Goal: Task Accomplishment & Management: Use online tool/utility

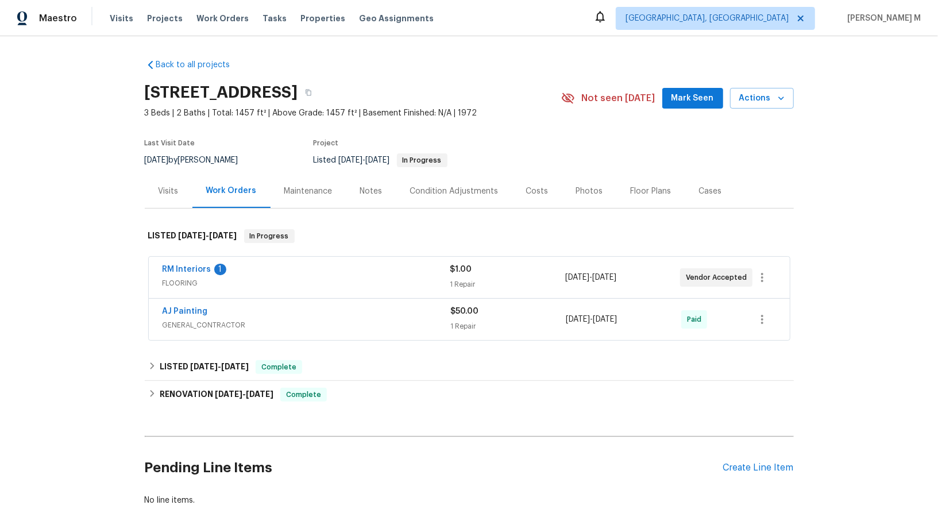
click at [186, 277] on span "FLOORING" at bounding box center [306, 282] width 288 height 11
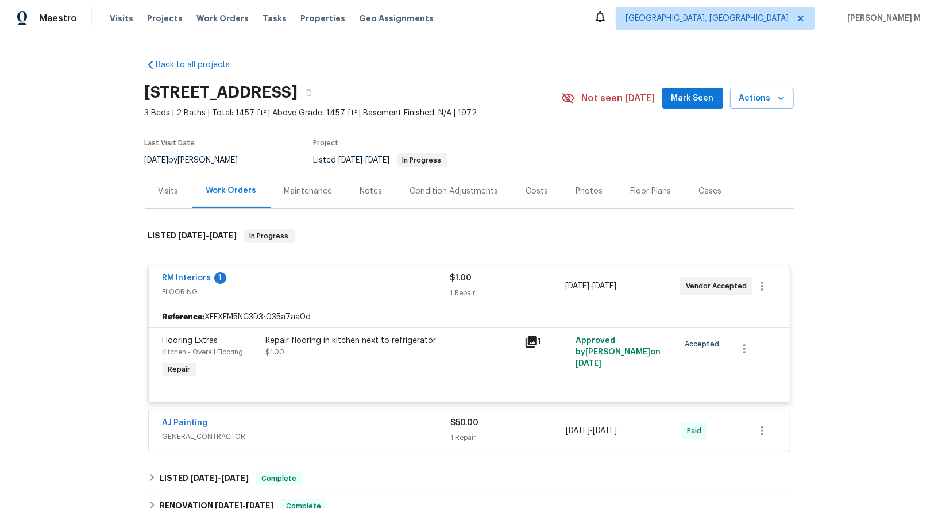
click at [382, 351] on div "Repair flooring in kitchen next to refrigerator $1.00" at bounding box center [391, 357] width 258 height 53
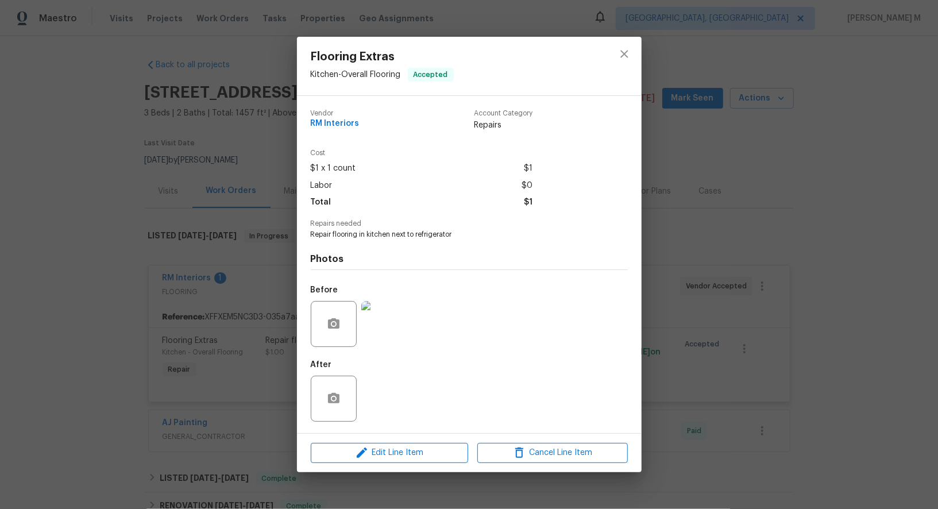
click at [386, 328] on img at bounding box center [384, 324] width 46 height 46
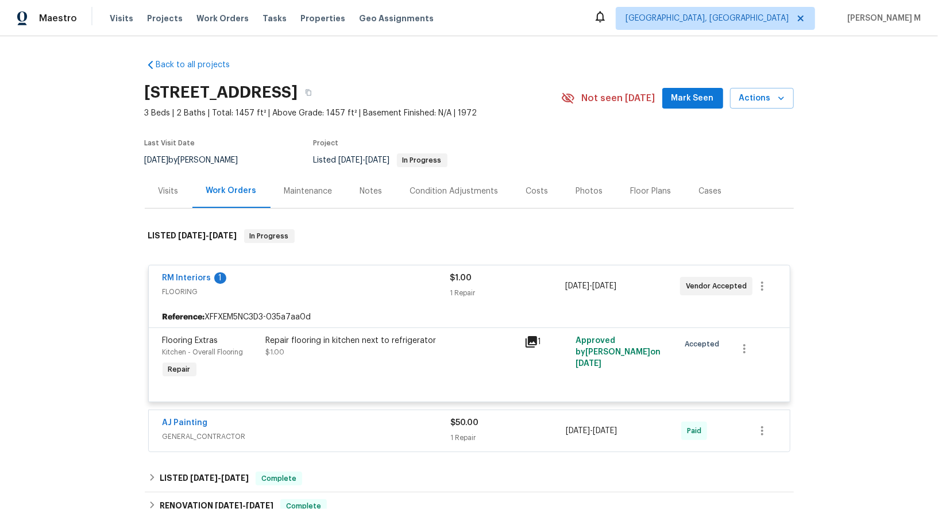
click at [203, 431] on span "GENERAL_CONTRACTOR" at bounding box center [306, 436] width 288 height 11
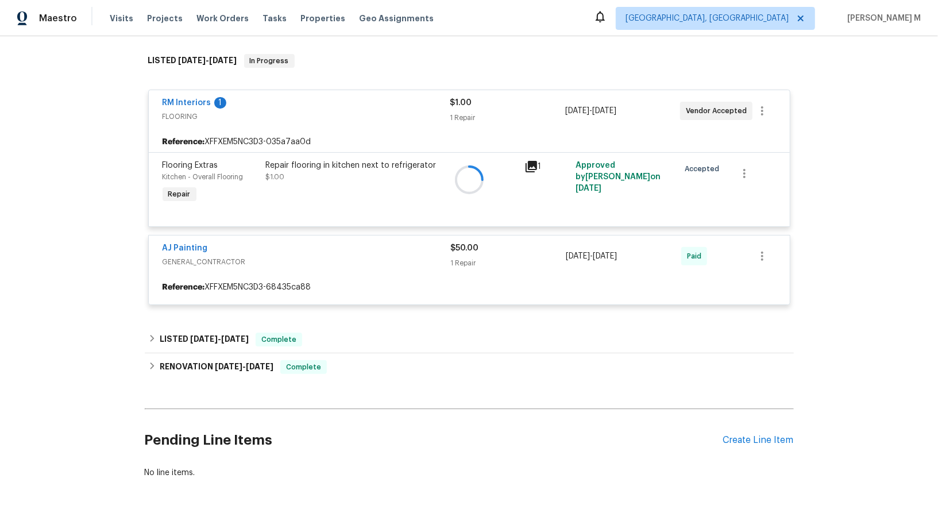
scroll to position [176, 0]
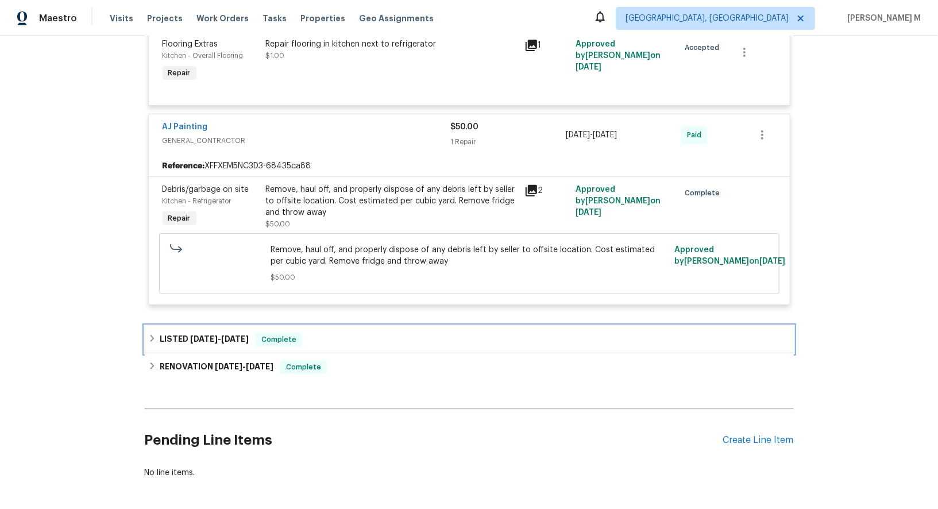
click at [234, 335] on span "8/20/25" at bounding box center [235, 339] width 28 height 8
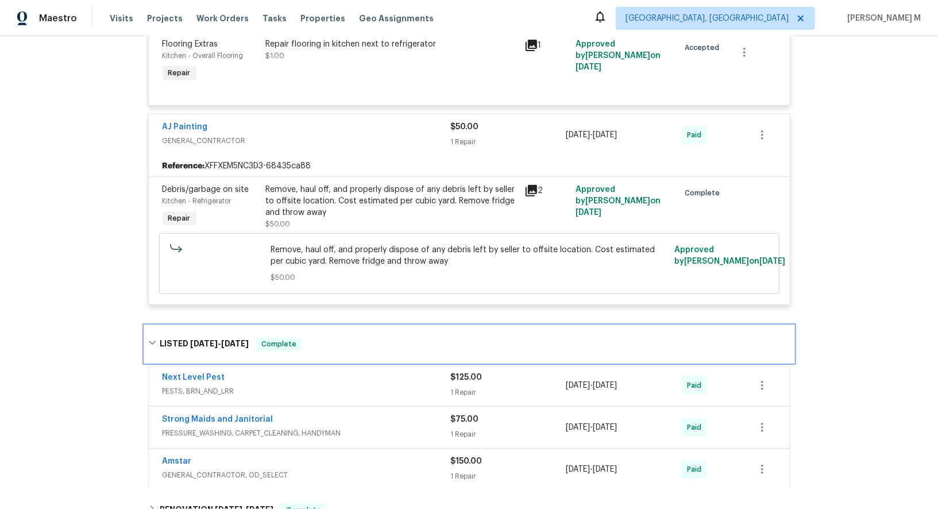
scroll to position [459, 0]
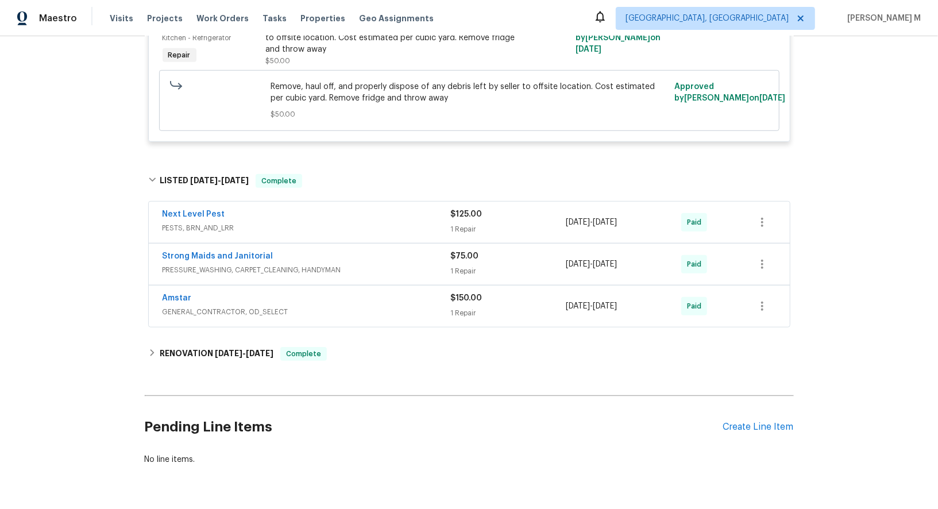
click at [211, 306] on span "GENERAL_CONTRACTOR, OD_SELECT" at bounding box center [306, 311] width 288 height 11
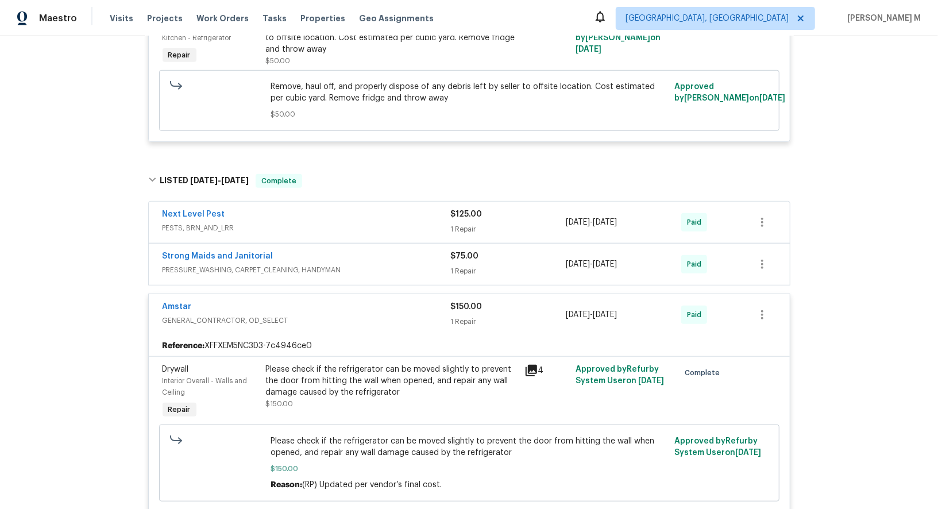
click at [382, 373] on div "Please check if the refrigerator can be moved slightly to prevent the door from…" at bounding box center [391, 380] width 251 height 34
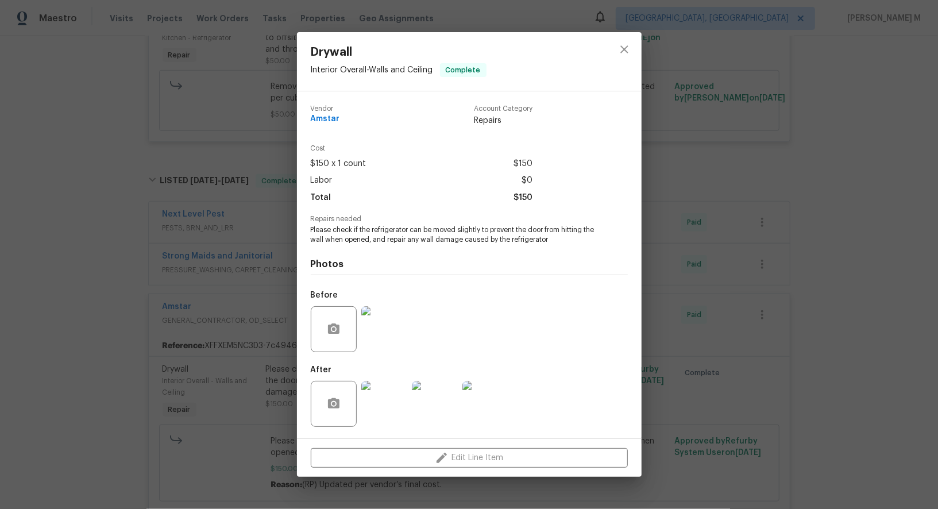
click at [370, 332] on img at bounding box center [384, 329] width 46 height 46
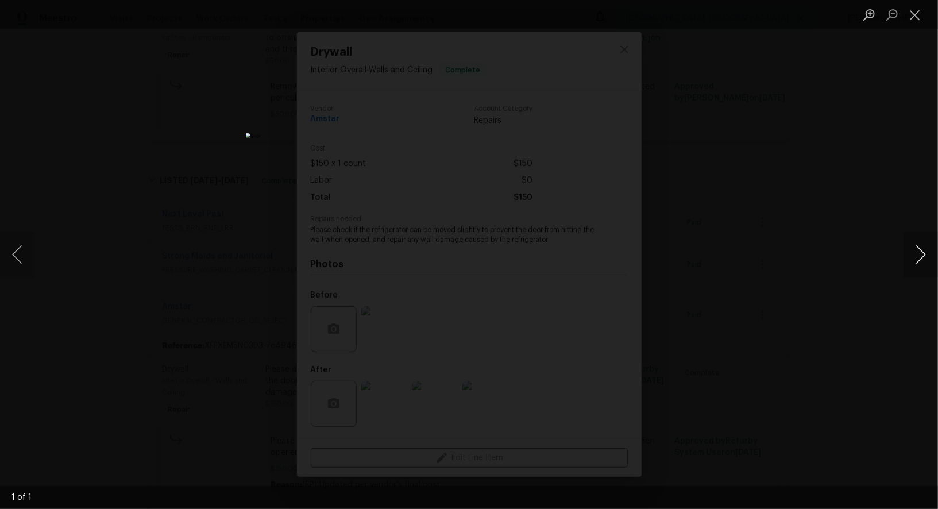
click at [917, 259] on button "Next image" at bounding box center [920, 254] width 34 height 46
click at [792, 268] on div "Lightbox" at bounding box center [469, 254] width 938 height 509
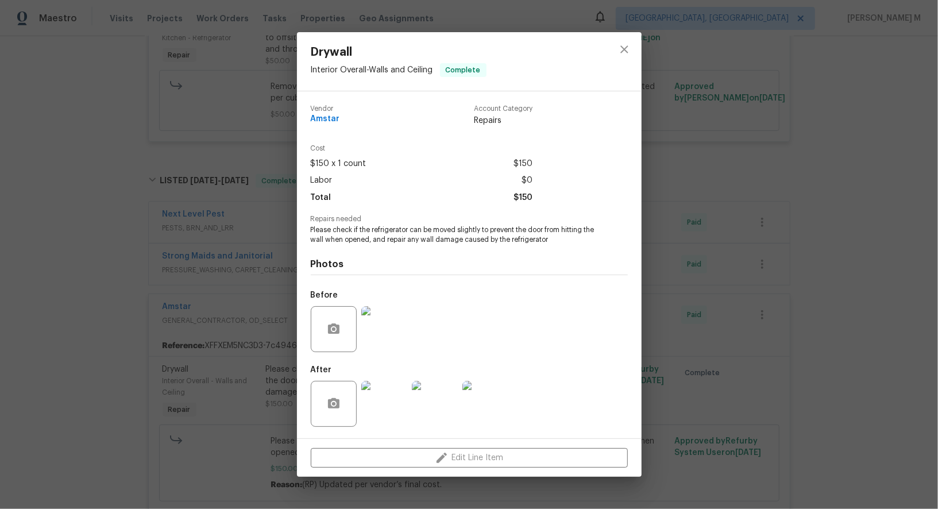
click at [402, 407] on img at bounding box center [384, 404] width 46 height 46
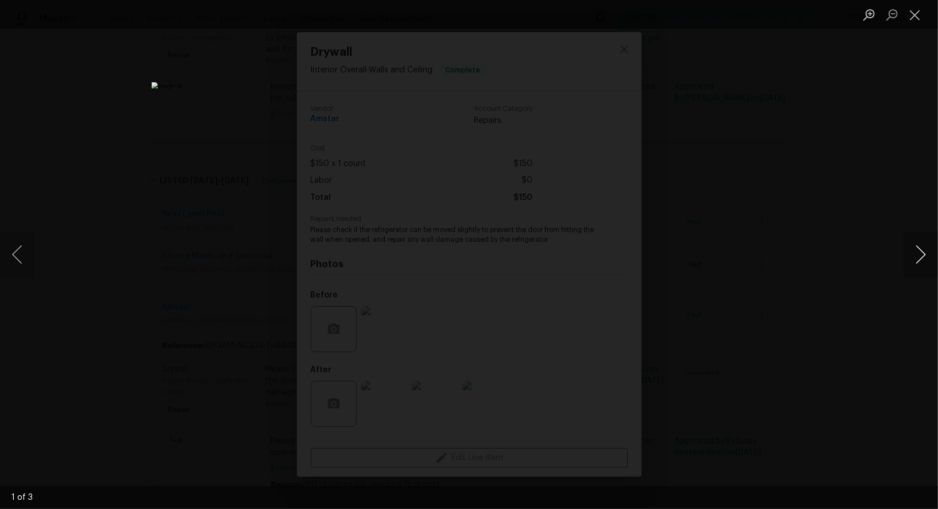
click at [920, 249] on button "Next image" at bounding box center [920, 254] width 34 height 46
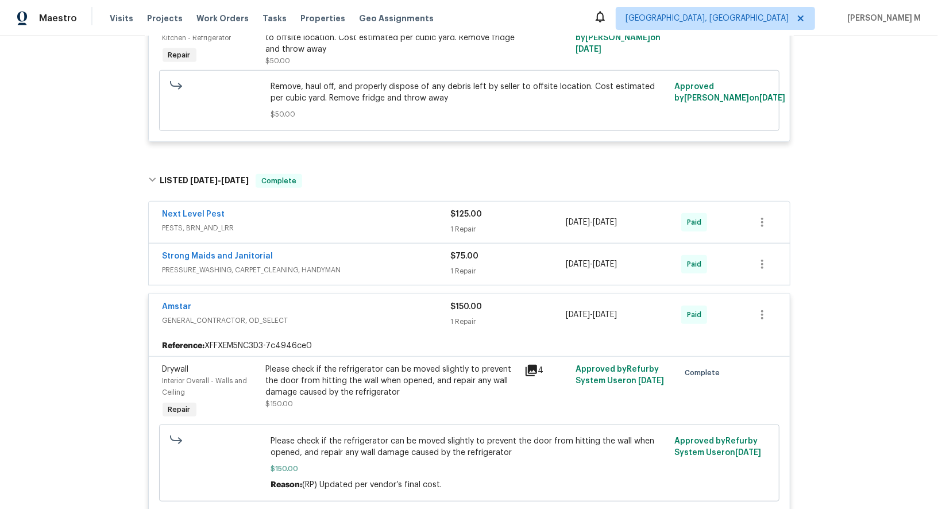
scroll to position [653, 0]
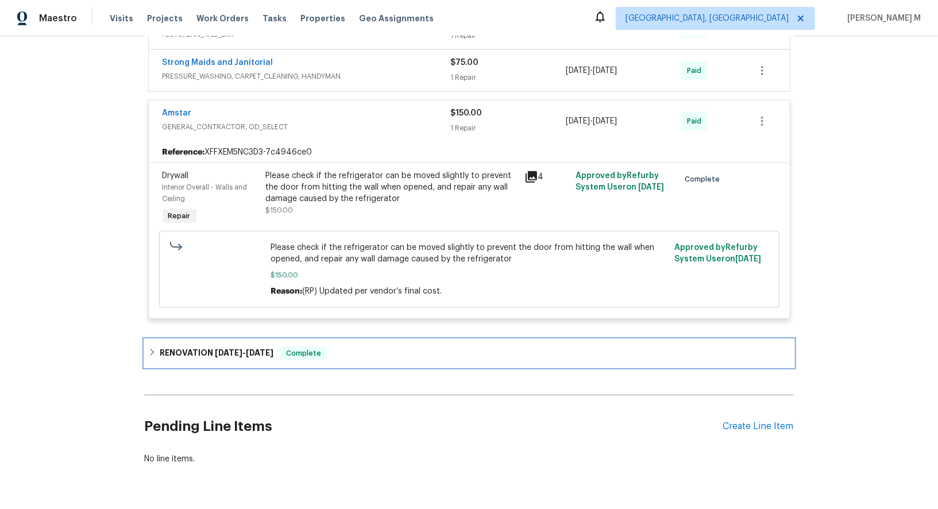
click at [227, 346] on h6 "RENOVATION 6/23/25 - 7/23/25" at bounding box center [217, 353] width 114 height 14
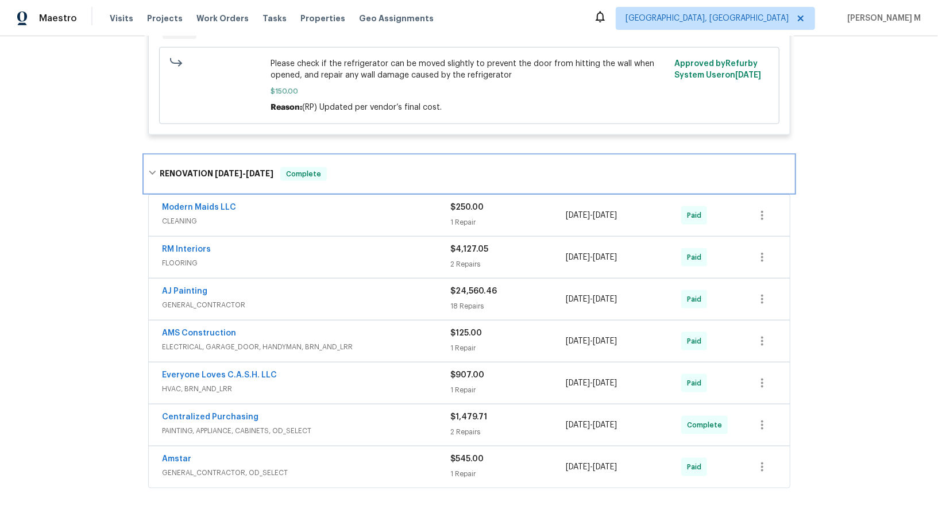
scroll to position [837, 0]
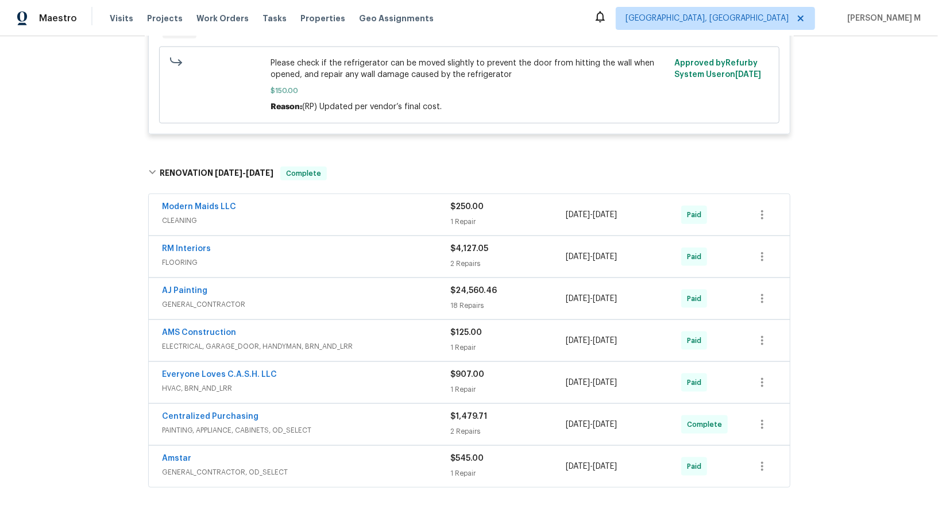
click at [187, 466] on span "GENERAL_CONTRACTOR, OD_SELECT" at bounding box center [306, 471] width 288 height 11
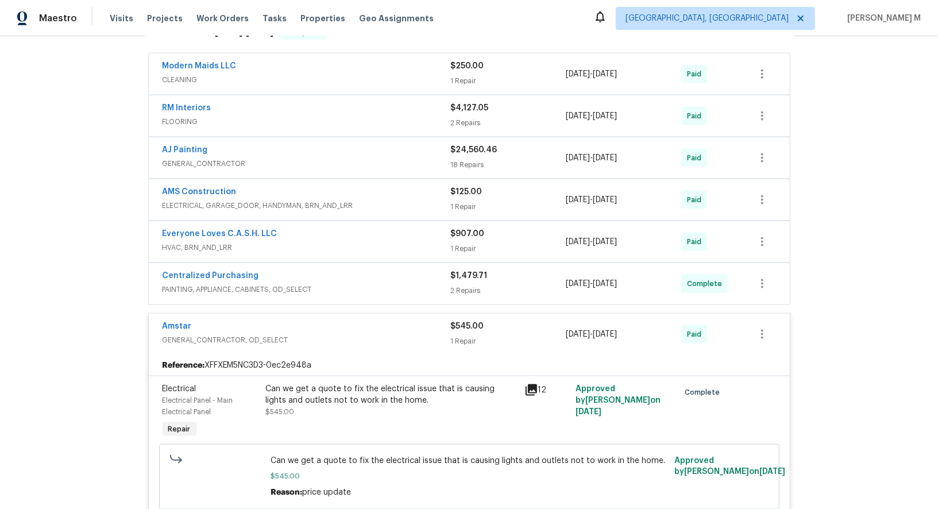
scroll to position [994, 0]
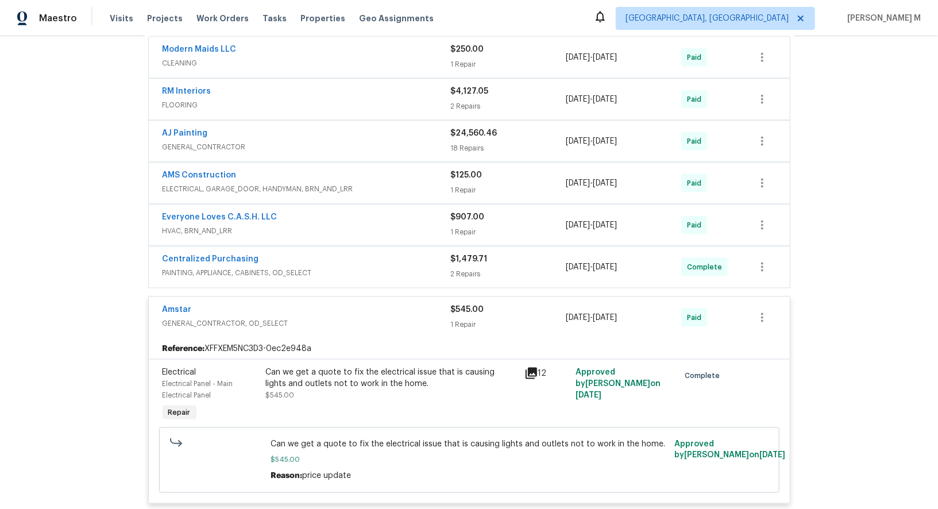
click at [207, 141] on span "GENERAL_CONTRACTOR" at bounding box center [306, 146] width 288 height 11
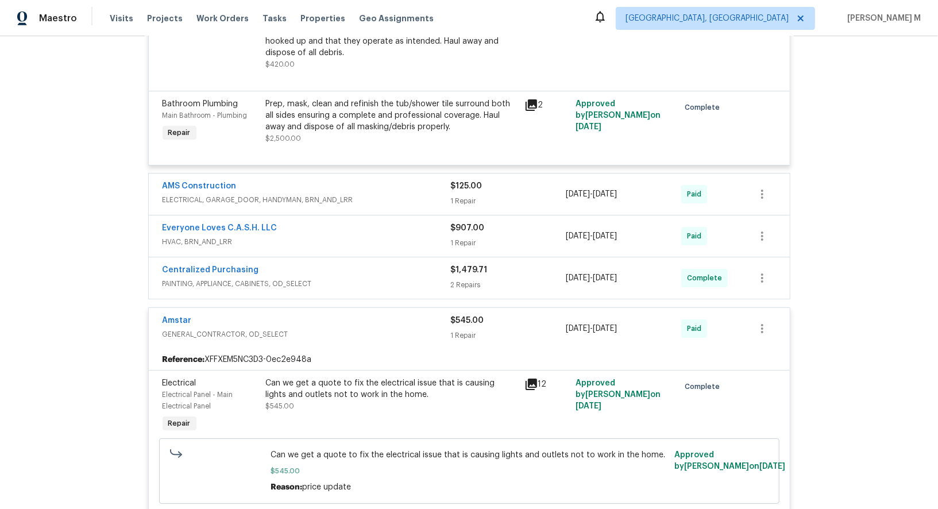
scroll to position [2694, 0]
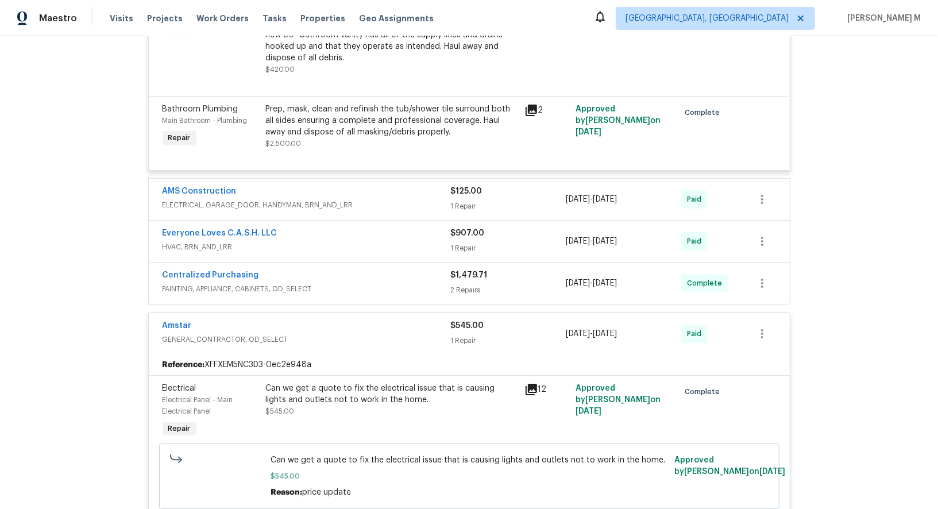
click at [257, 199] on span "ELECTRICAL, GARAGE_DOOR, HANDYMAN, BRN_AND_LRR" at bounding box center [306, 204] width 288 height 11
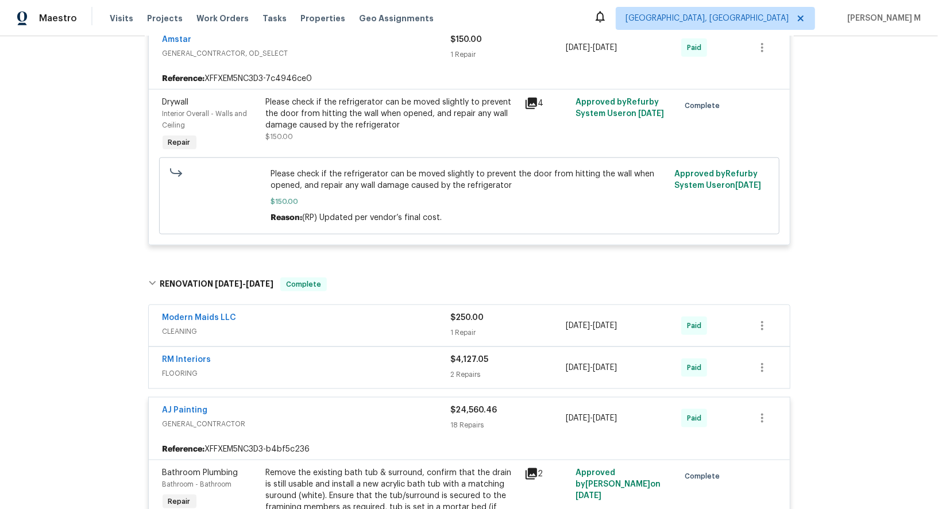
scroll to position [1588, 0]
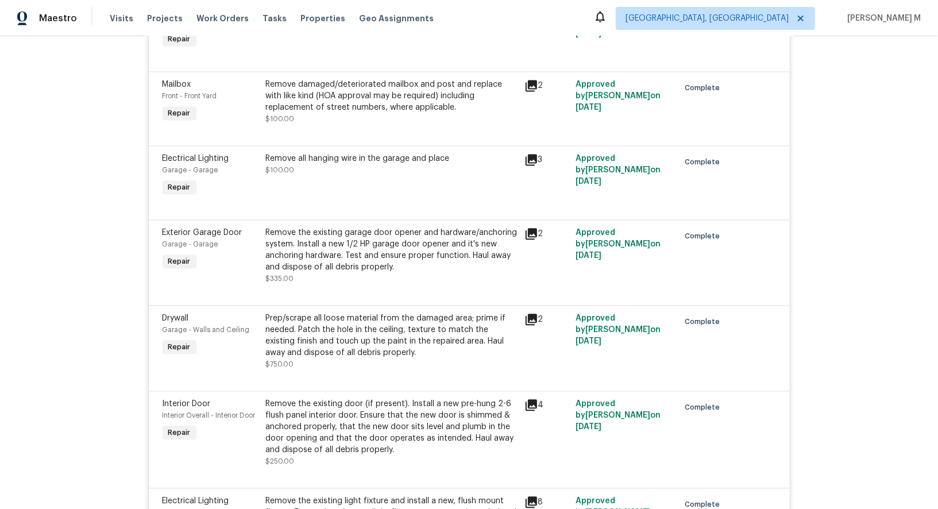
click at [362, 312] on div "Prep/scrape all loose material from the damaged area; prime if needed. Patch th…" at bounding box center [391, 335] width 251 height 46
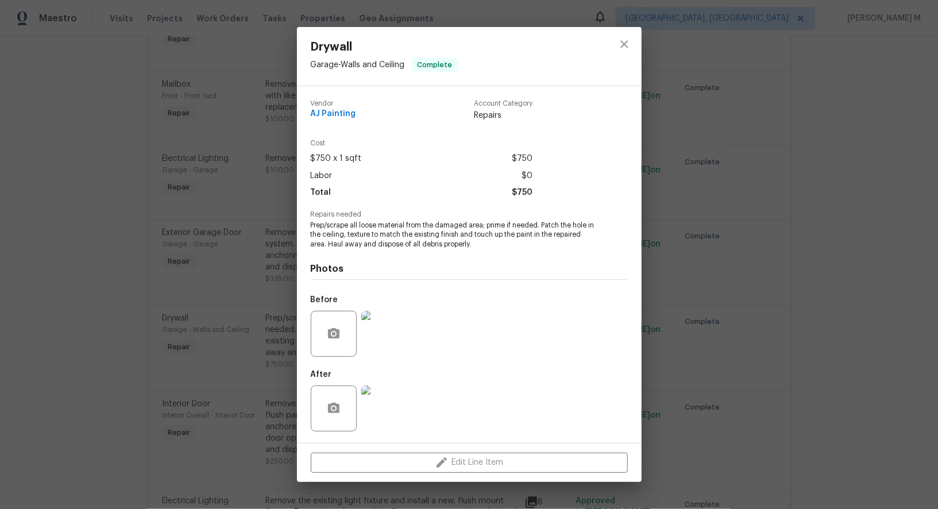
click at [393, 345] on img at bounding box center [384, 334] width 46 height 46
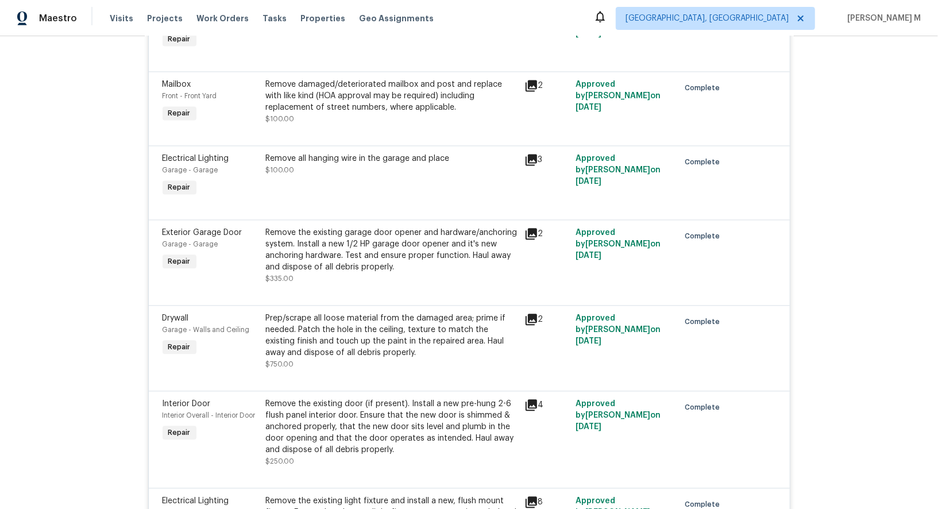
click at [772, 309] on div at bounding box center [753, 341] width 52 height 64
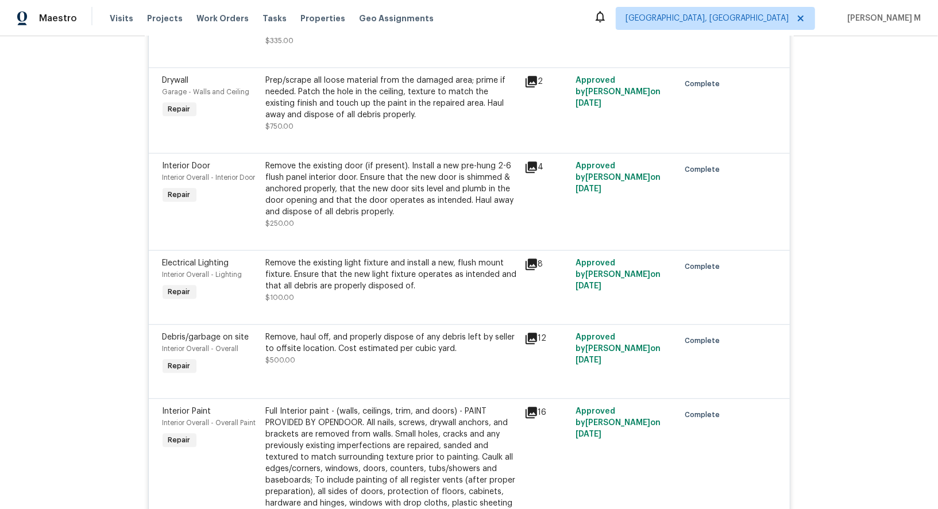
scroll to position [1992, 0]
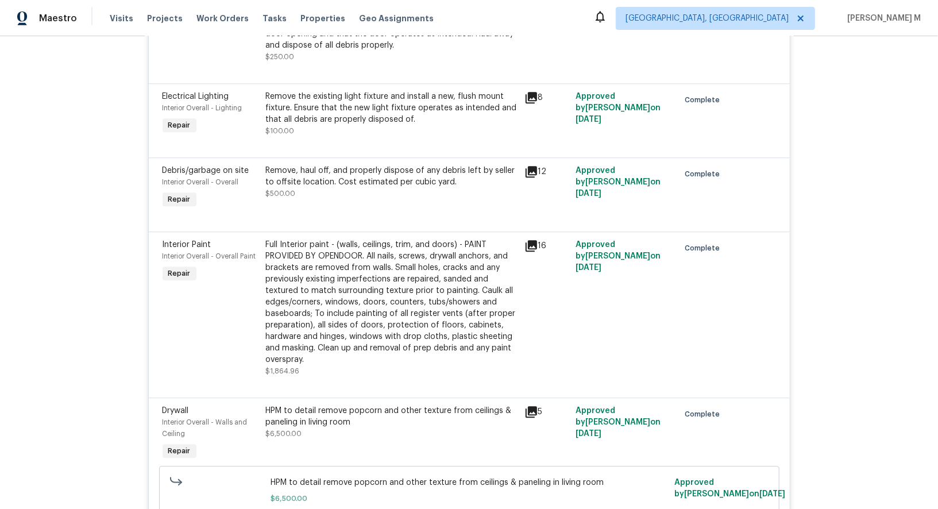
click at [394, 275] on div "Full Interior paint - (walls, ceilings, trim, and doors) - PAINT PROVIDED BY OP…" at bounding box center [391, 302] width 251 height 126
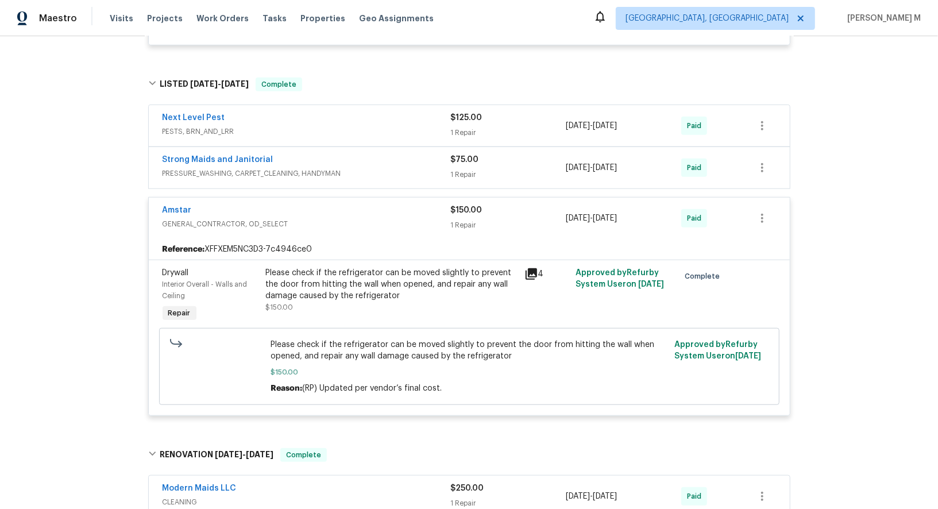
scroll to position [2137, 0]
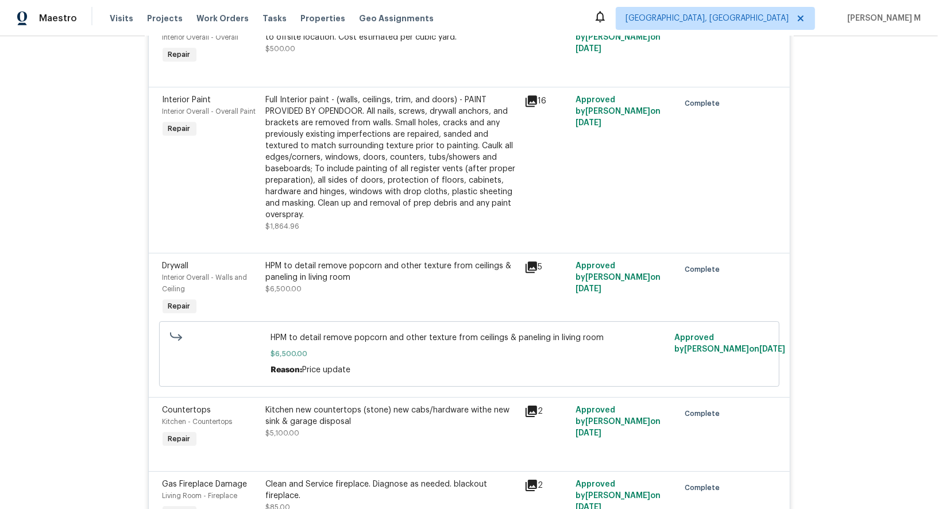
click at [355, 257] on div "HPM to detail remove popcorn and other texture from ceilings & paneling in livi…" at bounding box center [391, 289] width 258 height 64
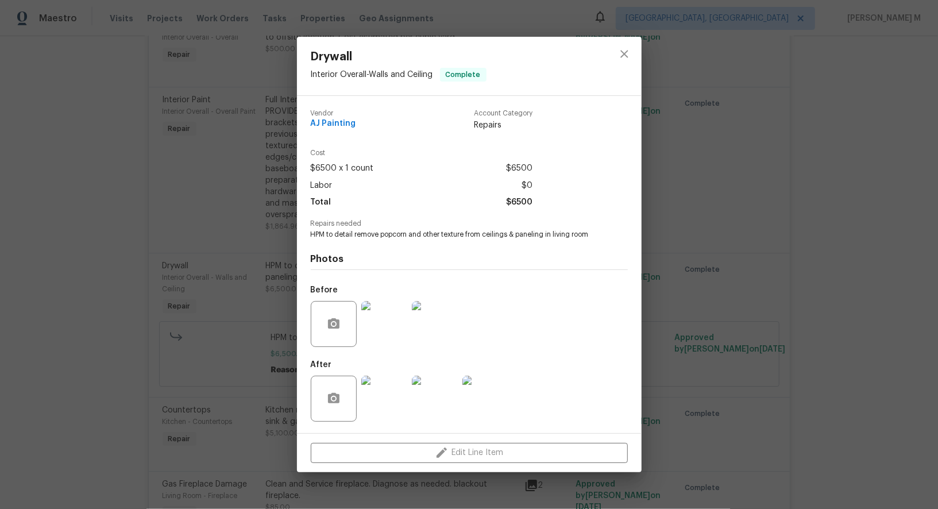
click at [737, 287] on div "Drywall Interior Overall - Walls and Ceiling Complete Vendor AJ Painting Accoun…" at bounding box center [469, 254] width 938 height 509
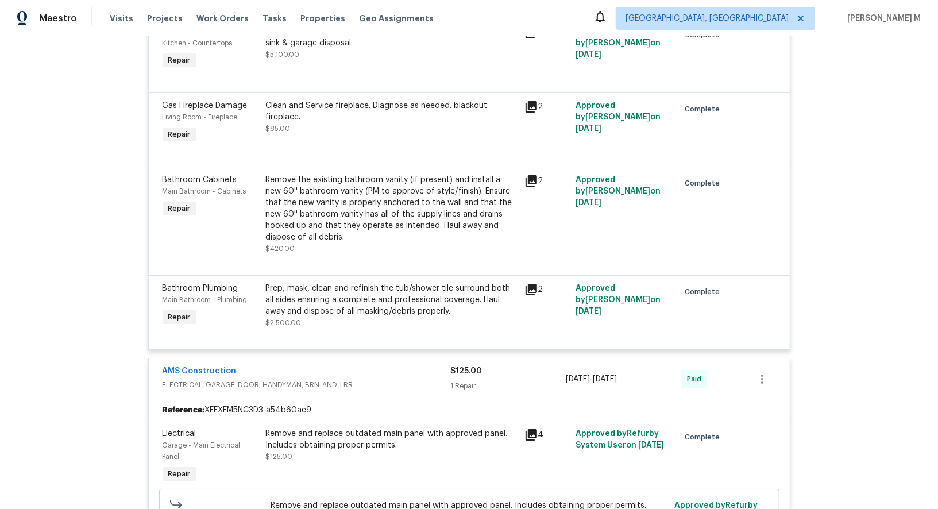
scroll to position [2958, 0]
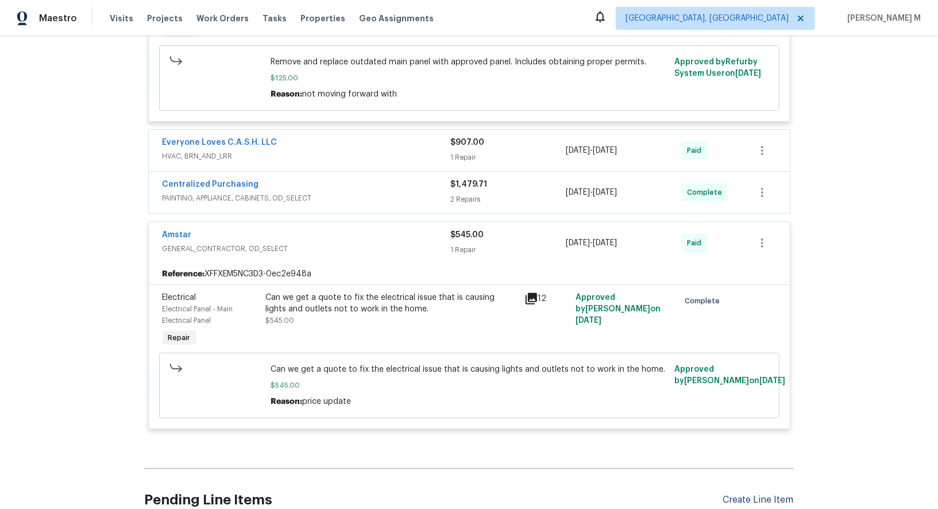
click at [754, 494] on div "Create Line Item" at bounding box center [758, 499] width 71 height 11
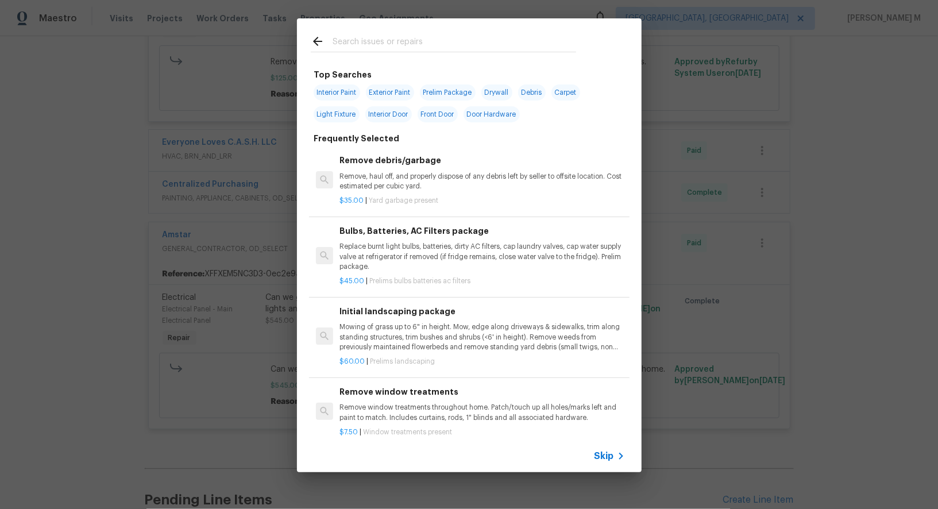
click at [609, 463] on div "Skip" at bounding box center [610, 456] width 33 height 14
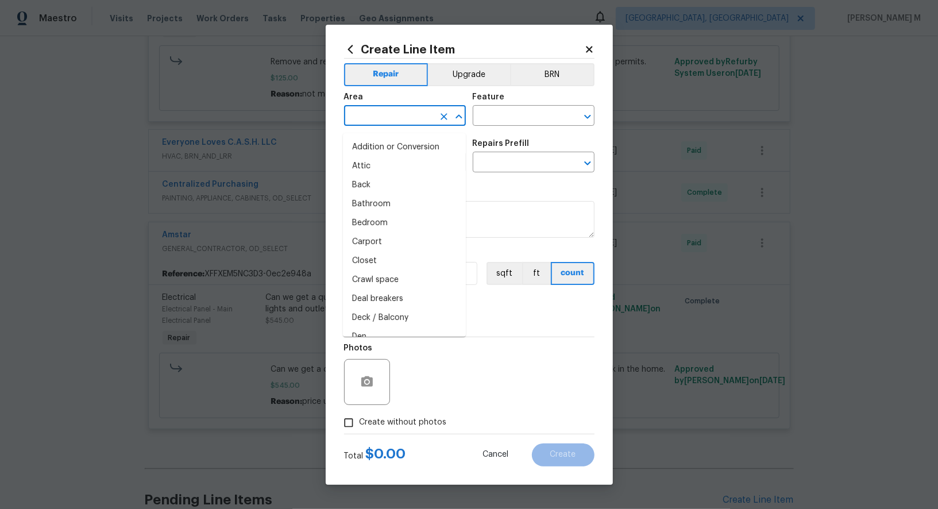
click at [387, 118] on input "text" at bounding box center [389, 117] width 90 height 18
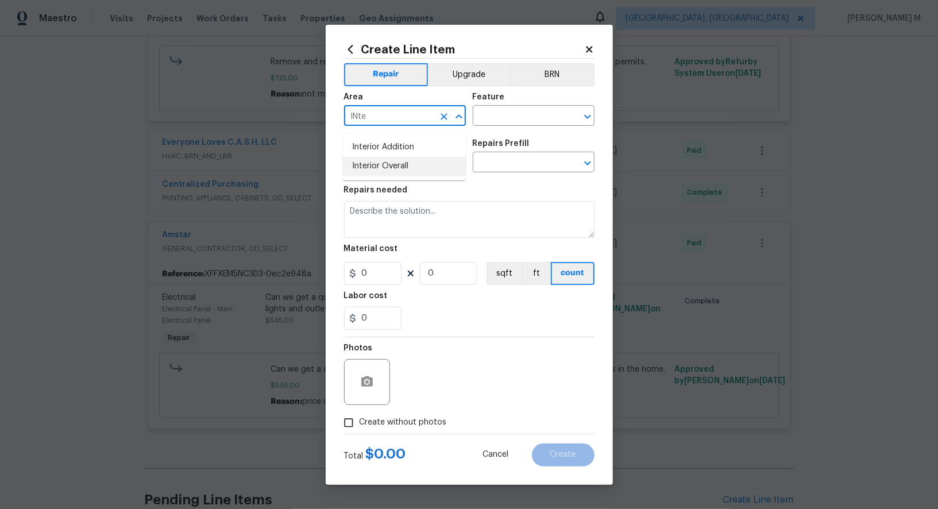
click at [397, 161] on li "Interior Overall" at bounding box center [404, 166] width 123 height 19
type input "Interior Overall"
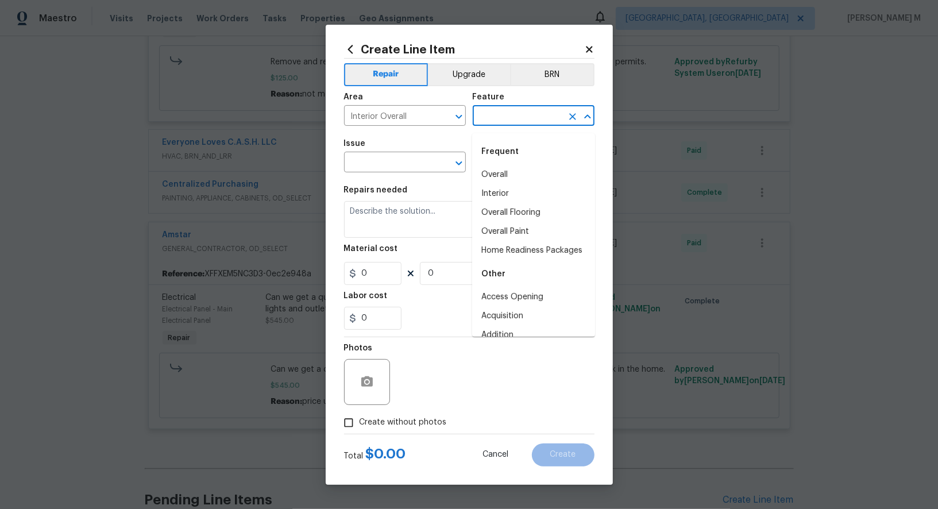
click at [521, 122] on input "text" at bounding box center [517, 117] width 90 height 18
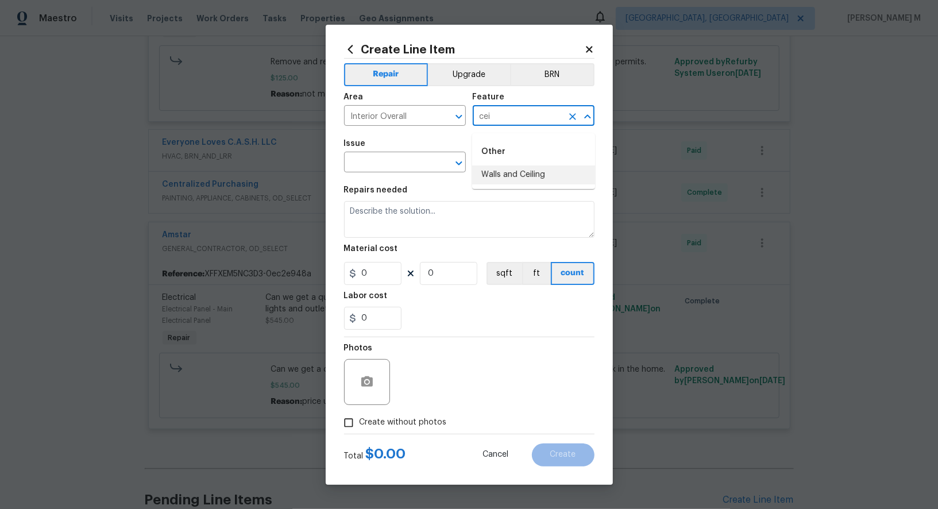
click at [517, 187] on ul "Other Walls and Ceiling" at bounding box center [533, 161] width 123 height 56
click at [514, 184] on ul "Other Walls and Ceiling" at bounding box center [533, 161] width 123 height 56
click at [503, 179] on li "Walls and Ceiling" at bounding box center [533, 174] width 123 height 19
type input "Walls and Ceiling"
click at [404, 166] on input "text" at bounding box center [389, 163] width 90 height 18
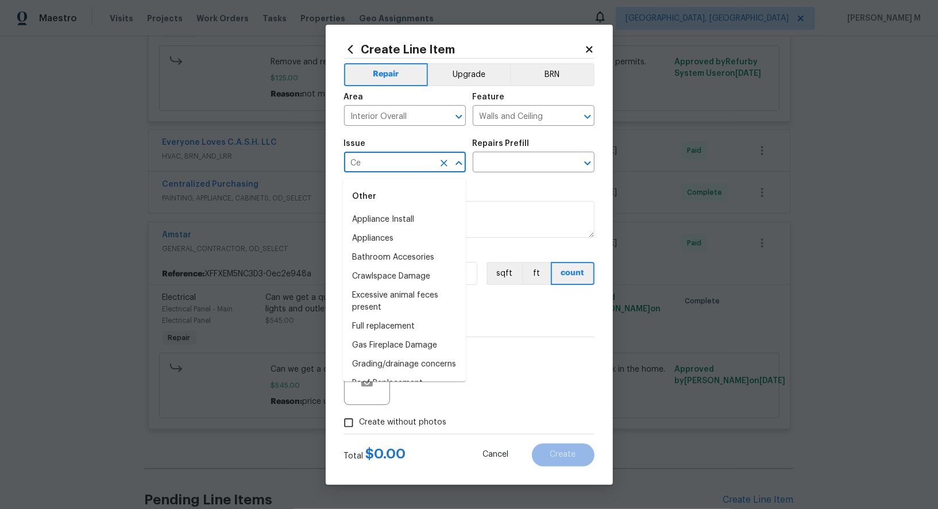
type input "Cei"
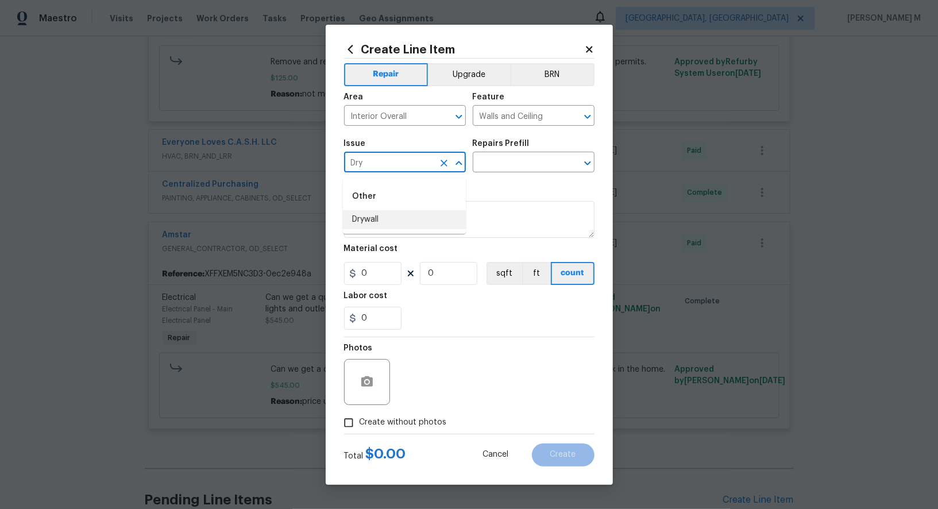
click at [396, 223] on li "Drywall" at bounding box center [404, 219] width 123 height 19
type input "Drywall"
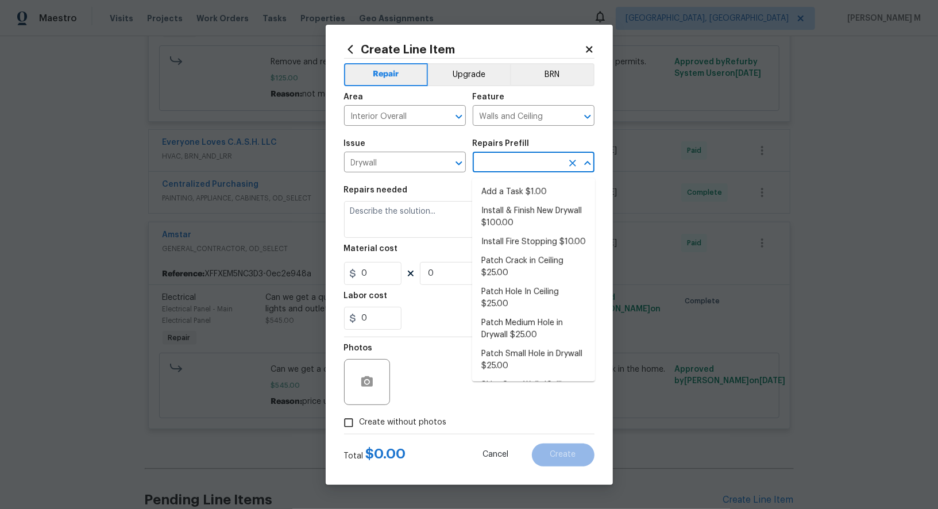
click at [508, 169] on input "text" at bounding box center [517, 163] width 90 height 18
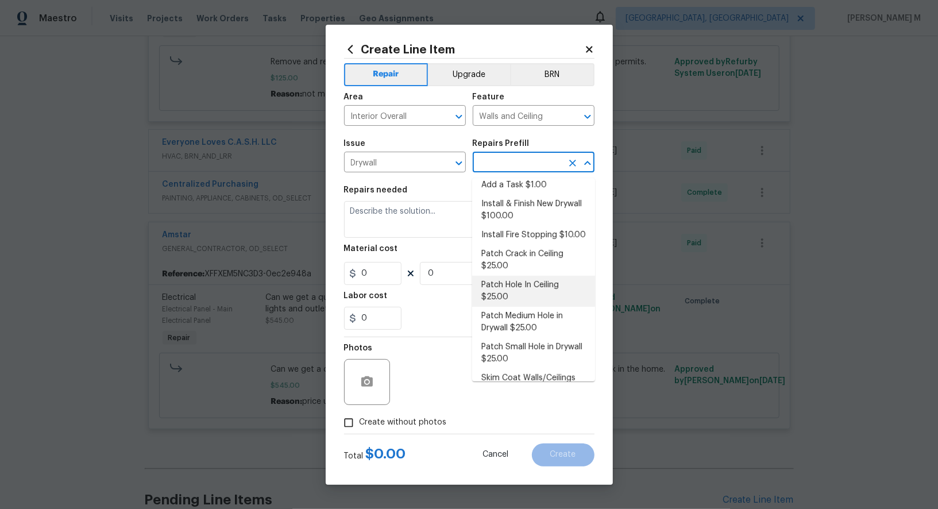
click at [522, 276] on li "Patch Hole In Ceiling $25.00" at bounding box center [533, 291] width 123 height 31
type input "Patch Hole In Ceiling $25.00"
type textarea "Prep/scrape all loose material from the damaged area; prime if needed. Patch th…"
type input "25"
type input "1"
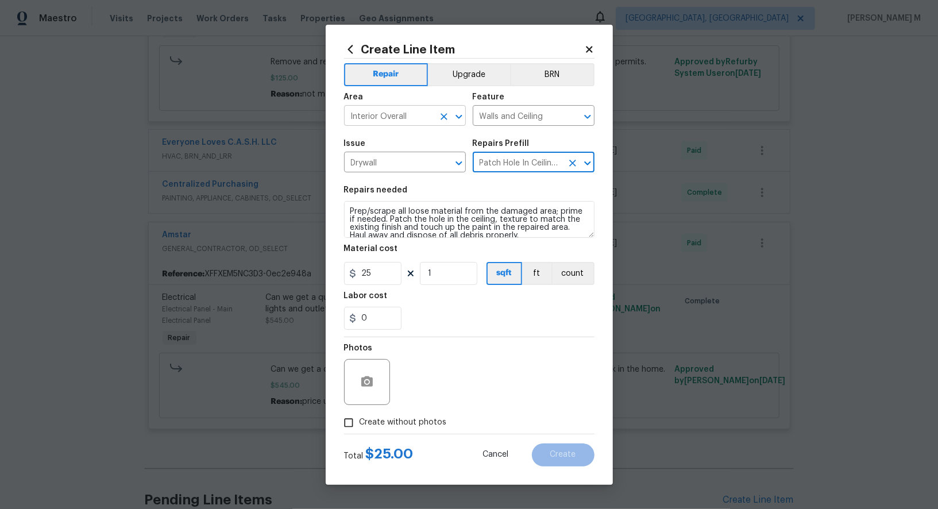
click at [396, 121] on input "Interior Overall" at bounding box center [389, 117] width 90 height 18
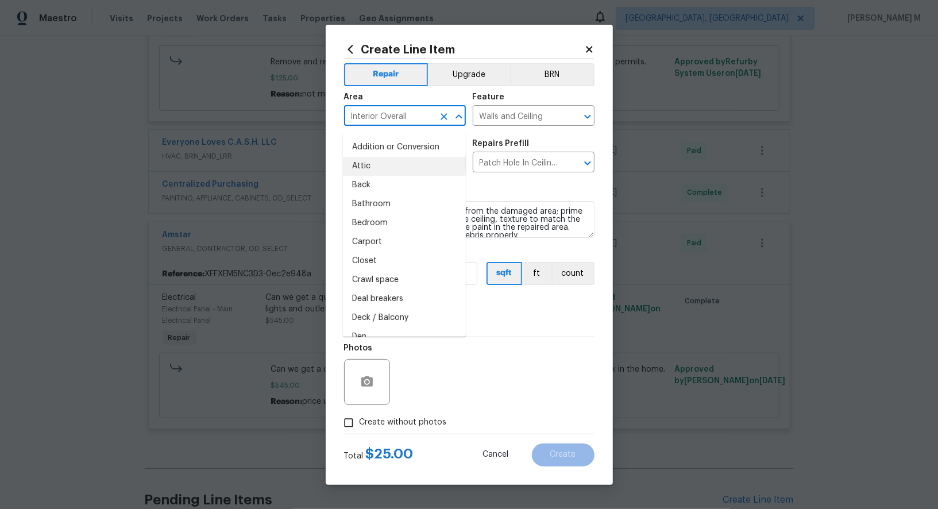
click at [396, 121] on input "Interior Overall" at bounding box center [389, 117] width 90 height 18
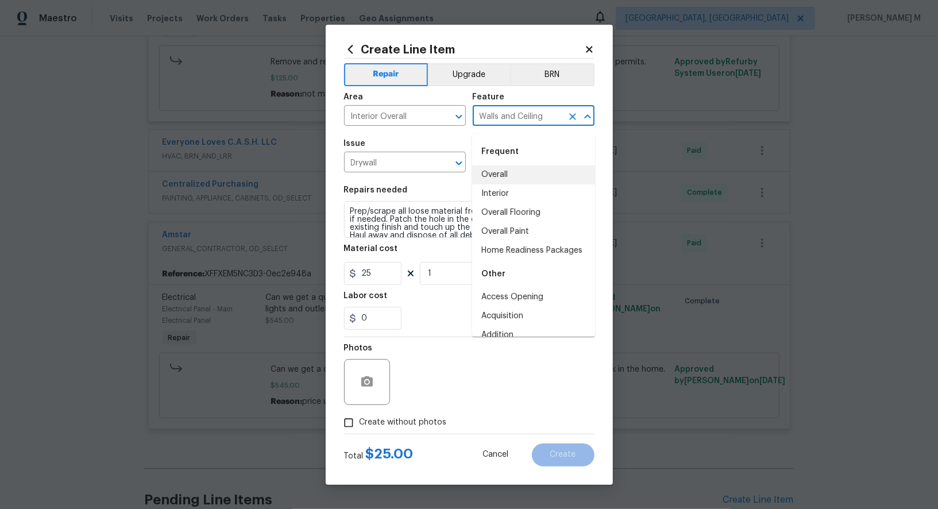
click at [500, 119] on input "Walls and Ceiling" at bounding box center [517, 117] width 90 height 18
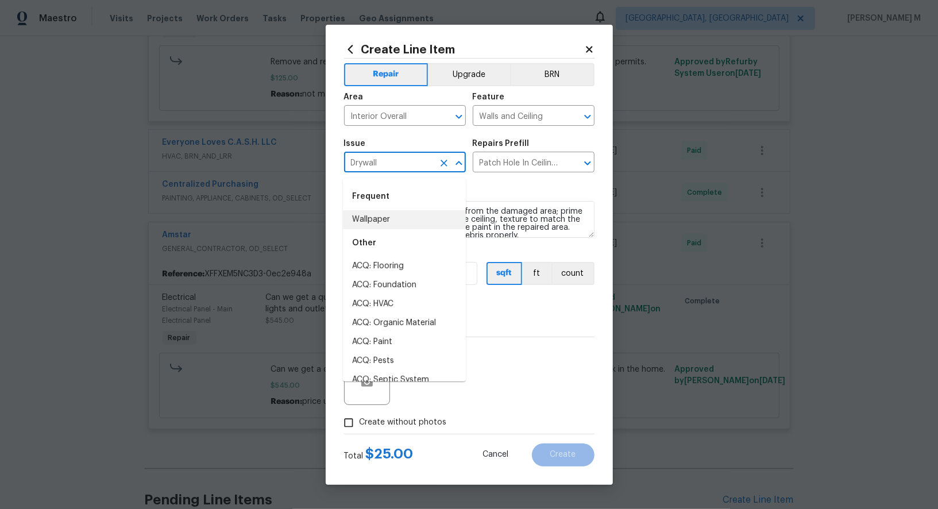
click at [381, 169] on input "Drywall" at bounding box center [389, 163] width 90 height 18
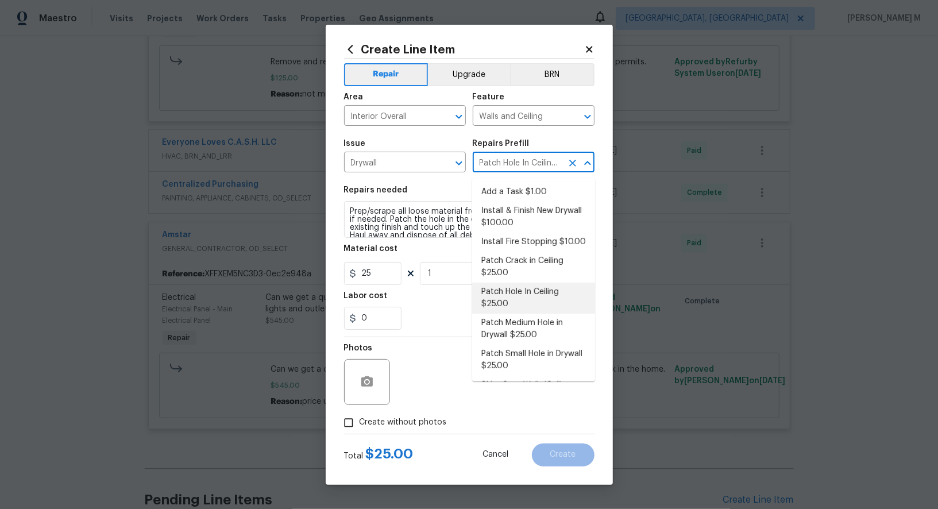
click at [494, 166] on input "Patch Hole In Ceiling $25.00" at bounding box center [517, 163] width 90 height 18
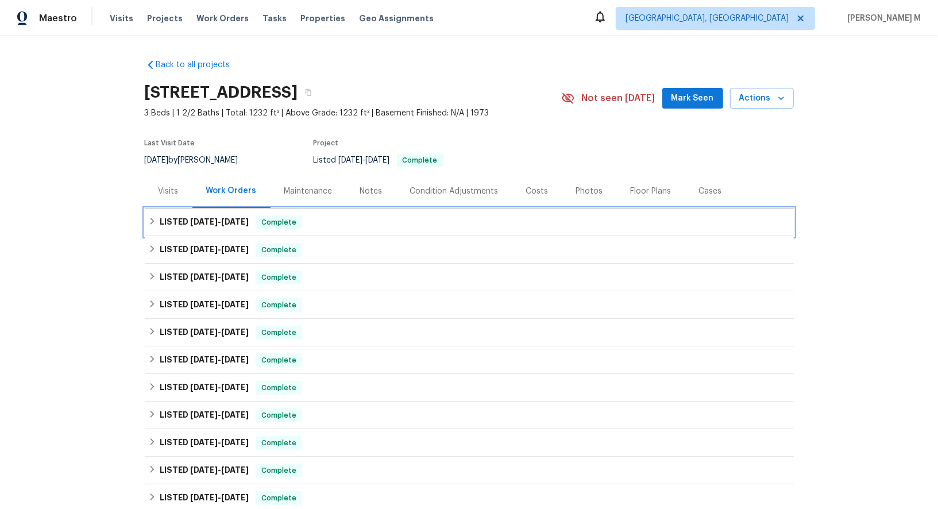
click at [204, 224] on div "LISTED [DATE] - [DATE] Complete" at bounding box center [469, 222] width 649 height 28
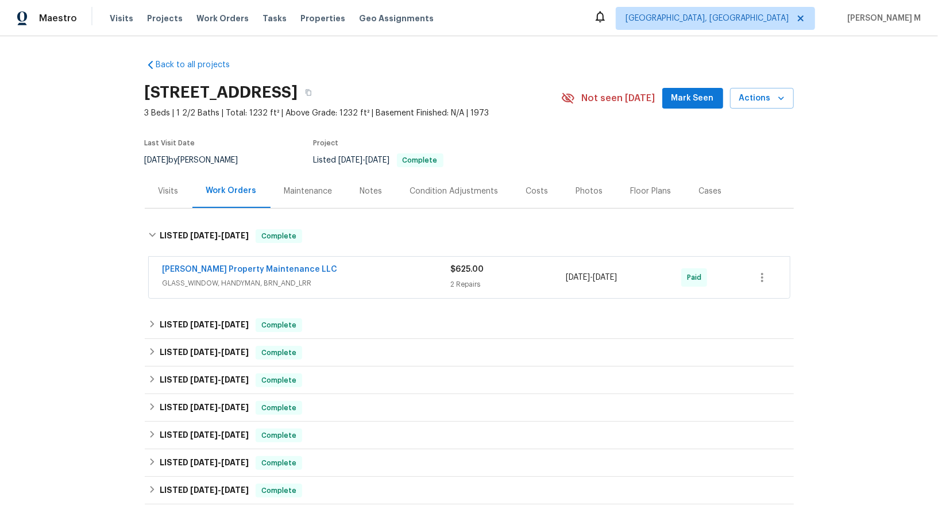
click at [200, 279] on span "GLASS_WINDOW, HANDYMAN, BRN_AND_LRR" at bounding box center [306, 282] width 288 height 11
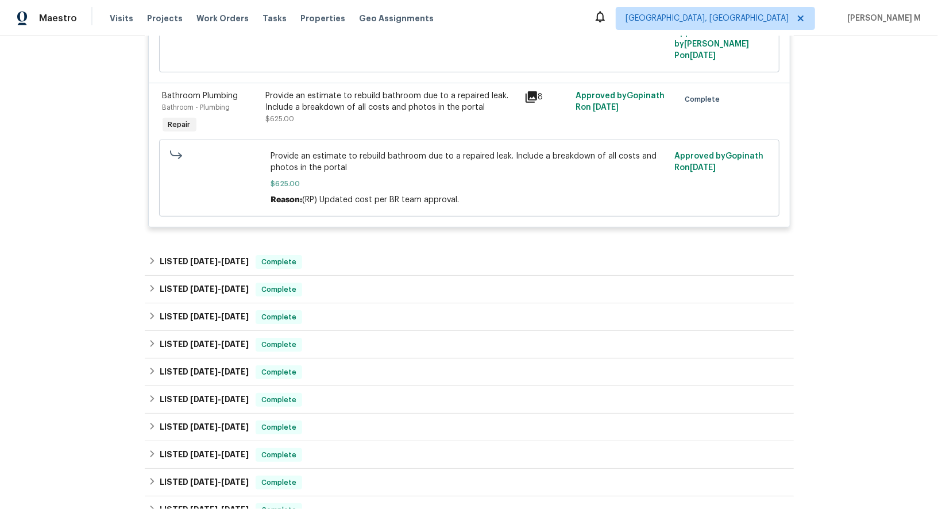
scroll to position [369, 0]
click at [435, 90] on div "Provide an estimate to rebuild bathroom due to a repaired leak. Include a break…" at bounding box center [391, 101] width 251 height 23
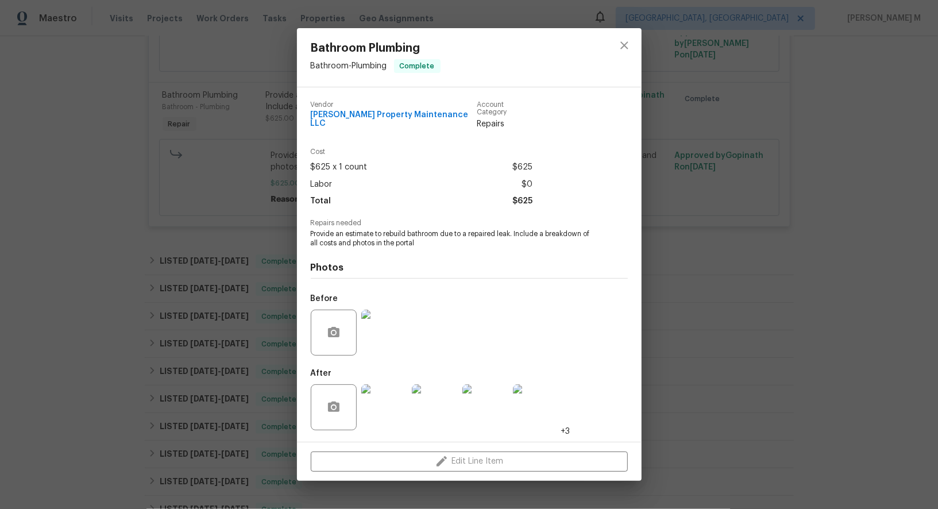
click at [384, 322] on img at bounding box center [384, 332] width 46 height 46
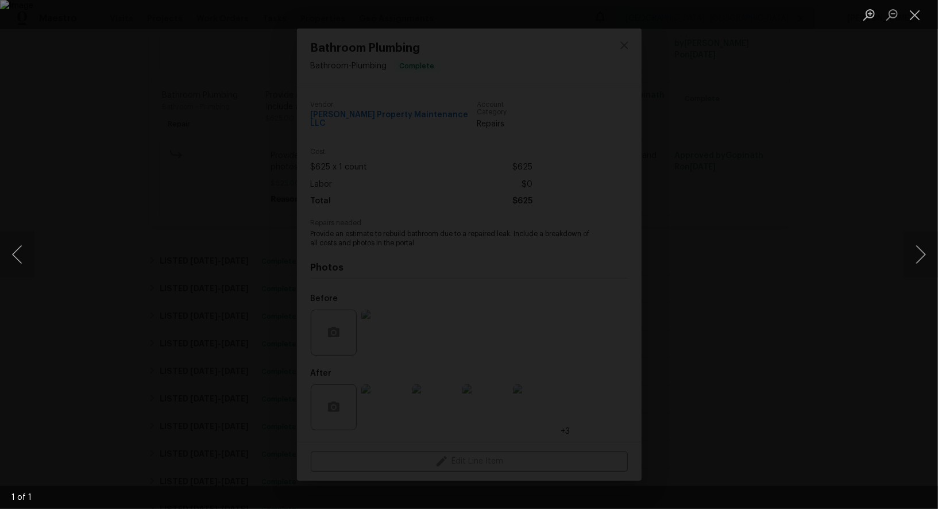
click at [721, 265] on div "Lightbox" at bounding box center [469, 254] width 938 height 509
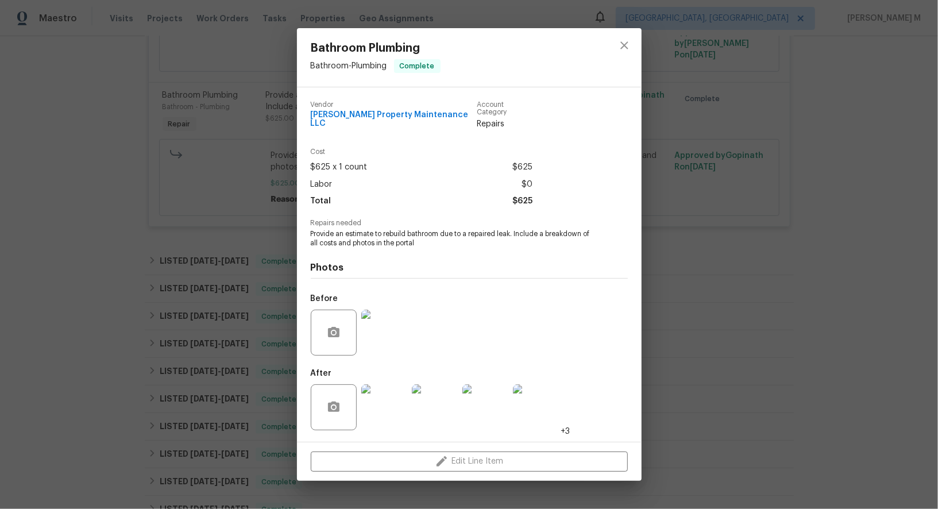
click at [373, 319] on img at bounding box center [384, 332] width 46 height 46
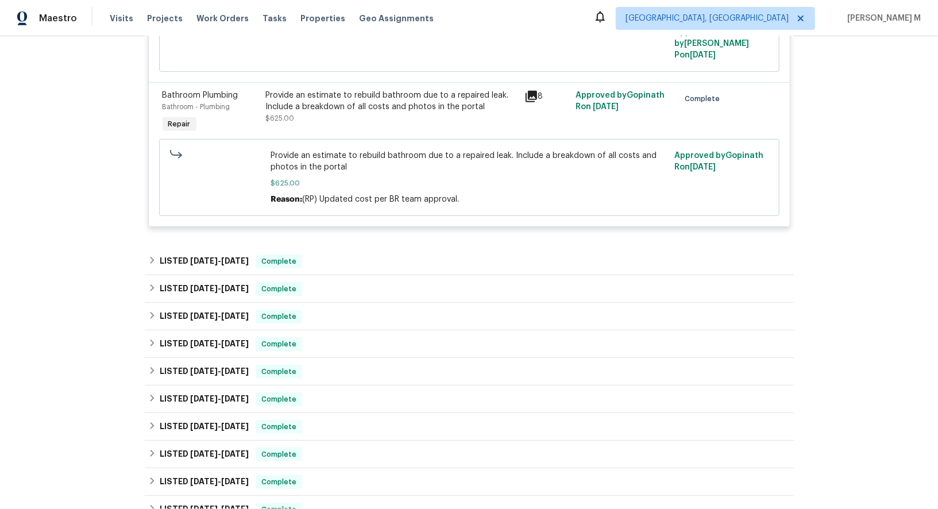
scroll to position [383, 0]
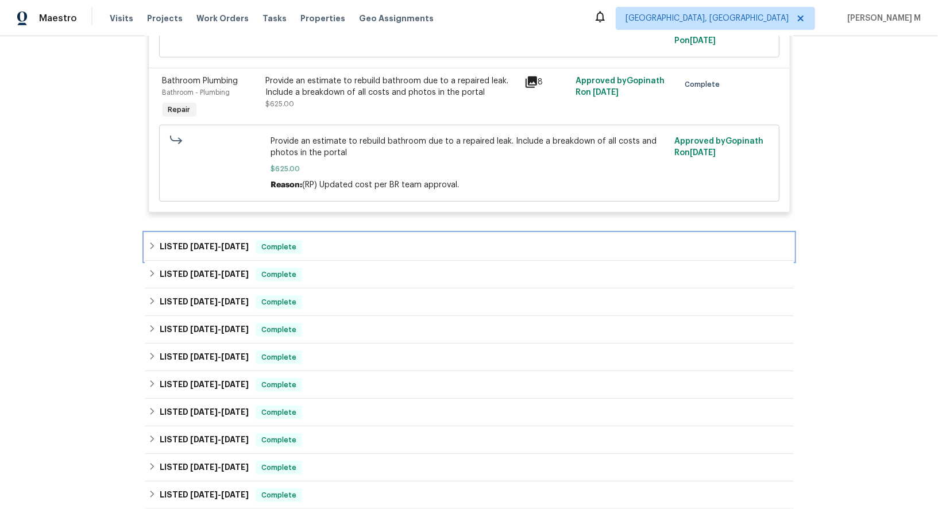
click at [223, 242] on span "8/29/25" at bounding box center [235, 246] width 28 height 8
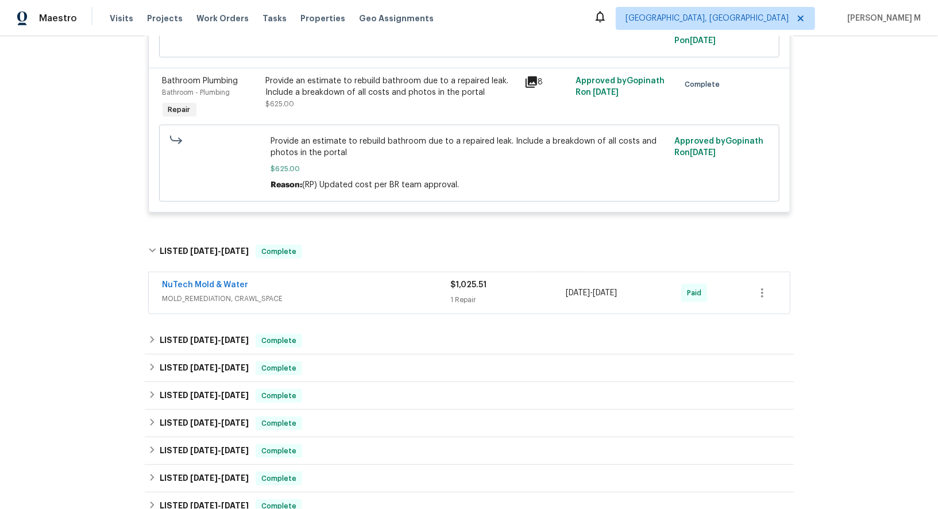
click at [203, 293] on span "MOLD_REMEDIATION, CRAWL_SPACE" at bounding box center [306, 298] width 288 height 11
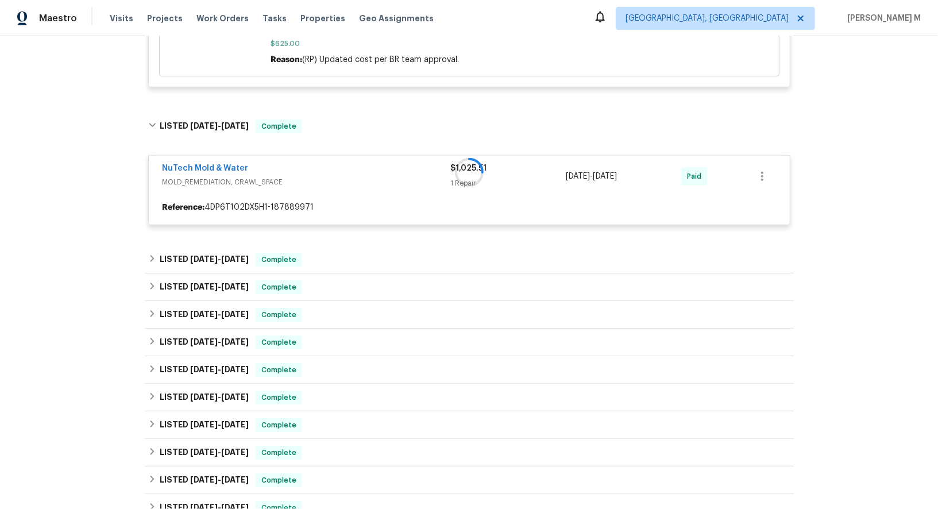
scroll to position [511, 0]
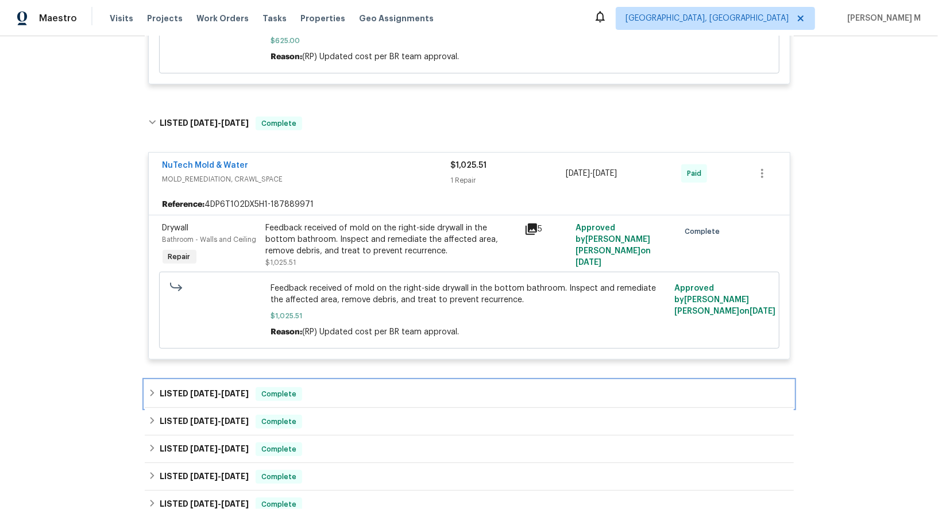
click at [235, 387] on h6 "LISTED 7/3/25 - 7/25/25" at bounding box center [204, 394] width 89 height 14
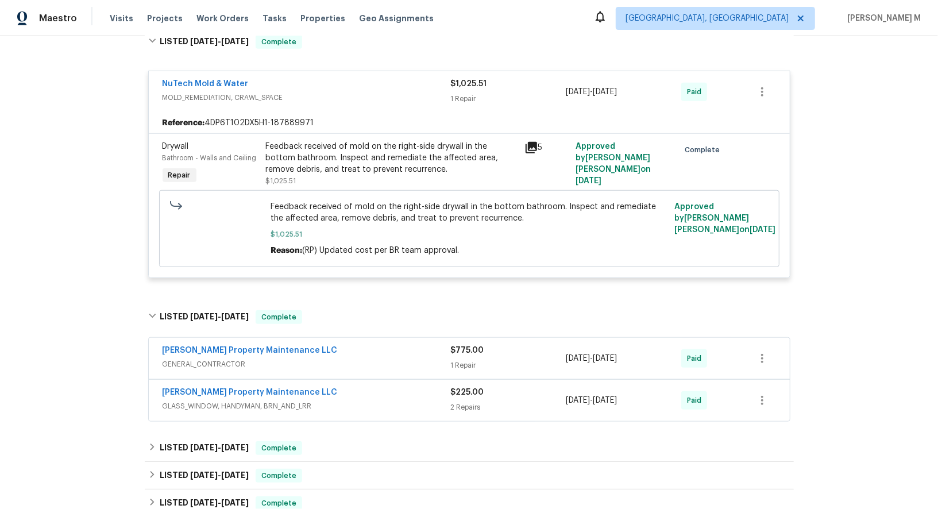
click at [204, 358] on span "GENERAL_CONTRACTOR" at bounding box center [306, 363] width 288 height 11
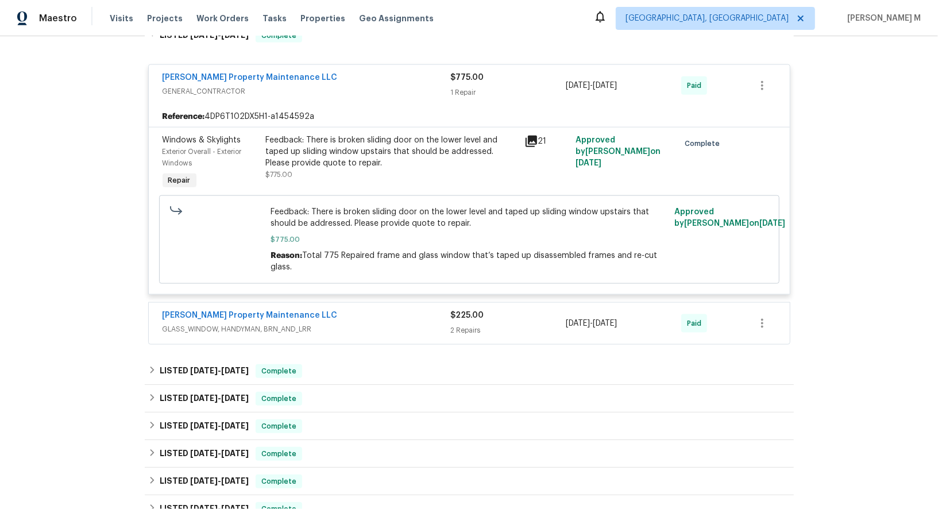
scroll to position [880, 0]
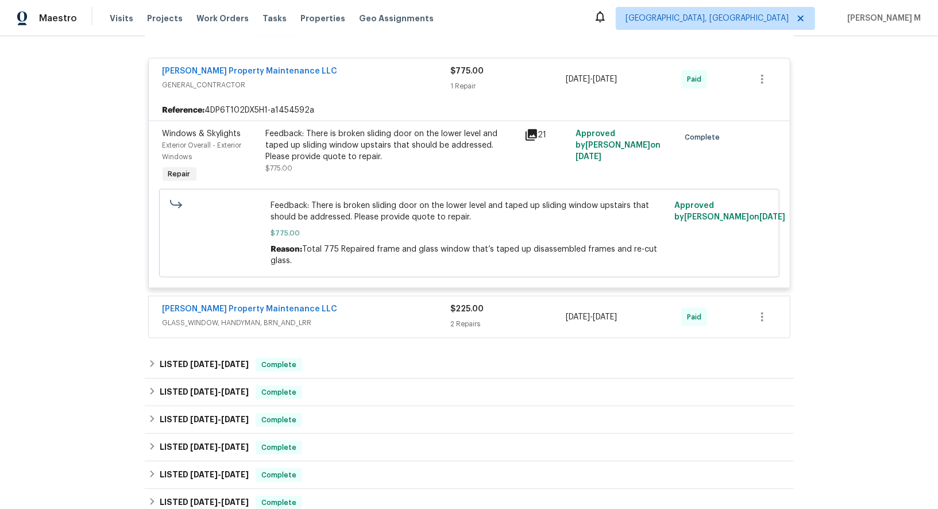
click at [246, 317] on span "GLASS_WINDOW, HANDYMAN, BRN_AND_LRR" at bounding box center [306, 322] width 288 height 11
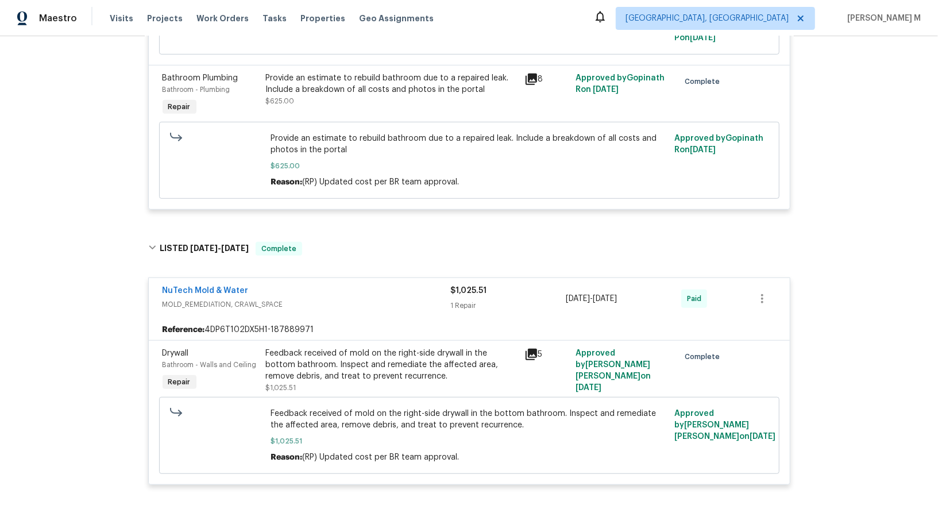
scroll to position [385, 0]
click at [420, 348] on div "Feedback received of mold on the right-side drywall in the bottom bathroom. Ins…" at bounding box center [391, 365] width 251 height 34
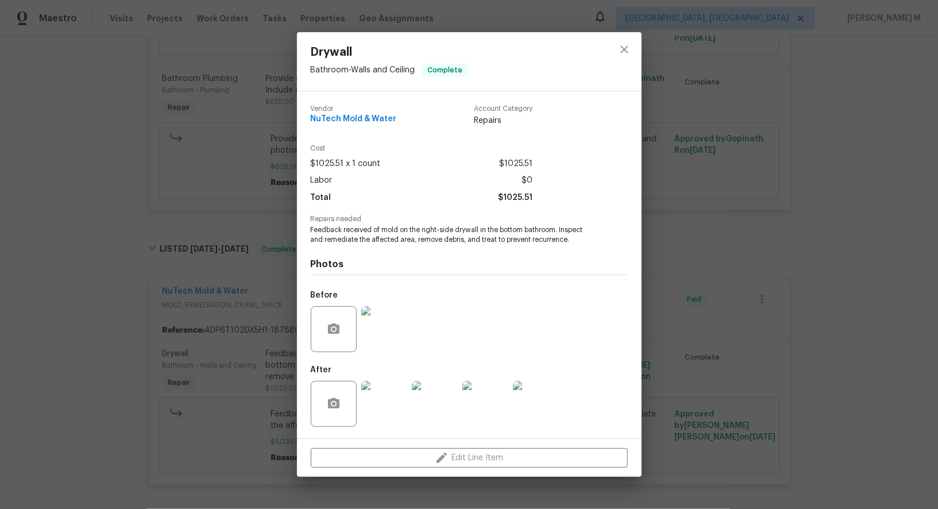
click at [401, 310] on img at bounding box center [384, 329] width 46 height 46
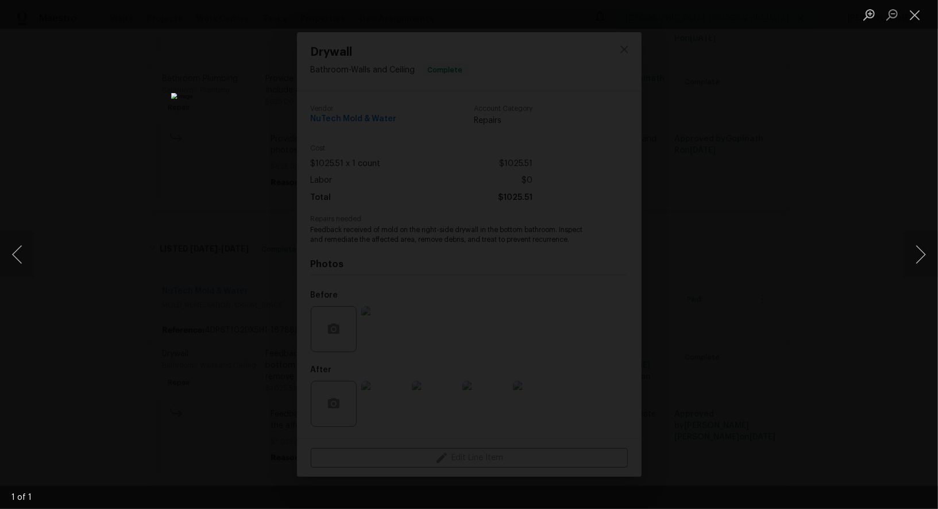
click at [860, 340] on div "Lightbox" at bounding box center [469, 254] width 938 height 509
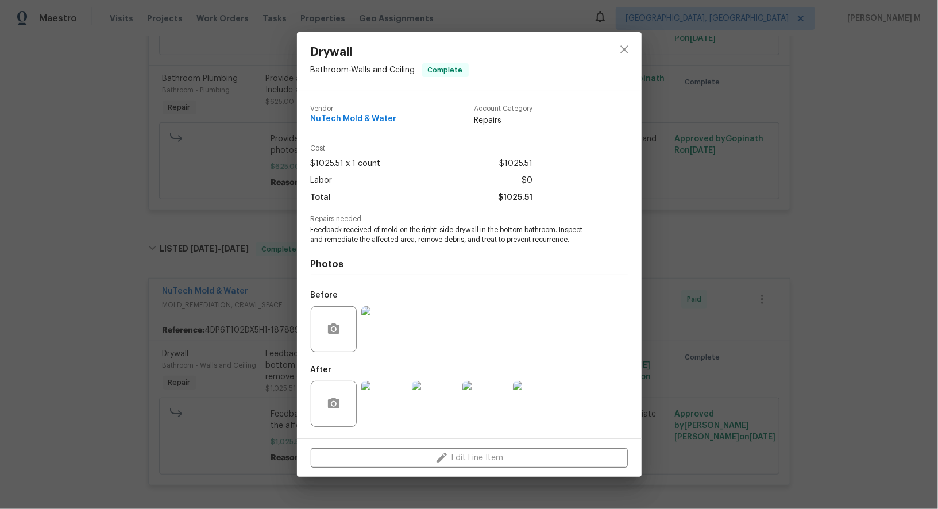
click at [390, 336] on img at bounding box center [384, 329] width 46 height 46
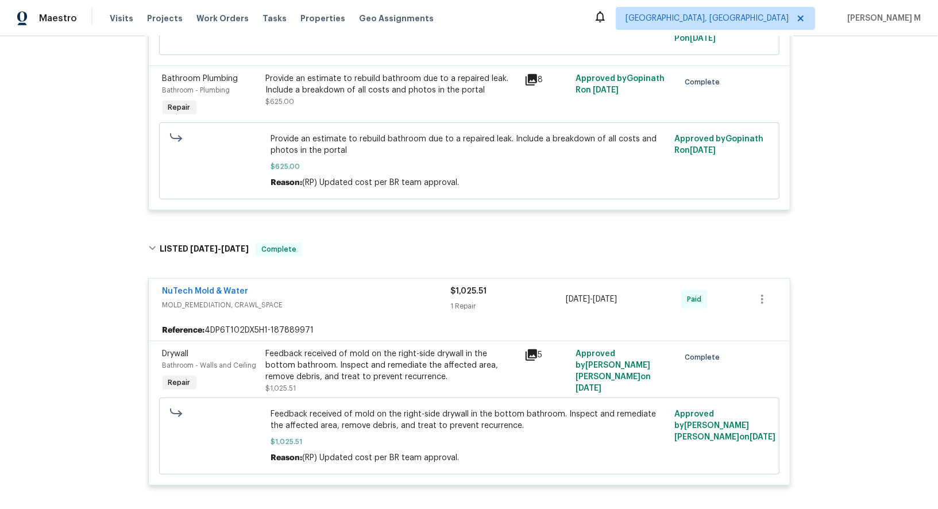
click at [395, 288] on div "NuTech Mold & Water MOLD_REMEDIATION, CRAWL_SPACE $1,025.51 1 Repair 8/14/2025 …" at bounding box center [469, 298] width 641 height 41
click at [394, 408] on span "Feedback received of mold on the right-side drywall in the bottom bathroom. Ins…" at bounding box center [468, 419] width 397 height 23
click at [376, 354] on div "Feedback received of mold on the right-side drywall in the bottom bathroom. Ins…" at bounding box center [391, 371] width 251 height 46
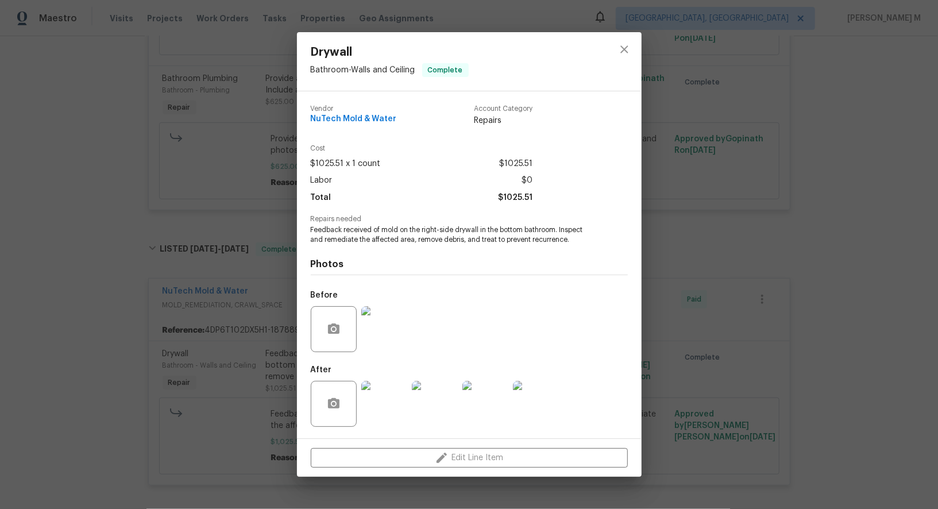
click at [384, 412] on img at bounding box center [384, 404] width 46 height 46
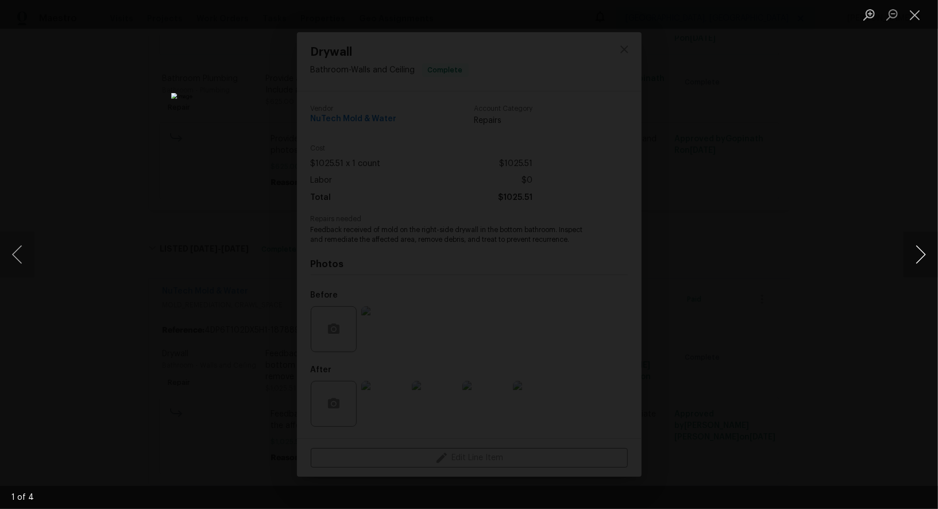
click at [918, 256] on button "Next image" at bounding box center [920, 254] width 34 height 46
click at [925, 257] on button "Next image" at bounding box center [920, 254] width 34 height 46
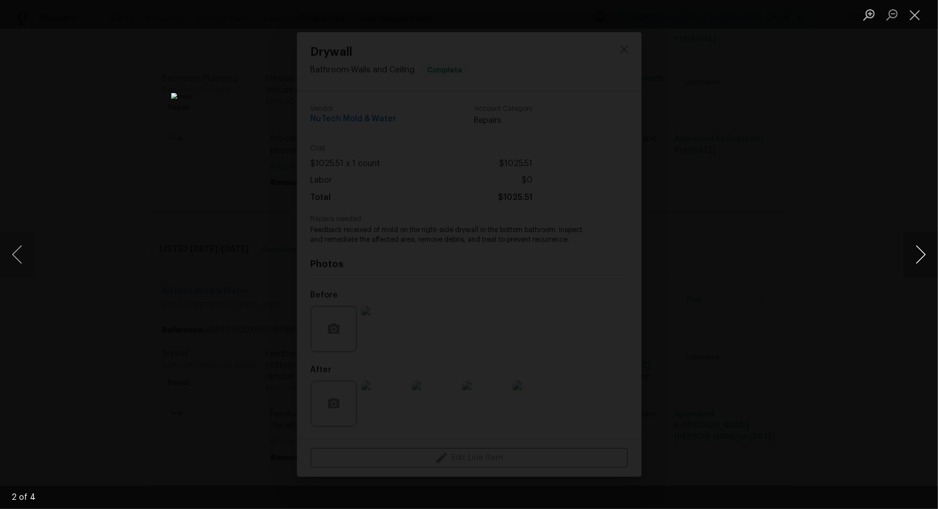
click at [919, 260] on button "Next image" at bounding box center [920, 254] width 34 height 46
click at [859, 118] on div "Lightbox" at bounding box center [469, 254] width 938 height 509
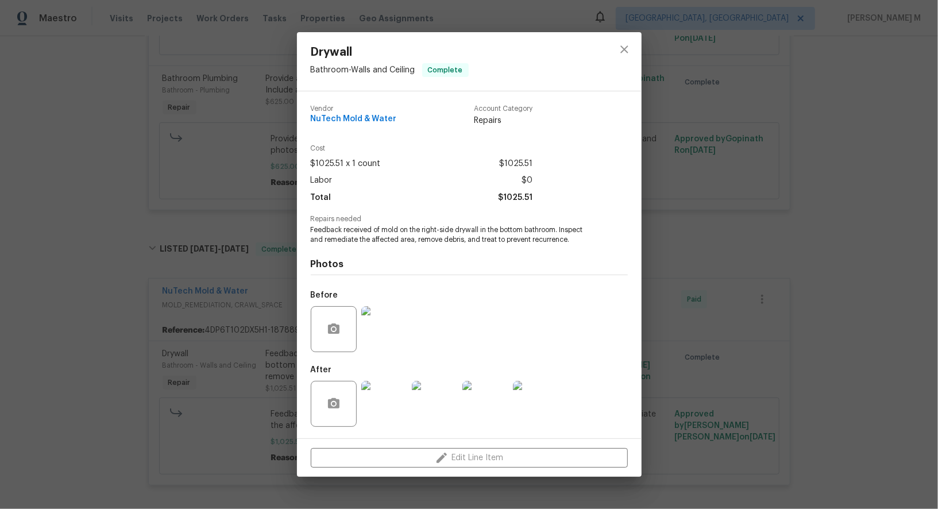
click at [830, 237] on div "Drywall Bathroom - Walls and Ceiling Complete Vendor NuTech Mold & Water Accoun…" at bounding box center [469, 254] width 938 height 509
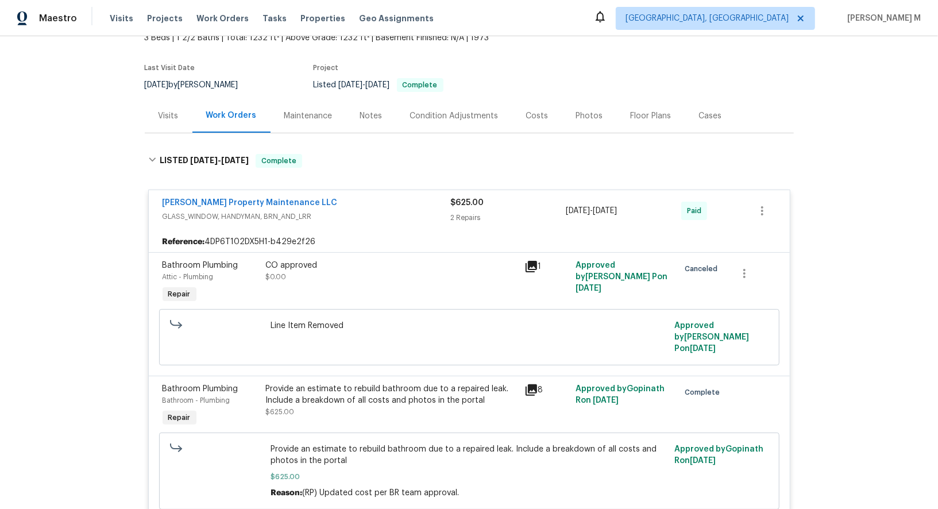
scroll to position [76, 0]
click at [358, 382] on div "Provide an estimate to rebuild bathroom due to a repaired leak. Include a break…" at bounding box center [391, 393] width 251 height 23
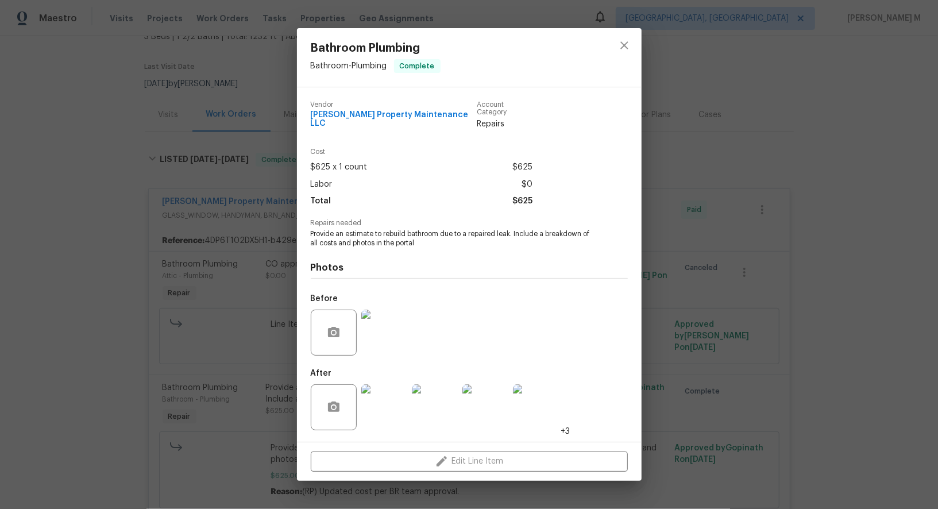
click at [376, 404] on img at bounding box center [384, 407] width 46 height 46
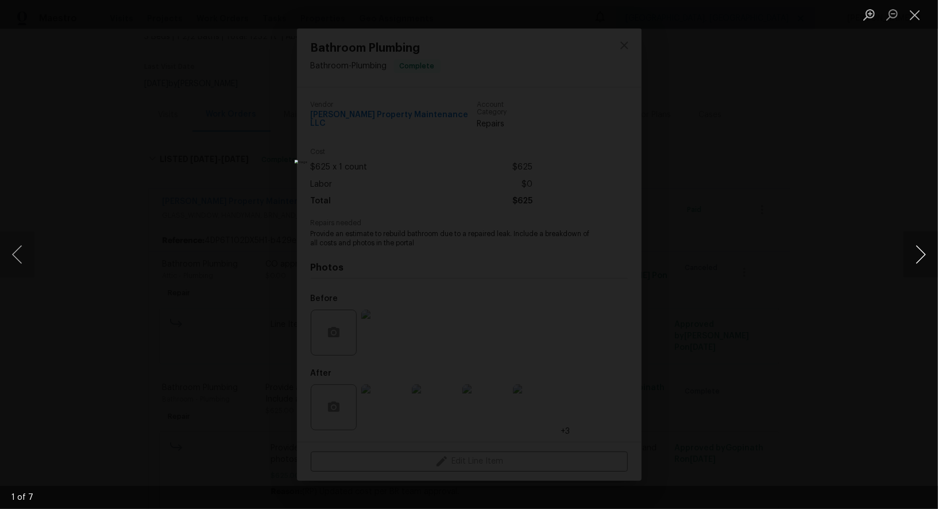
click at [919, 246] on button "Next image" at bounding box center [920, 254] width 34 height 46
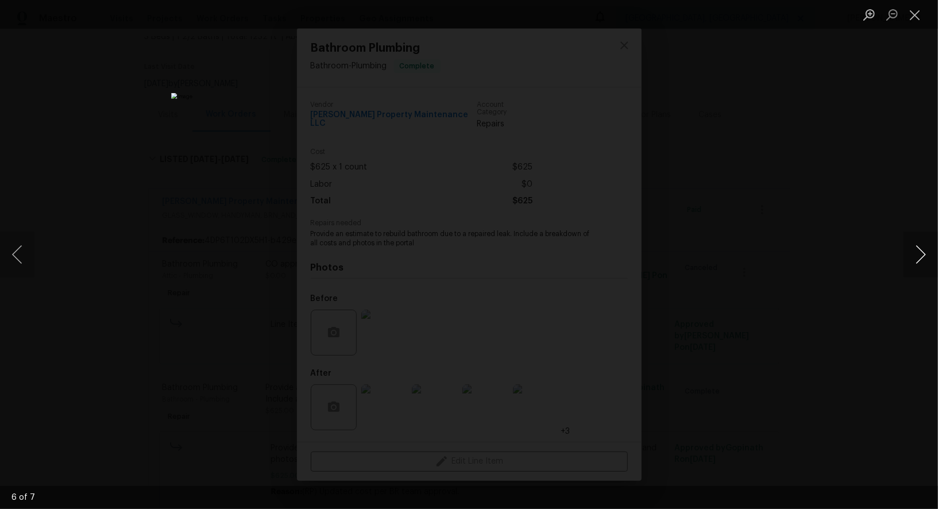
click at [919, 246] on button "Next image" at bounding box center [920, 254] width 34 height 46
click at [848, 145] on div "Lightbox" at bounding box center [469, 254] width 938 height 509
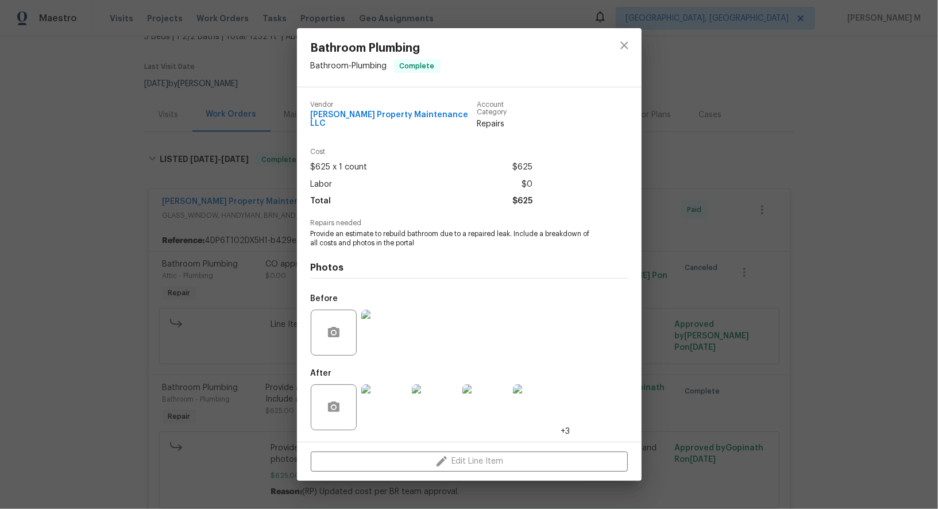
click at [392, 401] on img at bounding box center [384, 407] width 46 height 46
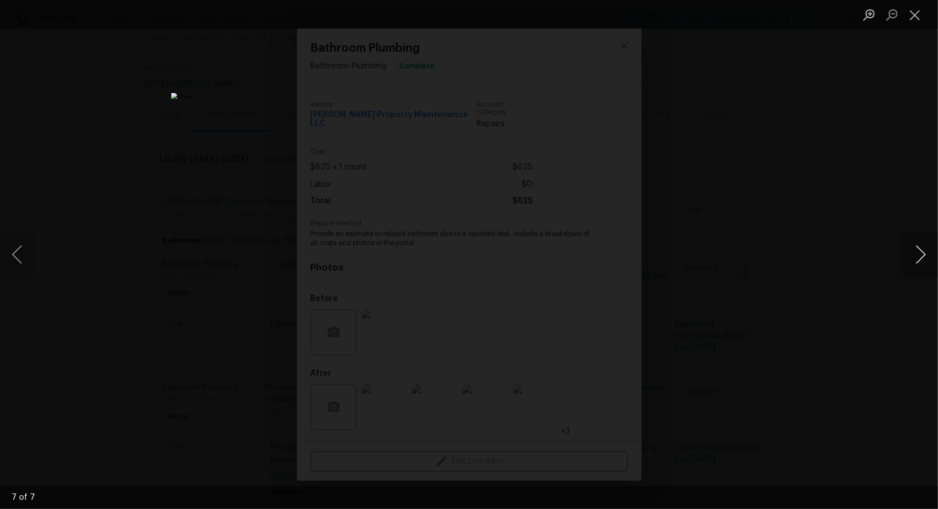
click at [925, 255] on button "Next image" at bounding box center [920, 254] width 34 height 46
click at [830, 227] on div "Lightbox" at bounding box center [469, 254] width 938 height 509
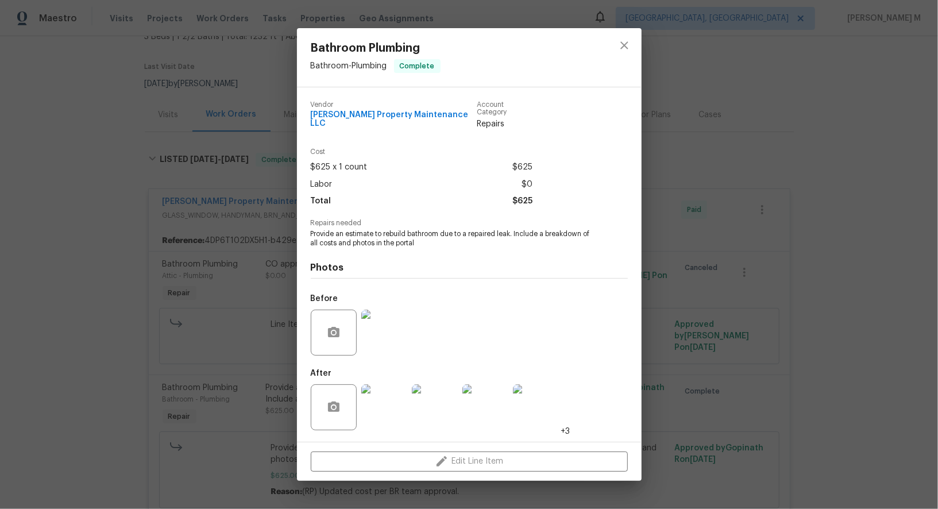
click at [184, 267] on div "Bathroom Plumbing Bathroom - Plumbing Complete Vendor Glen Property Maintenance…" at bounding box center [469, 254] width 938 height 509
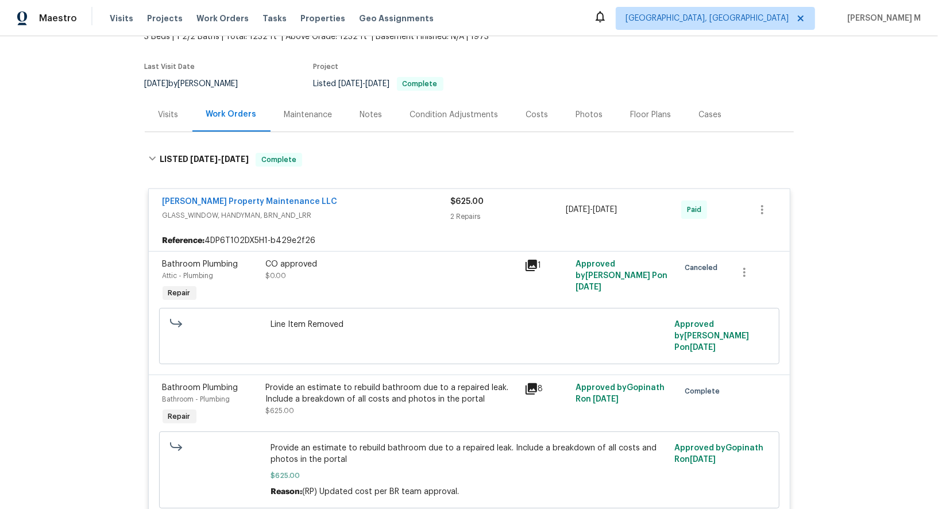
click at [319, 378] on div "Provide an estimate to rebuild bathroom due to a repaired leak. Include a break…" at bounding box center [391, 404] width 258 height 53
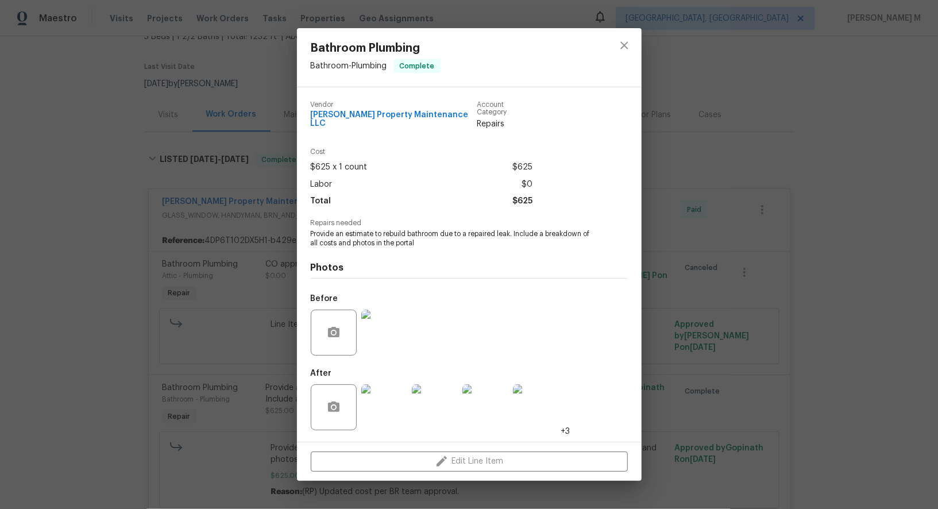
click at [473, 402] on img at bounding box center [485, 407] width 46 height 46
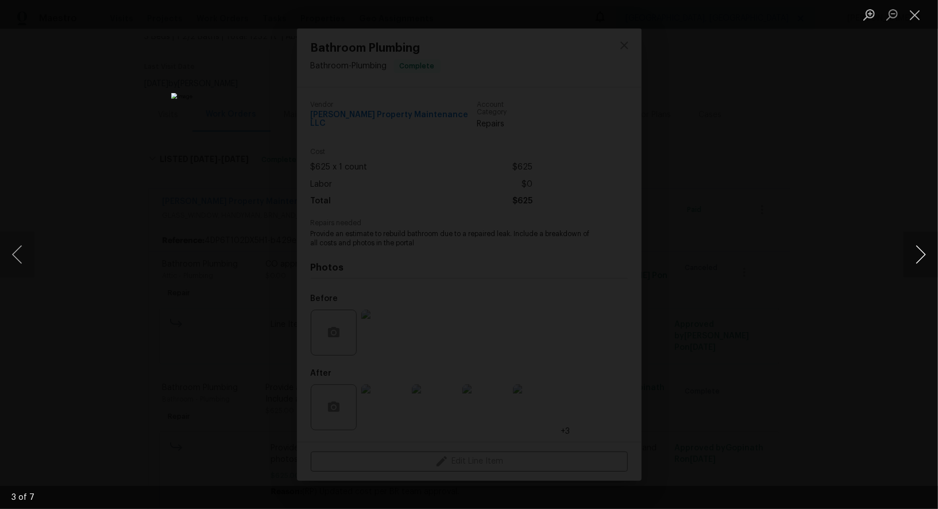
click at [907, 250] on button "Next image" at bounding box center [920, 254] width 34 height 46
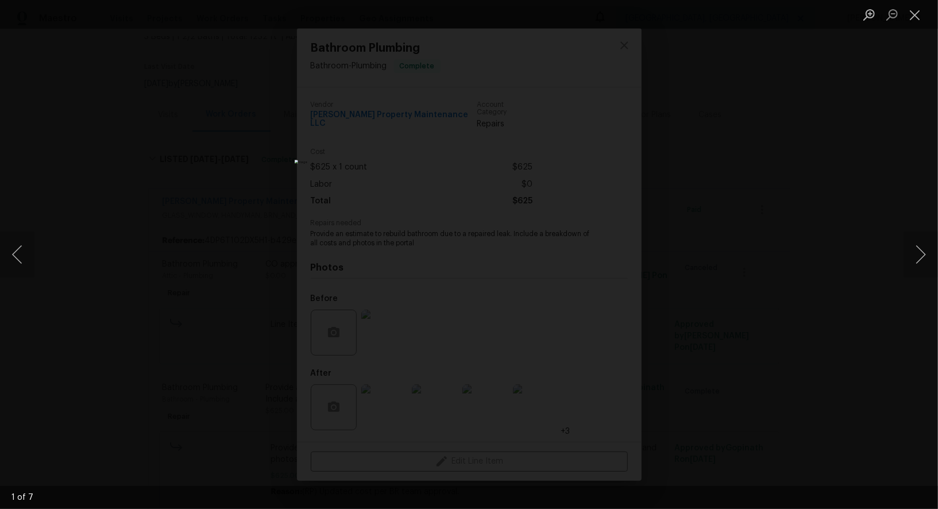
click at [277, 220] on div "Lightbox" at bounding box center [469, 254] width 938 height 509
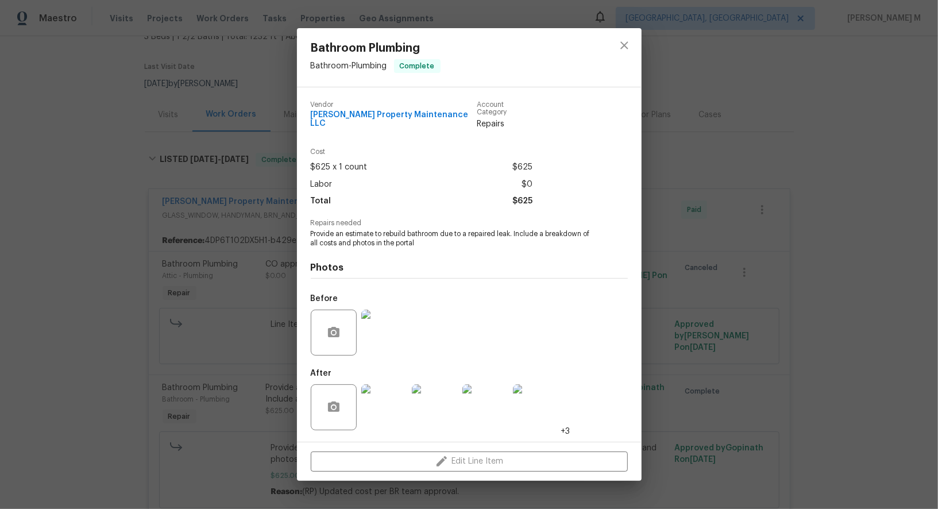
click at [217, 220] on div "Bathroom Plumbing Bathroom - Plumbing Complete Vendor Glen Property Maintenance…" at bounding box center [469, 254] width 938 height 509
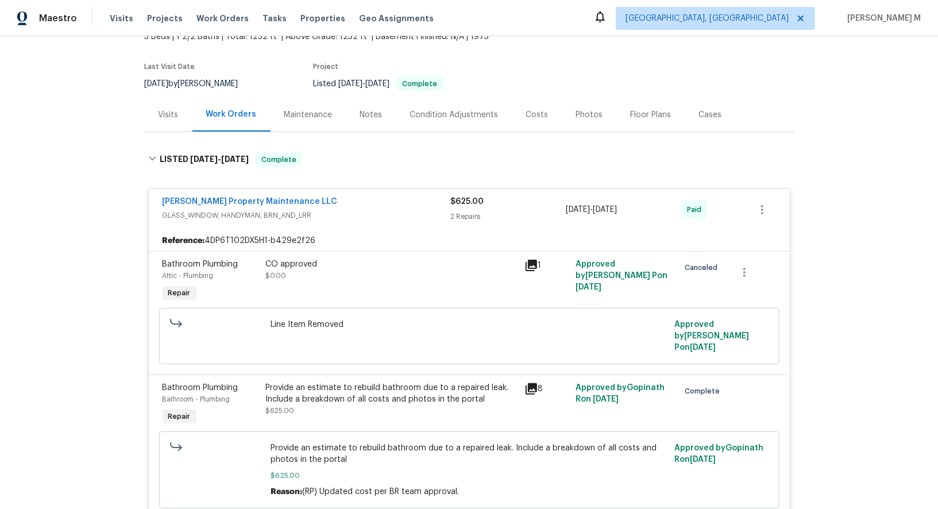
click at [648, 110] on div "Floor Plans" at bounding box center [650, 114] width 41 height 11
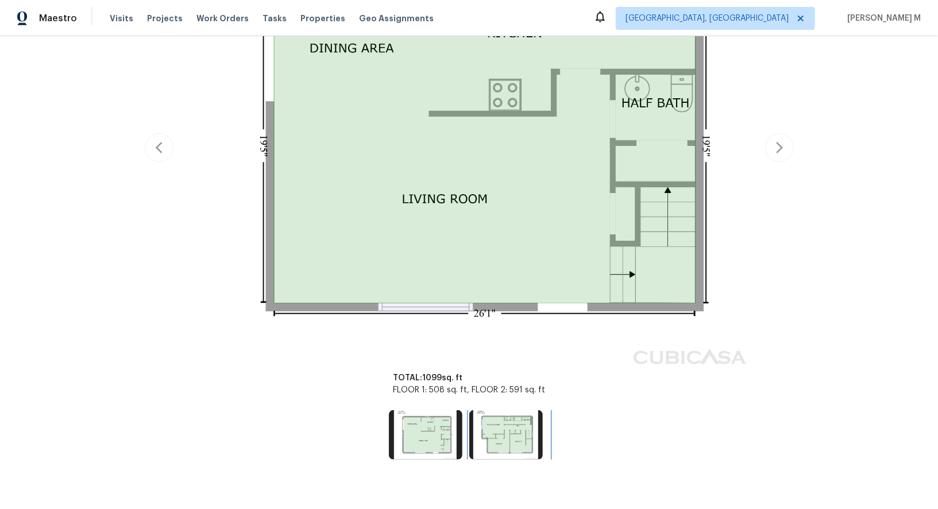
click at [500, 417] on img at bounding box center [505, 434] width 73 height 49
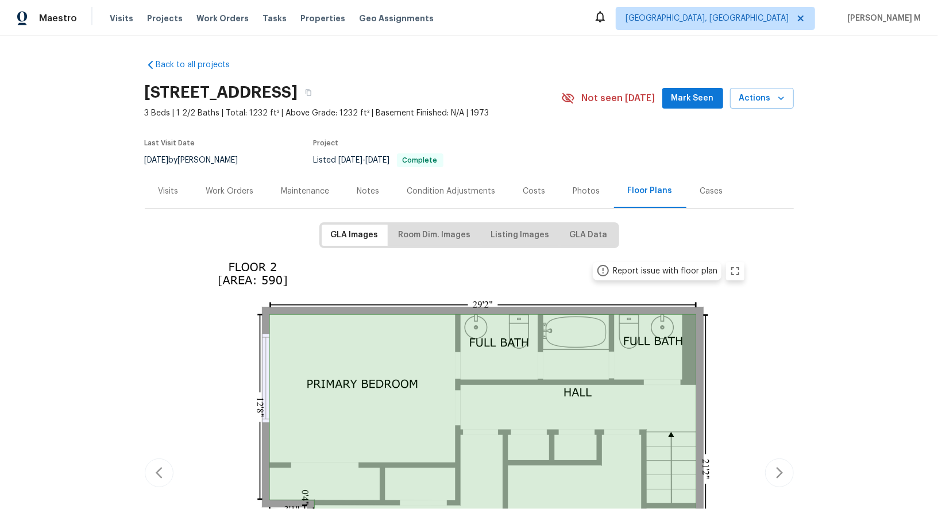
click at [247, 195] on div "Work Orders" at bounding box center [229, 191] width 75 height 34
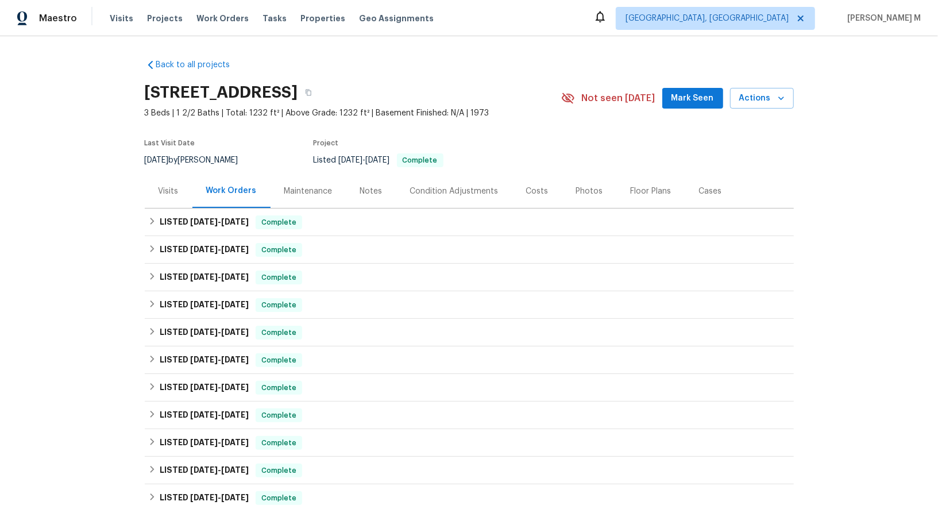
scroll to position [276, 0]
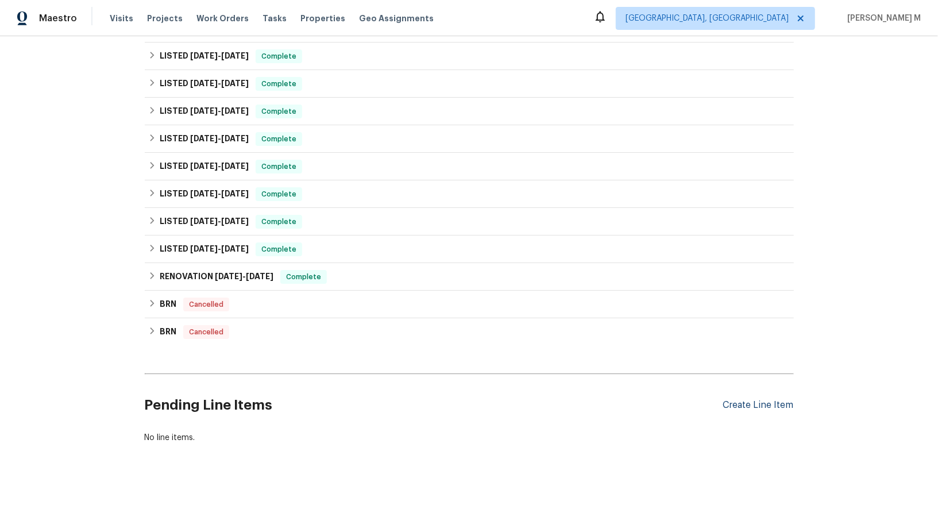
click at [759, 400] on div "Create Line Item" at bounding box center [758, 405] width 71 height 11
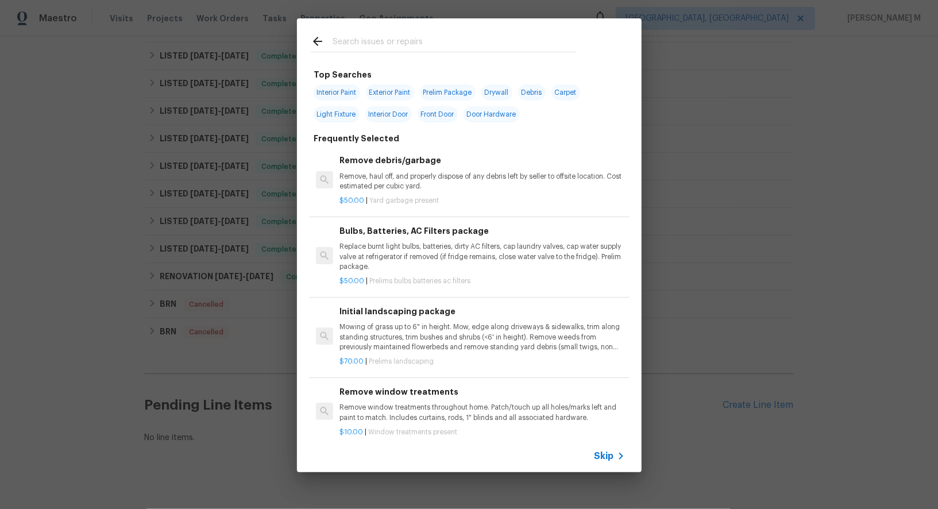
click at [610, 455] on span "Skip" at bounding box center [604, 455] width 20 height 11
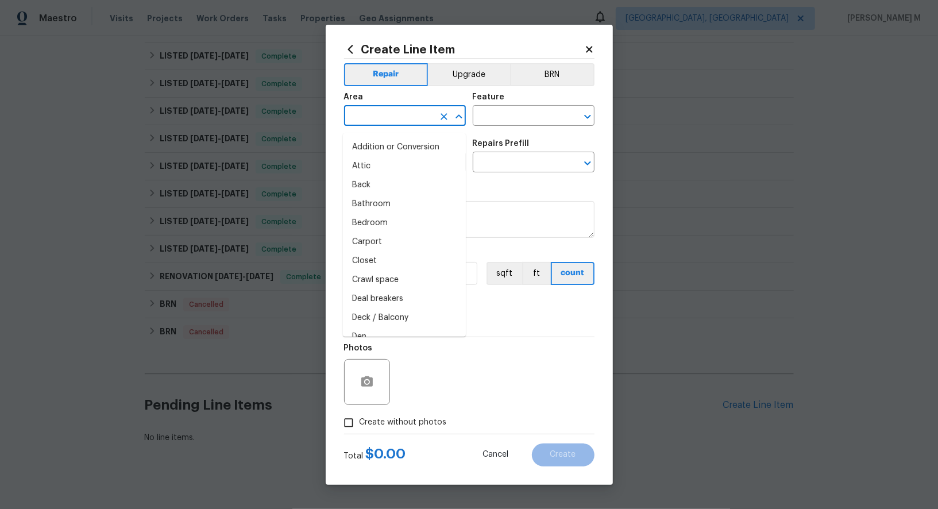
click at [366, 121] on input "text" at bounding box center [389, 117] width 90 height 18
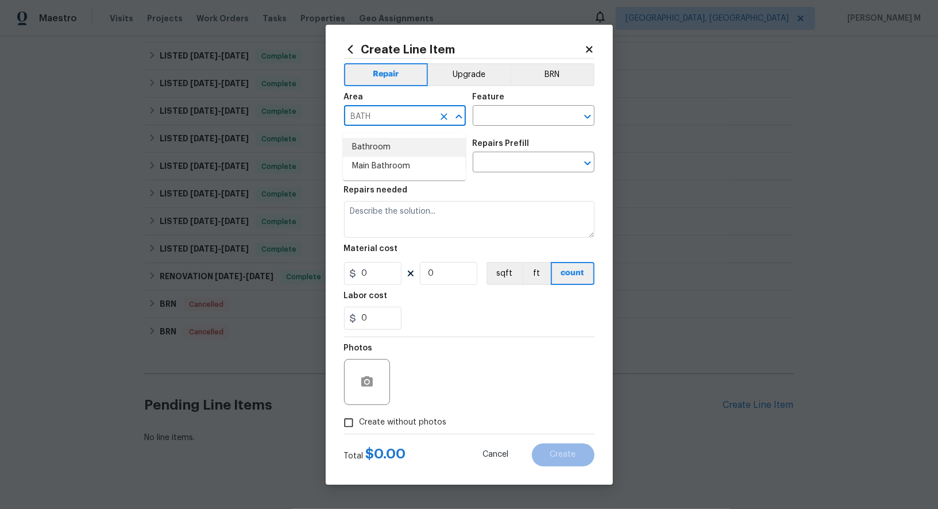
click at [367, 154] on li "Bathroom" at bounding box center [404, 147] width 123 height 19
type input "Bathroom"
click at [503, 133] on div "Area Bathroom ​ Feature ​" at bounding box center [469, 109] width 250 height 47
click at [517, 108] on div "Feature" at bounding box center [533, 100] width 122 height 15
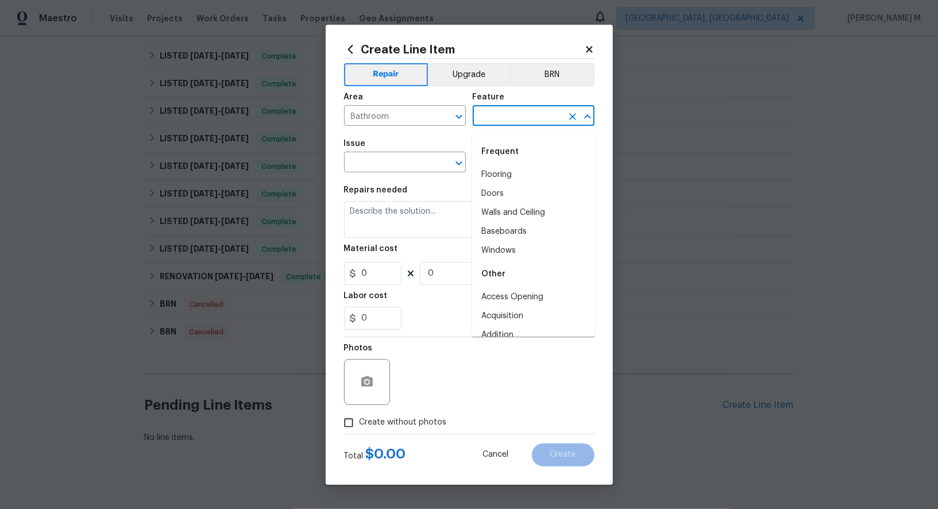
click at [509, 126] on input "text" at bounding box center [517, 117] width 90 height 18
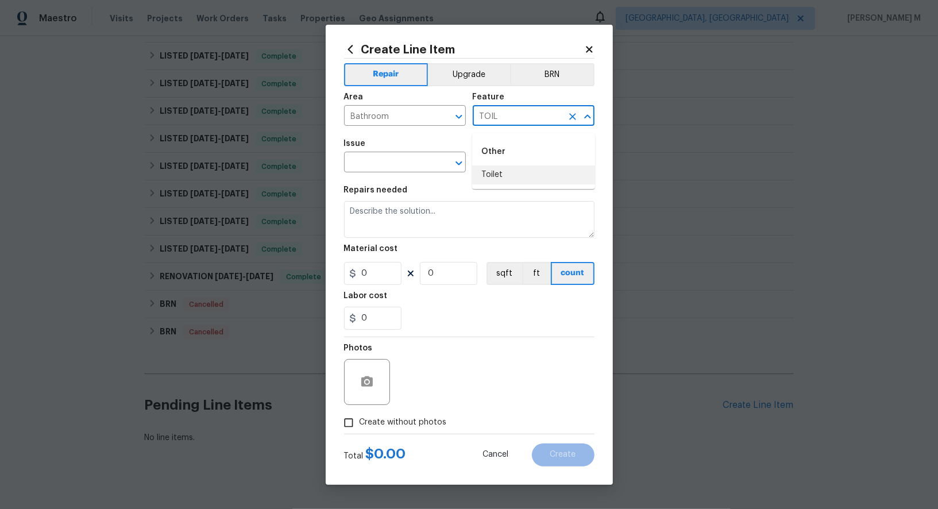
click at [507, 180] on li "Toilet" at bounding box center [533, 174] width 123 height 19
type input "Toilet"
click at [359, 166] on input "text" at bounding box center [389, 163] width 90 height 18
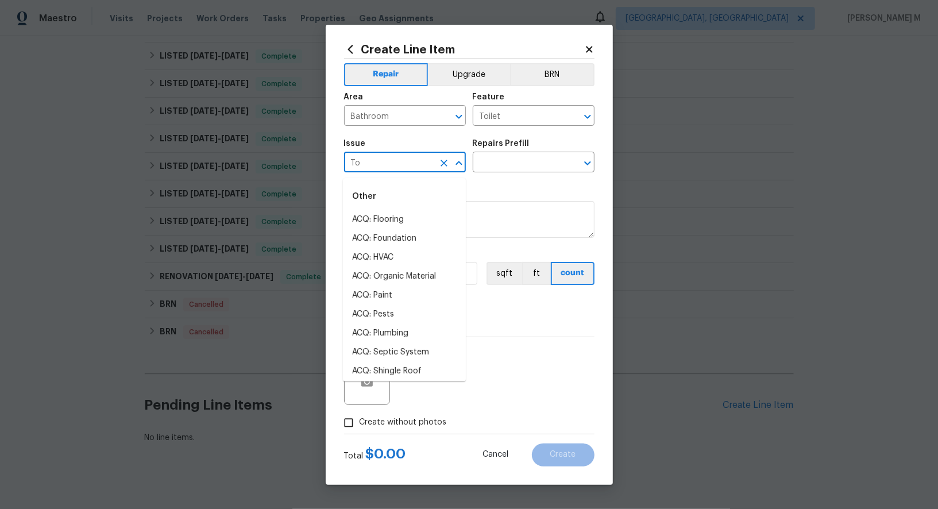
type input "Toi"
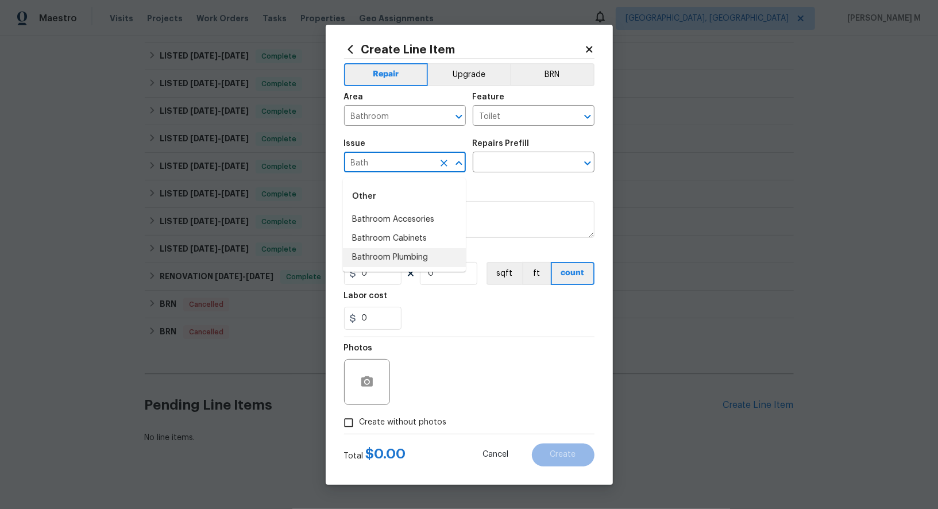
click at [388, 251] on li "Bathroom Plumbing" at bounding box center [404, 257] width 123 height 19
type input "Bathroom Plumbing"
click at [537, 172] on input "text" at bounding box center [517, 163] width 90 height 18
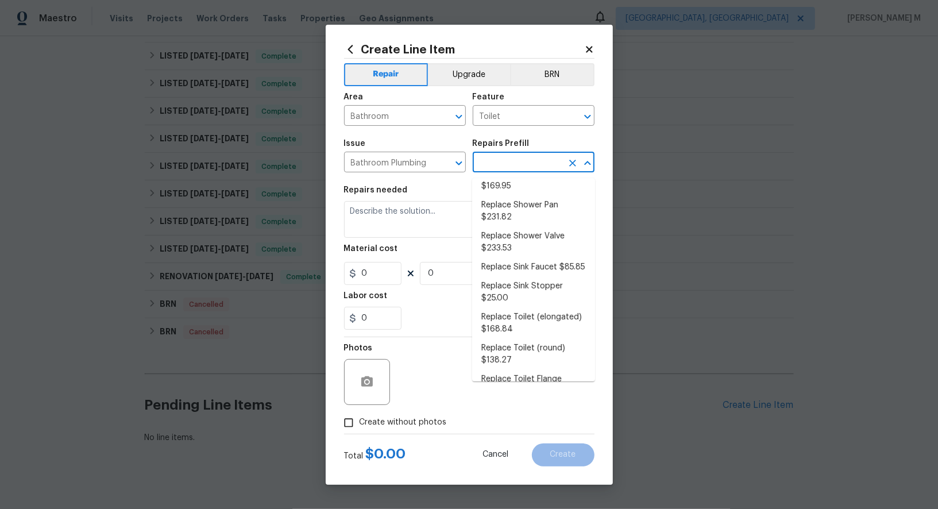
scroll to position [0, 0]
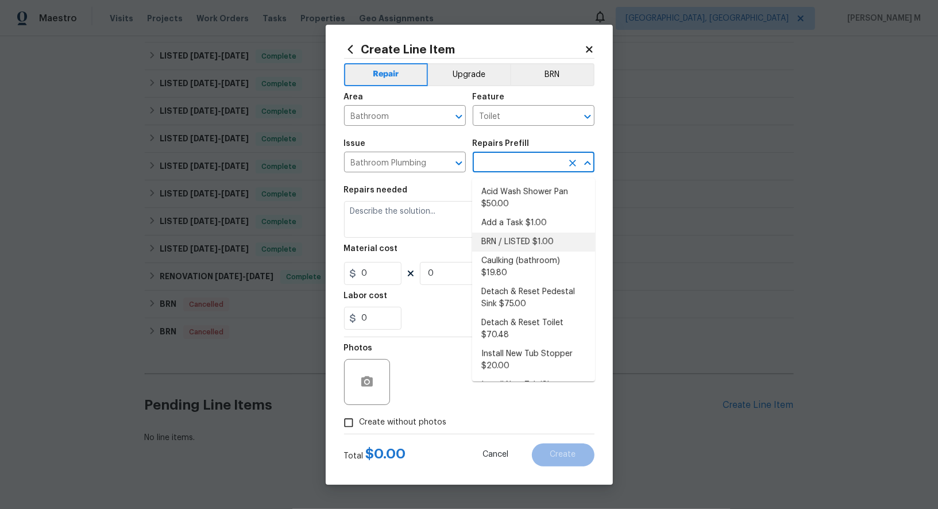
click at [530, 238] on li "BRN / LISTED $1.00" at bounding box center [533, 242] width 123 height 19
type input "Plumbing"
type input "BRN / LISTED $1.00"
type textarea "Provide additional detail"
type input "1"
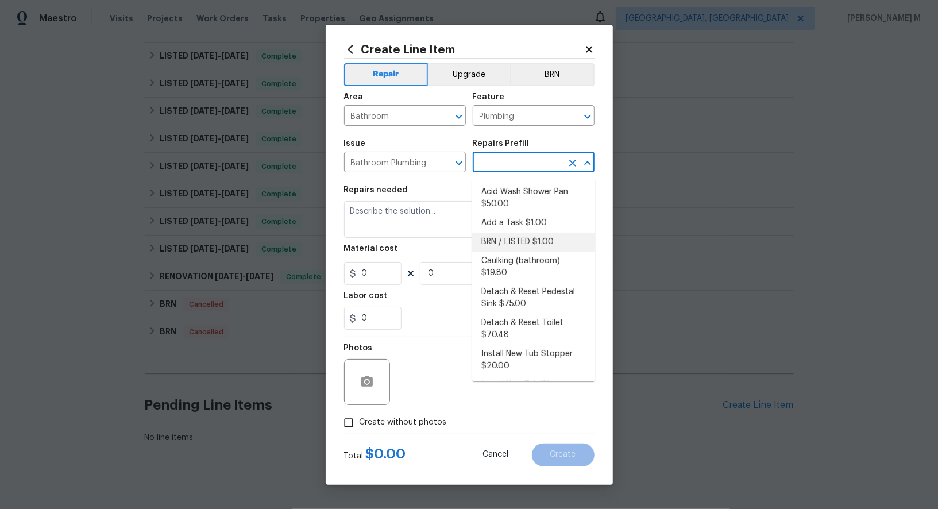
type input "1"
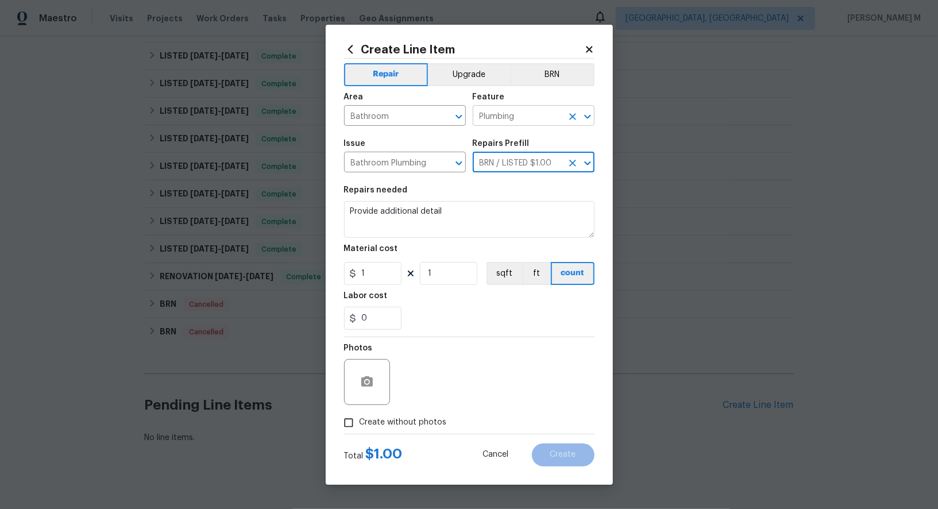
click at [514, 119] on input "Plumbing" at bounding box center [517, 117] width 90 height 18
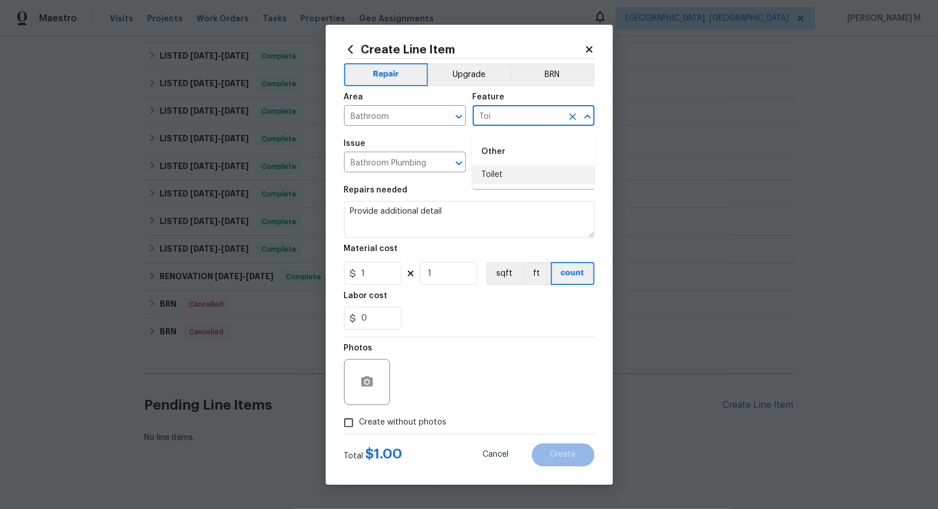
click at [504, 166] on li "Toilet" at bounding box center [533, 174] width 123 height 19
type input "Toilet"
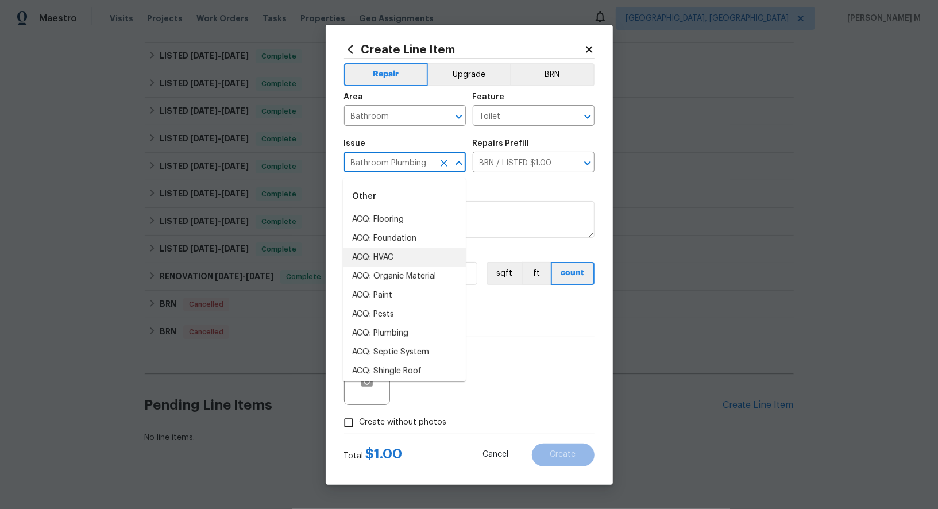
click at [405, 165] on input "Bathroom Plumbing" at bounding box center [389, 163] width 90 height 18
click at [521, 162] on input "BRN / LISTED $1.00" at bounding box center [517, 163] width 90 height 18
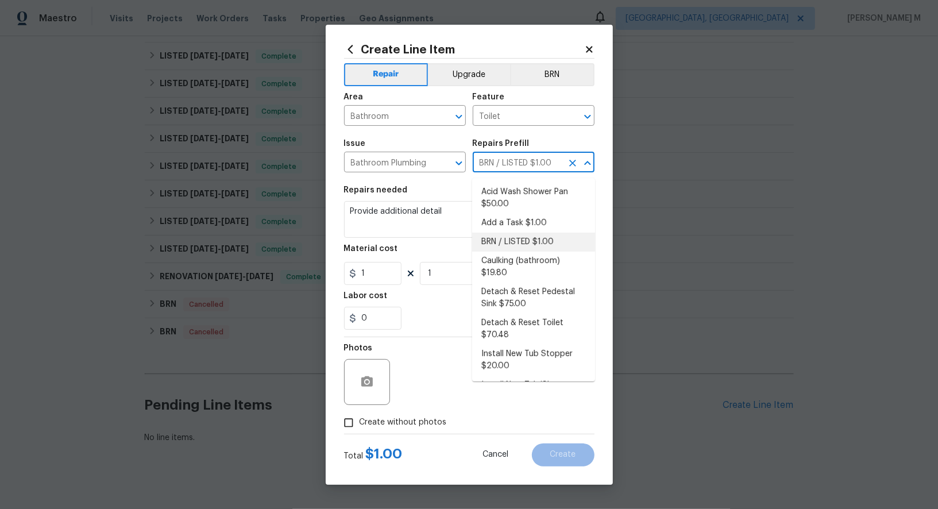
click at [521, 162] on input "BRN / LISTED $1.00" at bounding box center [517, 163] width 90 height 18
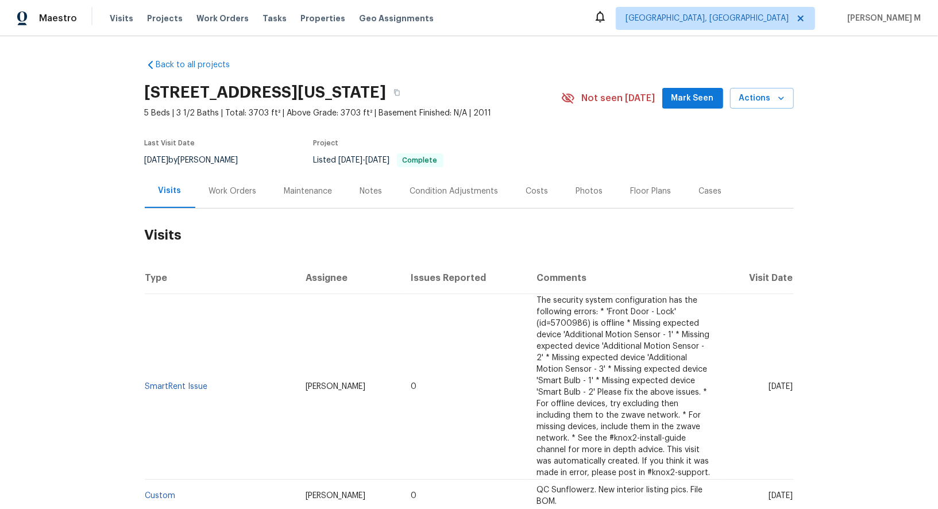
click at [243, 179] on div "Work Orders" at bounding box center [232, 191] width 75 height 34
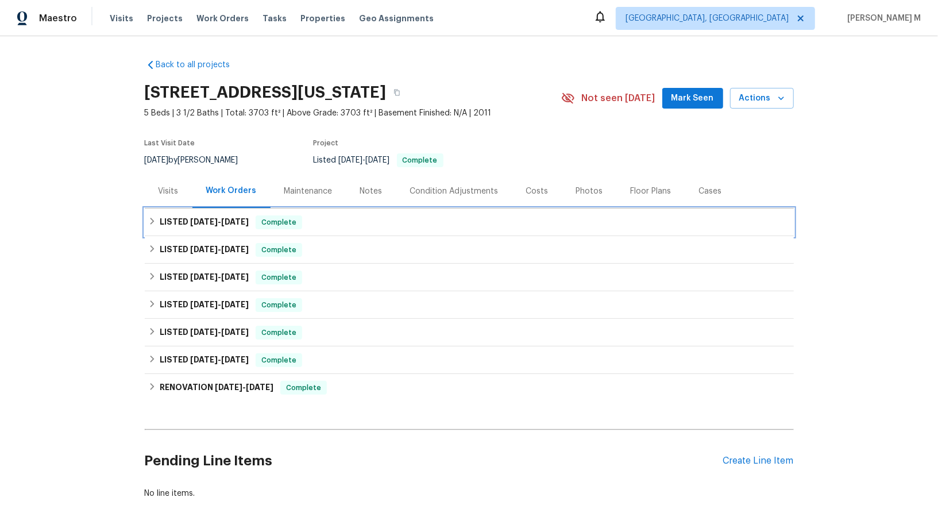
click at [194, 225] on div "LISTED 9/16/25 - 9/18/25 Complete" at bounding box center [469, 222] width 649 height 28
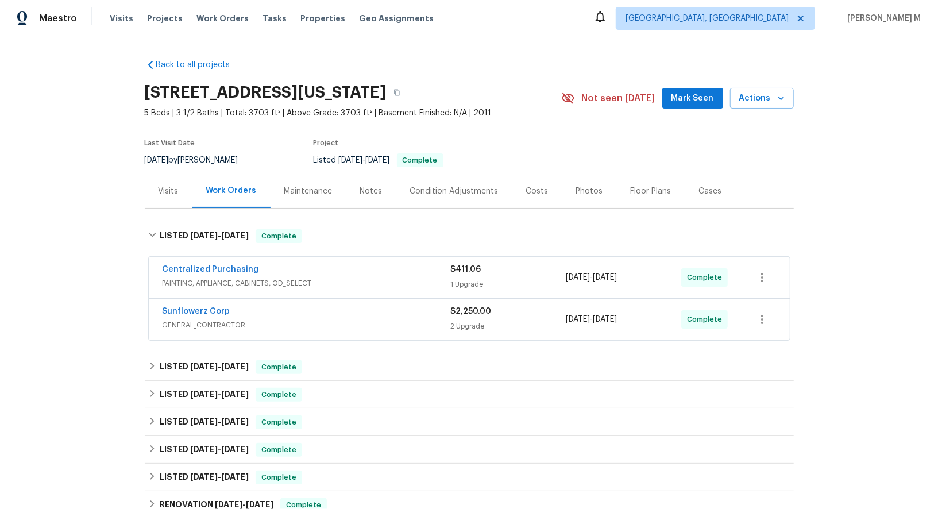
click at [196, 319] on span "GENERAL_CONTRACTOR" at bounding box center [306, 324] width 288 height 11
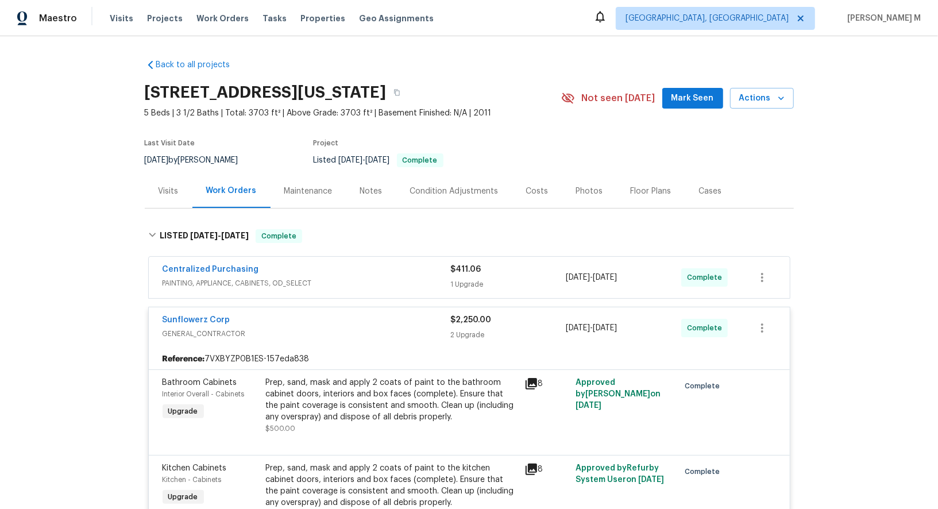
click at [304, 201] on div "Maintenance" at bounding box center [308, 191] width 76 height 34
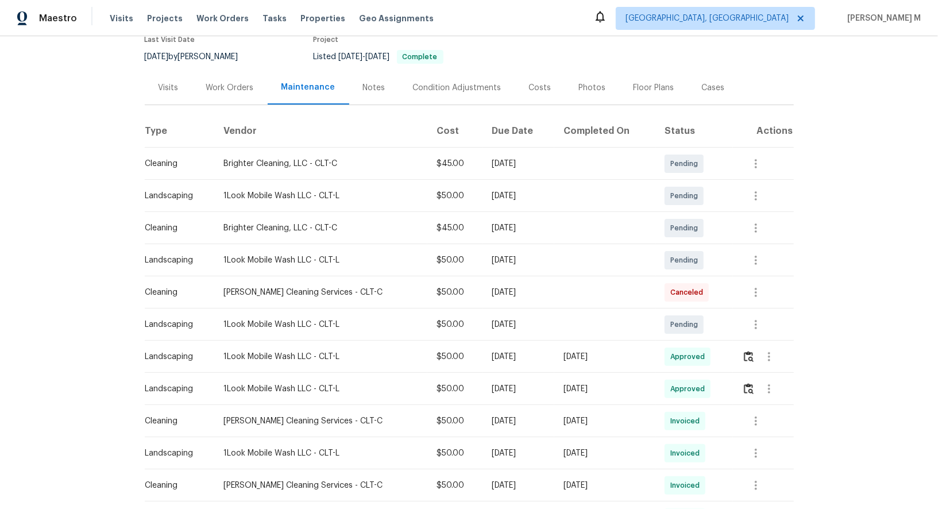
scroll to position [102, 0]
click at [770, 351] on icon "button" at bounding box center [769, 358] width 14 height 14
click at [770, 349] on li "Message vendor" at bounding box center [796, 351] width 80 height 19
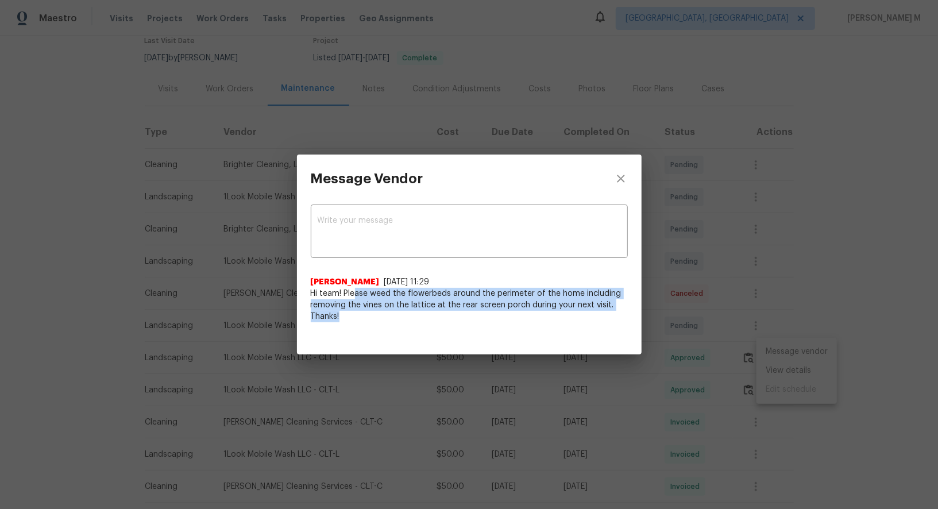
drag, startPoint x: 354, startPoint y: 291, endPoint x: 497, endPoint y: 317, distance: 144.7
click at [497, 317] on span "Hi team! Please weed the flowerbeds around the perimeter of the home including …" at bounding box center [469, 305] width 317 height 34
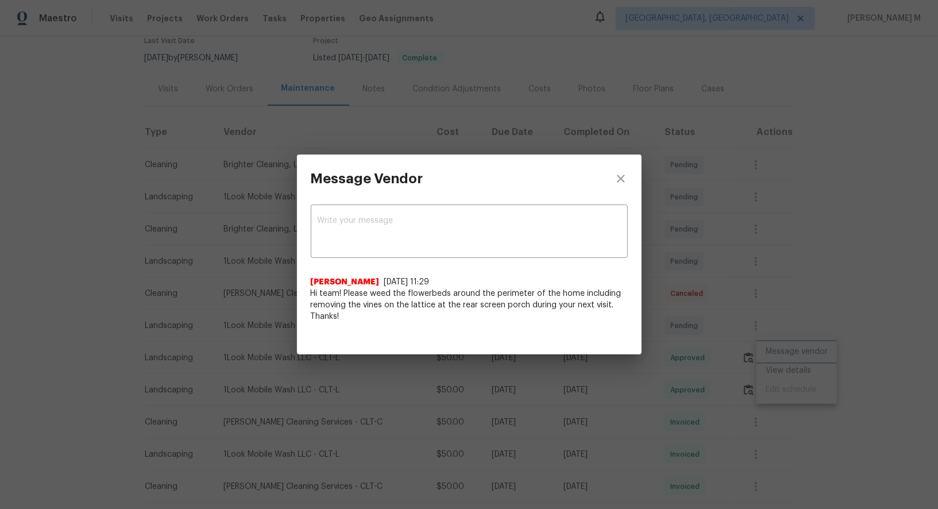
click at [827, 280] on div "Message Vendor x ​ Alexis Berman 8/21/25, 11:29 Hi team! Please weed the flower…" at bounding box center [469, 254] width 938 height 509
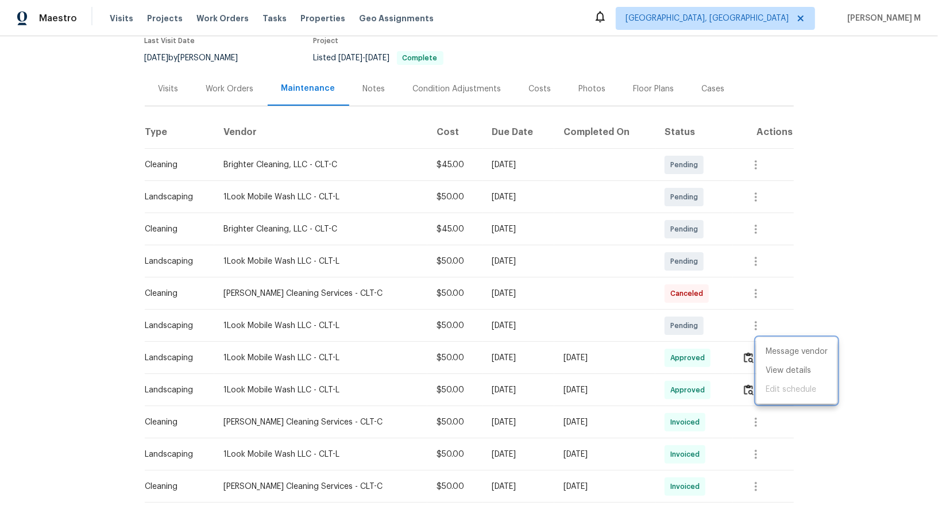
click at [214, 86] on div at bounding box center [469, 254] width 938 height 509
click at [234, 86] on div "Work Orders" at bounding box center [230, 88] width 48 height 11
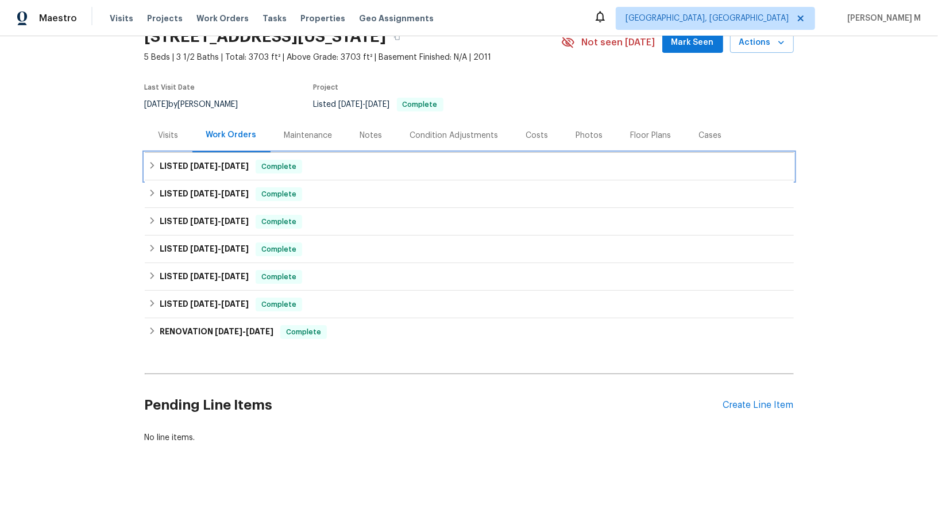
click at [225, 170] on div "LISTED 9/16/25 - 9/18/25 Complete" at bounding box center [469, 167] width 649 height 28
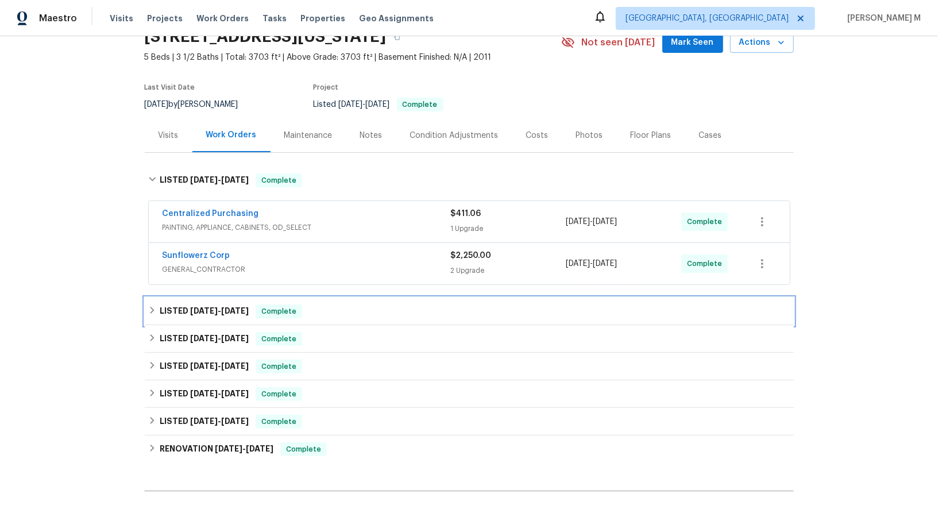
click at [205, 297] on div "LISTED 8/21/25 - 8/22/25 Complete" at bounding box center [469, 311] width 649 height 28
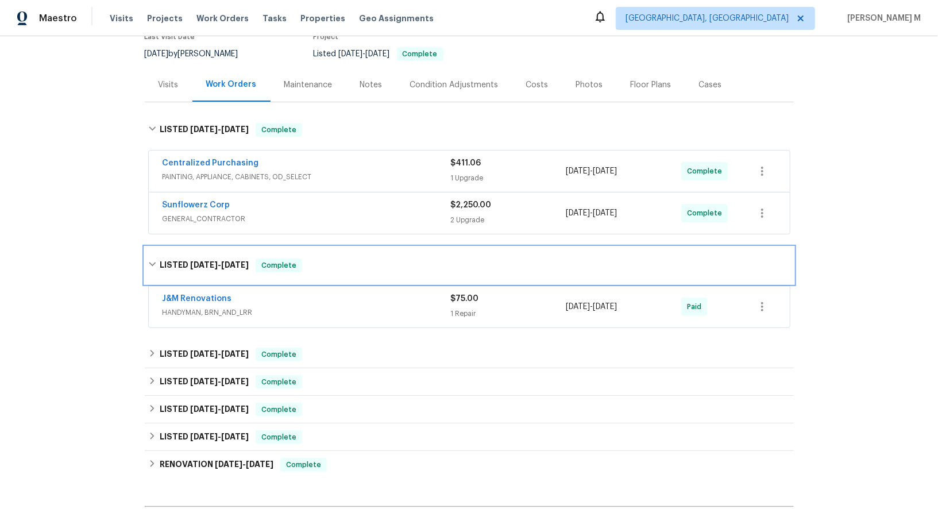
scroll to position [115, 0]
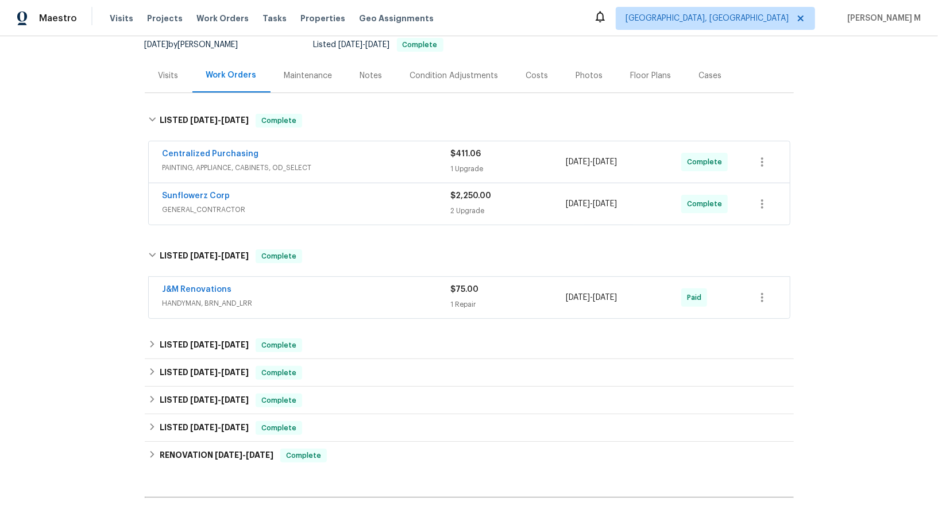
click at [208, 205] on span "GENERAL_CONTRACTOR" at bounding box center [306, 209] width 288 height 11
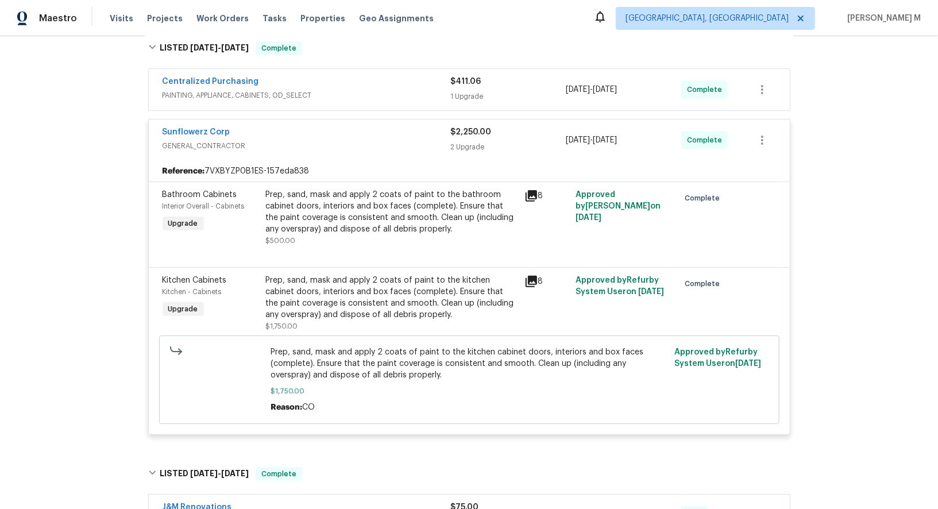
scroll to position [201, 0]
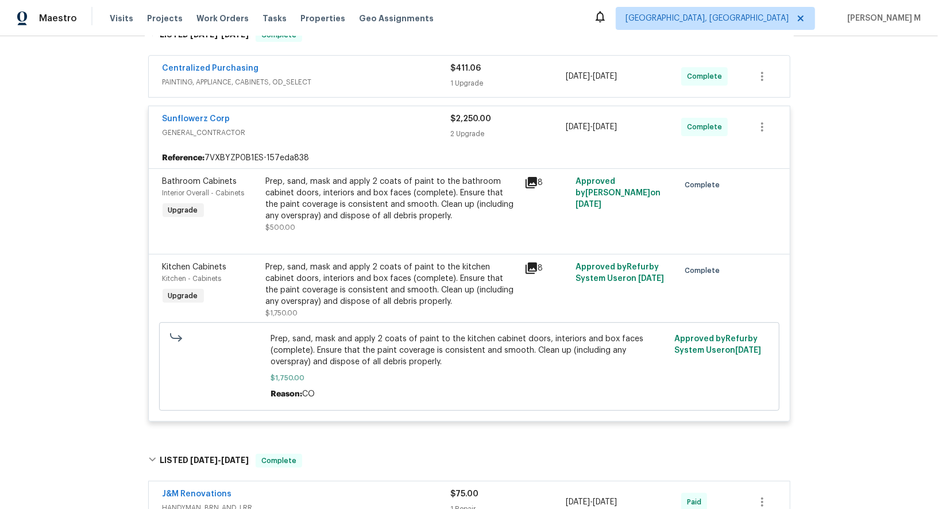
click at [375, 195] on div "Prep, sand, mask and apply 2 coats of paint to the bathroom cabinet doors, inte…" at bounding box center [391, 199] width 251 height 46
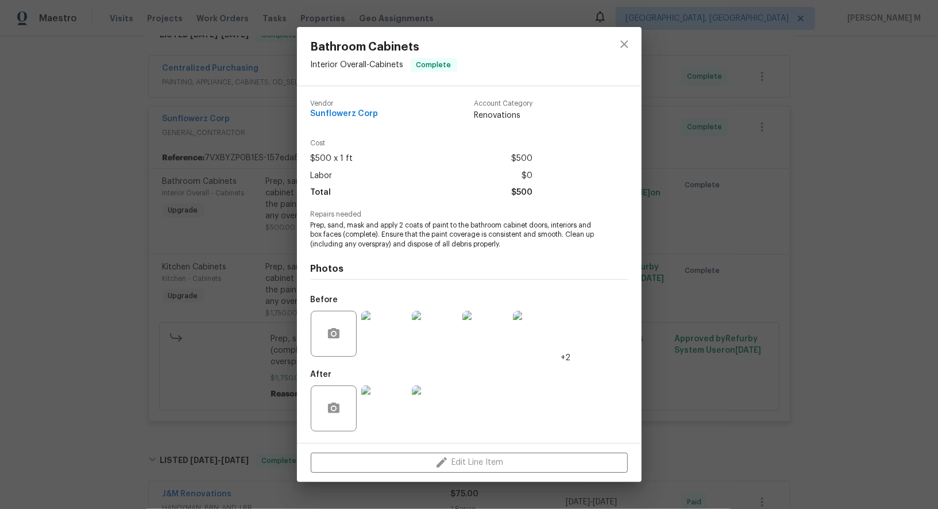
click at [773, 241] on div "Bathroom Cabinets Interior Overall - Cabinets Complete Vendor Sunflowerz Corp A…" at bounding box center [469, 254] width 938 height 509
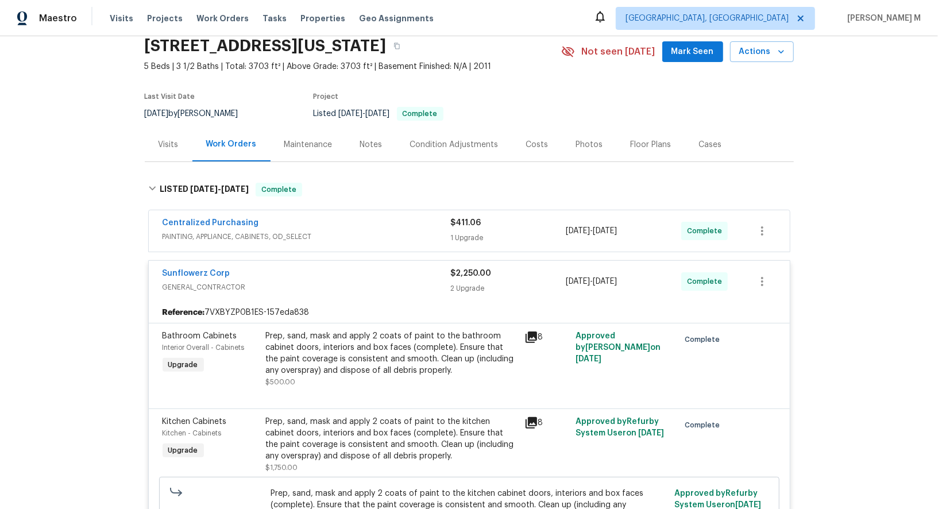
scroll to position [27, 0]
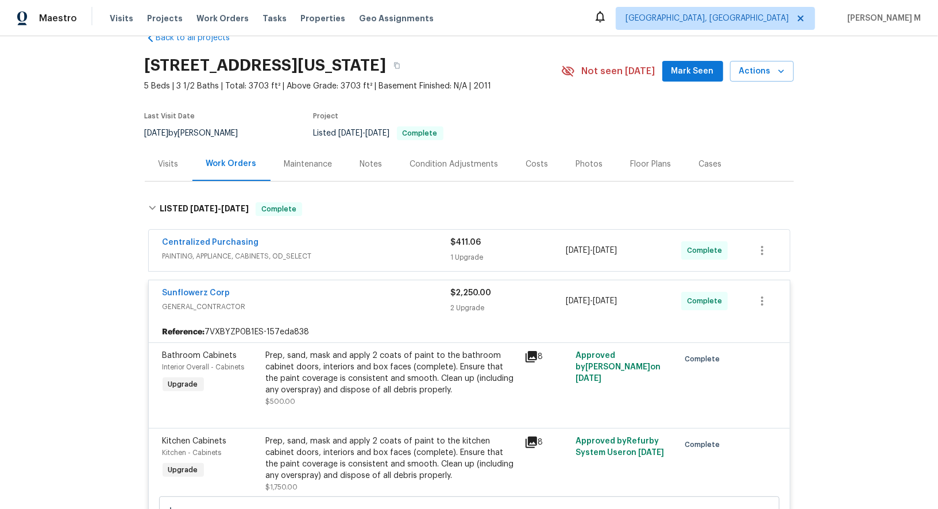
click at [230, 251] on span "PAINTING, APPLIANCE, CABINETS, OD_SELECT" at bounding box center [306, 255] width 288 height 11
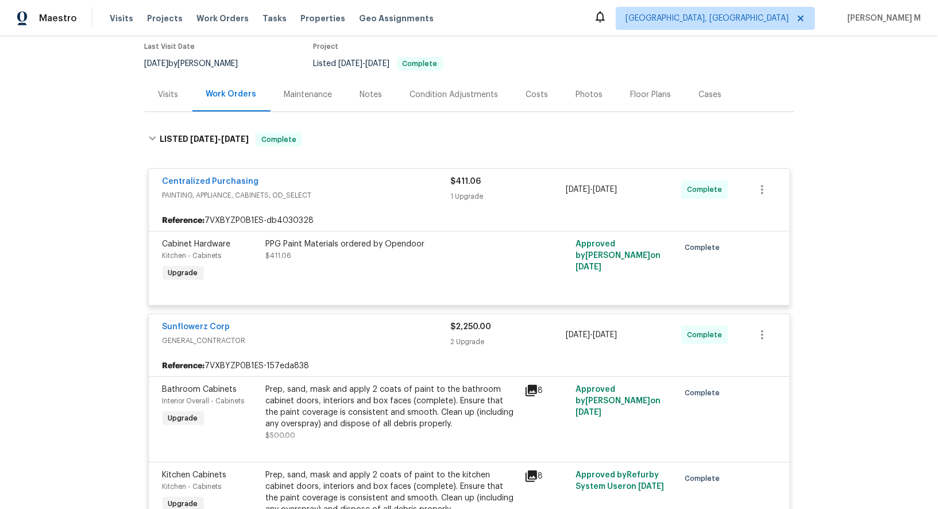
scroll to position [0, 0]
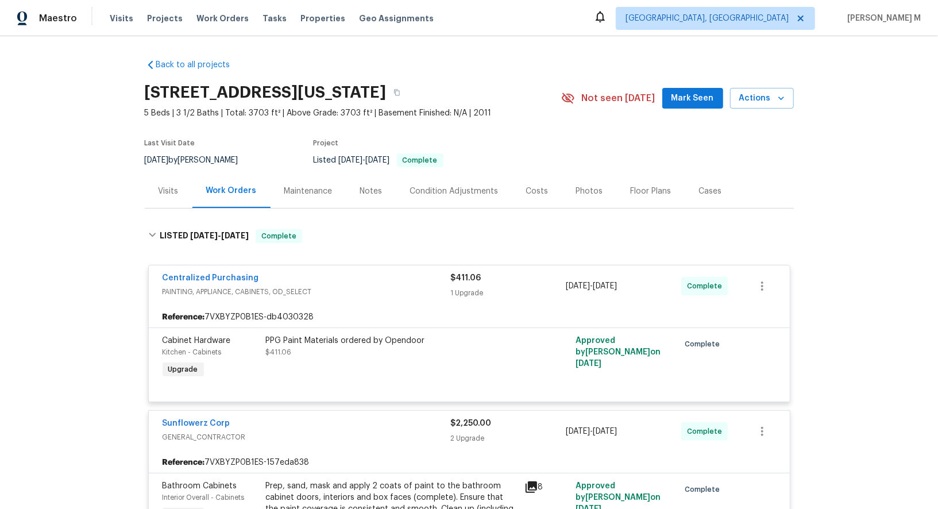
click at [292, 188] on div "Maintenance" at bounding box center [308, 190] width 48 height 11
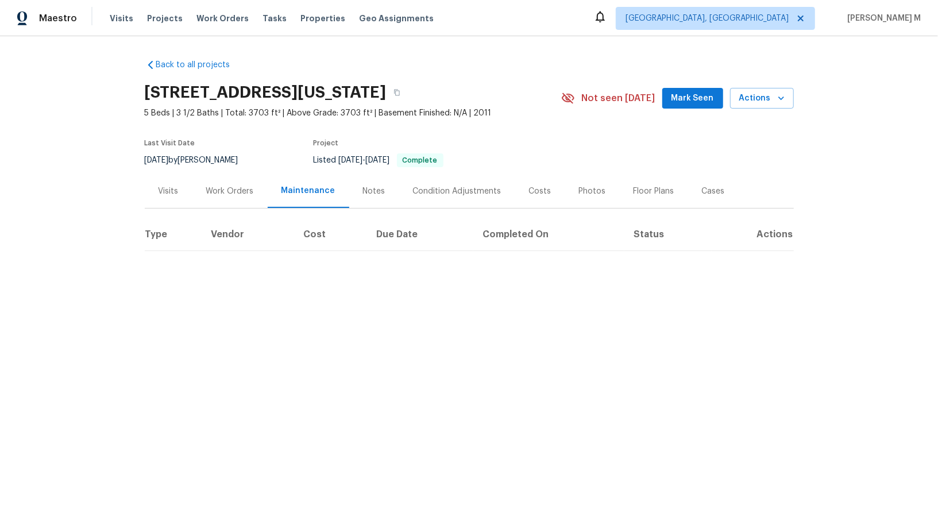
click at [228, 189] on div "Work Orders" at bounding box center [230, 190] width 48 height 11
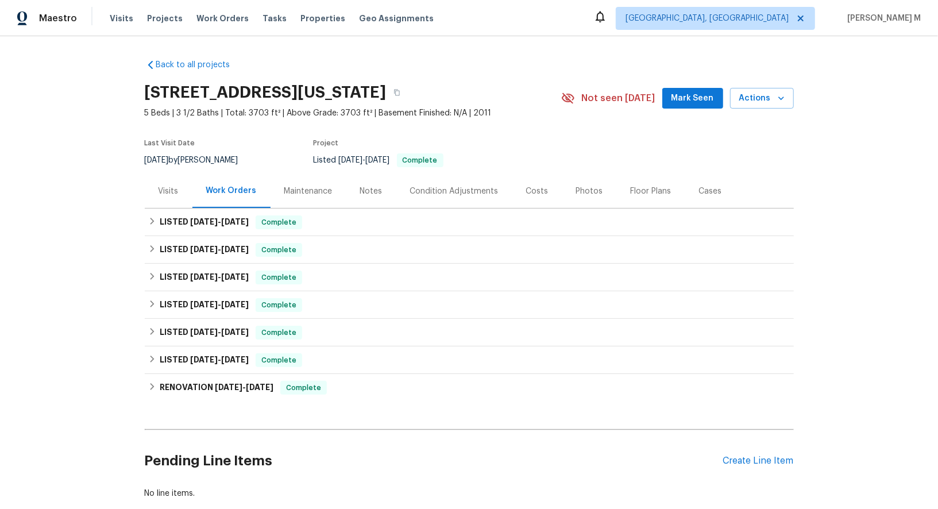
scroll to position [56, 0]
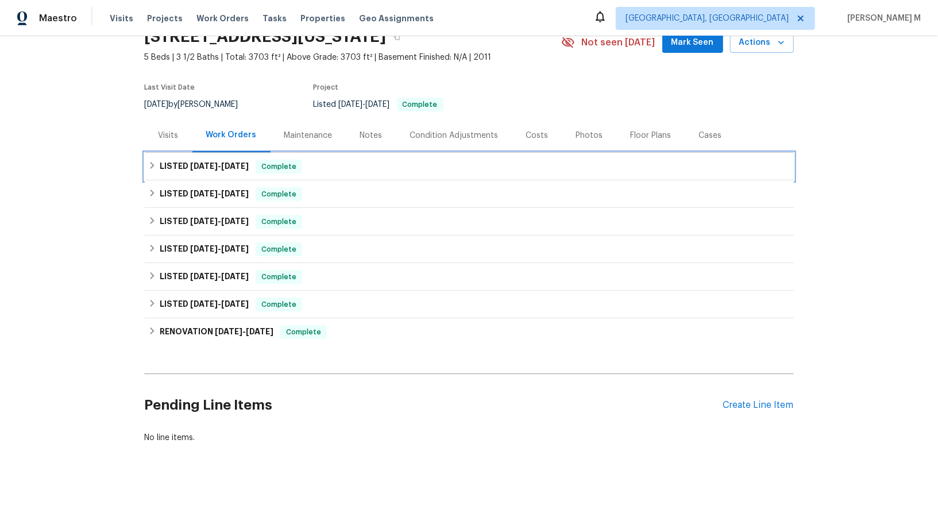
click at [200, 166] on h6 "LISTED 9/16/25 - 9/18/25" at bounding box center [204, 167] width 89 height 14
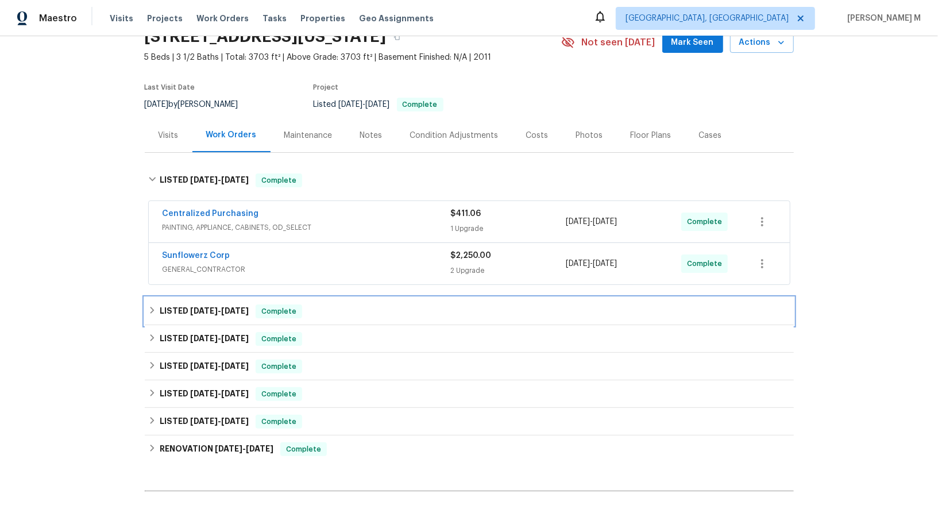
click at [192, 306] on h6 "LISTED 8/21/25 - 8/22/25" at bounding box center [204, 311] width 89 height 14
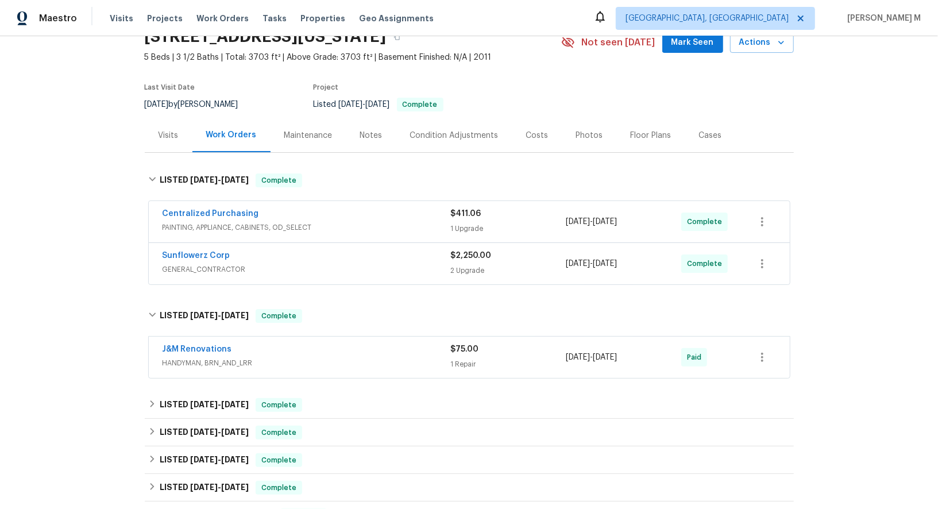
click at [199, 264] on span "GENERAL_CONTRACTOR" at bounding box center [306, 269] width 288 height 11
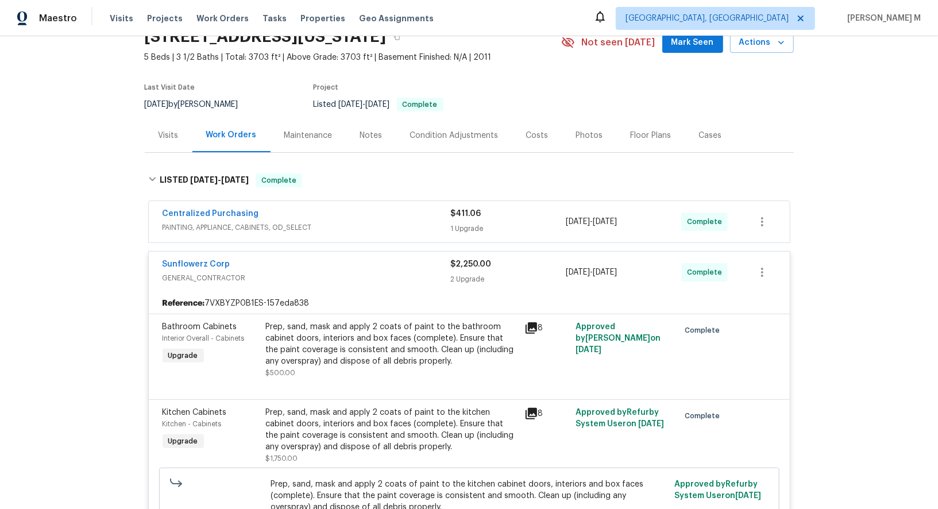
click at [212, 222] on span "PAINTING, APPLIANCE, CABINETS, OD_SELECT" at bounding box center [306, 227] width 288 height 11
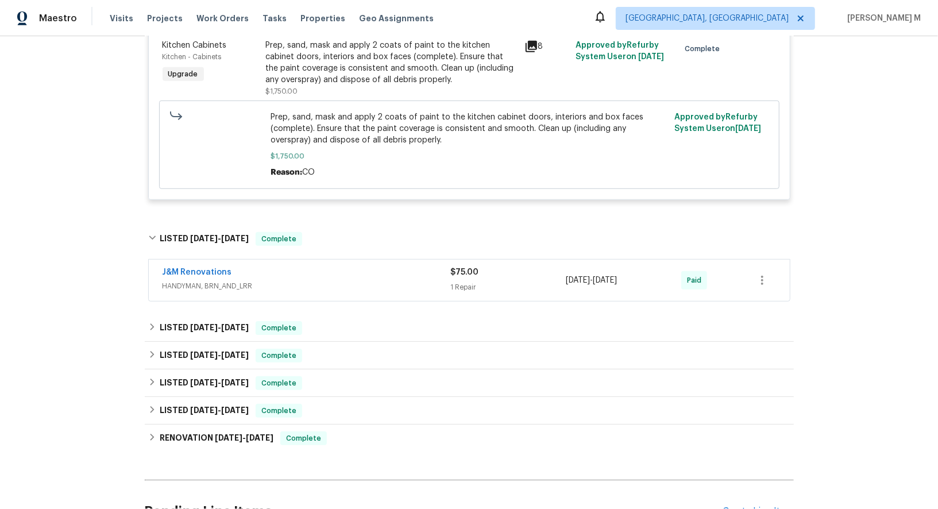
scroll to position [583, 0]
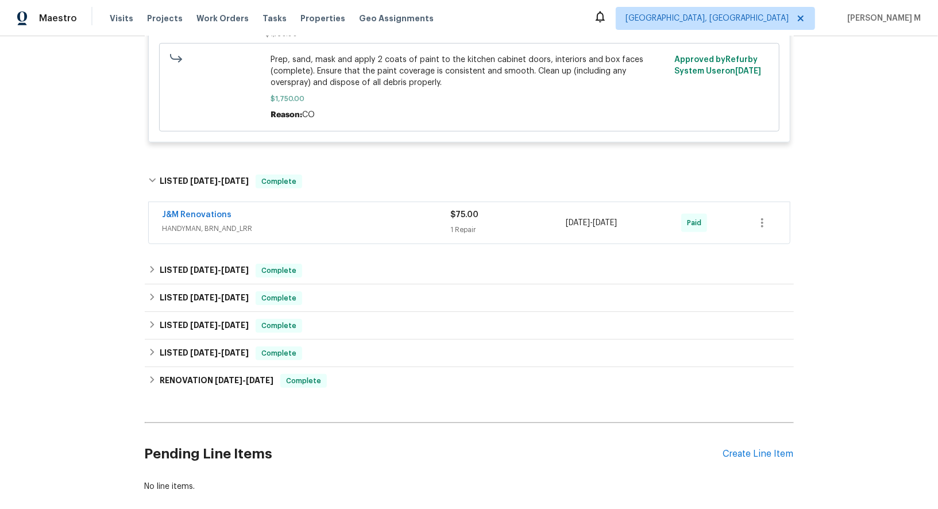
click at [203, 223] on span "HANDYMAN, BRN_AND_LRR" at bounding box center [306, 228] width 288 height 11
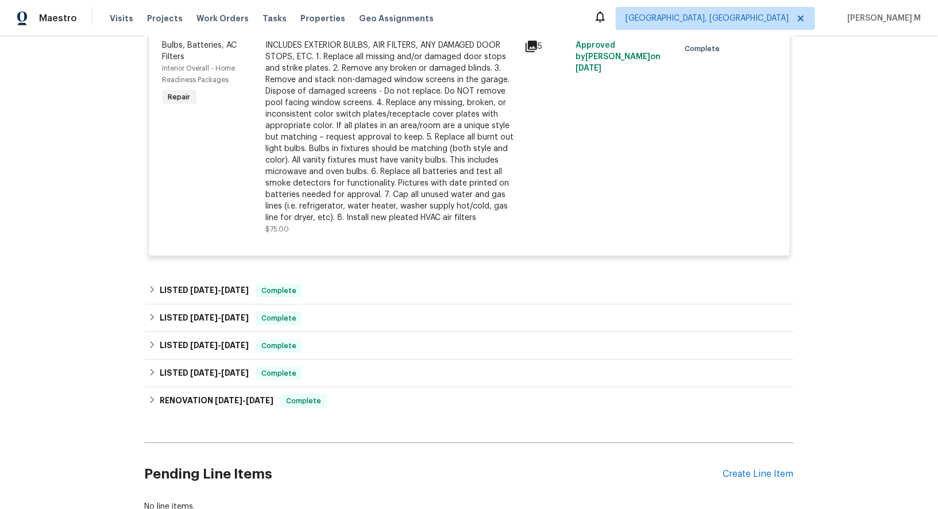
scroll to position [845, 0]
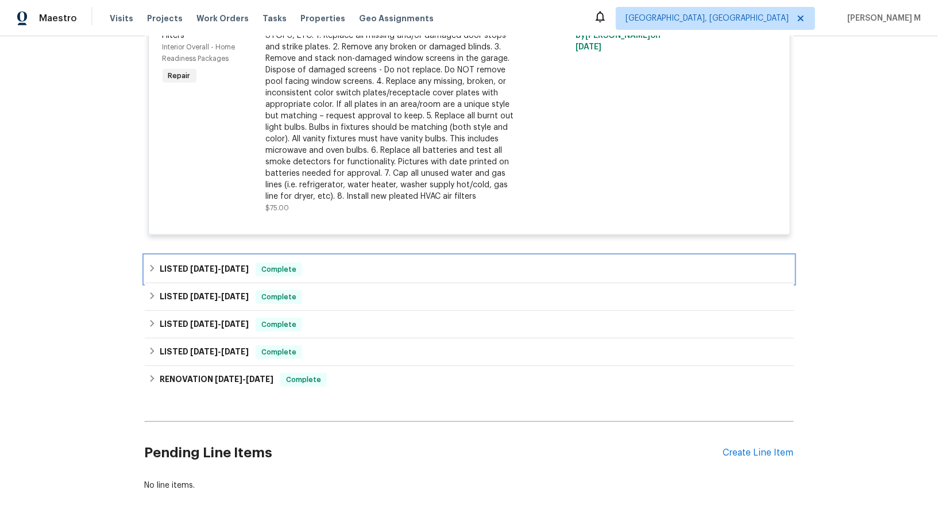
click at [223, 265] on span "7/22/25" at bounding box center [235, 269] width 28 height 8
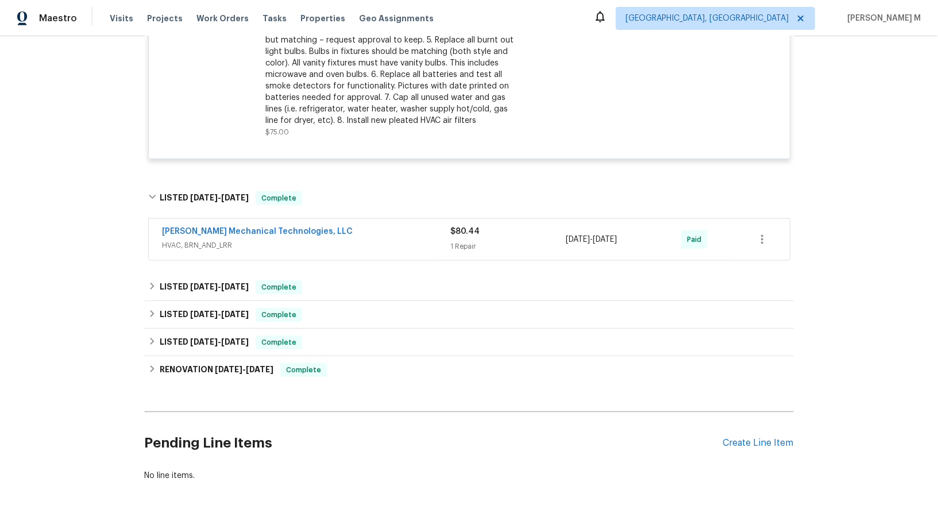
click at [203, 239] on span "HVAC, BRN_AND_LRR" at bounding box center [306, 244] width 288 height 11
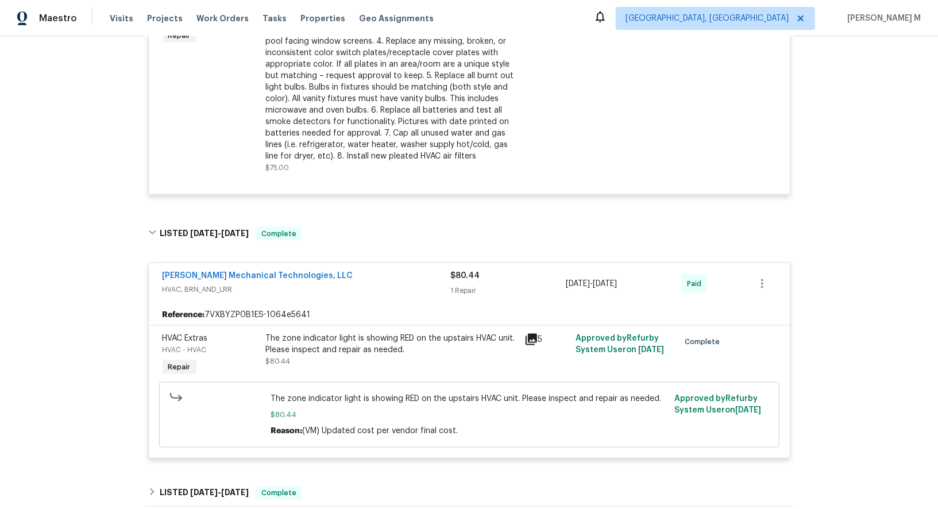
scroll to position [1106, 0]
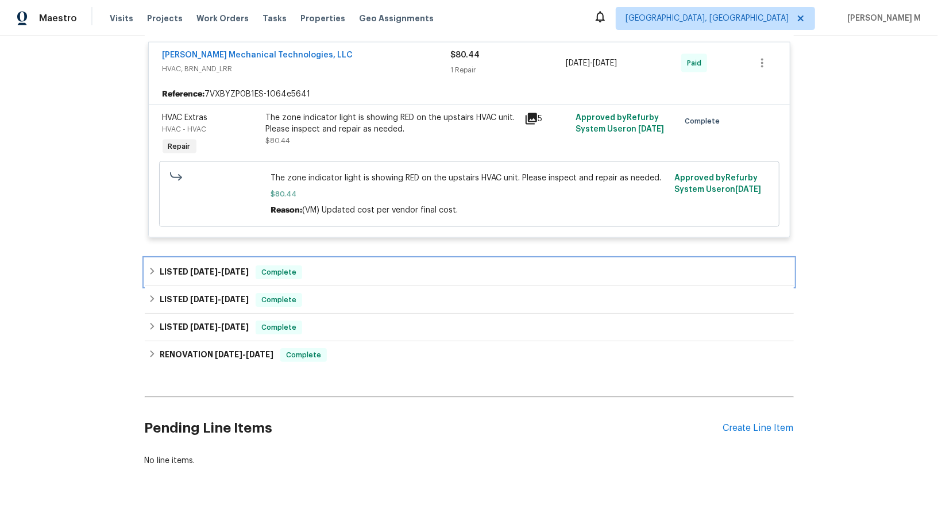
click at [225, 268] on span "6/16/25" at bounding box center [235, 272] width 28 height 8
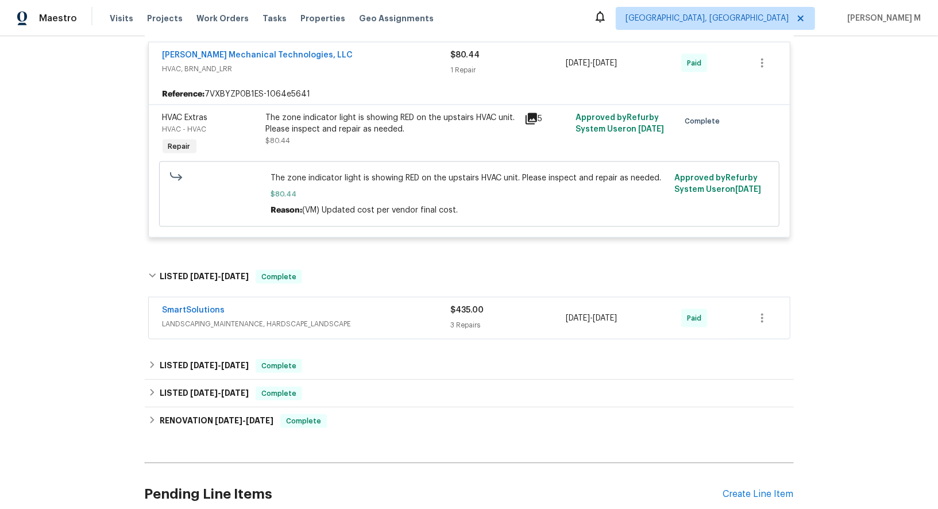
click at [299, 304] on div "SmartSolutions" at bounding box center [306, 311] width 288 height 14
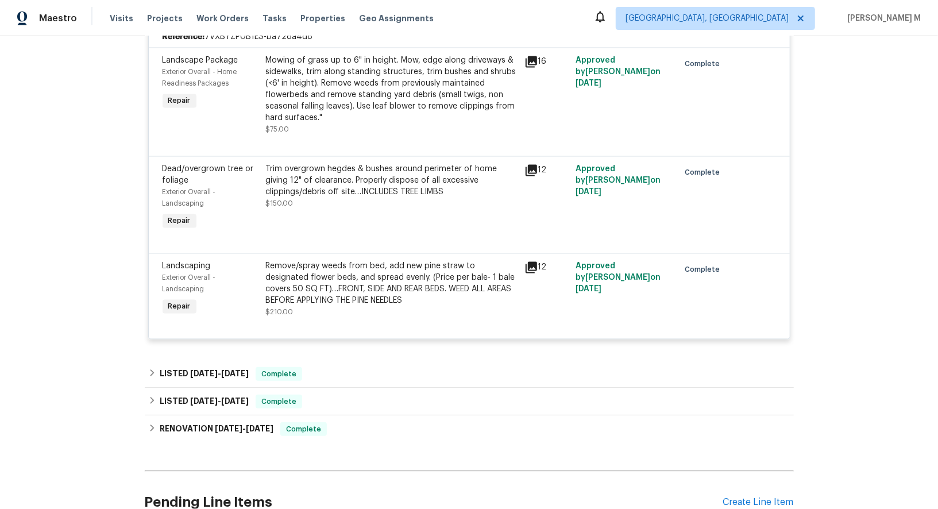
scroll to position [1432, 0]
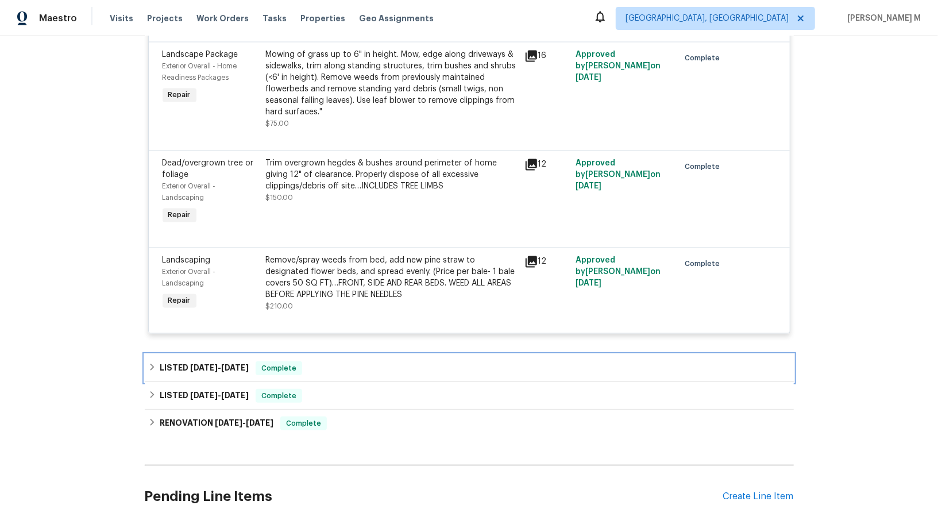
click at [217, 363] on span "1/18/25 - 4/28/25" at bounding box center [219, 367] width 59 height 8
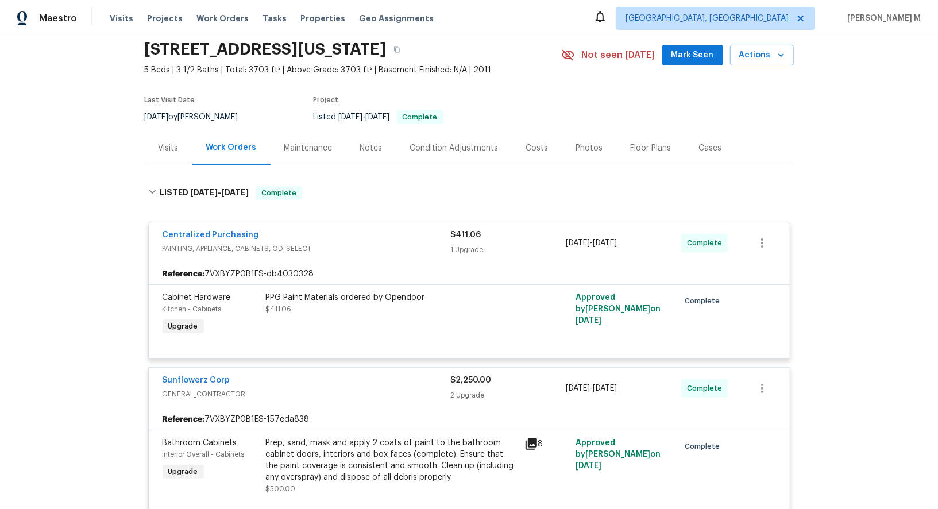
scroll to position [0, 0]
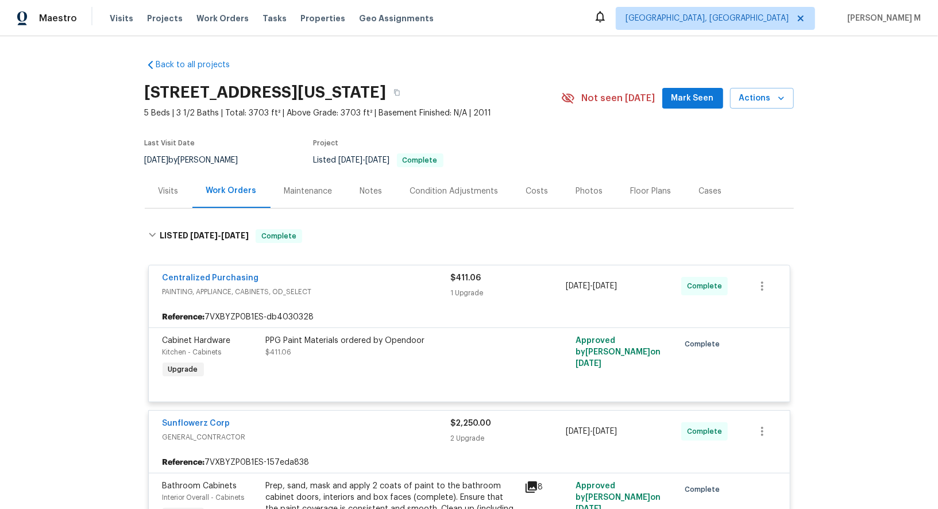
click at [309, 188] on div "Maintenance" at bounding box center [308, 190] width 48 height 11
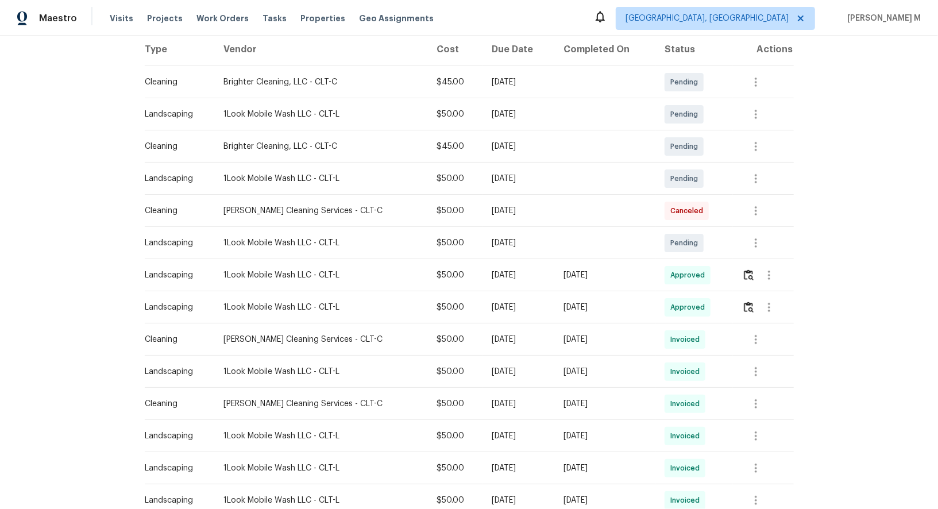
scroll to position [195, 0]
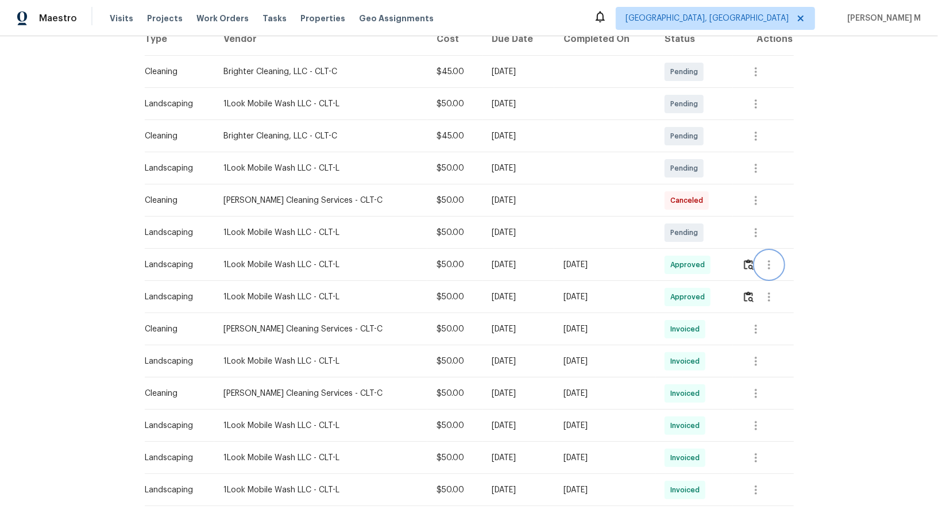
click at [764, 258] on icon "button" at bounding box center [769, 265] width 14 height 14
click at [764, 258] on li "Message vendor" at bounding box center [796, 259] width 80 height 19
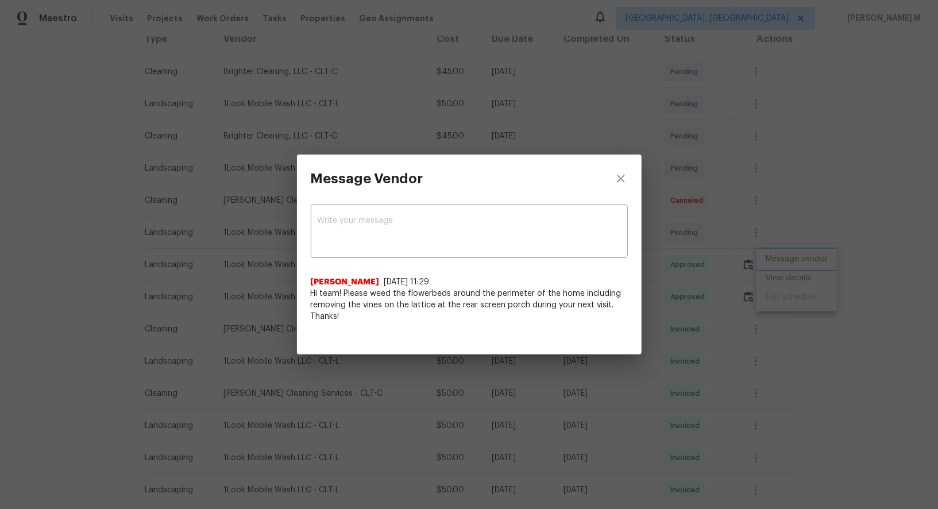
click at [780, 301] on div "Message Vendor x ​ Alexis Berman 8/21/25, 11:29 Hi team! Please weed the flower…" at bounding box center [469, 254] width 938 height 509
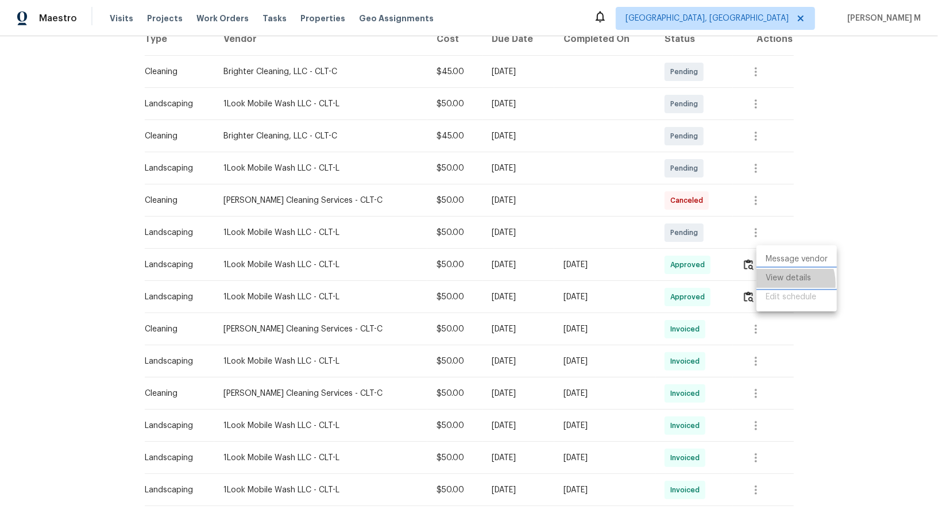
click at [781, 283] on li "View details" at bounding box center [796, 278] width 80 height 19
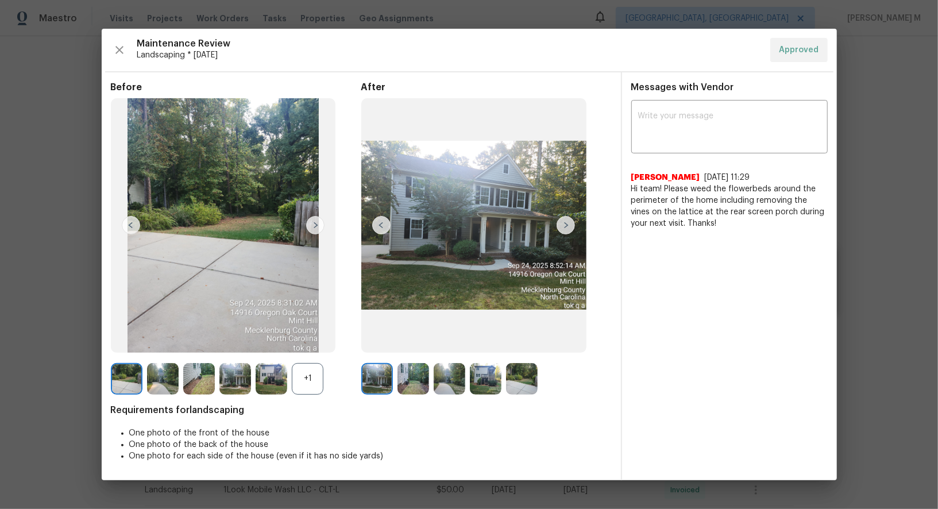
click at [410, 383] on img at bounding box center [413, 379] width 32 height 32
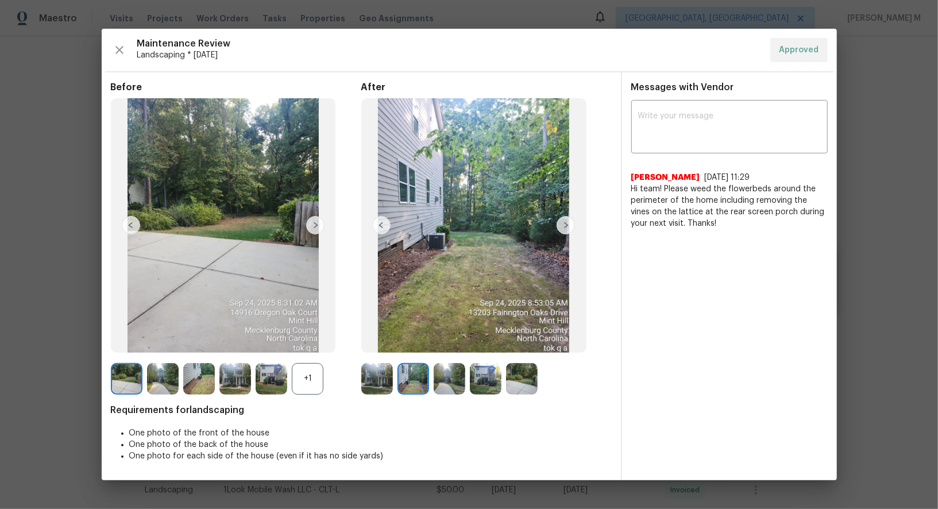
click at [470, 365] on img at bounding box center [486, 379] width 32 height 32
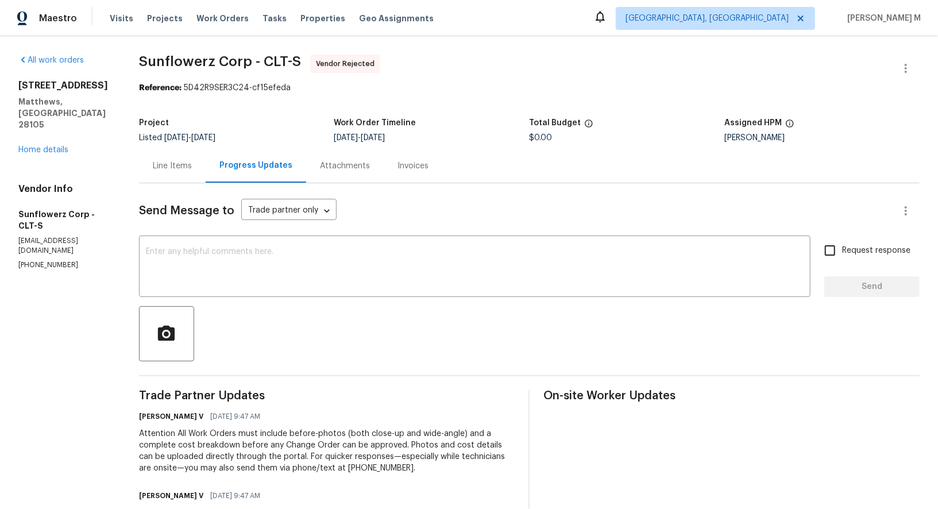
click at [156, 171] on div "Line Items" at bounding box center [172, 166] width 67 height 34
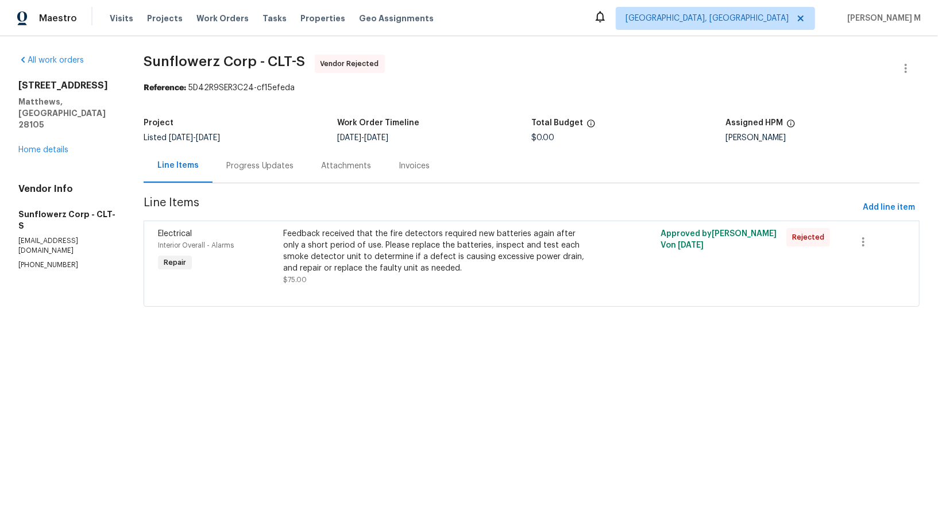
click at [47, 117] on div "316 Epperstone Ln Matthews, NC 28105 Home details" at bounding box center [67, 118] width 98 height 76
click at [46, 146] on link "Home details" at bounding box center [43, 150] width 50 height 8
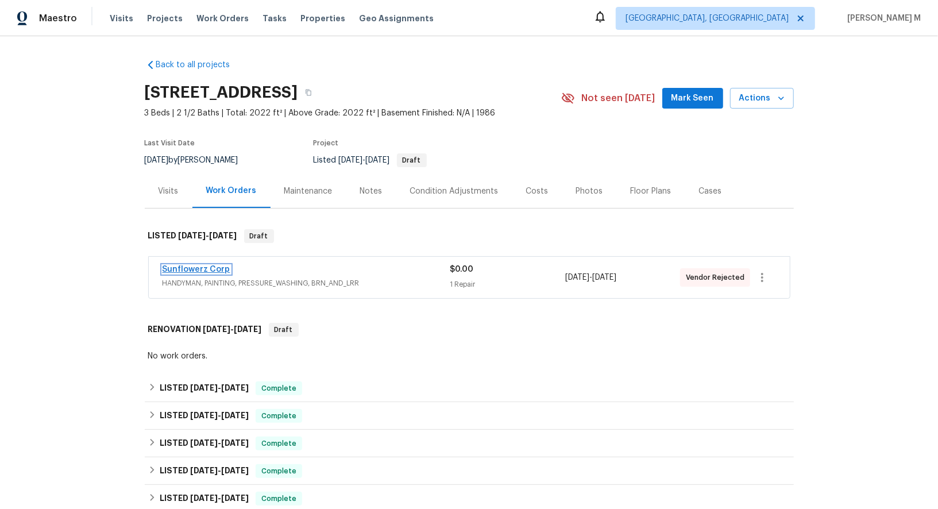
click at [202, 265] on link "Sunflowerz Corp" at bounding box center [196, 269] width 68 height 8
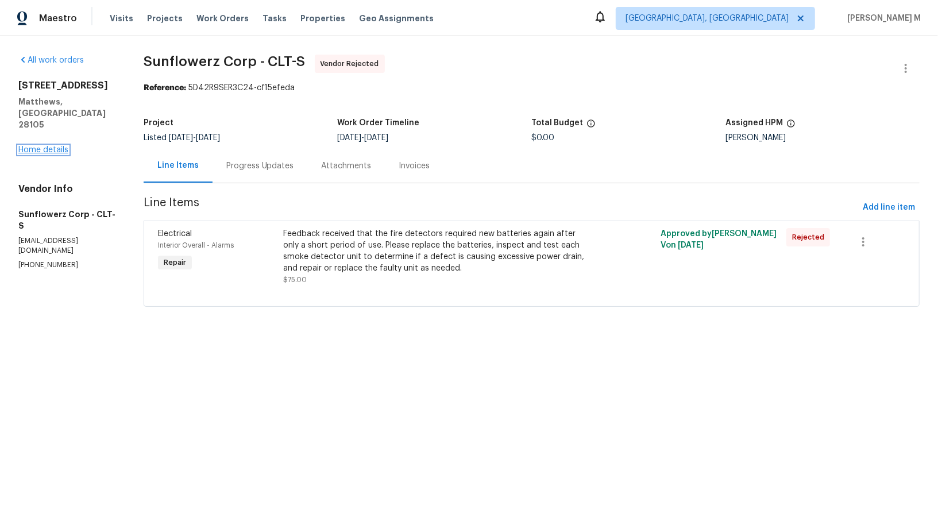
click at [38, 146] on link "Home details" at bounding box center [43, 150] width 50 height 8
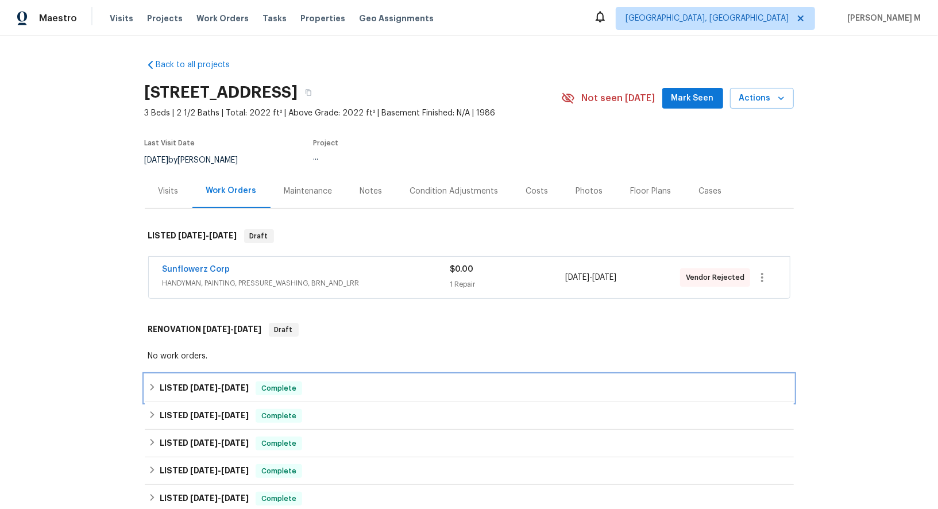
click at [202, 386] on div "LISTED 8/4/25 - 8/17/25 Complete" at bounding box center [469, 388] width 649 height 28
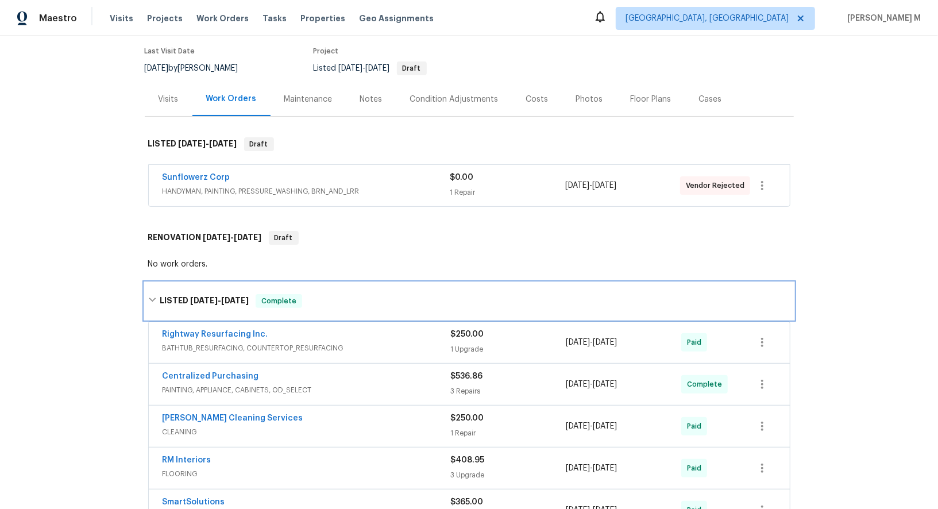
scroll to position [91, 0]
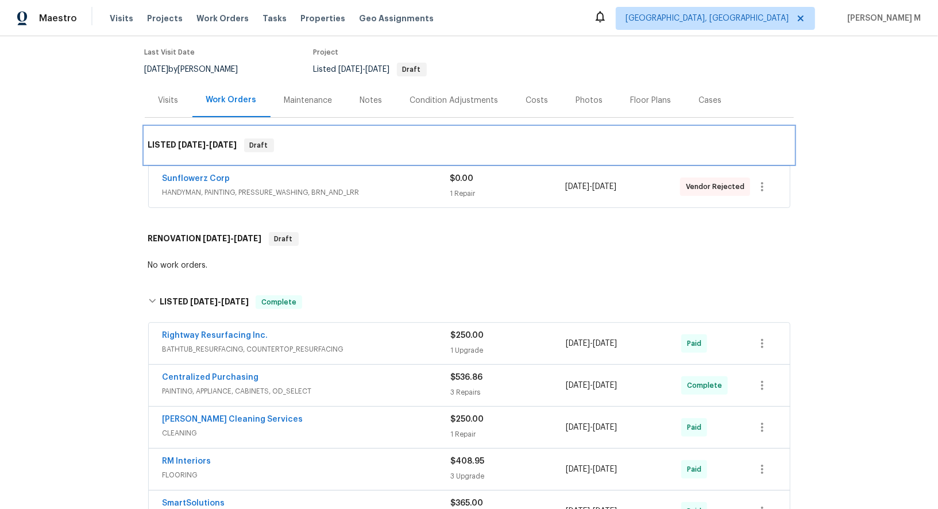
click at [631, 138] on div "LISTED 9/26/25 - 9/29/25 Draft" at bounding box center [469, 145] width 642 height 14
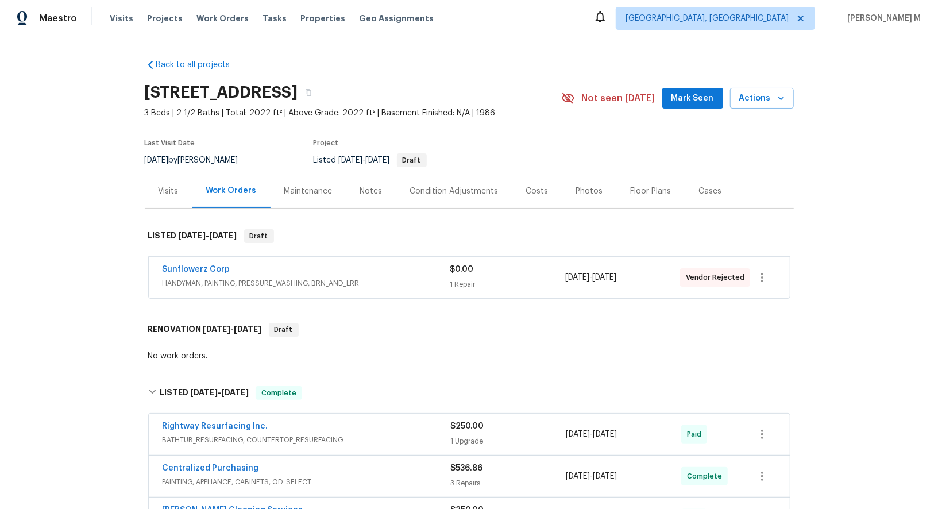
click at [560, 131] on section "316 Epperstone Ln, Matthews, NC 28105 3 Beds | 2 1/2 Baths | Total: 2022 ft² | …" at bounding box center [469, 126] width 649 height 96
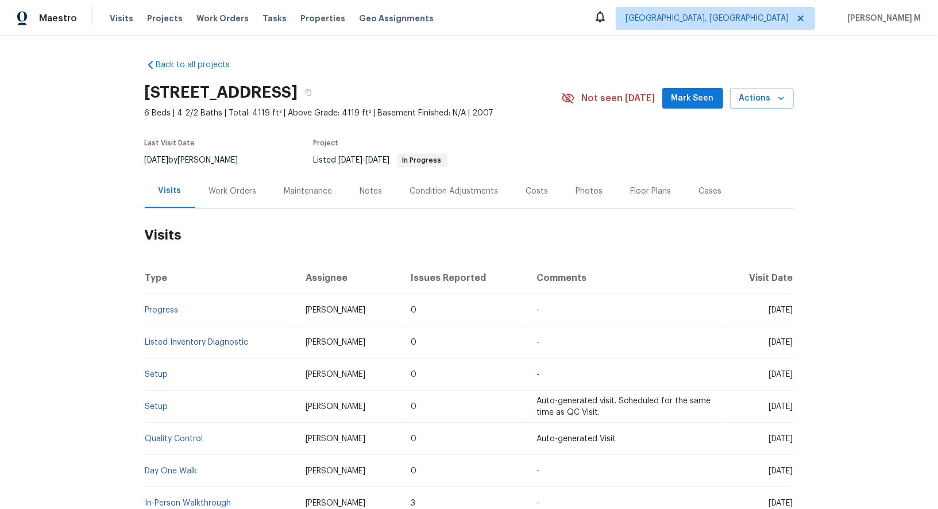
click at [230, 189] on div "Work Orders" at bounding box center [233, 190] width 48 height 11
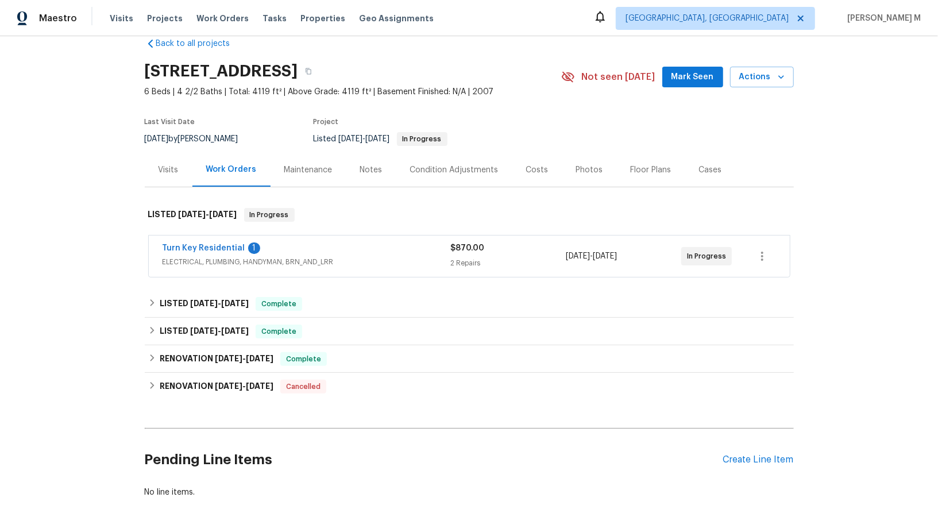
scroll to position [24, 0]
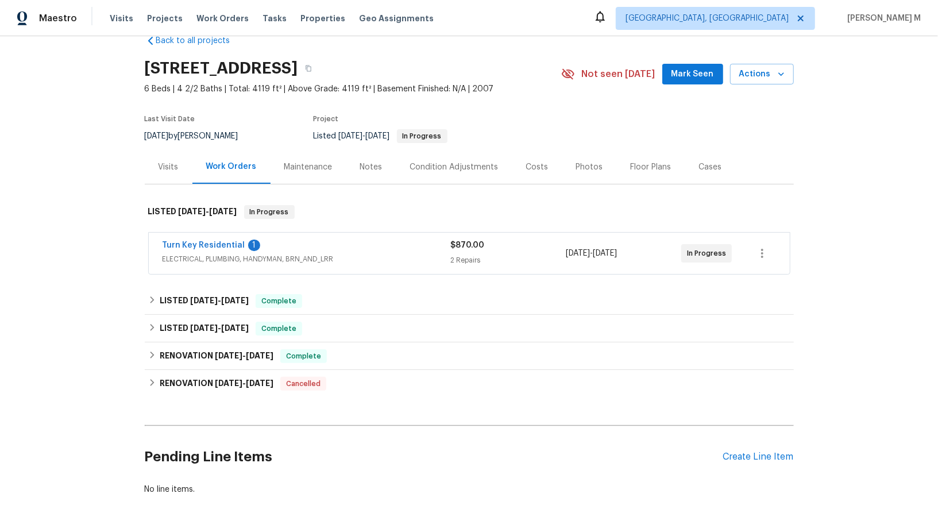
click at [243, 261] on div "Turn Key Residential 1 ELECTRICAL, PLUMBING, HANDYMAN, BRN_AND_LRR $870.00 2 Re…" at bounding box center [469, 253] width 641 height 41
click at [265, 253] on span "ELECTRICAL, PLUMBING, HANDYMAN, BRN_AND_LRR" at bounding box center [306, 258] width 288 height 11
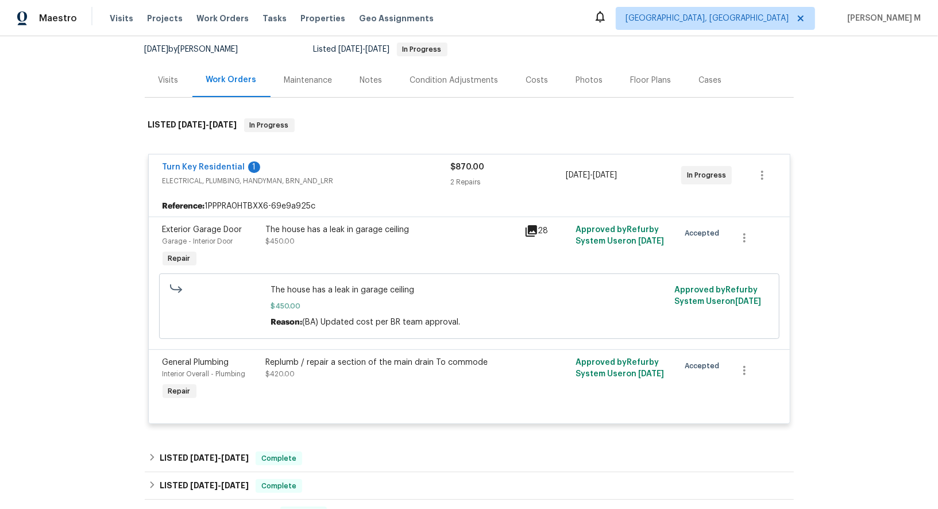
scroll to position [114, 0]
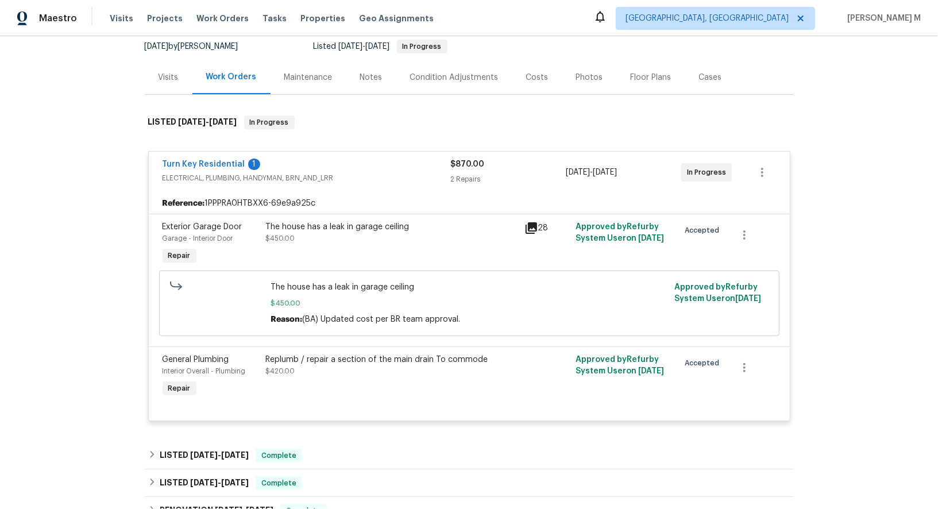
click at [358, 246] on div "The house has a leak in garage ceiling $450.00" at bounding box center [391, 244] width 258 height 53
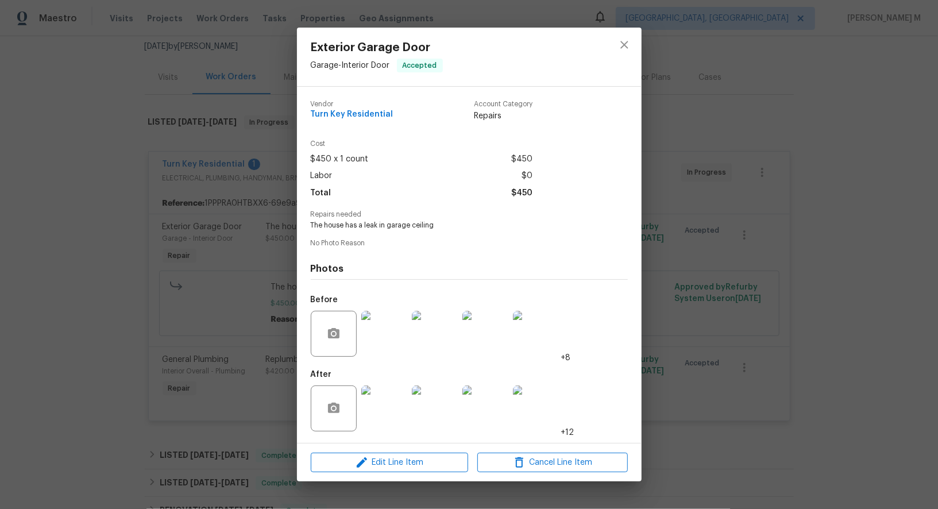
click at [233, 252] on div "Exterior Garage Door Garage - Interior Door Accepted Vendor Turn Key Residentia…" at bounding box center [469, 254] width 938 height 509
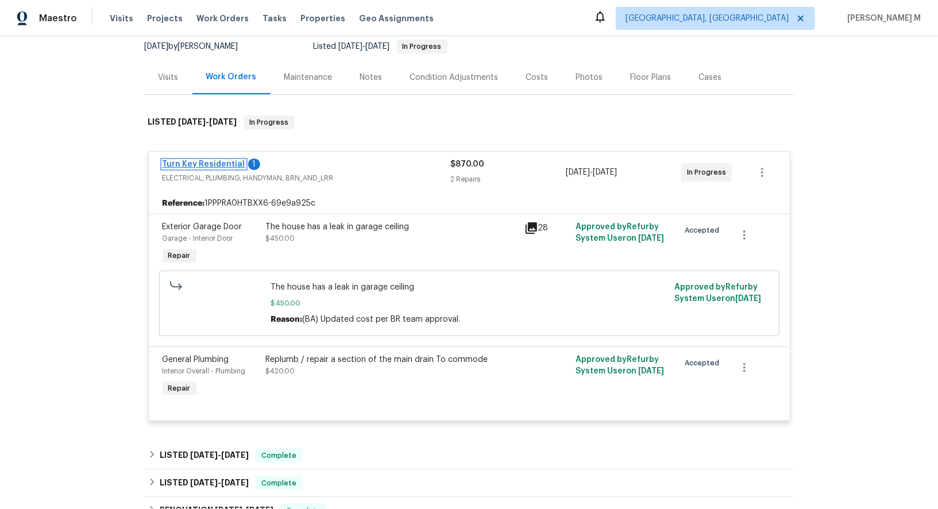
click at [216, 160] on link "Turn Key Residential" at bounding box center [203, 164] width 83 height 8
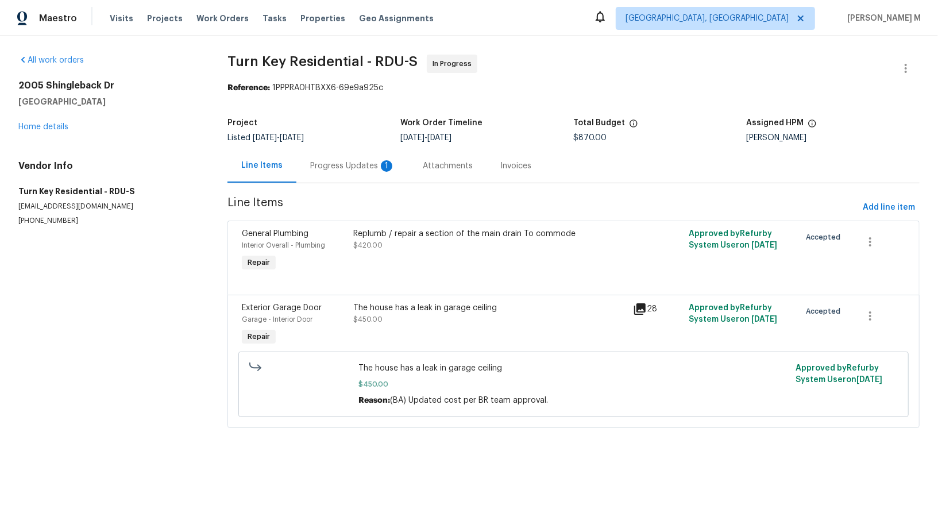
click at [310, 162] on div "Progress Updates 1" at bounding box center [352, 165] width 85 height 11
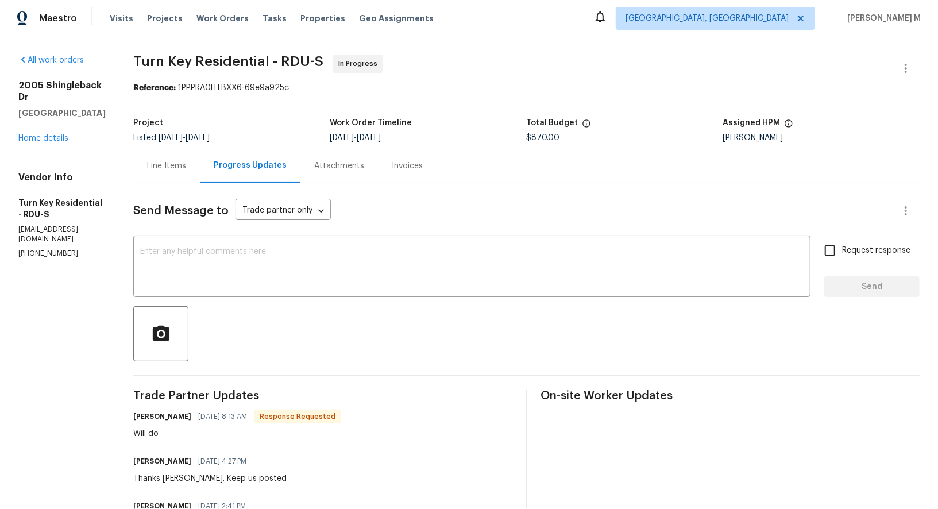
click at [196, 169] on div "Line Items" at bounding box center [166, 166] width 67 height 34
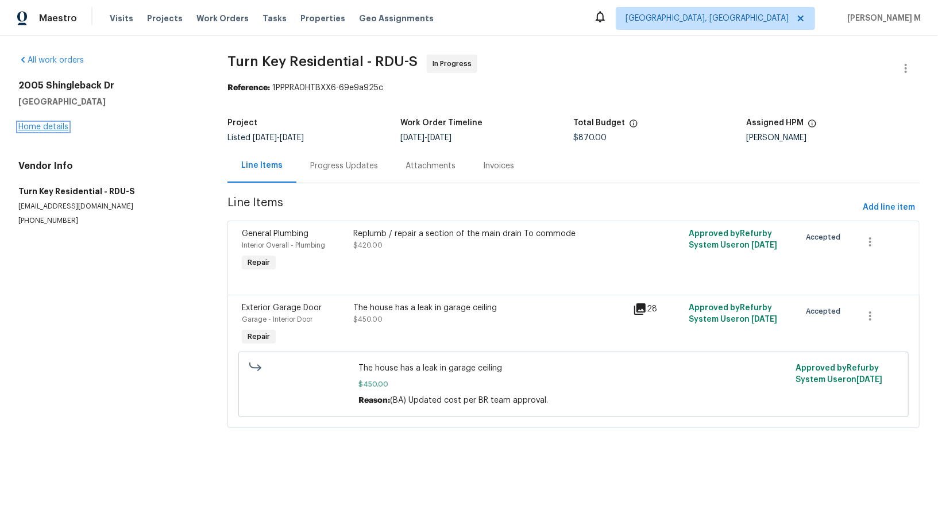
click at [41, 123] on link "Home details" at bounding box center [43, 127] width 50 height 8
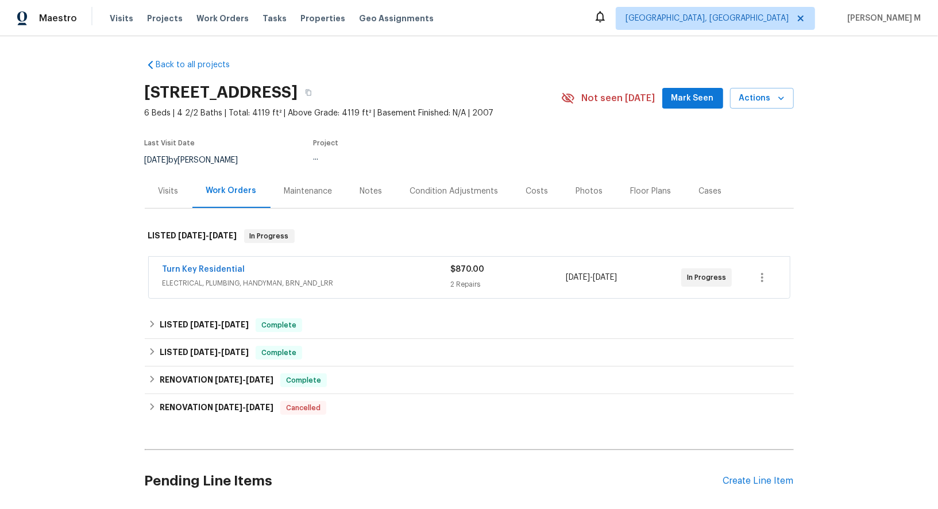
click at [219, 278] on span "ELECTRICAL, PLUMBING, HANDYMAN, BRN_AND_LRR" at bounding box center [306, 282] width 288 height 11
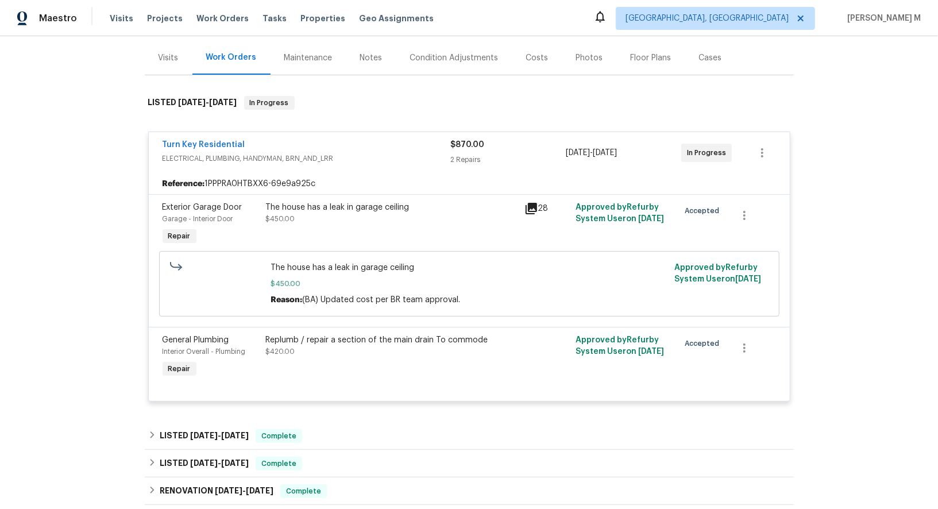
scroll to position [111, 0]
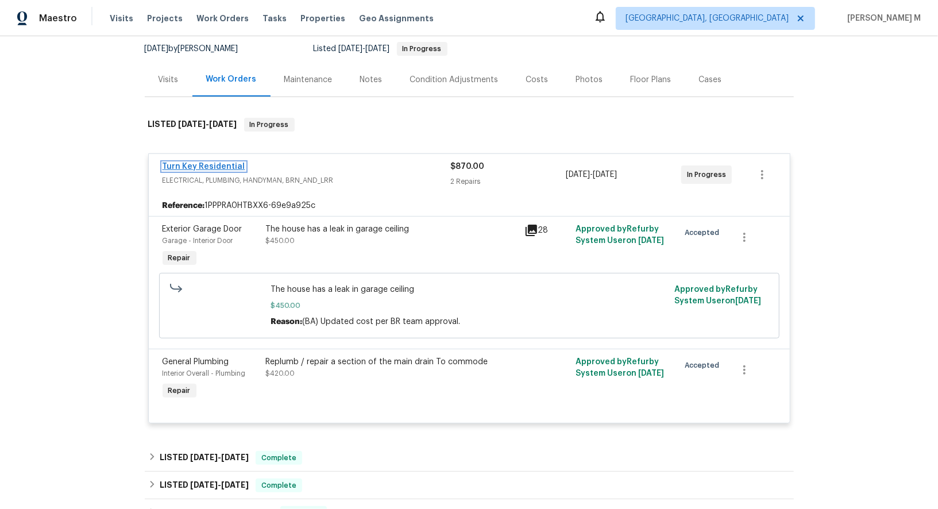
click at [197, 162] on link "Turn Key Residential" at bounding box center [203, 166] width 83 height 8
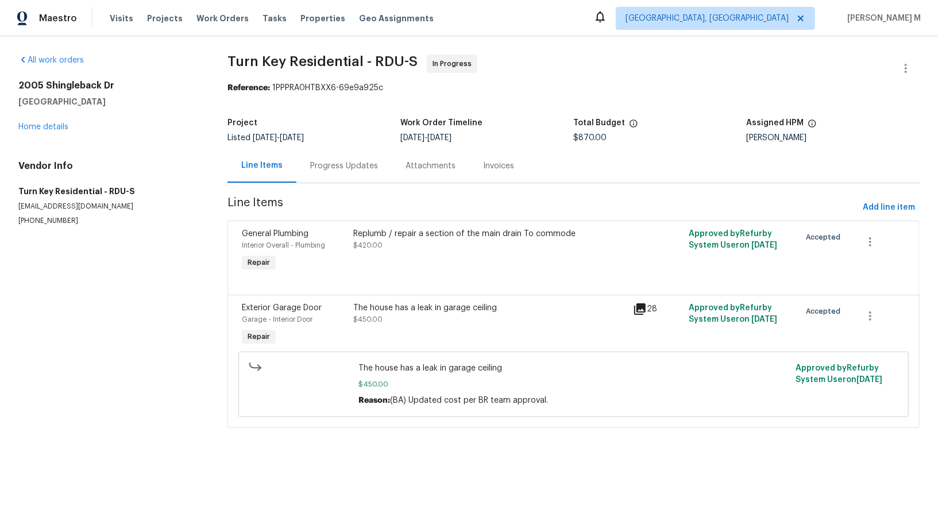
click at [420, 307] on div "The house has a leak in garage ceiling $450.00" at bounding box center [490, 313] width 272 height 23
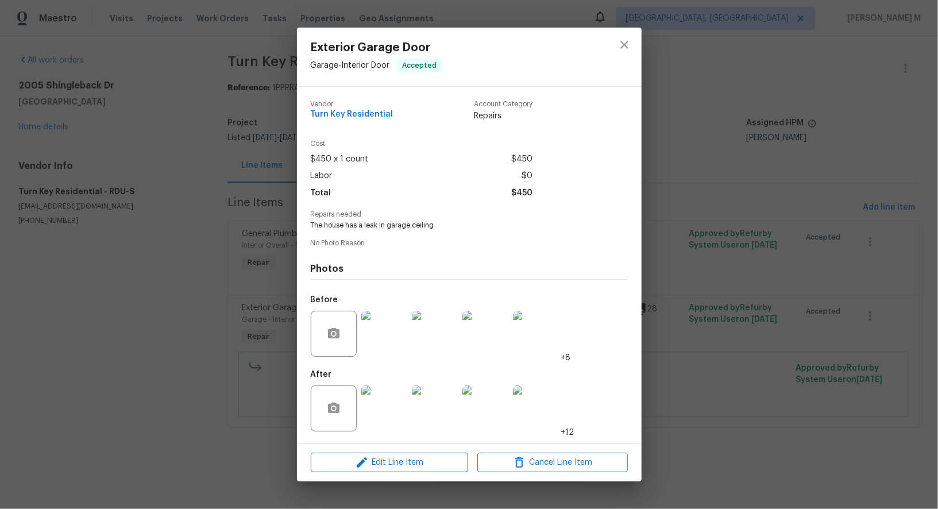
click at [614, 332] on div "Before +8" at bounding box center [469, 326] width 317 height 75
click at [802, 317] on div "Exterior Garage Door Garage - Interior Door Accepted Vendor Turn Key Residentia…" at bounding box center [469, 254] width 938 height 509
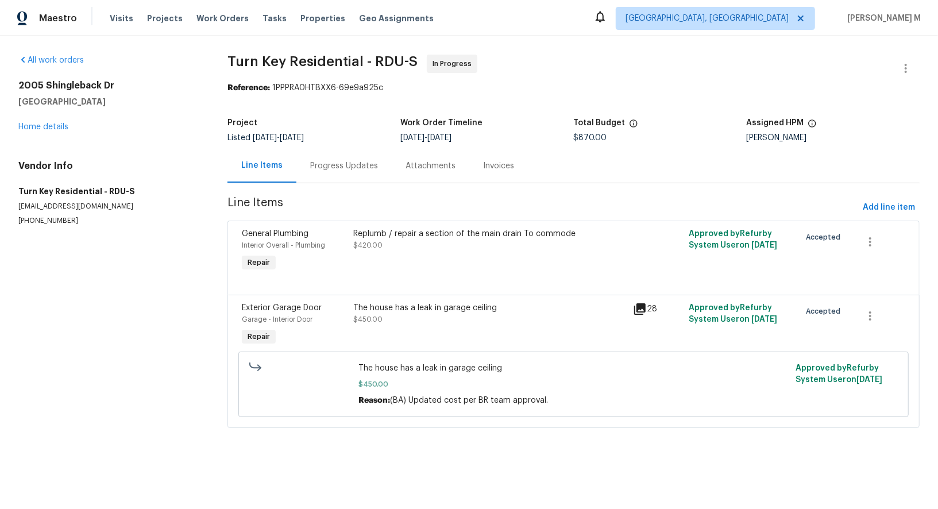
click at [316, 166] on div "Progress Updates" at bounding box center [344, 165] width 68 height 11
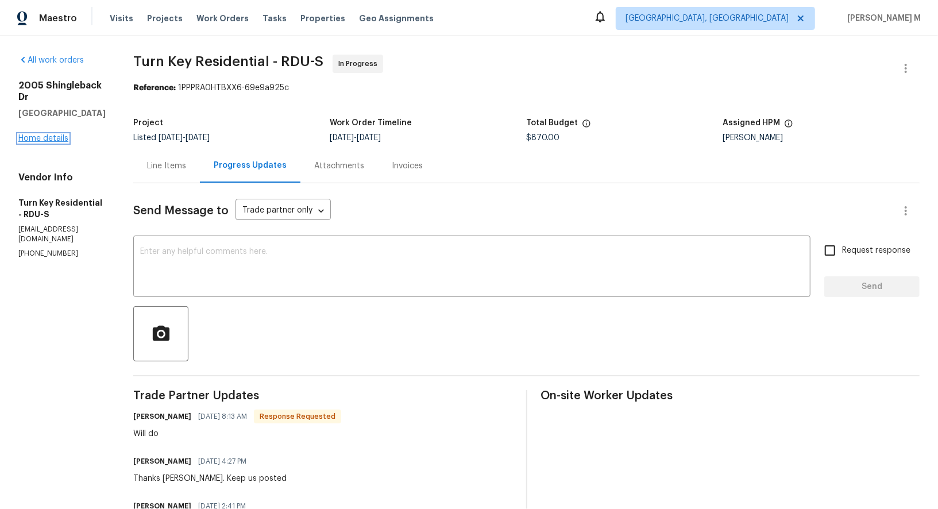
click at [48, 134] on link "Home details" at bounding box center [43, 138] width 50 height 8
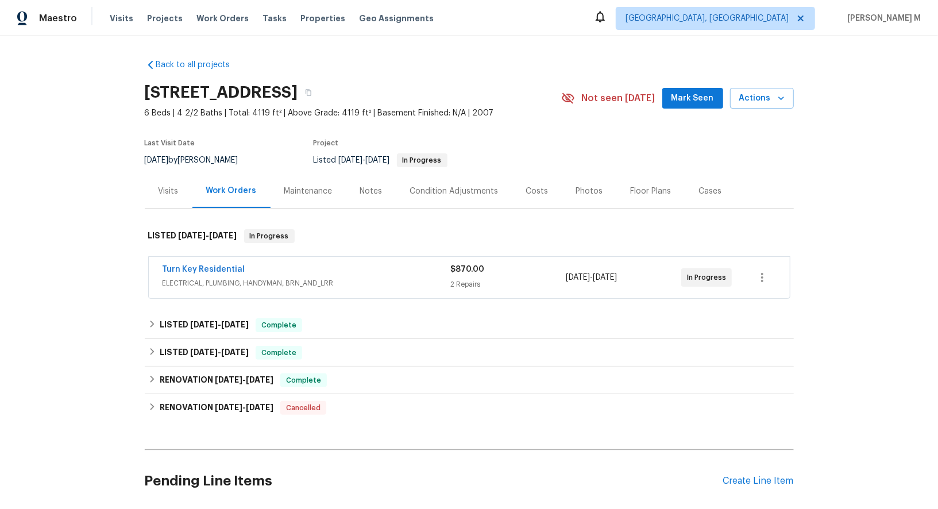
click at [297, 197] on div "Maintenance" at bounding box center [308, 191] width 76 height 34
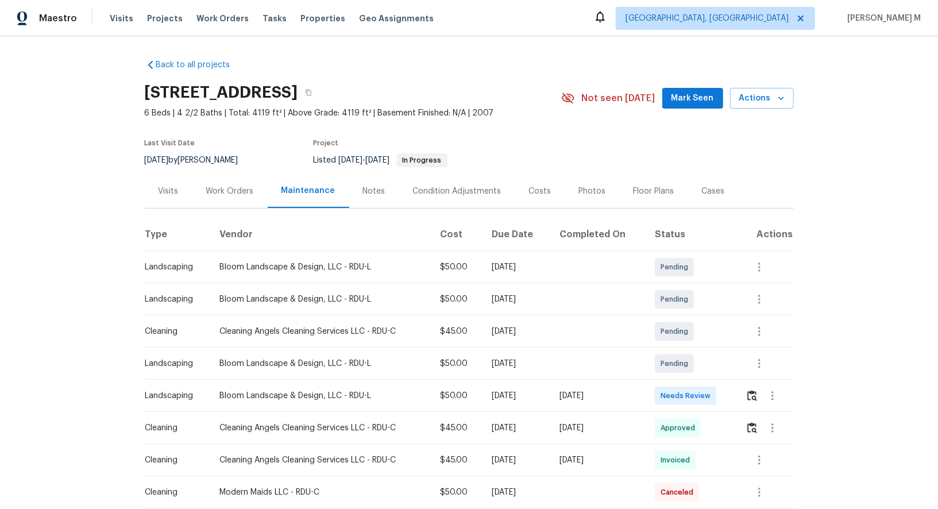
click at [211, 197] on div "Work Orders" at bounding box center [229, 191] width 75 height 34
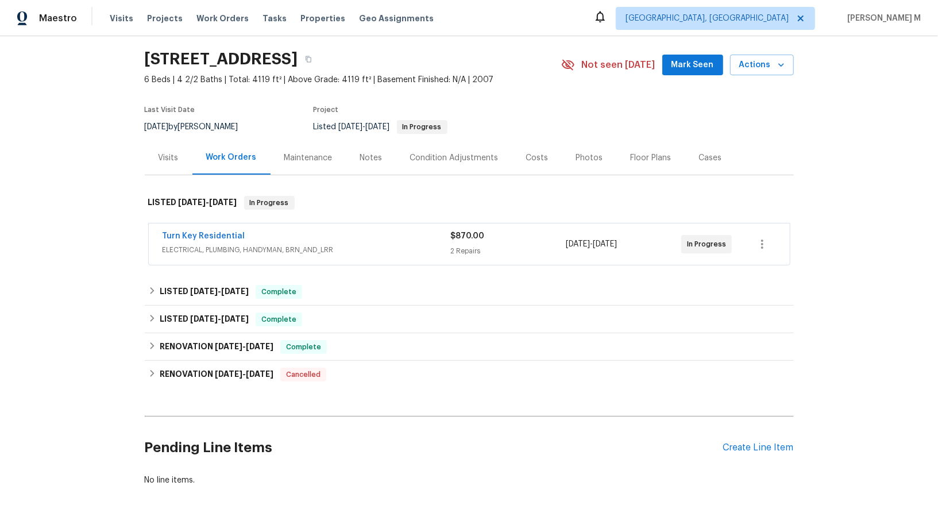
scroll to position [39, 0]
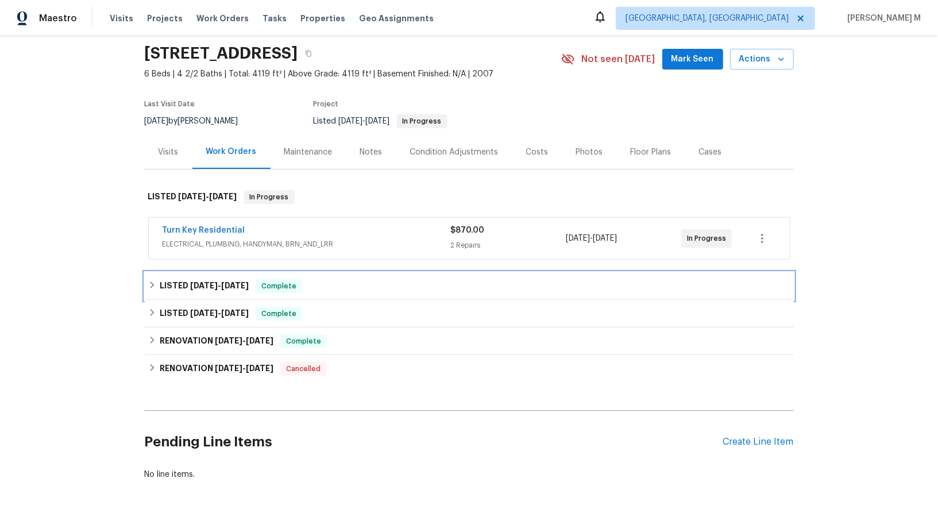
click at [241, 279] on h6 "LISTED [DATE] - [DATE]" at bounding box center [204, 286] width 89 height 14
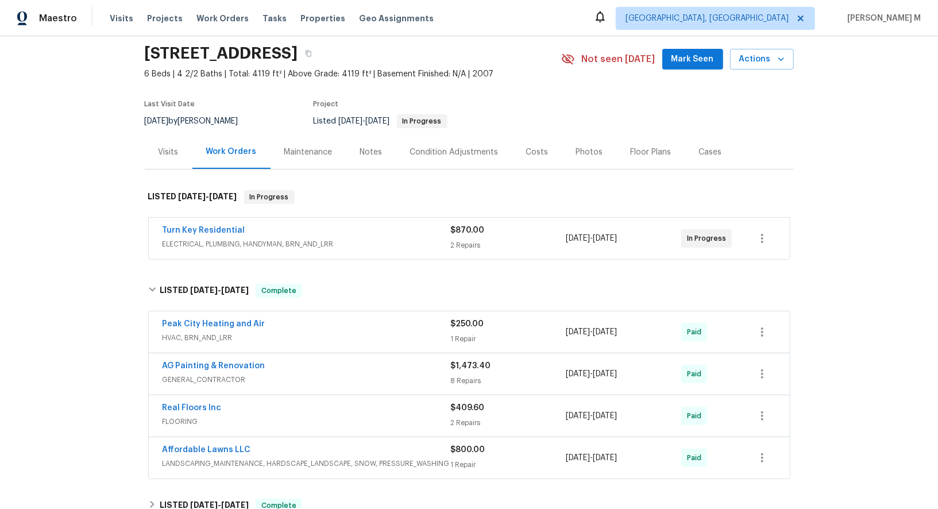
click at [221, 332] on span "HVAC, BRN_AND_LRR" at bounding box center [306, 337] width 288 height 11
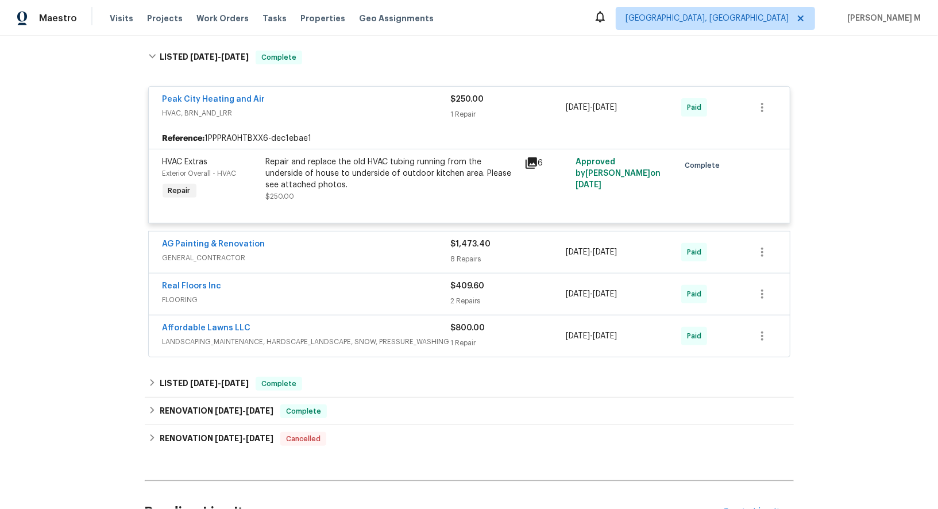
scroll to position [273, 0]
click at [222, 251] on span "GENERAL_CONTRACTOR" at bounding box center [306, 256] width 288 height 11
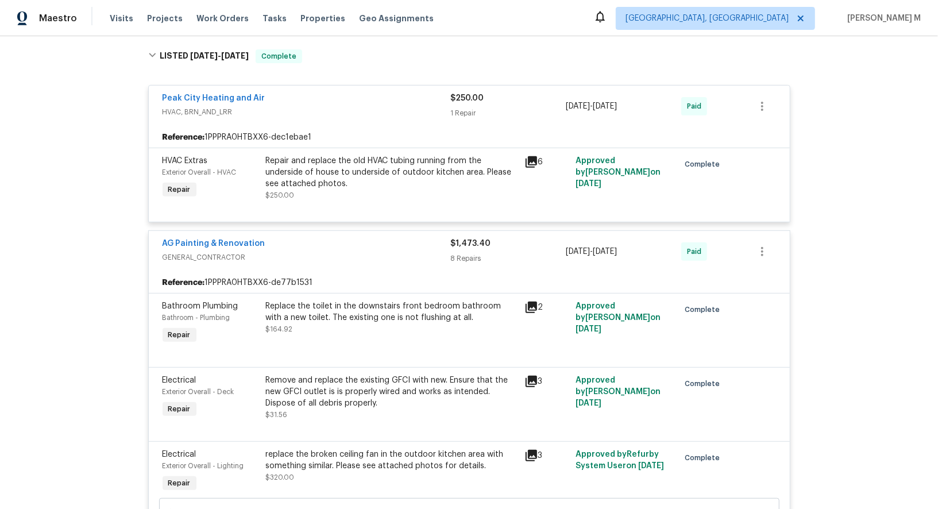
click at [392, 173] on div "Repair and replace the old HVAC tubing running from the underside of house to u…" at bounding box center [391, 172] width 251 height 34
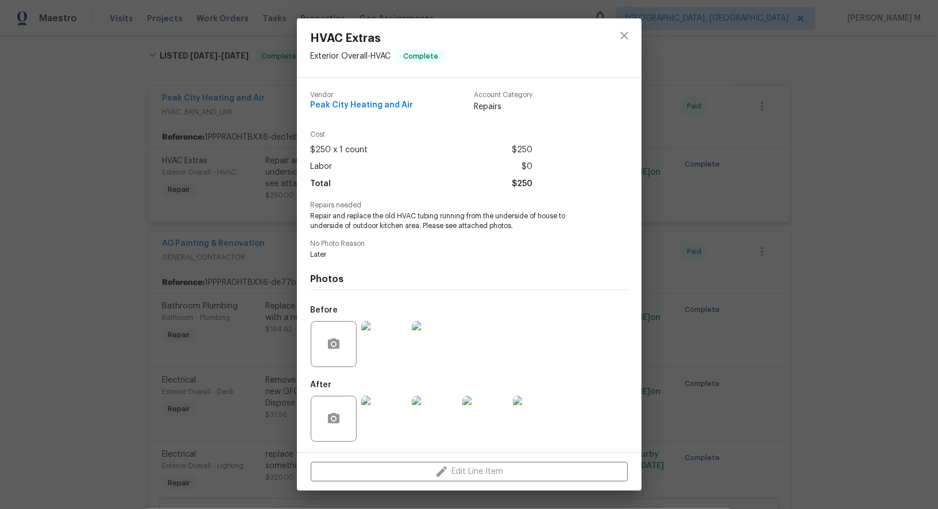
click at [707, 350] on div "HVAC Extras Exterior Overall - HVAC Complete Vendor Peak City Heating and Air A…" at bounding box center [469, 254] width 938 height 509
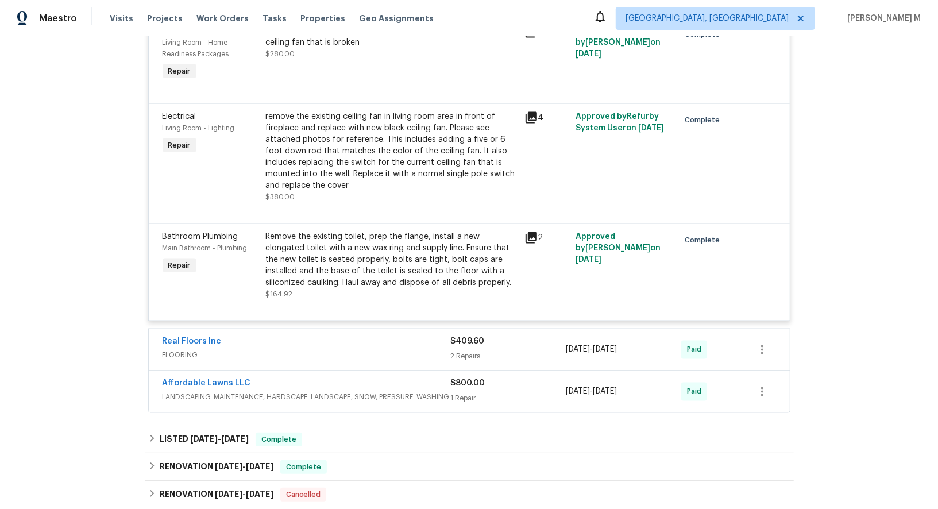
scroll to position [1147, 0]
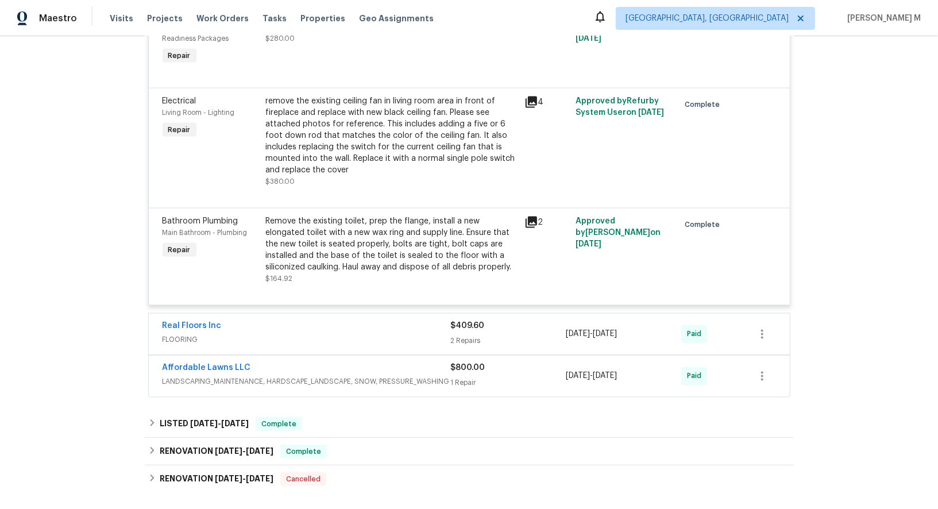
click at [222, 362] on div "Affordable Lawns LLC LANDSCAPING_MAINTENANCE, HARDSCAPE_LANDSCAPE, SNOW, PRESSU…" at bounding box center [306, 376] width 288 height 28
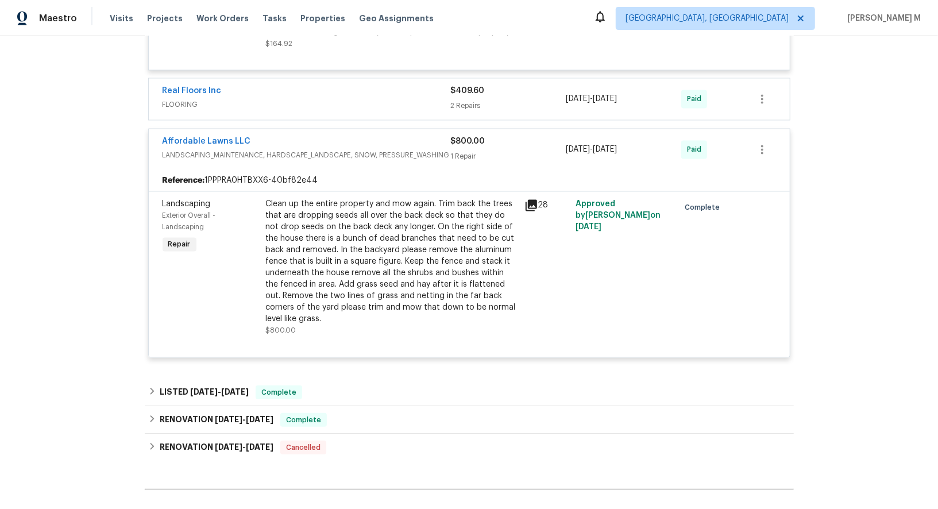
scroll to position [1389, 0]
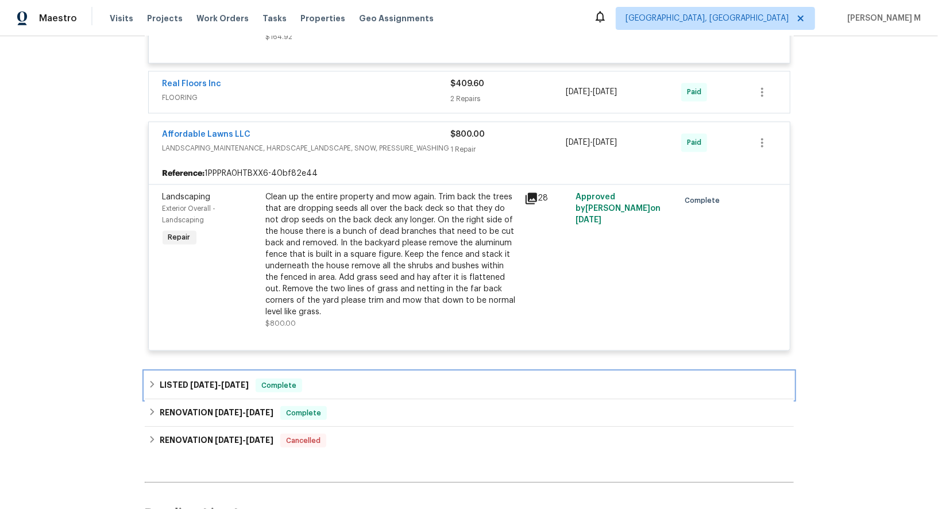
click at [235, 371] on div "LISTED 8/13/25 - 8/14/25 Complete" at bounding box center [469, 385] width 649 height 28
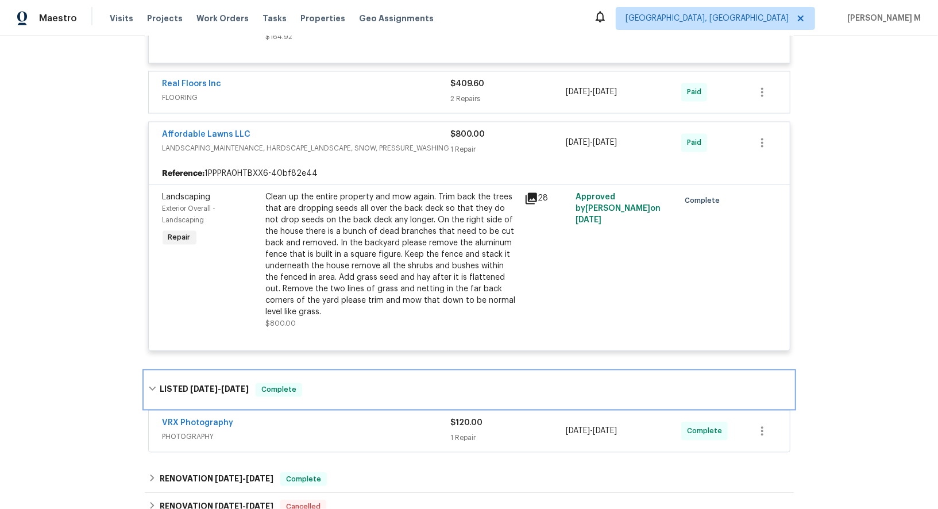
scroll to position [1457, 0]
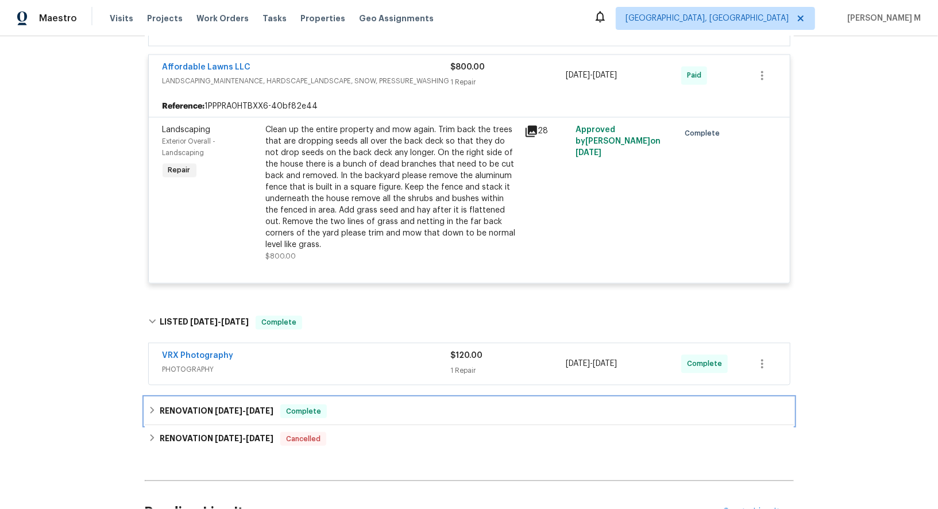
click at [226, 406] on span "7/21/25" at bounding box center [229, 410] width 28 height 8
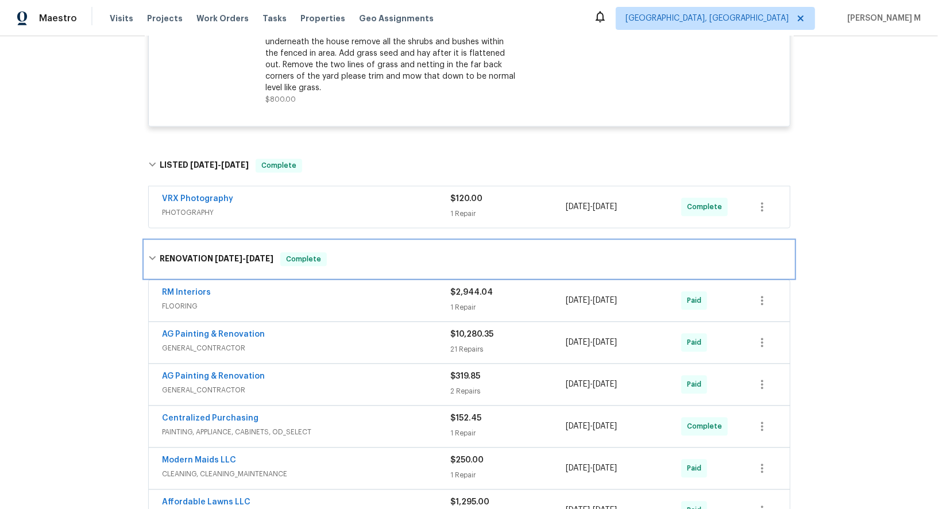
scroll to position [1619, 0]
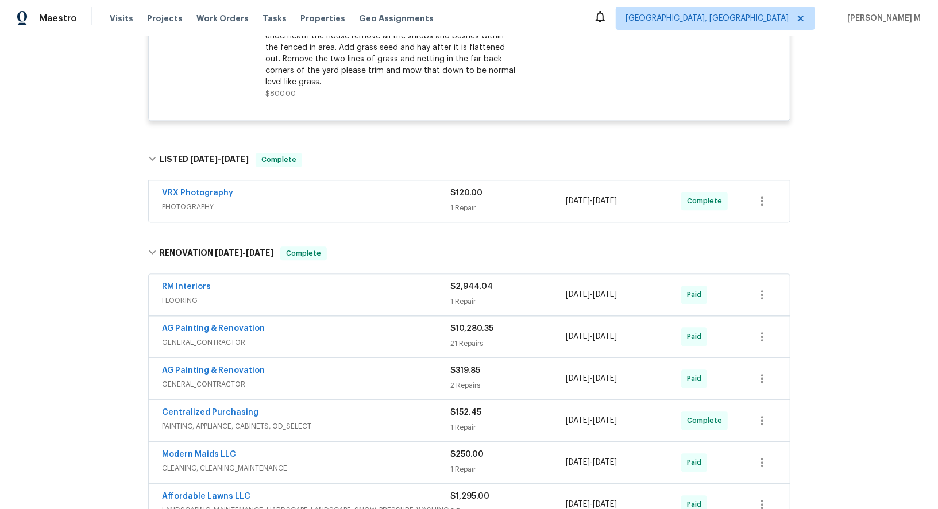
click at [207, 336] on span "GENERAL_CONTRACTOR" at bounding box center [306, 341] width 288 height 11
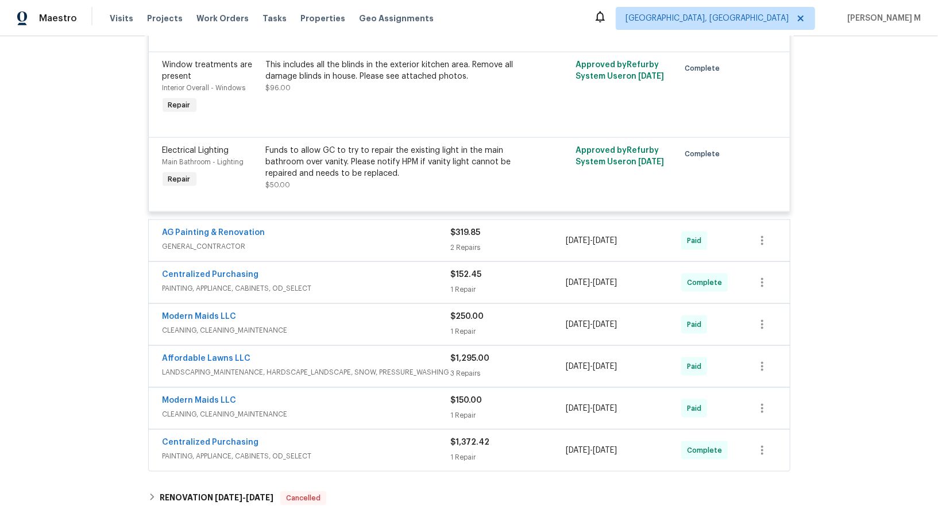
scroll to position [3816, 0]
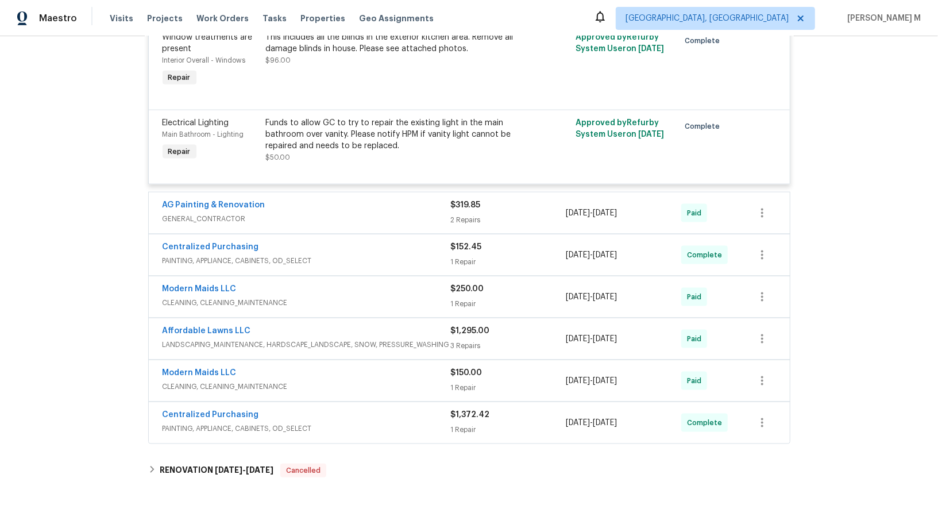
click at [230, 213] on span "GENERAL_CONTRACTOR" at bounding box center [306, 218] width 288 height 11
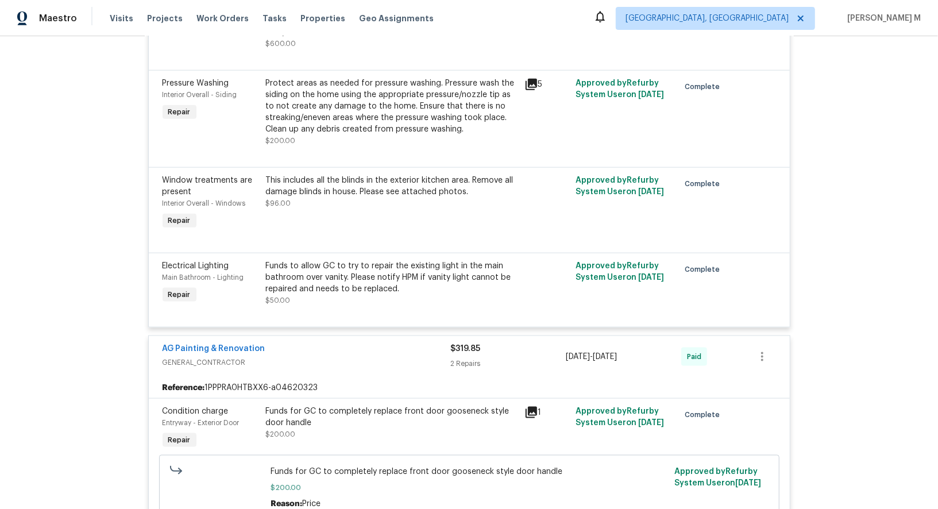
scroll to position [2788, 0]
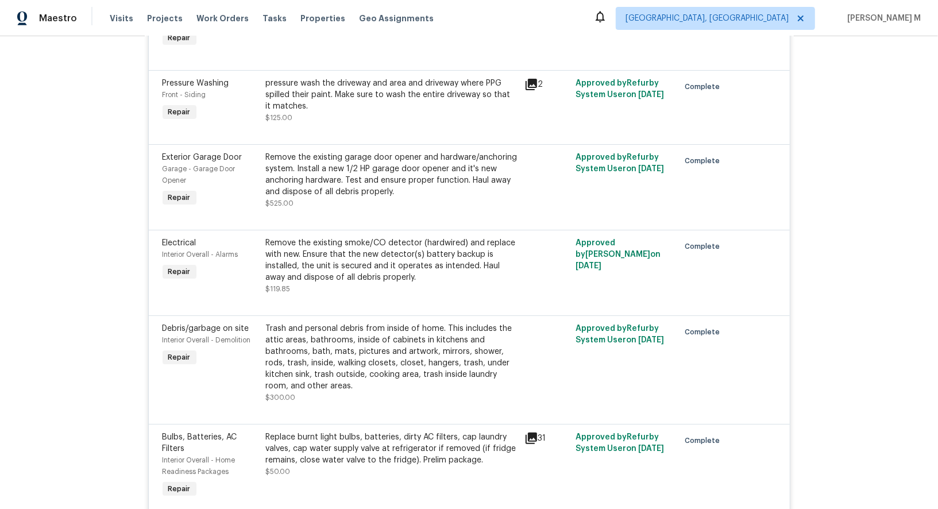
click at [364, 323] on div "Trash and personal debris from inside of home. This includes the attic areas, b…" at bounding box center [391, 357] width 251 height 69
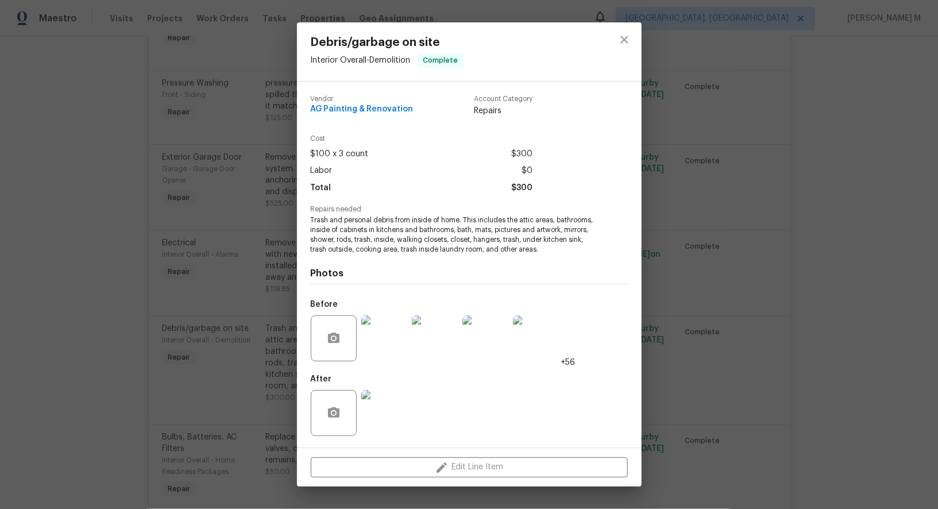
click at [691, 286] on div "Debris/garbage on site Interior Overall - Demolition Complete Vendor AG Paintin…" at bounding box center [469, 254] width 938 height 509
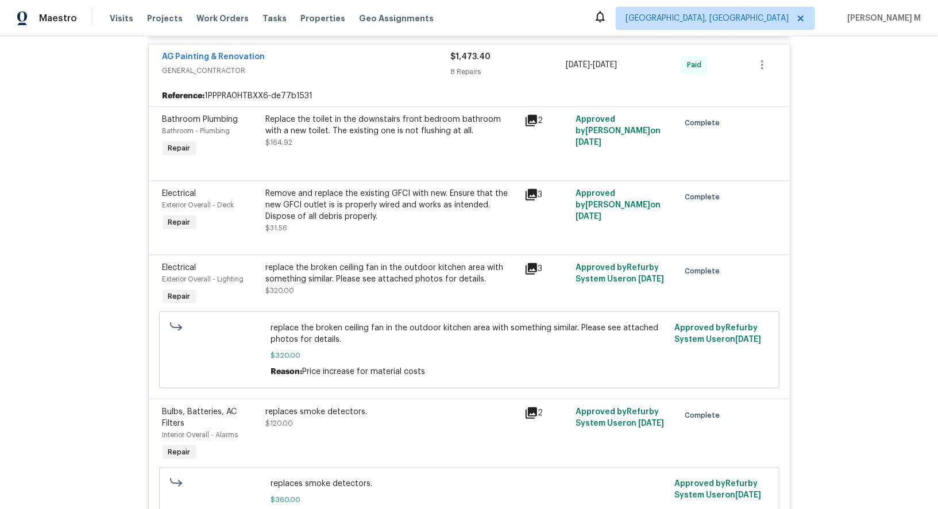
scroll to position [403, 0]
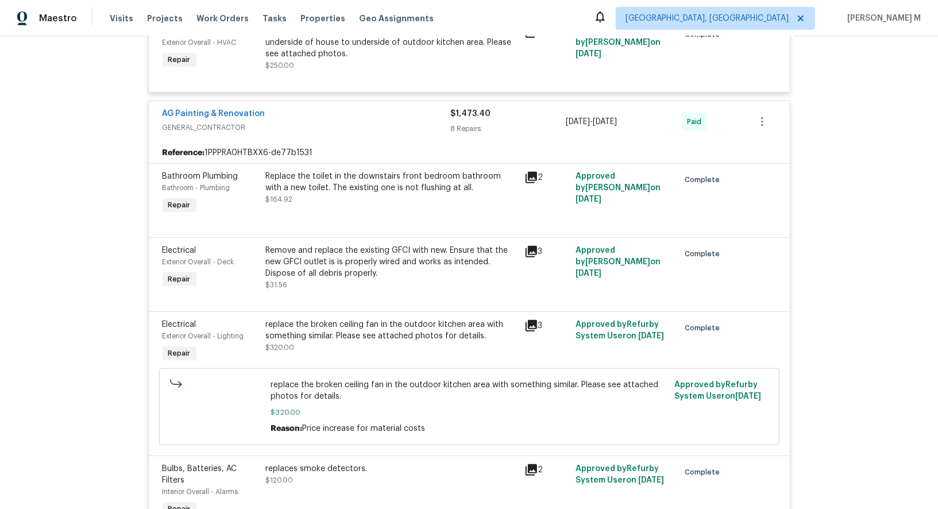
click at [280, 245] on div "Remove and replace the existing GFCI with new. Ensure that the new GFCI outlet …" at bounding box center [391, 262] width 251 height 34
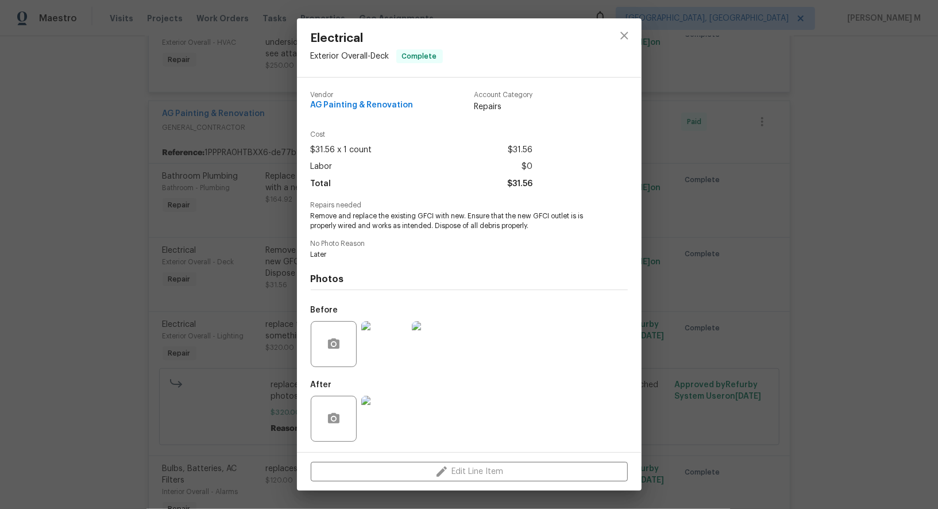
click at [280, 228] on div "Electrical Exterior Overall - Deck Complete Vendor AG Painting & Renovation Acc…" at bounding box center [469, 254] width 938 height 509
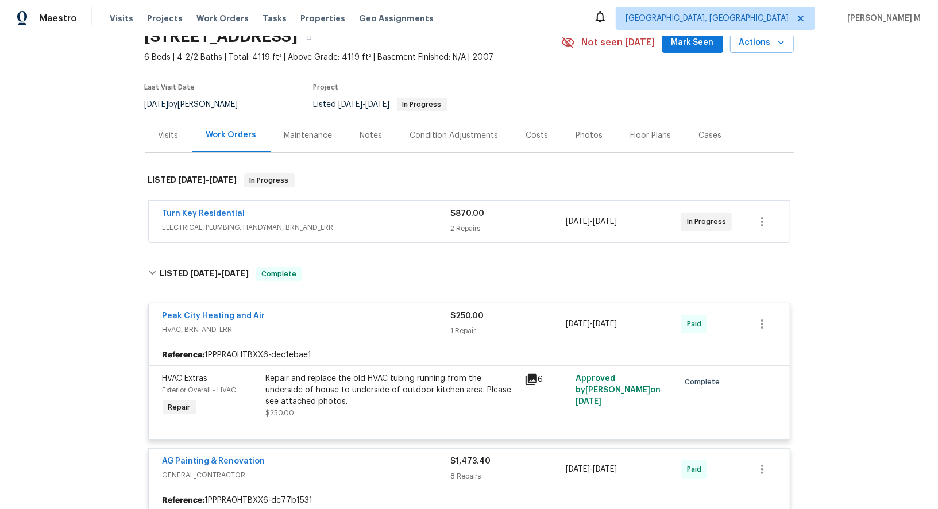
scroll to position [0, 0]
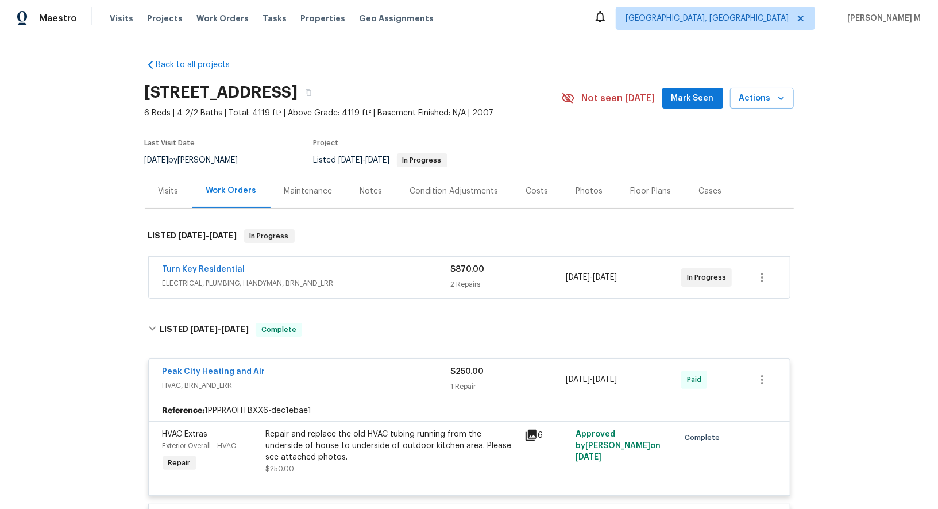
click at [194, 280] on span "ELECTRICAL, PLUMBING, HANDYMAN, BRN_AND_LRR" at bounding box center [306, 282] width 288 height 11
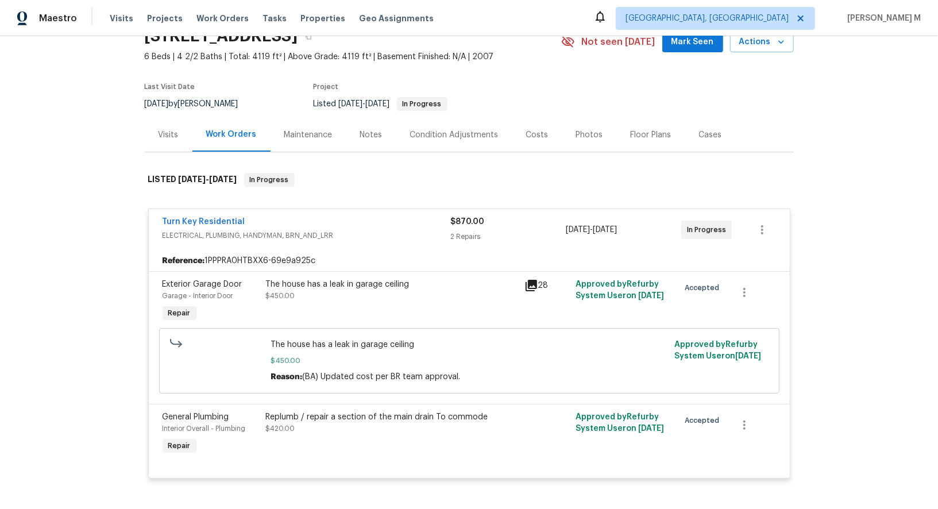
scroll to position [59, 0]
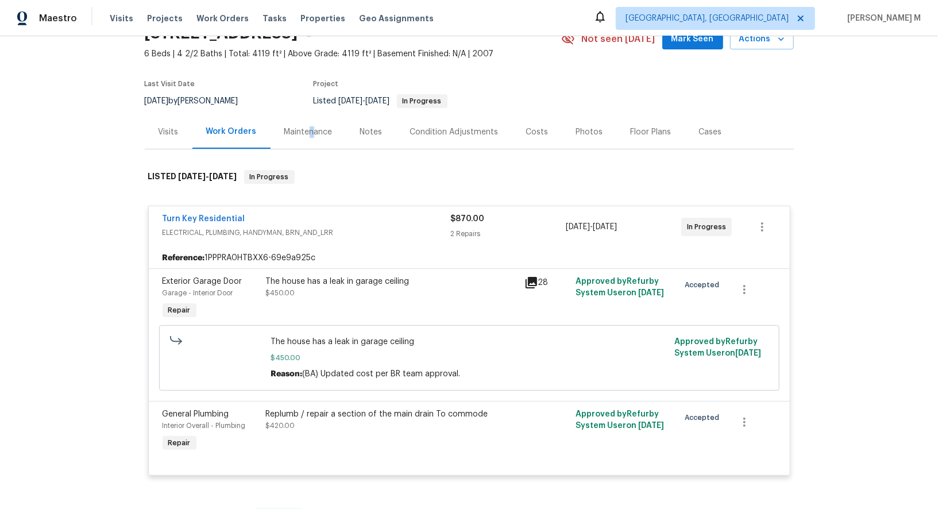
click at [305, 130] on div "Maintenance" at bounding box center [308, 131] width 48 height 11
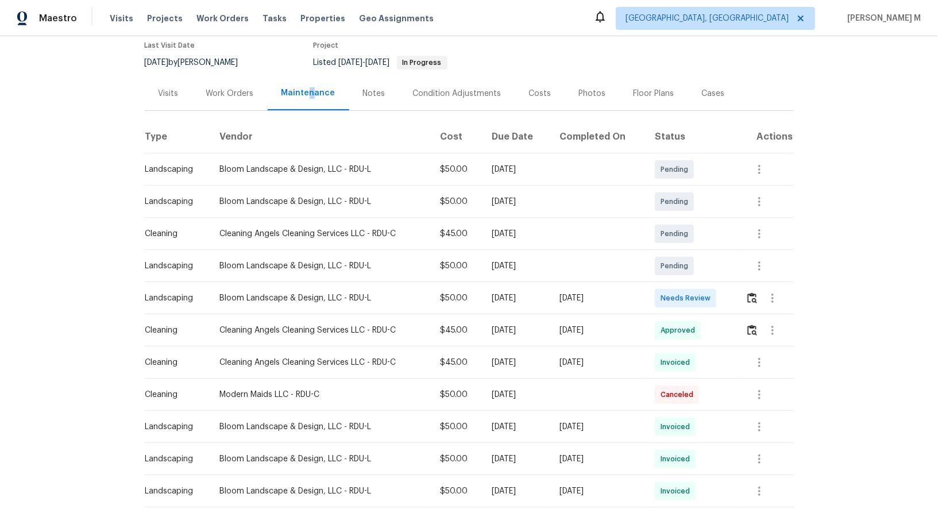
scroll to position [135, 0]
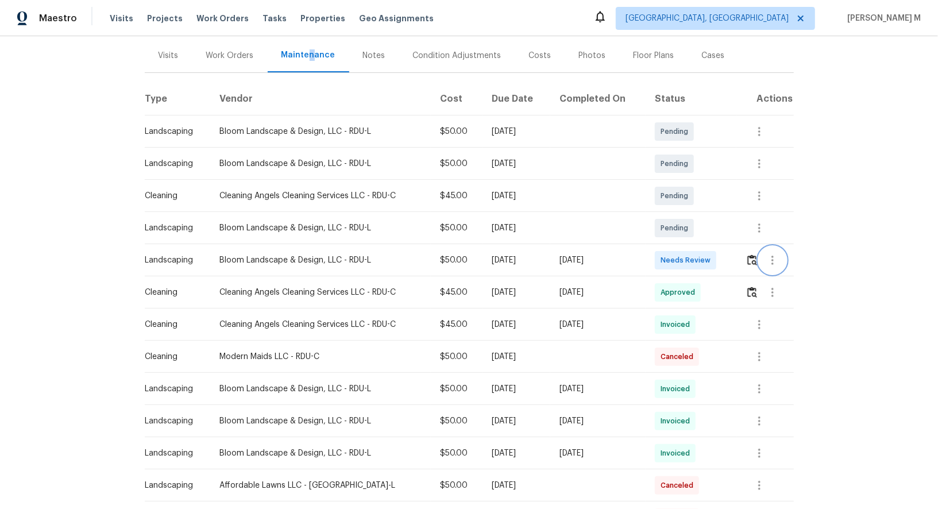
click at [769, 253] on icon "button" at bounding box center [772, 260] width 14 height 14
click at [714, 278] on div at bounding box center [469, 254] width 938 height 509
click at [741, 280] on td at bounding box center [764, 292] width 57 height 32
click at [747, 284] on td at bounding box center [764, 292] width 57 height 32
click at [750, 286] on img "button" at bounding box center [752, 291] width 10 height 11
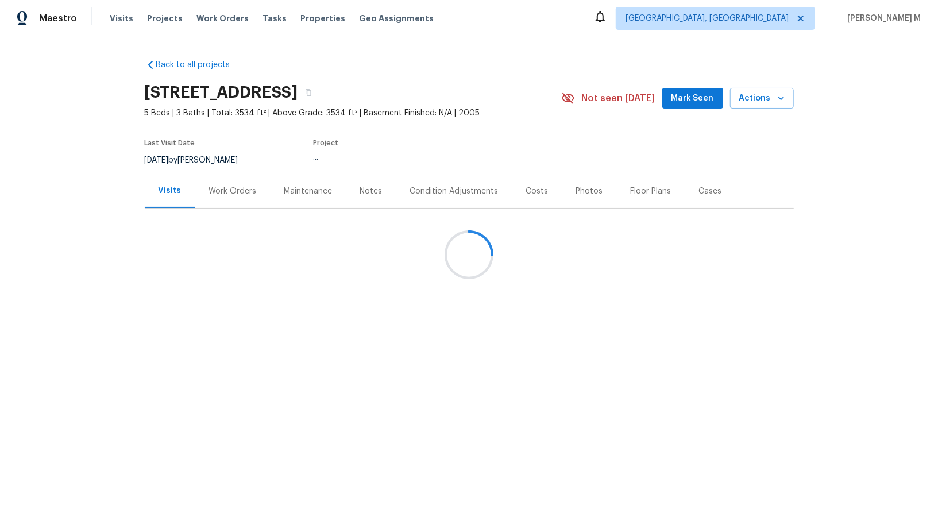
click at [207, 192] on div at bounding box center [469, 254] width 938 height 509
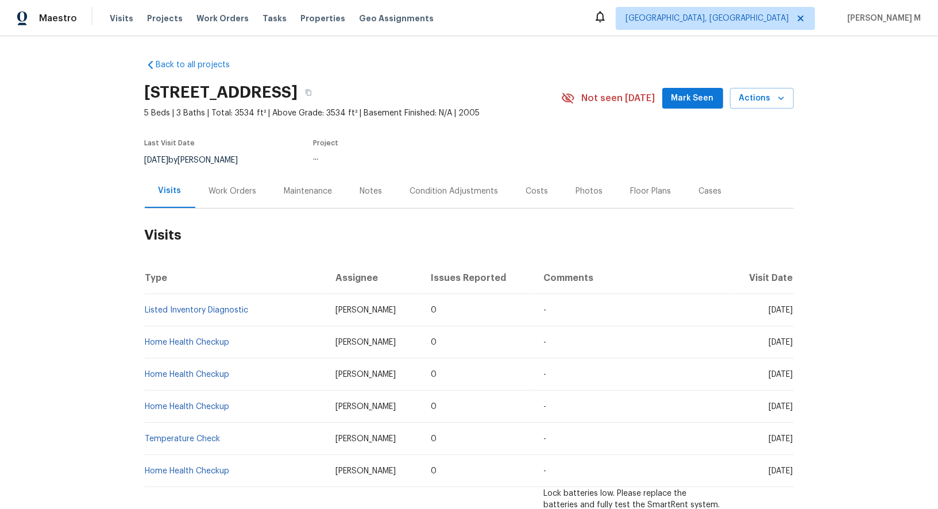
click at [216, 188] on div "Work Orders" at bounding box center [233, 190] width 48 height 11
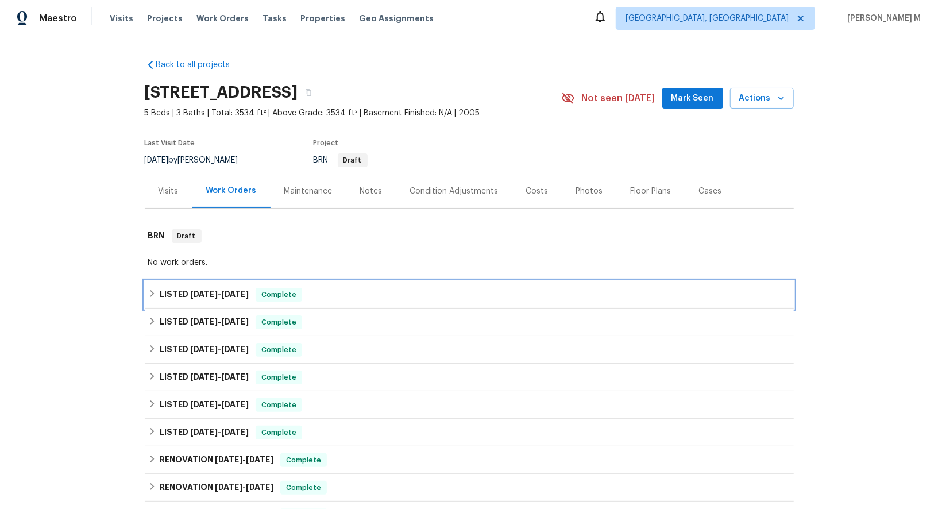
click at [201, 290] on span "[DATE]" at bounding box center [204, 294] width 28 height 8
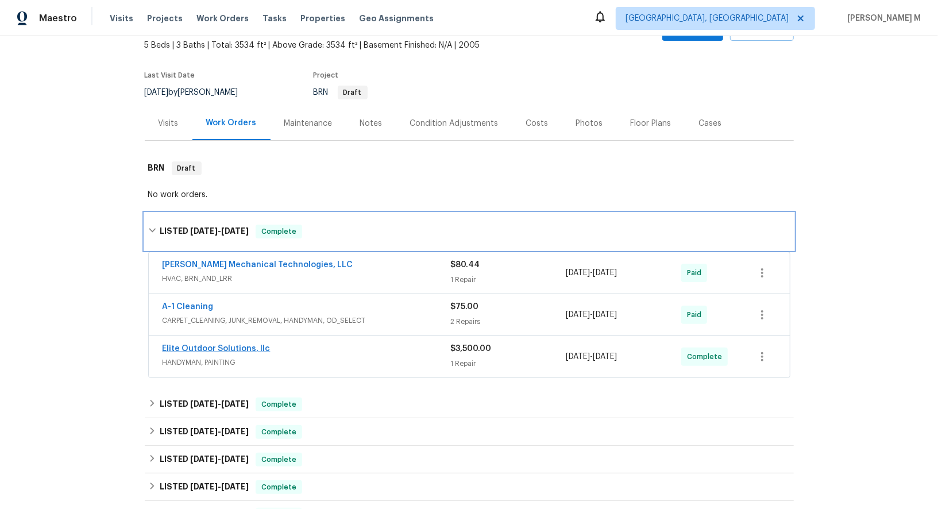
scroll to position [106, 0]
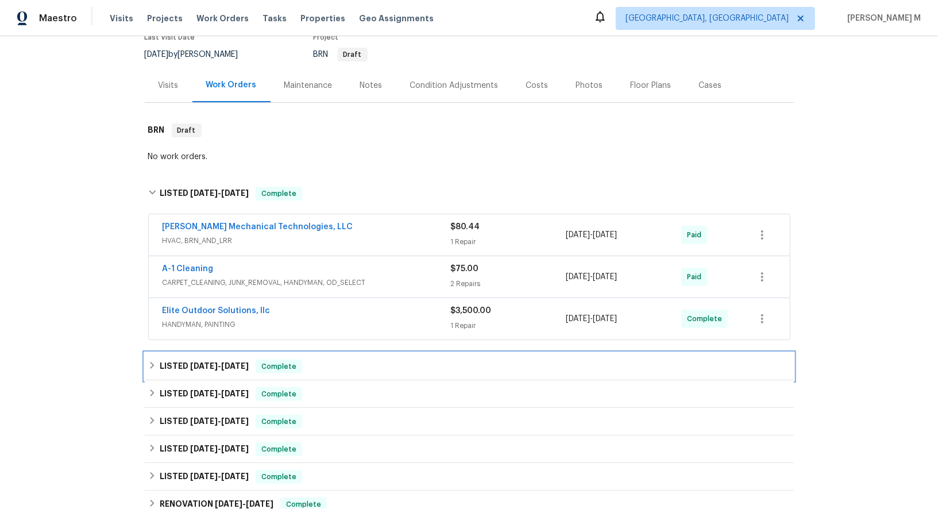
click at [208, 359] on h6 "LISTED [DATE] - [DATE]" at bounding box center [204, 366] width 89 height 14
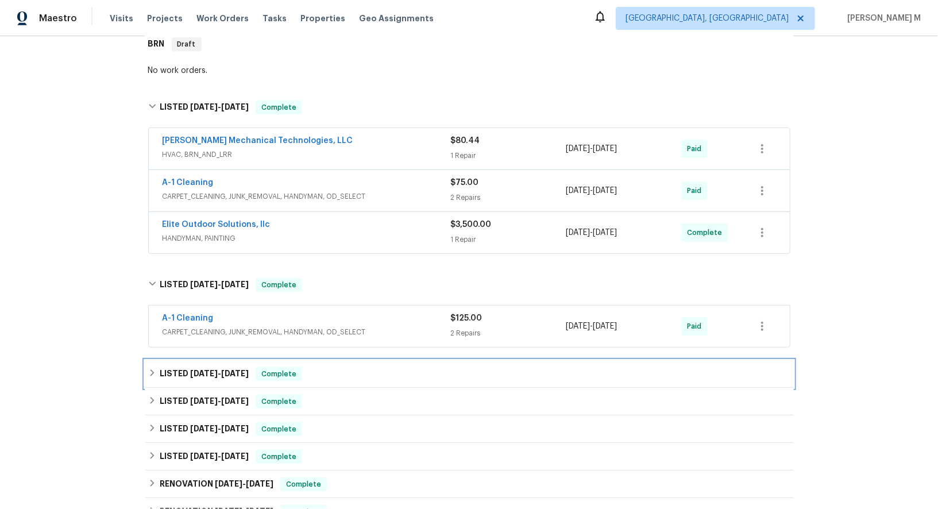
click at [208, 369] on span "[DATE]" at bounding box center [204, 373] width 28 height 8
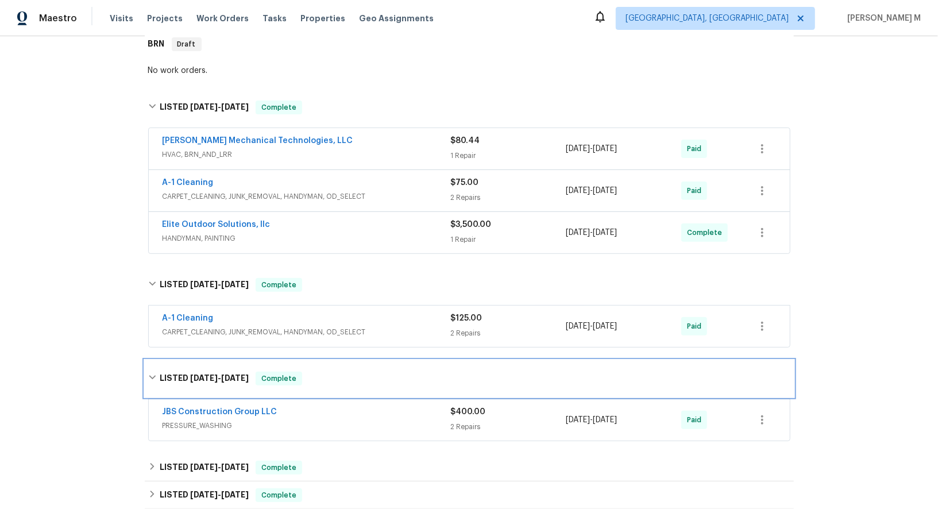
scroll to position [314, 0]
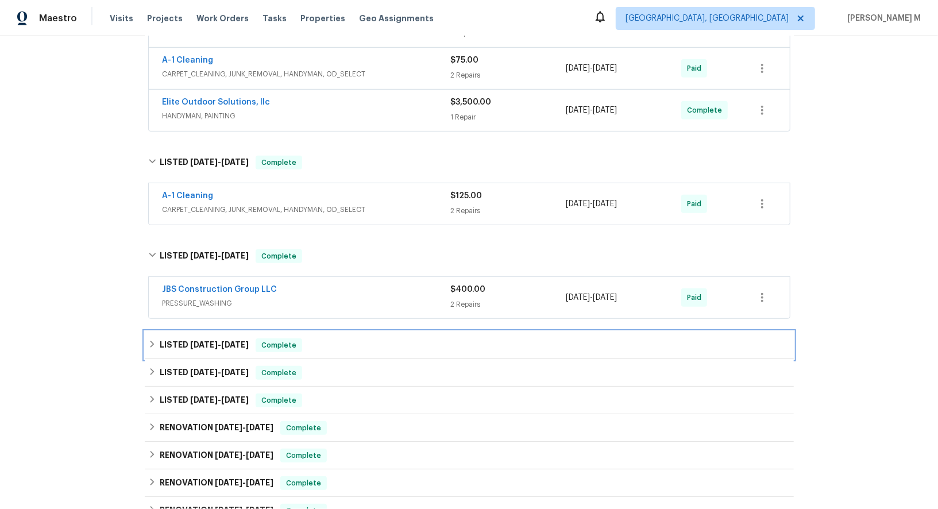
click at [199, 338] on h6 "LISTED 6/11/25 - 6/13/25" at bounding box center [204, 345] width 89 height 14
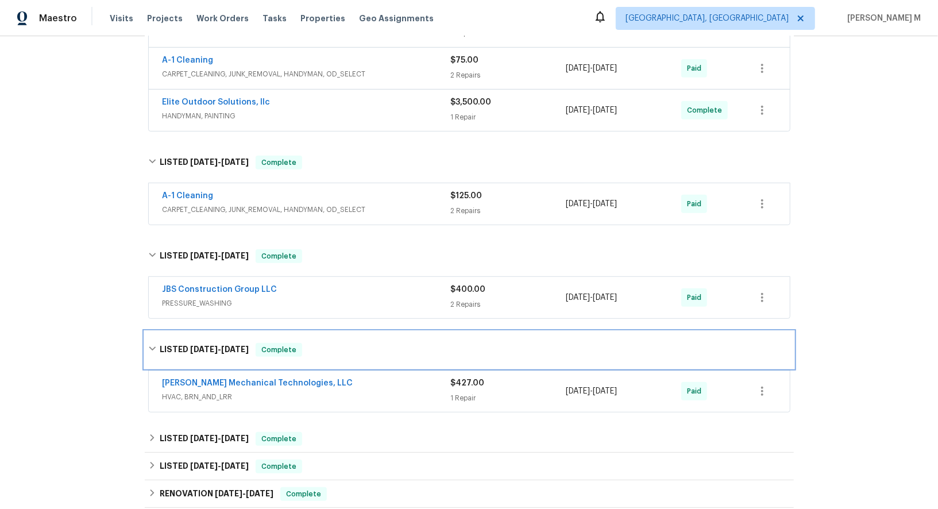
scroll to position [0, 0]
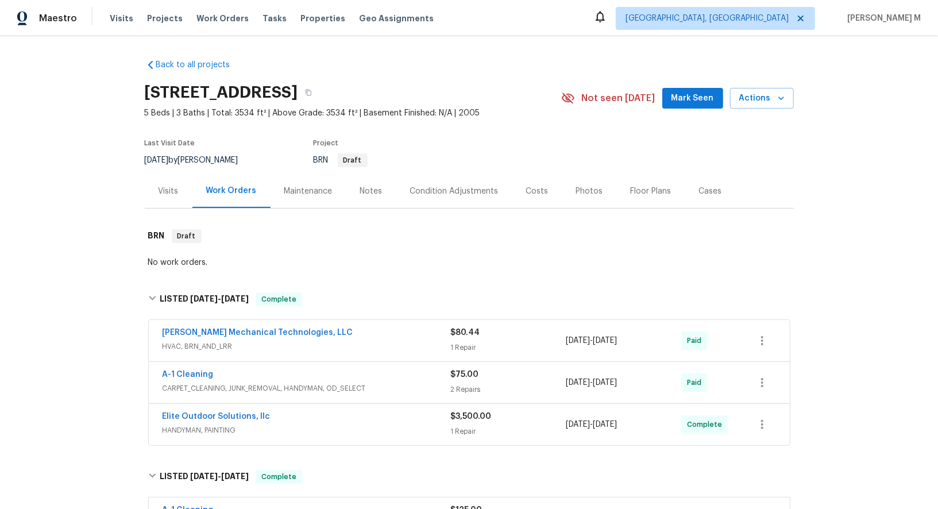
click at [292, 188] on div "Maintenance" at bounding box center [308, 190] width 48 height 11
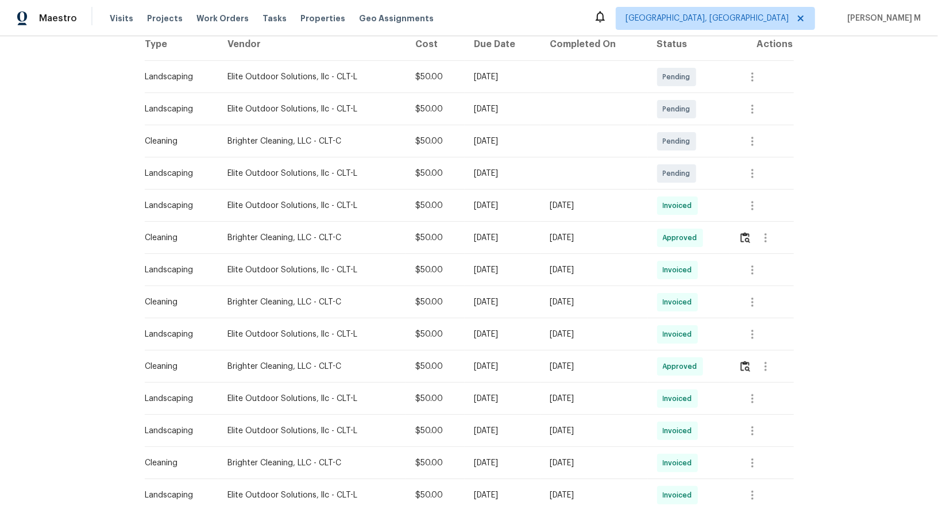
scroll to position [197, 0]
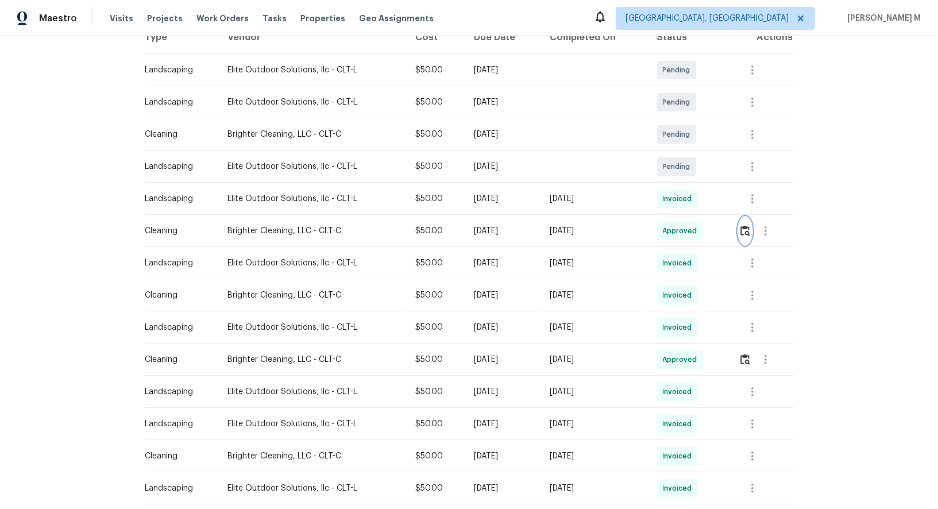
click at [750, 218] on button "button" at bounding box center [744, 231] width 13 height 28
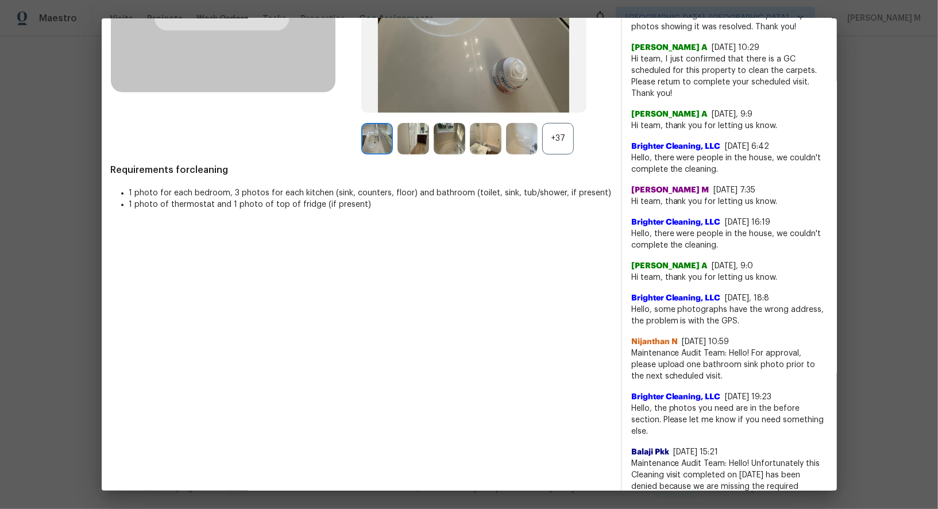
scroll to position [0, 0]
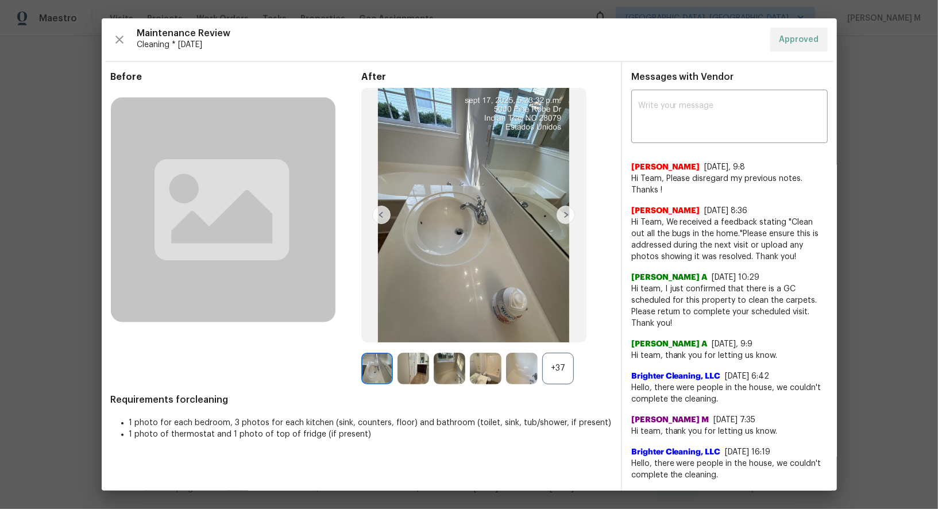
click at [554, 362] on div "+37" at bounding box center [558, 369] width 32 height 32
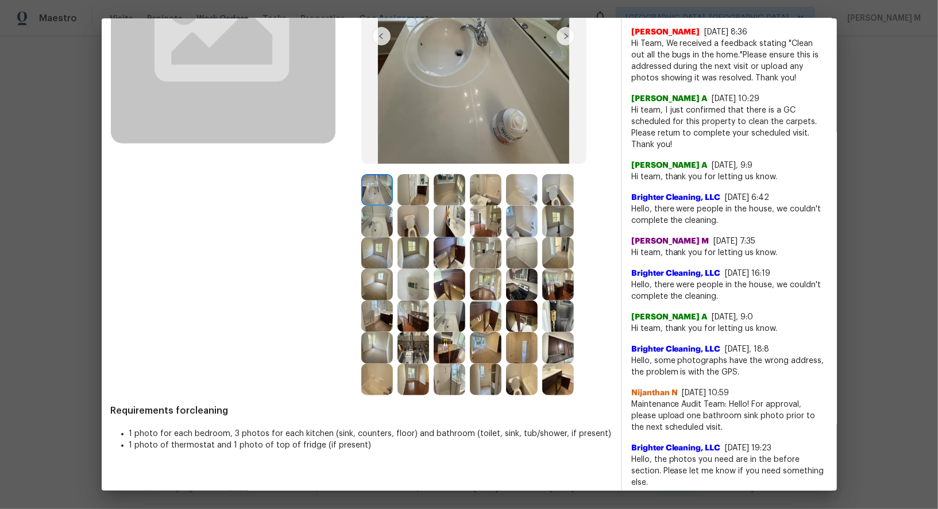
scroll to position [179, 0]
click at [561, 220] on img at bounding box center [558, 221] width 32 height 32
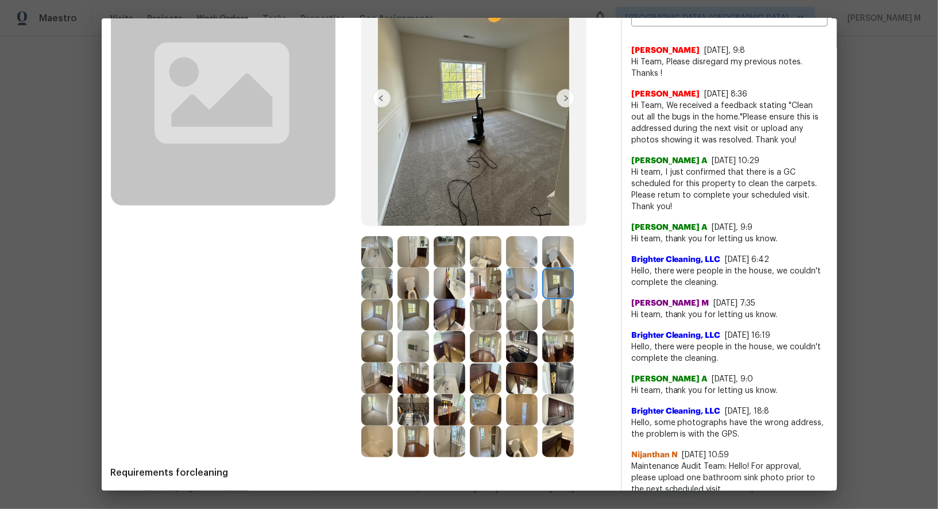
scroll to position [116, 0]
drag, startPoint x: 669, startPoint y: 265, endPoint x: 719, endPoint y: 269, distance: 50.7
click at [722, 272] on span "Hello, there were people in the house, we couldn't complete the cleaning." at bounding box center [729, 277] width 196 height 23
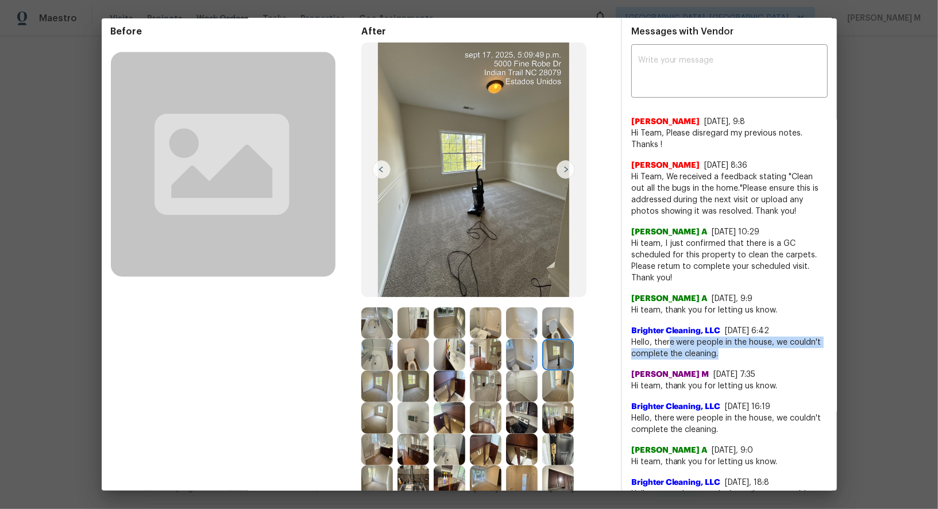
scroll to position [37, 0]
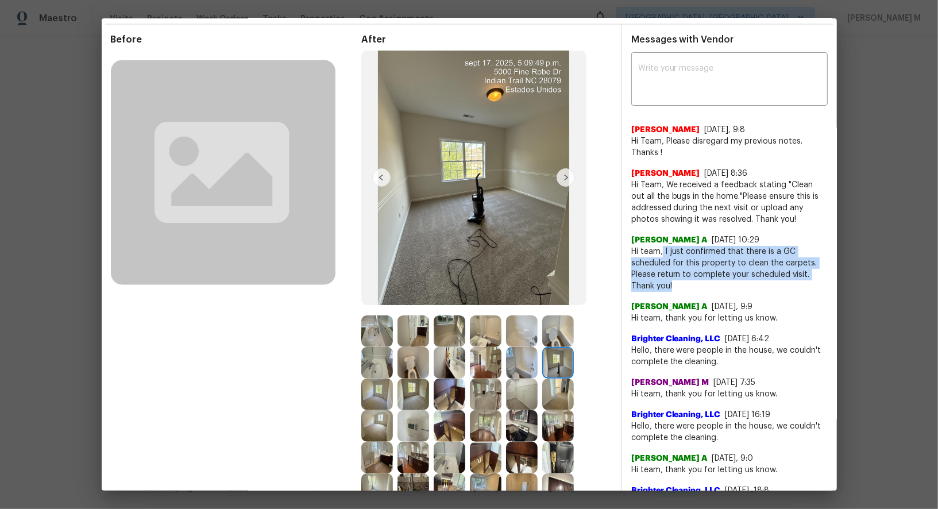
drag, startPoint x: 660, startPoint y: 246, endPoint x: 743, endPoint y: 287, distance: 92.7
click at [743, 285] on span "Hi team, I just confirmed that there is a GC scheduled for this property to cle…" at bounding box center [729, 269] width 196 height 46
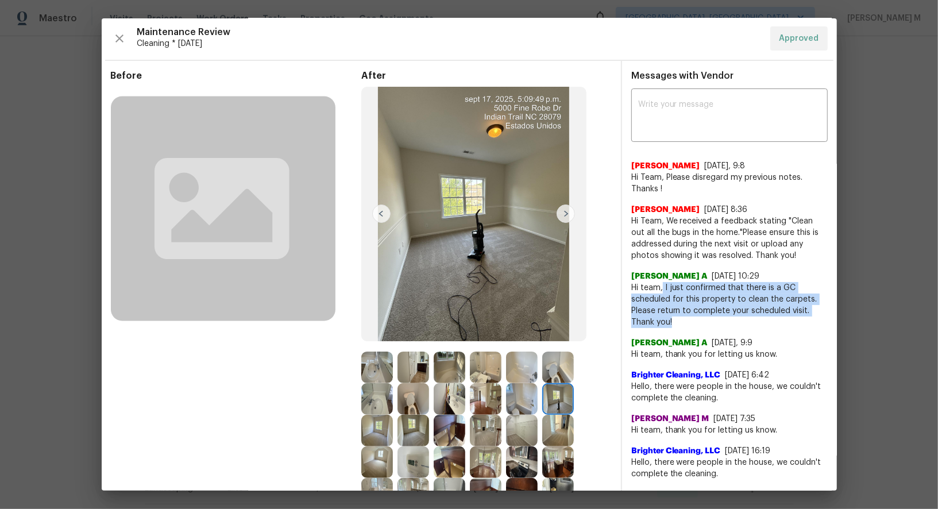
scroll to position [0, 0]
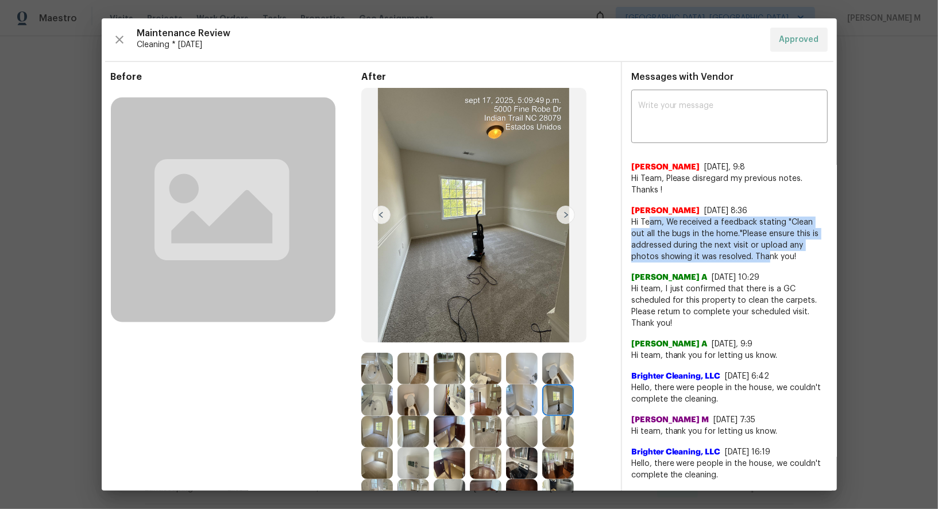
drag, startPoint x: 647, startPoint y: 213, endPoint x: 764, endPoint y: 256, distance: 124.2
click at [764, 256] on span "Hi Team, We received a feedback stating "Clean out all the bugs in the home."Pl…" at bounding box center [729, 239] width 196 height 46
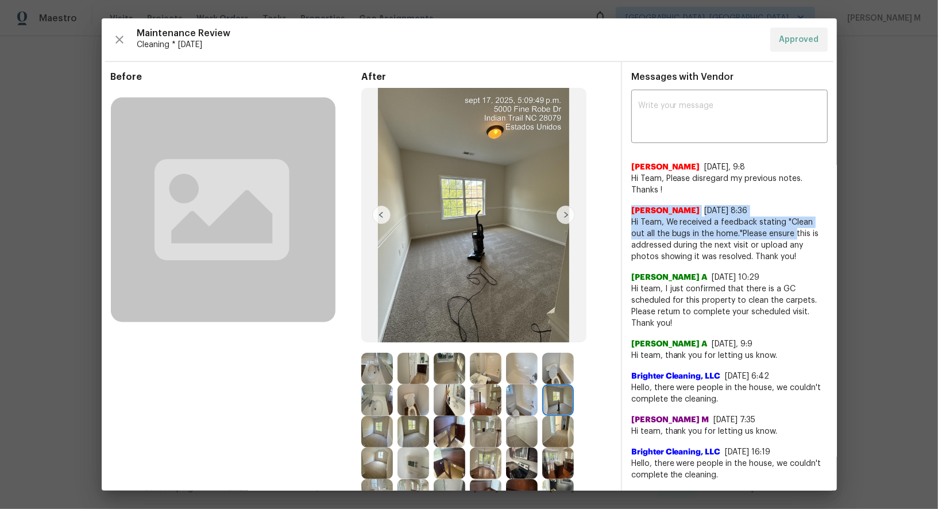
drag, startPoint x: 688, startPoint y: 188, endPoint x: 780, endPoint y: 230, distance: 101.0
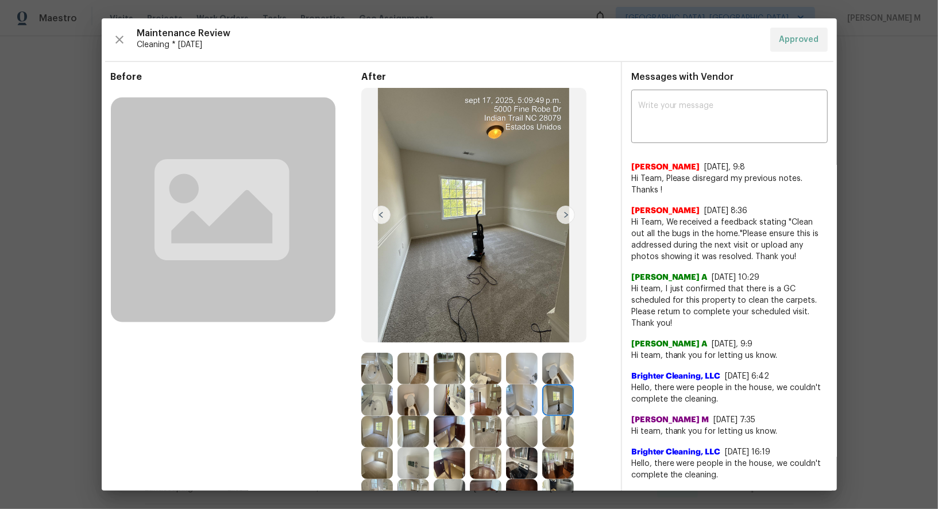
click at [777, 233] on span "Hi Team, We received a feedback stating "Clean out all the bugs in the home."Pl…" at bounding box center [729, 239] width 196 height 46
drag, startPoint x: 787, startPoint y: 217, endPoint x: 722, endPoint y: 231, distance: 67.0
click at [722, 231] on span "Hi Team, We received a feedback stating "Clean out all the bugs in the home."Pl…" at bounding box center [729, 239] width 196 height 46
copy span "Clean out all the bugs in the home"
click at [199, 50] on div "Maintenance Review Cleaning * Tue, Sep 16 Approved" at bounding box center [469, 40] width 716 height 24
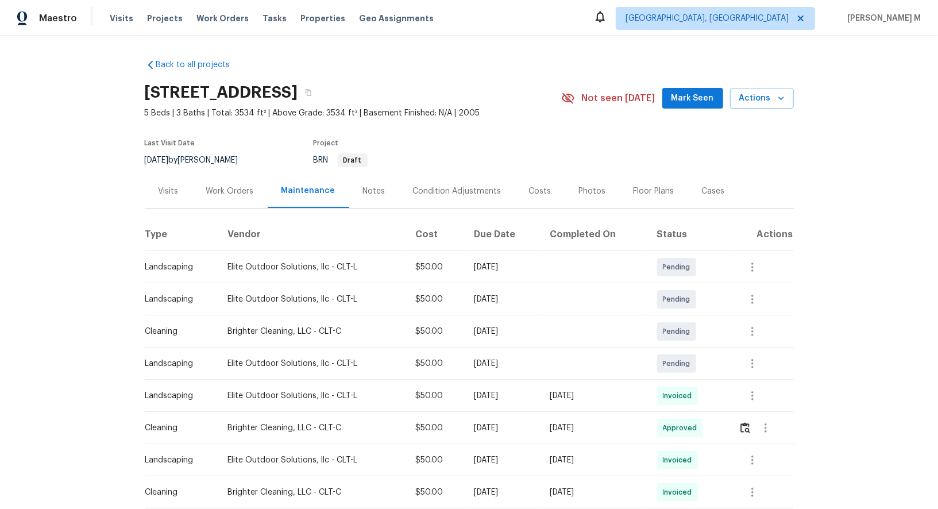
click at [226, 192] on div "Work Orders" at bounding box center [229, 191] width 75 height 34
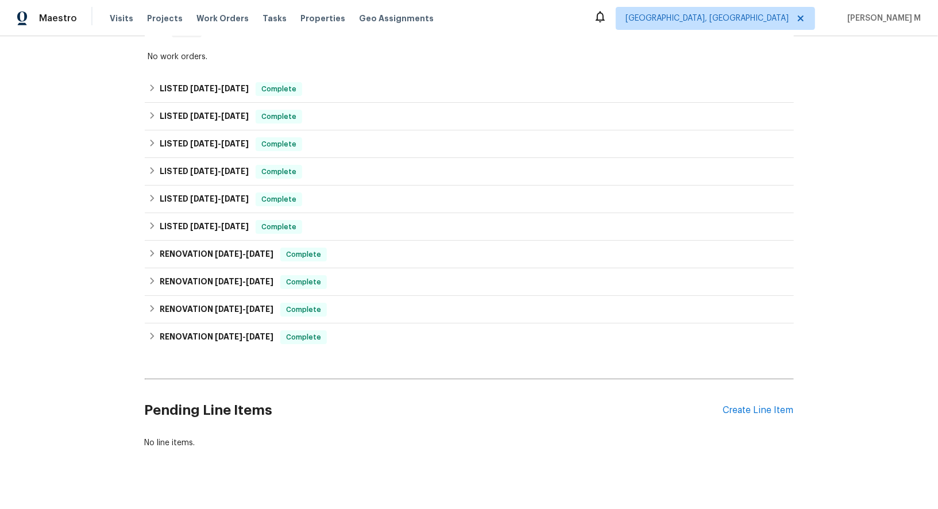
scroll to position [210, 0]
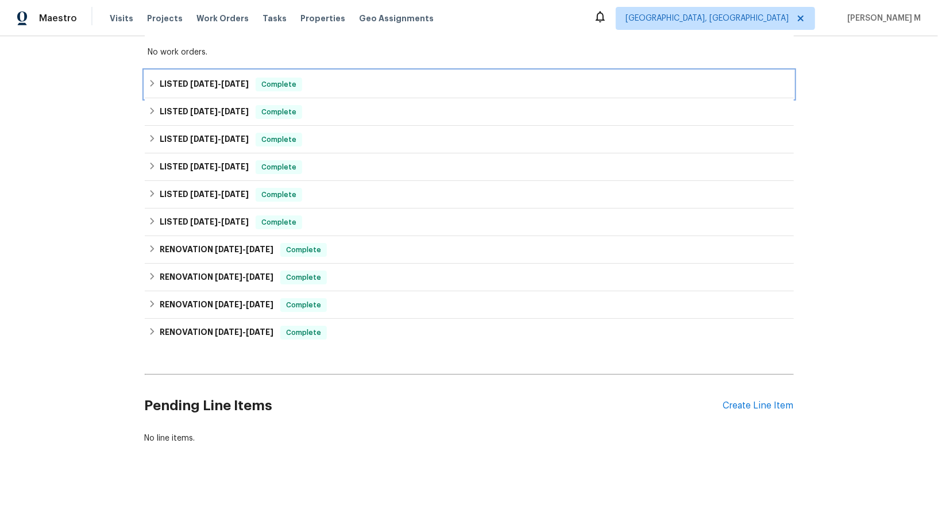
click at [219, 80] on span "8/13/25 - 9/4/25" at bounding box center [219, 84] width 59 height 8
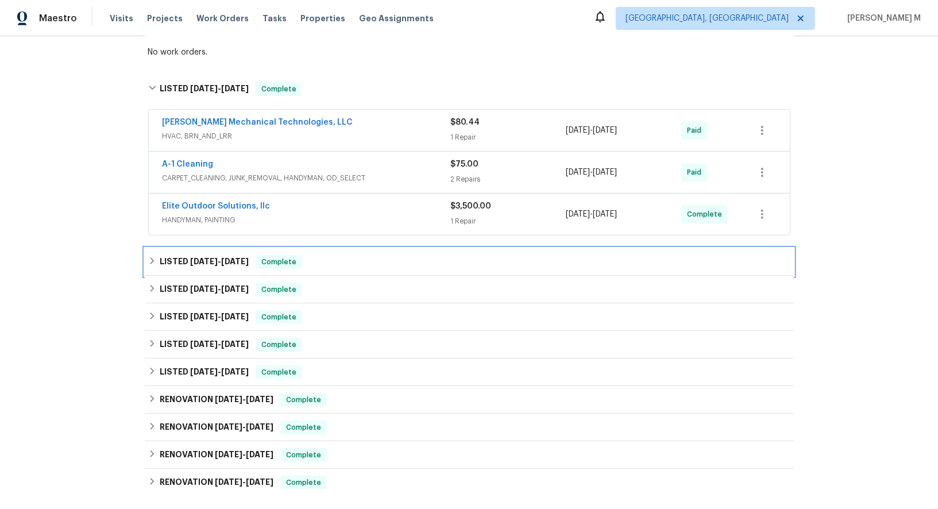
click at [199, 257] on span "7/29/25" at bounding box center [204, 261] width 28 height 8
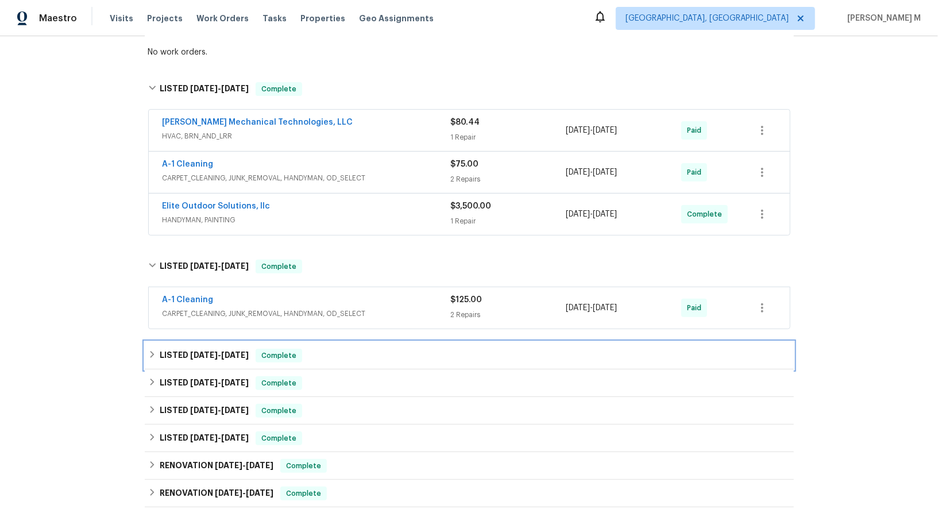
click at [205, 351] on span "7/29/25" at bounding box center [204, 355] width 28 height 8
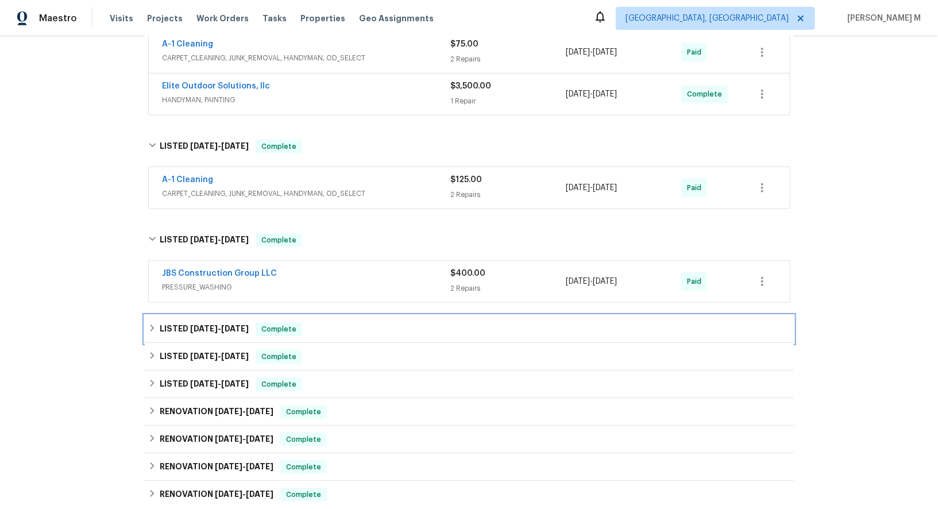
click at [211, 324] on span "6/11/25" at bounding box center [204, 328] width 28 height 8
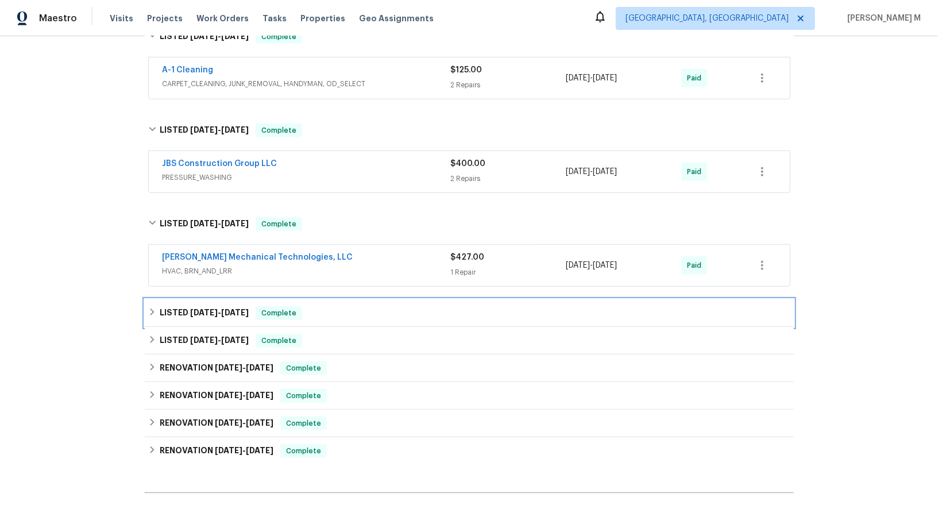
click at [211, 308] on span "2/22/25" at bounding box center [204, 312] width 28 height 8
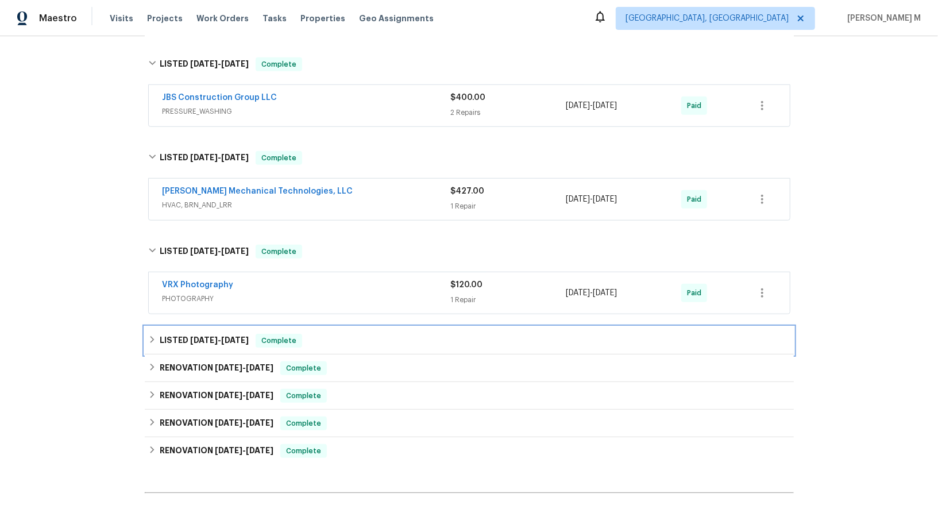
click at [200, 327] on div "LISTED 2/6/25 - 2/11/25 Complete" at bounding box center [469, 341] width 649 height 28
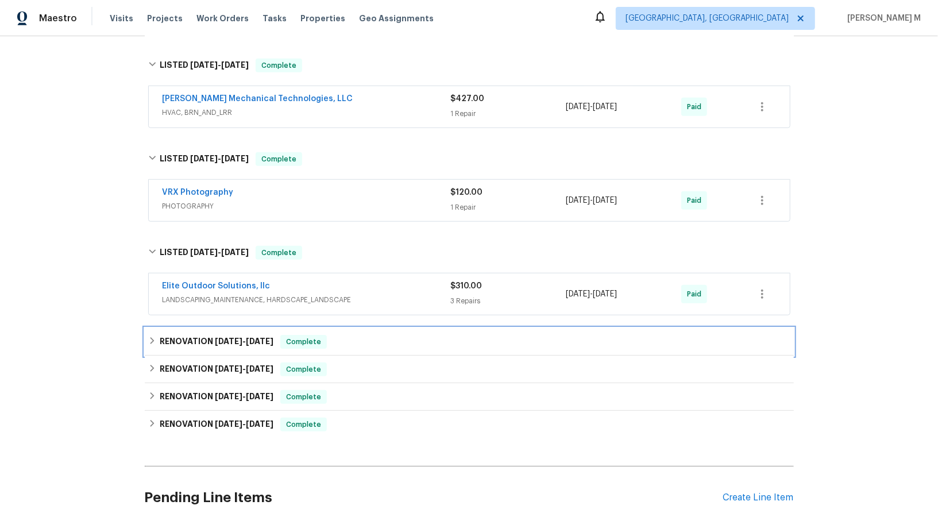
click at [196, 328] on div "RENOVATION 11/25/24 - 12/14/24 Complete" at bounding box center [469, 342] width 649 height 28
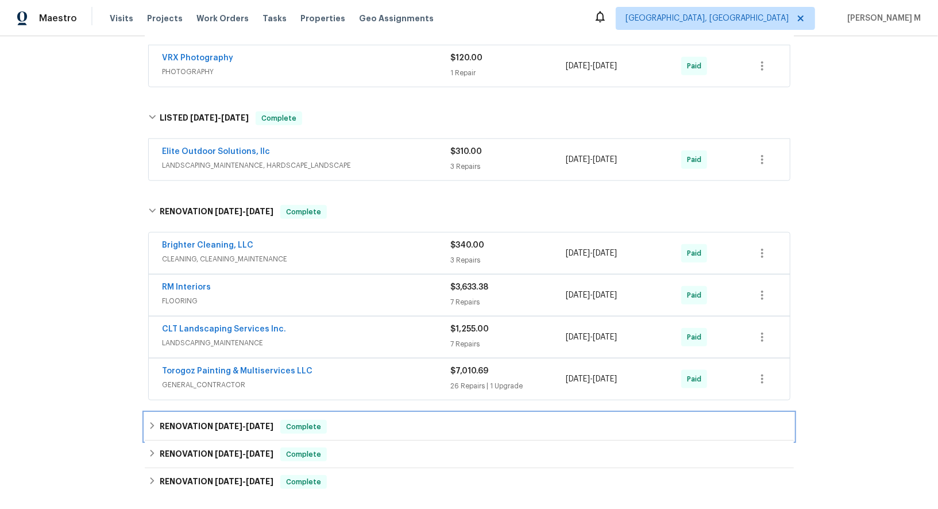
click at [189, 413] on div "RENOVATION 12/2/21 - 12/2/21 Complete" at bounding box center [469, 427] width 649 height 28
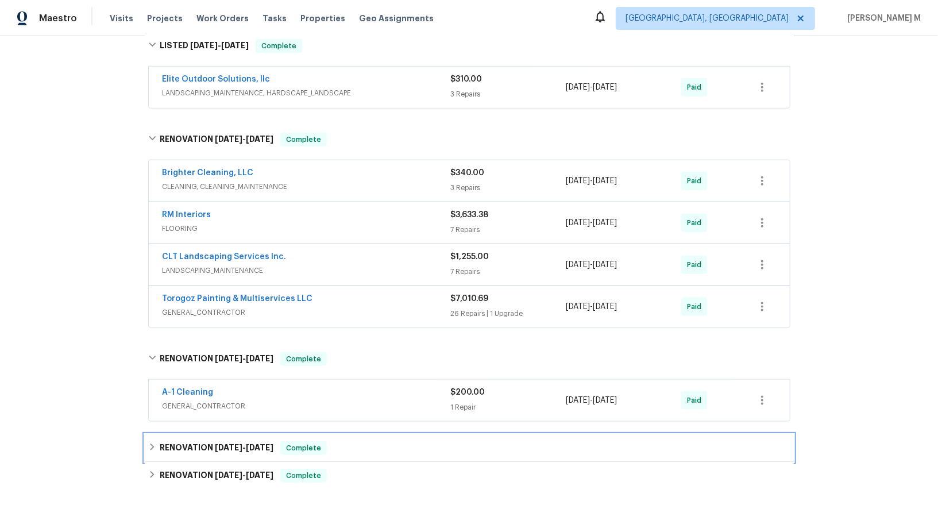
click at [187, 434] on div "RENOVATION 11/29/21 - 11/29/21 Complete" at bounding box center [469, 448] width 649 height 28
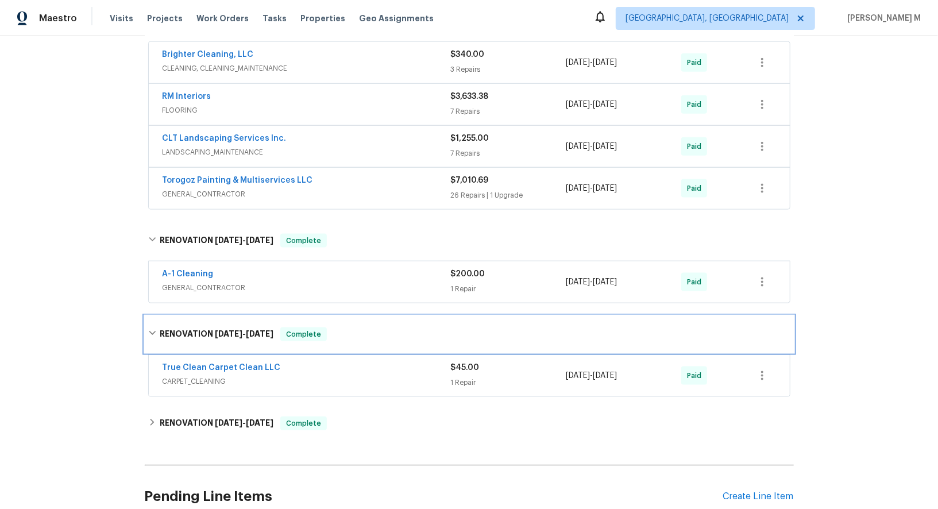
scroll to position [979, 0]
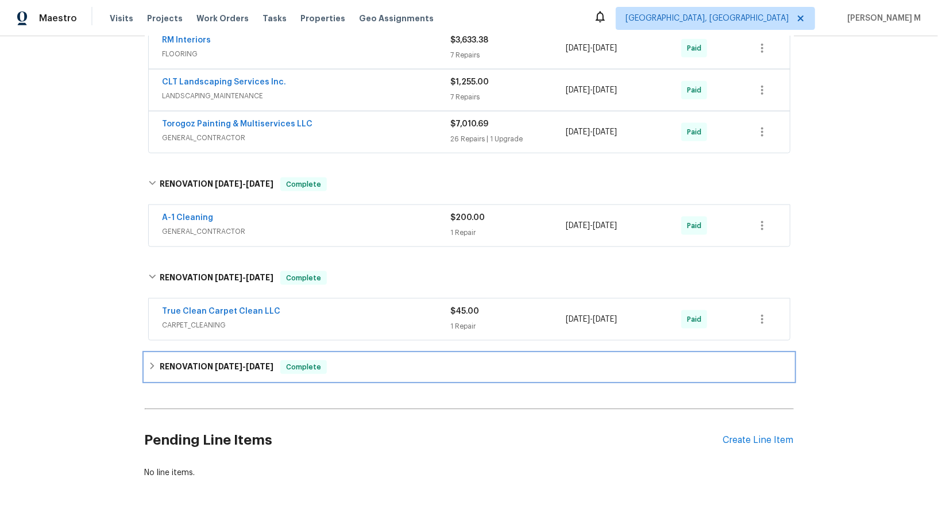
click at [200, 360] on h6 "RENOVATION 11/16/21 - 11/30/21" at bounding box center [217, 367] width 114 height 14
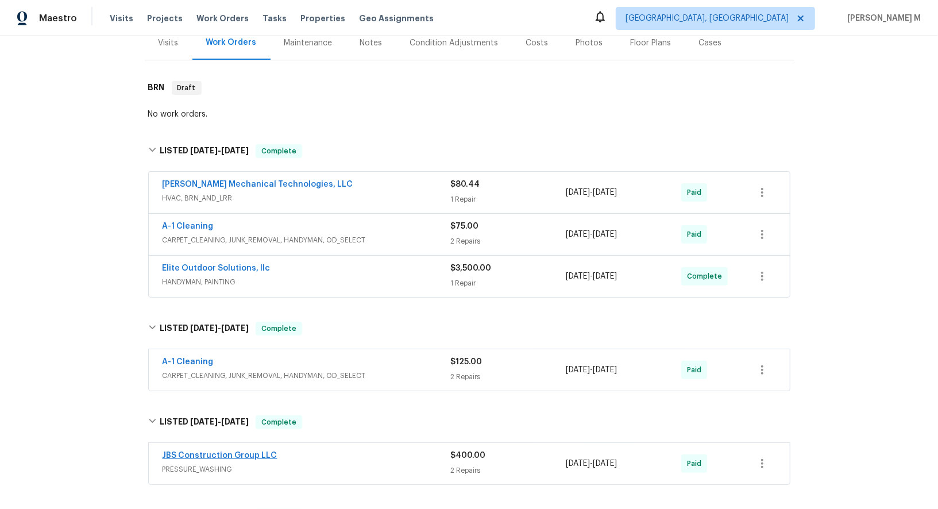
scroll to position [145, 0]
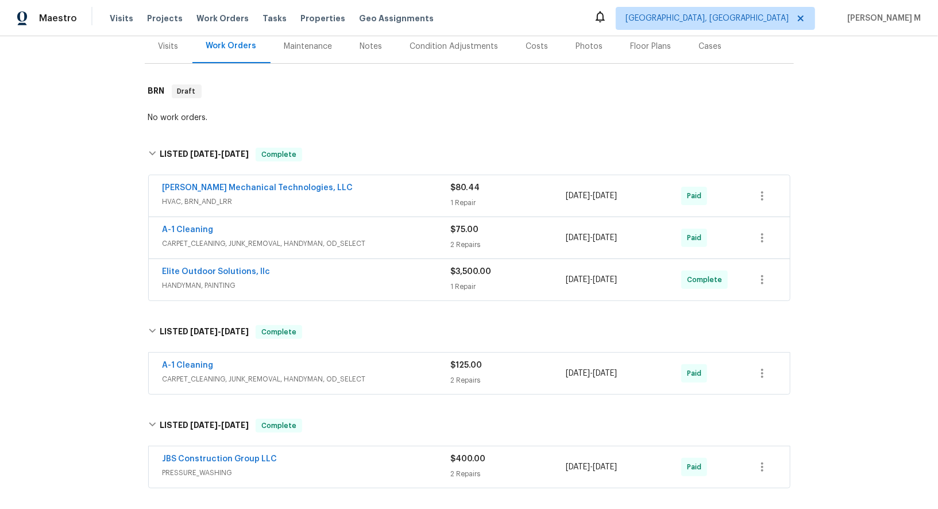
click at [214, 359] on div "A-1 Cleaning" at bounding box center [306, 366] width 288 height 14
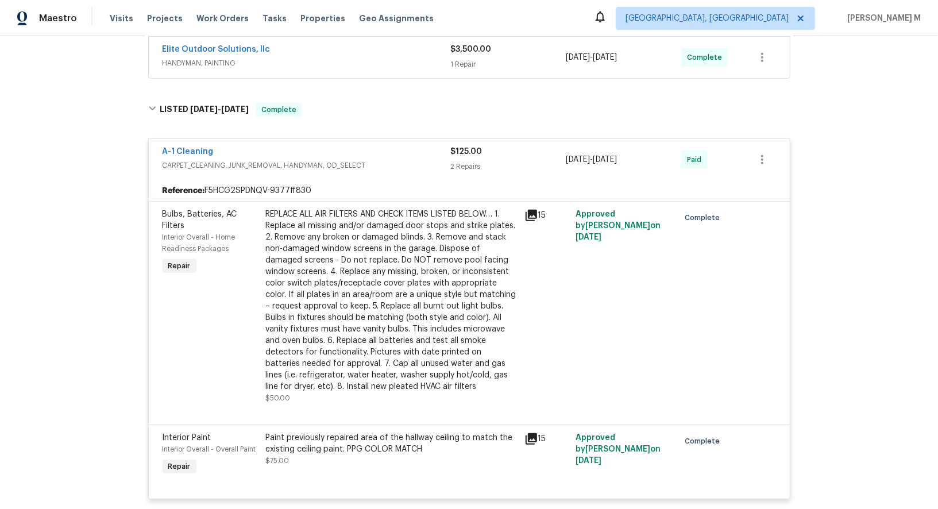
scroll to position [0, 0]
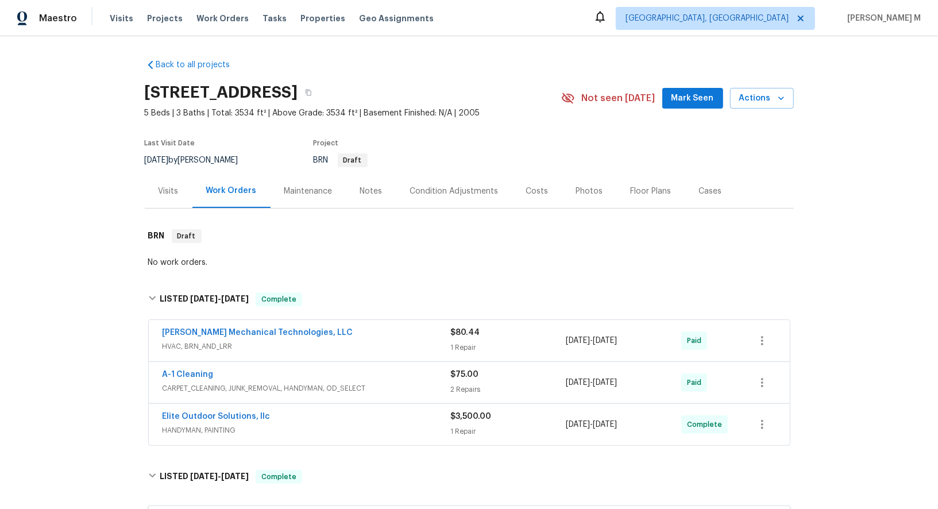
click at [181, 343] on span "HVAC, BRN_AND_LRR" at bounding box center [306, 345] width 288 height 11
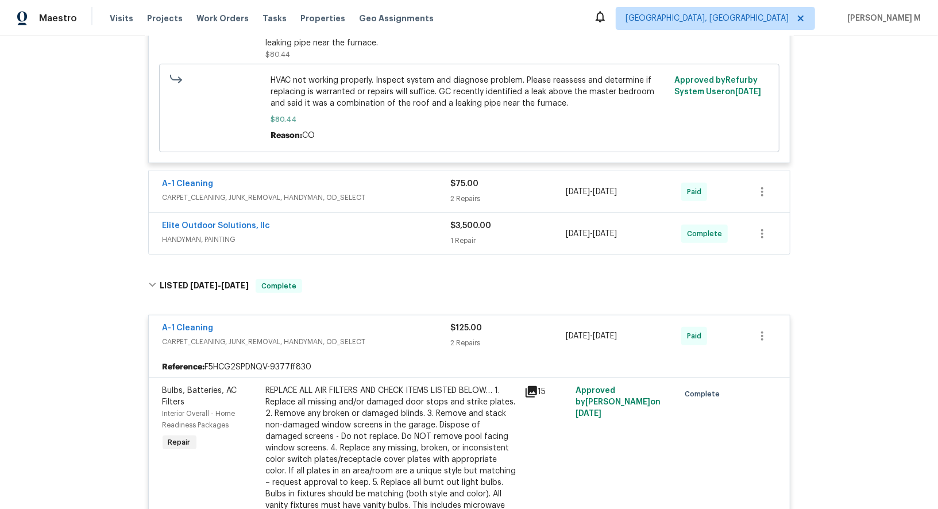
scroll to position [435, 0]
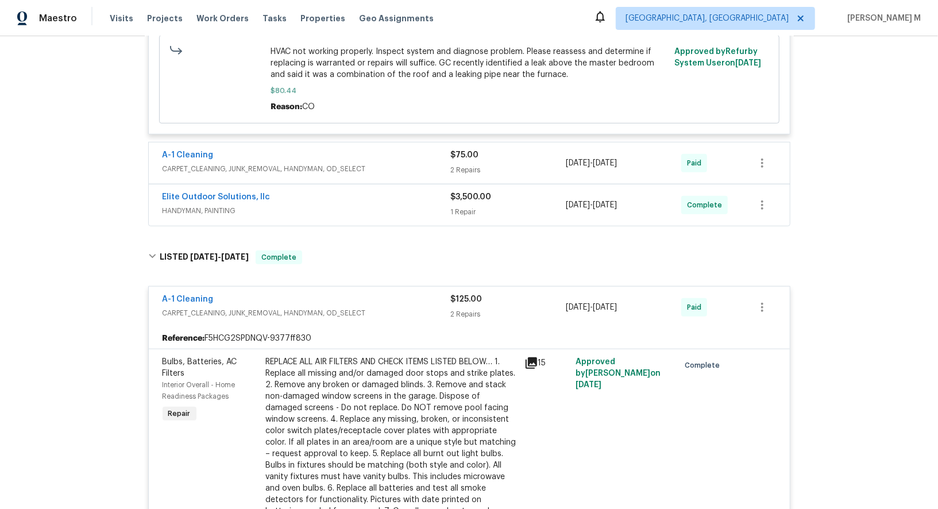
click at [205, 205] on span "HANDYMAN, PAINTING" at bounding box center [306, 210] width 288 height 11
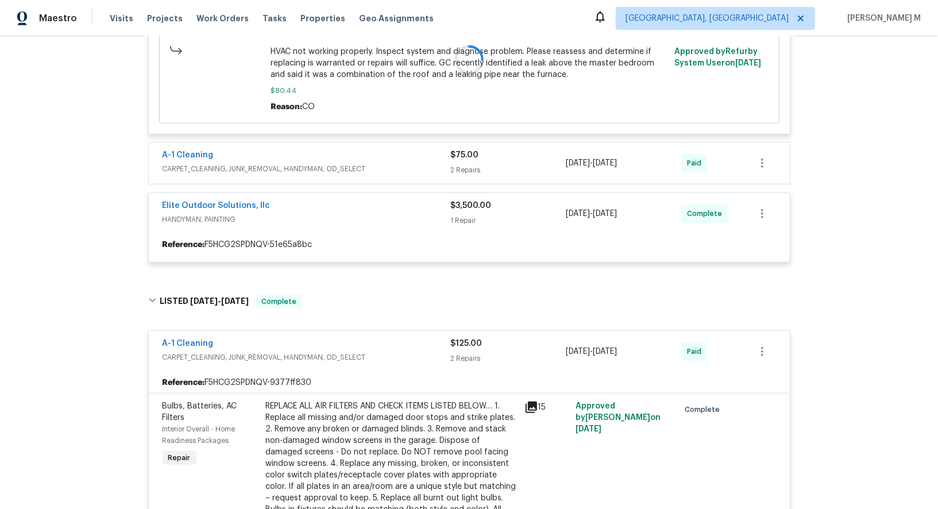
click at [219, 158] on div at bounding box center [469, 60] width 649 height 428
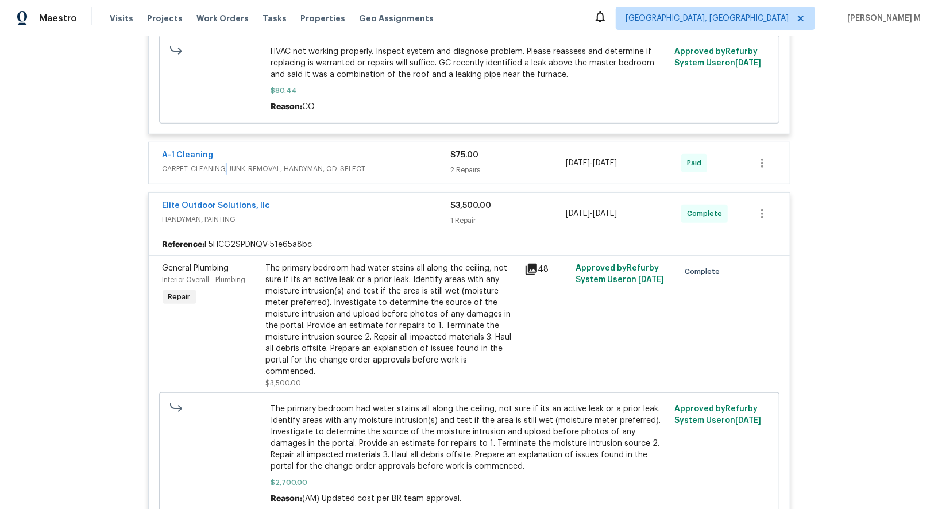
click at [219, 163] on span "CARPET_CLEANING, JUNK_REMOVAL, HANDYMAN, OD_SELECT" at bounding box center [306, 168] width 288 height 11
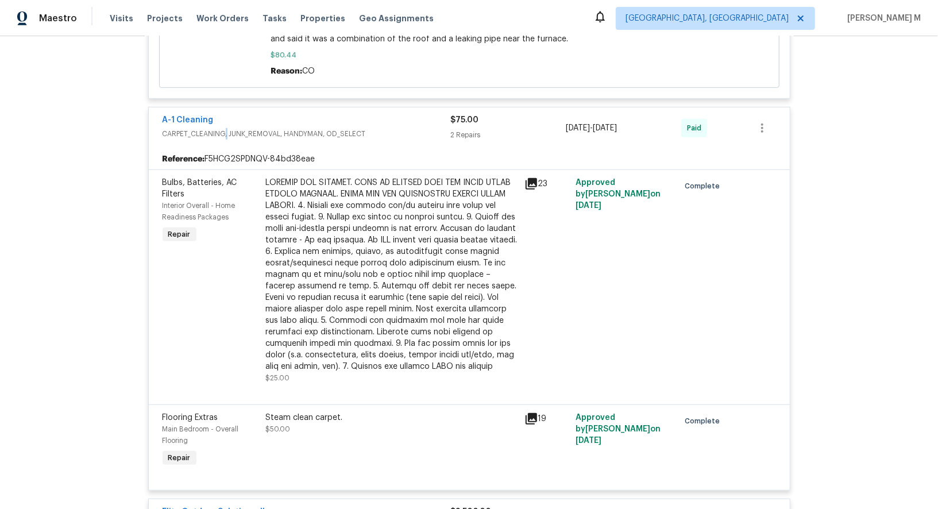
scroll to position [478, 0]
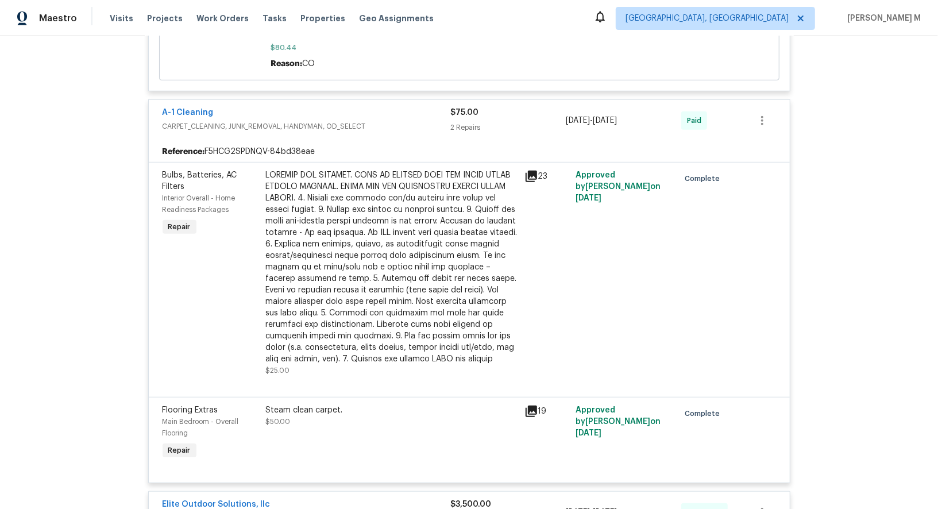
click at [411, 272] on div at bounding box center [391, 266] width 251 height 195
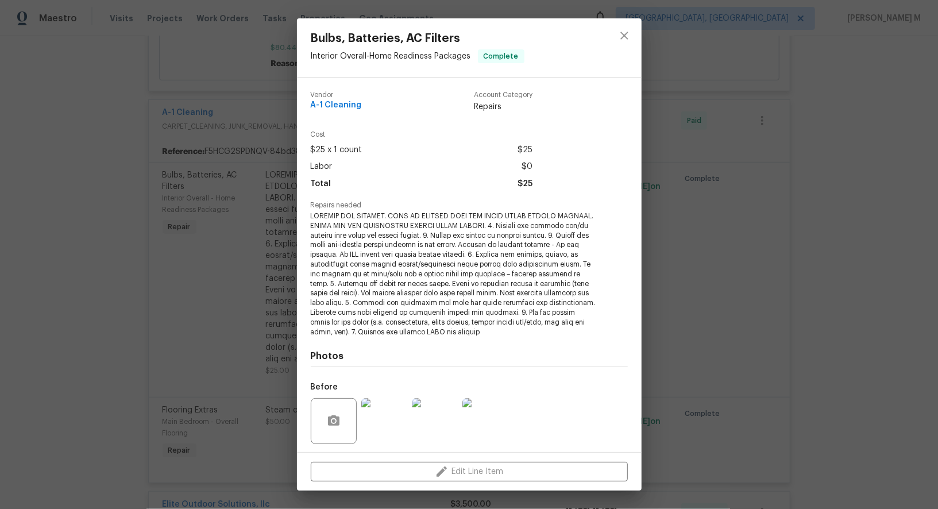
click at [762, 338] on div "Bulbs, Batteries, AC Filters Interior Overall - Home Readiness Packages Complet…" at bounding box center [469, 254] width 938 height 509
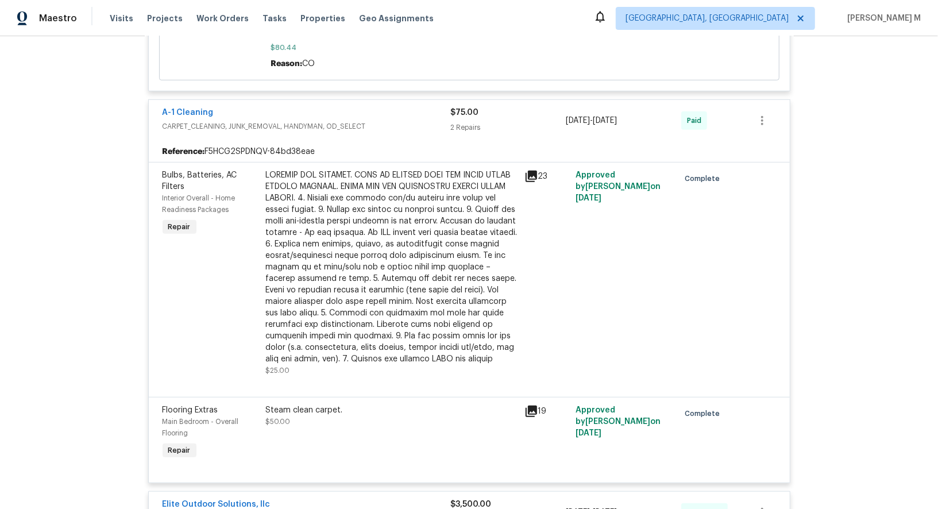
click at [300, 404] on div "Steam clean carpet." at bounding box center [391, 409] width 251 height 11
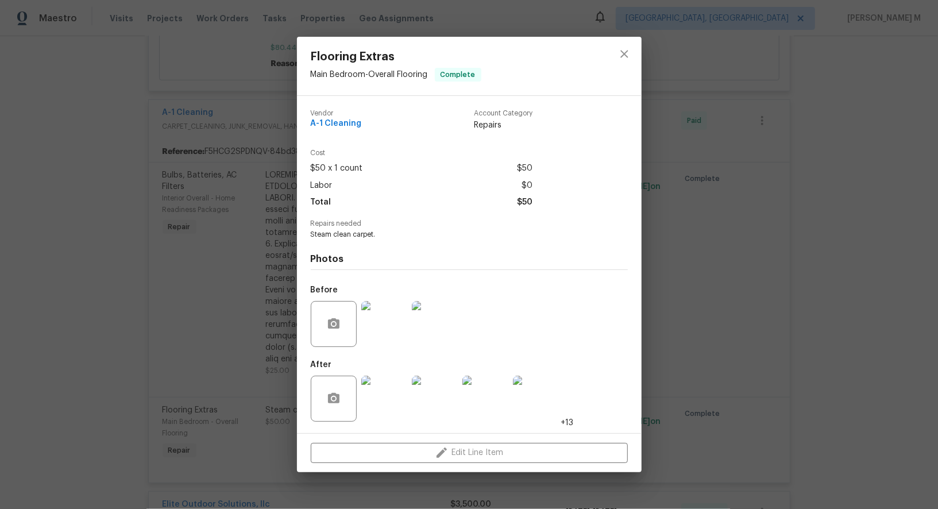
click at [381, 386] on img at bounding box center [384, 398] width 46 height 46
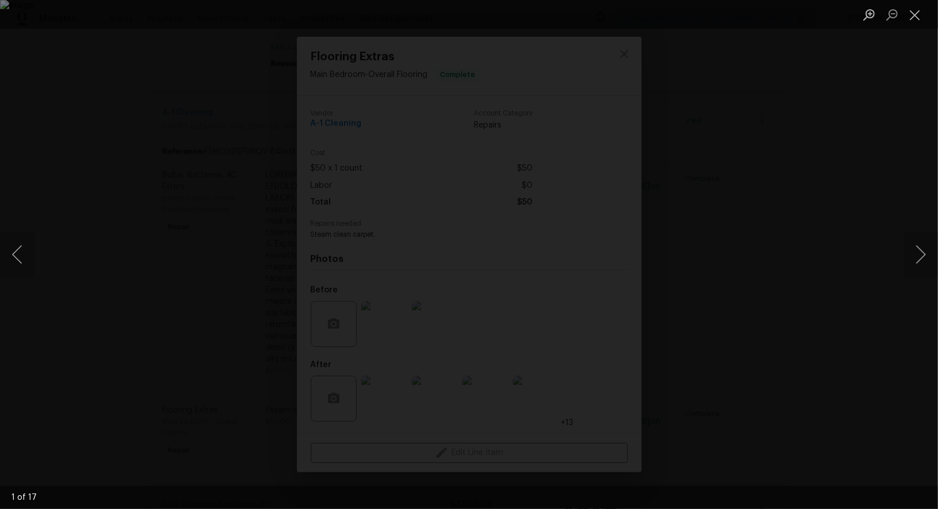
click at [805, 311] on div "Lightbox" at bounding box center [469, 254] width 938 height 509
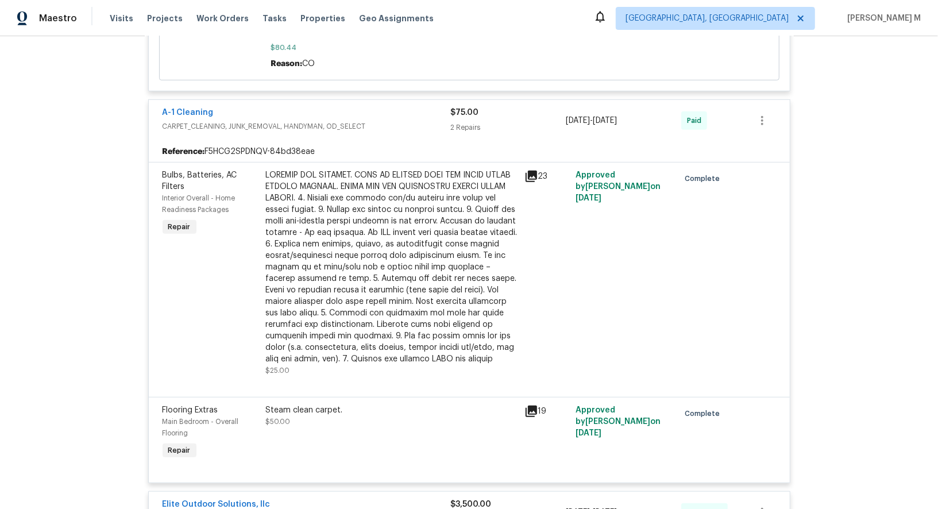
scroll to position [0, 0]
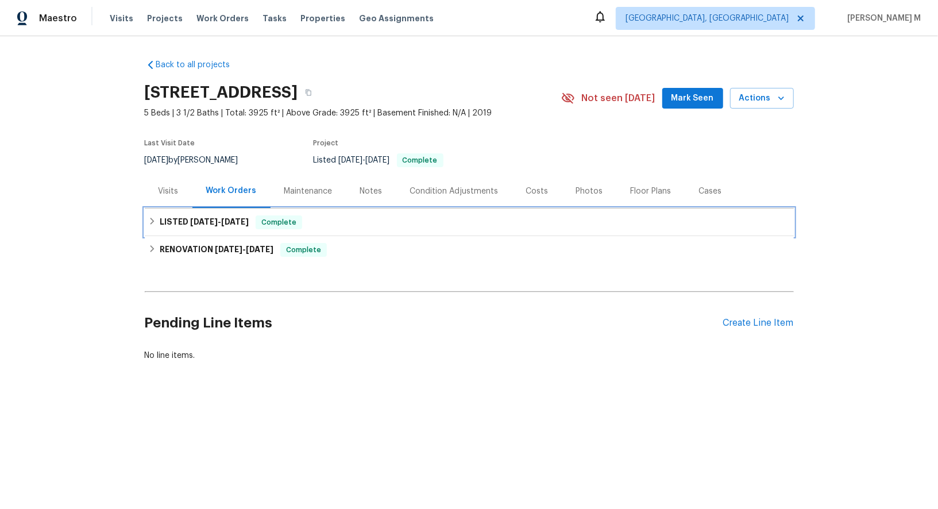
click at [216, 208] on div "LISTED [DATE] - [DATE] Complete" at bounding box center [469, 222] width 649 height 28
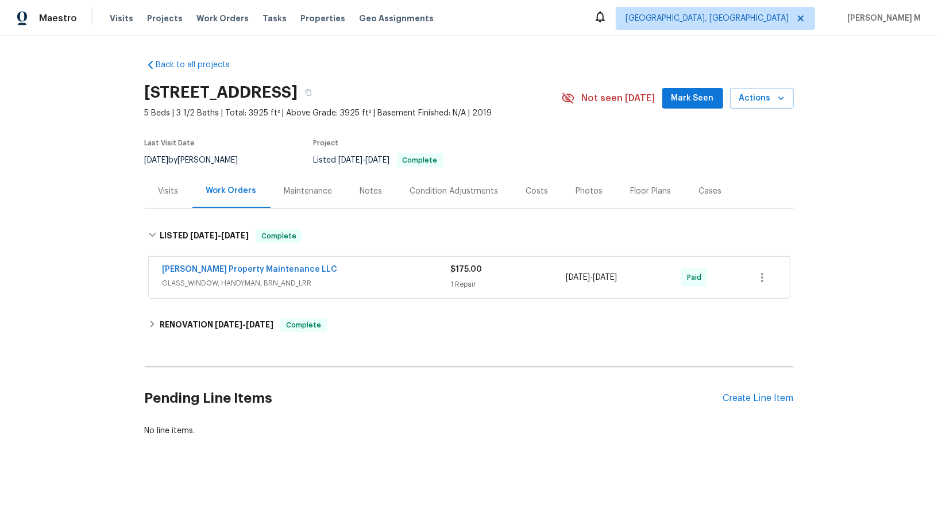
click at [212, 277] on span "GLASS_WINDOW, HANDYMAN, BRN_AND_LRR" at bounding box center [306, 282] width 288 height 11
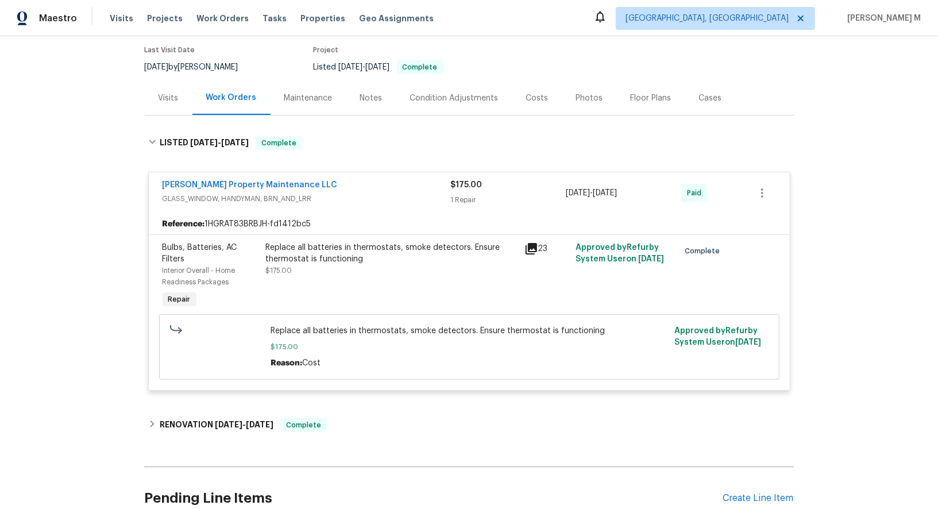
scroll to position [98, 0]
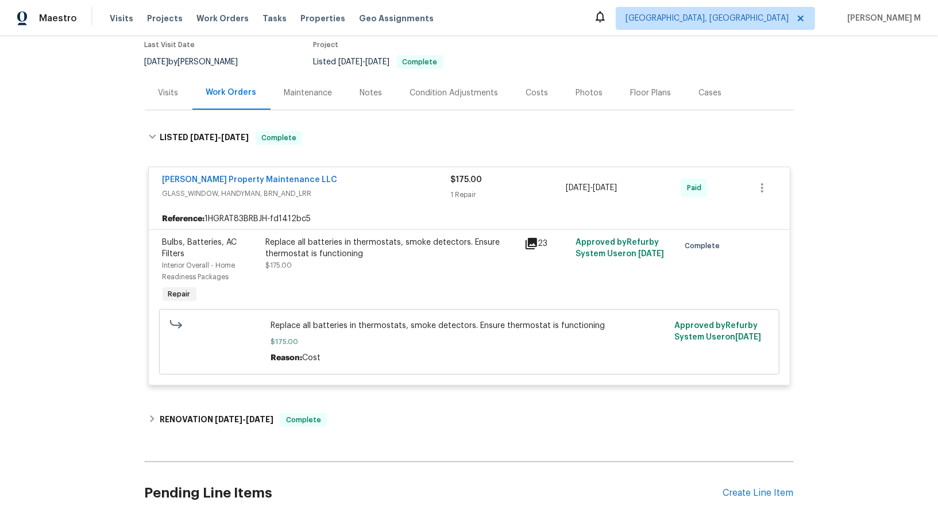
click at [212, 411] on div "Back to all projects [STREET_ADDRESS] 5 Beds | 3 1/2 Baths | Total: 3925 ft² | …" at bounding box center [469, 246] width 649 height 588
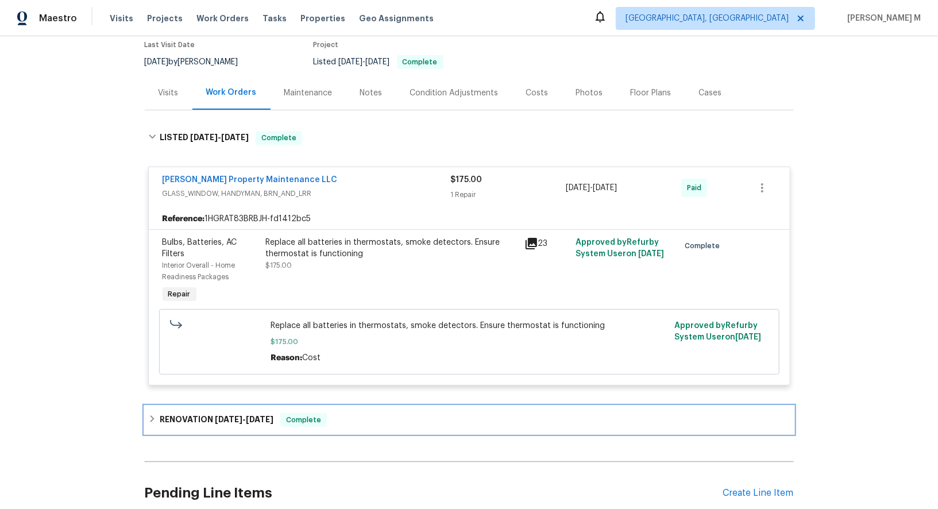
click at [241, 406] on div "RENOVATION [DATE] - [DATE] Complete" at bounding box center [469, 420] width 649 height 28
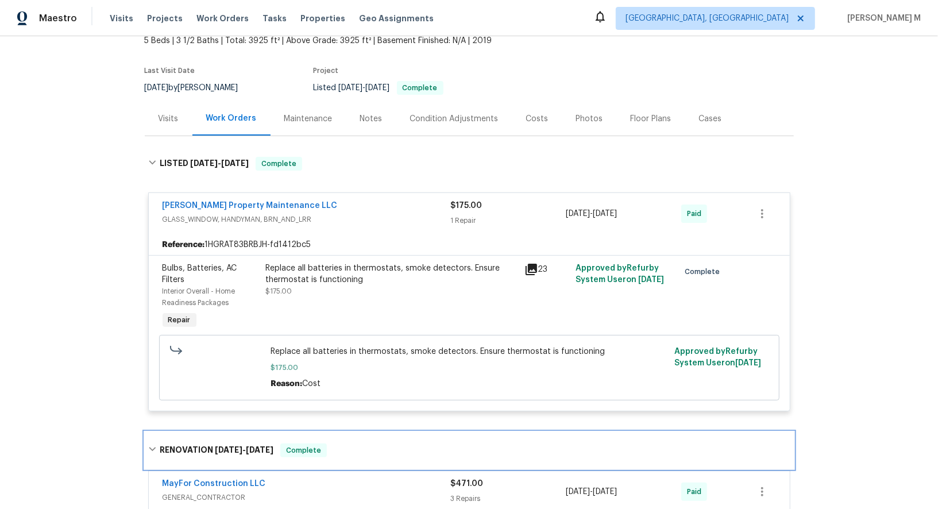
scroll to position [56, 0]
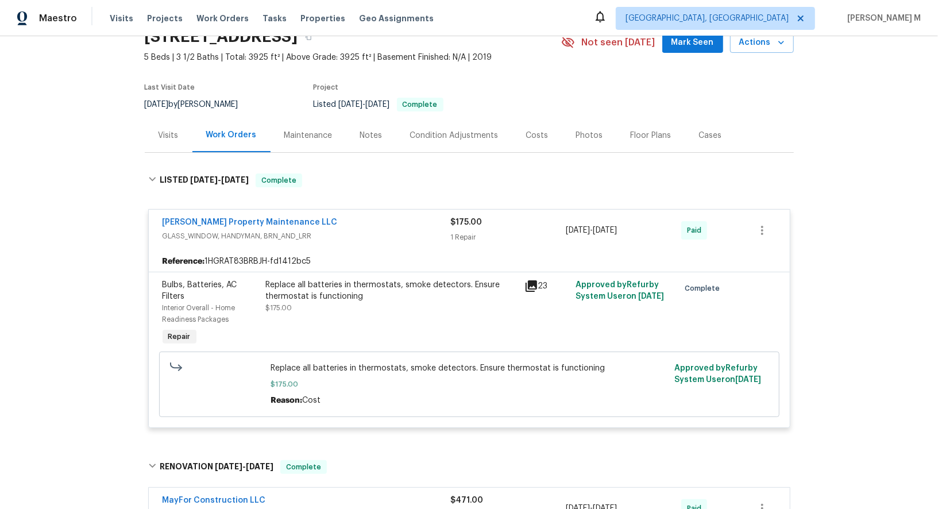
click at [292, 133] on div "Maintenance" at bounding box center [308, 135] width 48 height 11
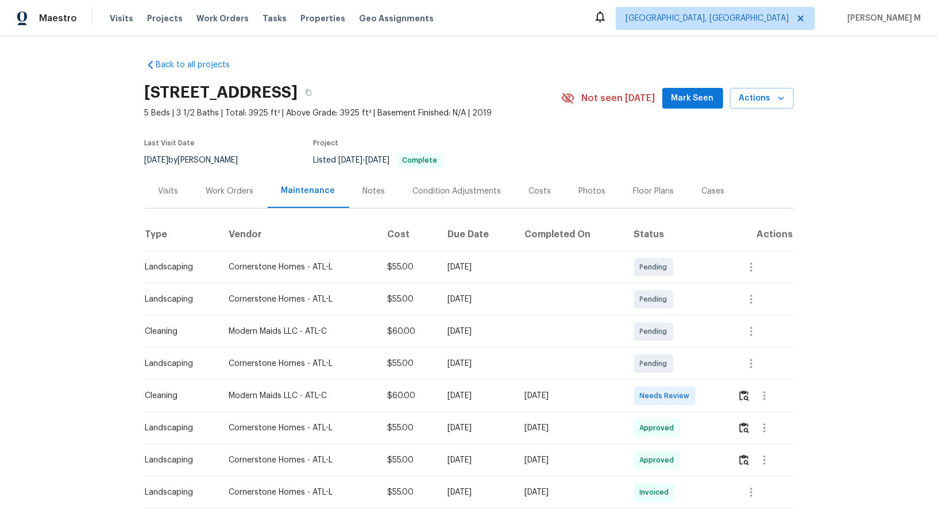
click at [207, 186] on div "Work Orders" at bounding box center [230, 190] width 48 height 11
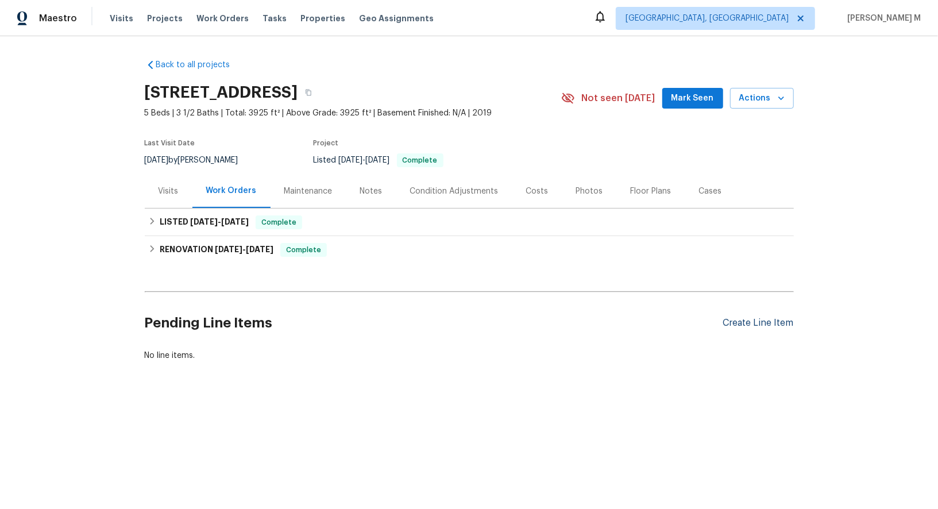
click at [780, 317] on div "Create Line Item" at bounding box center [758, 322] width 71 height 11
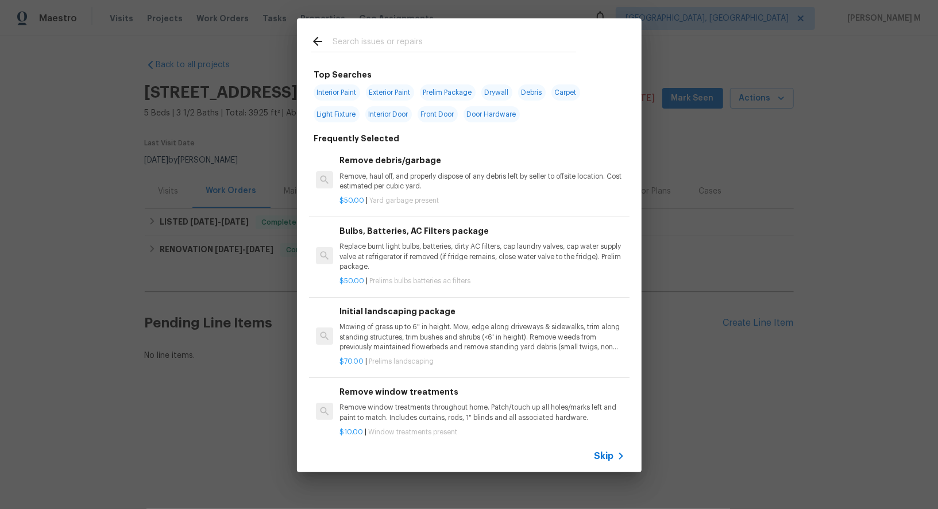
click at [610, 458] on span "Skip" at bounding box center [604, 455] width 20 height 11
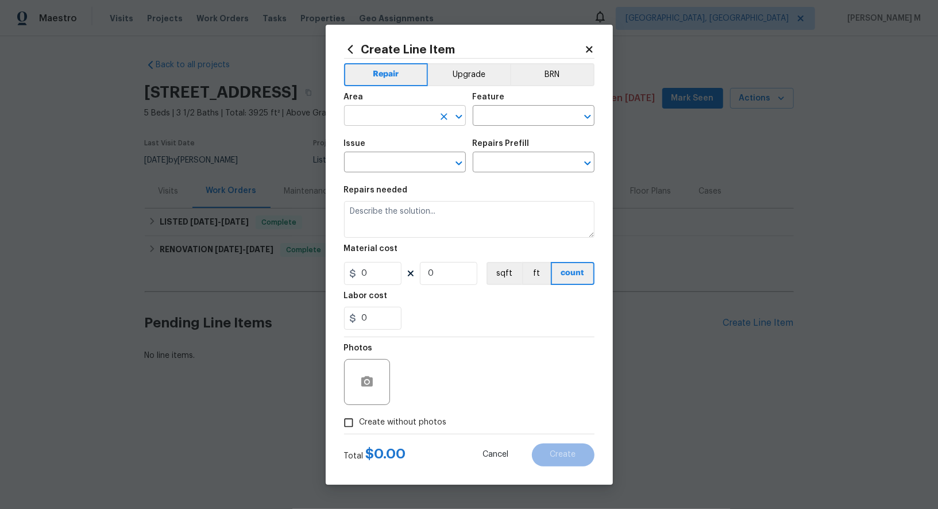
click at [382, 126] on input "text" at bounding box center [389, 117] width 90 height 18
click at [372, 149] on li "Electrical" at bounding box center [404, 147] width 123 height 19
type input "Electrical"
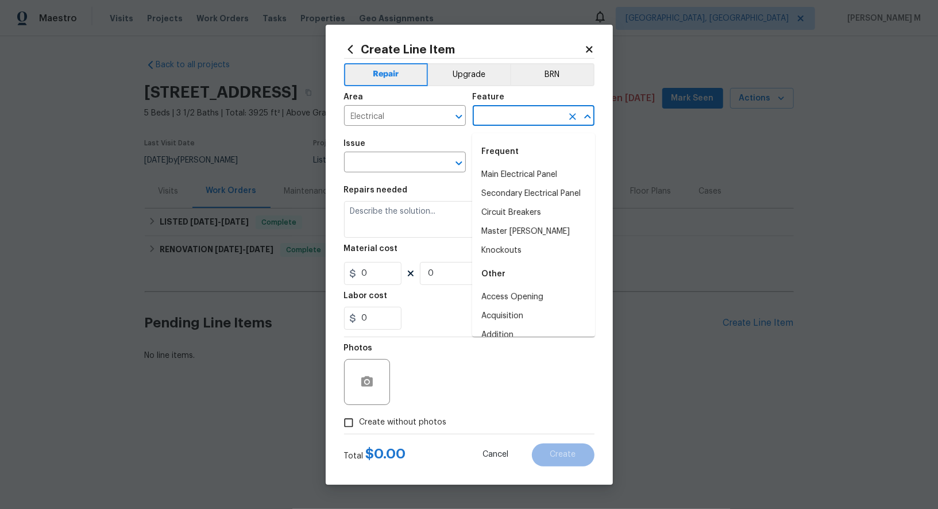
click at [501, 121] on input "text" at bounding box center [517, 117] width 90 height 18
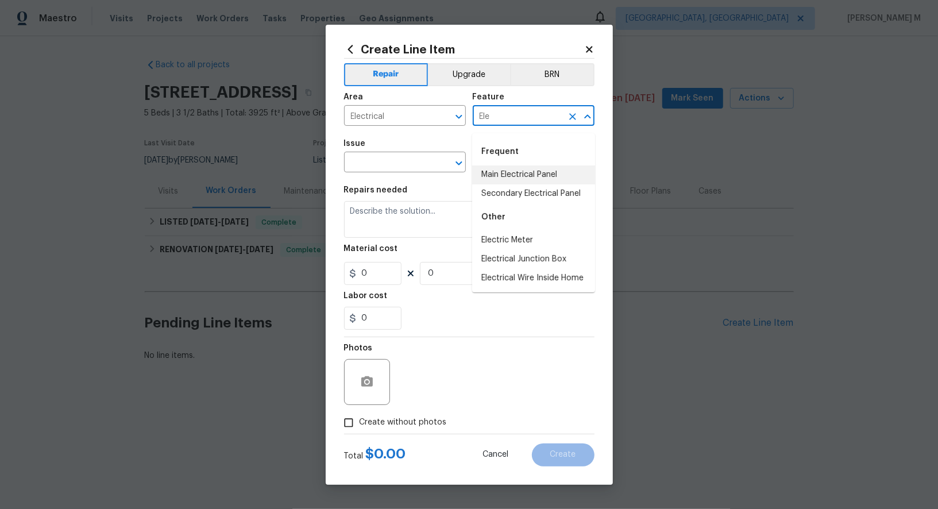
type input "Ele"
click at [368, 152] on div "Issue" at bounding box center [405, 147] width 122 height 15
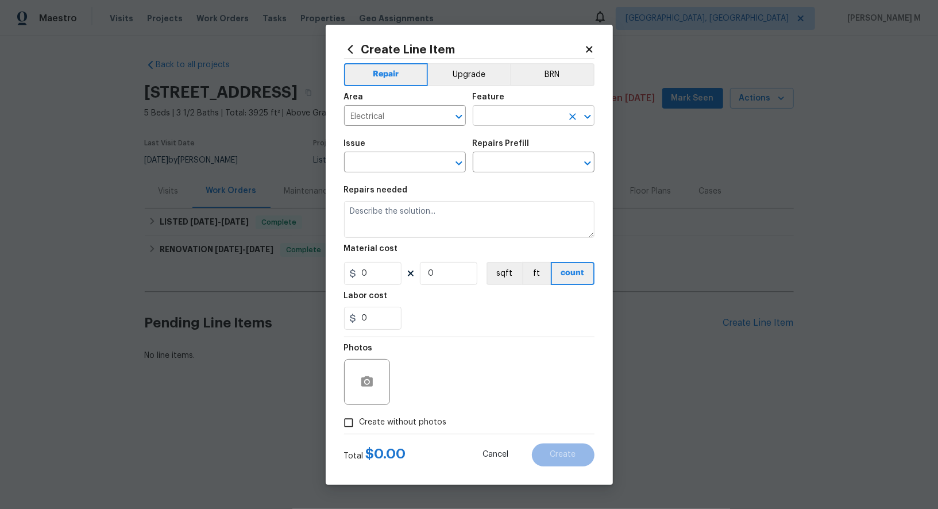
click at [514, 119] on input "text" at bounding box center [517, 117] width 90 height 18
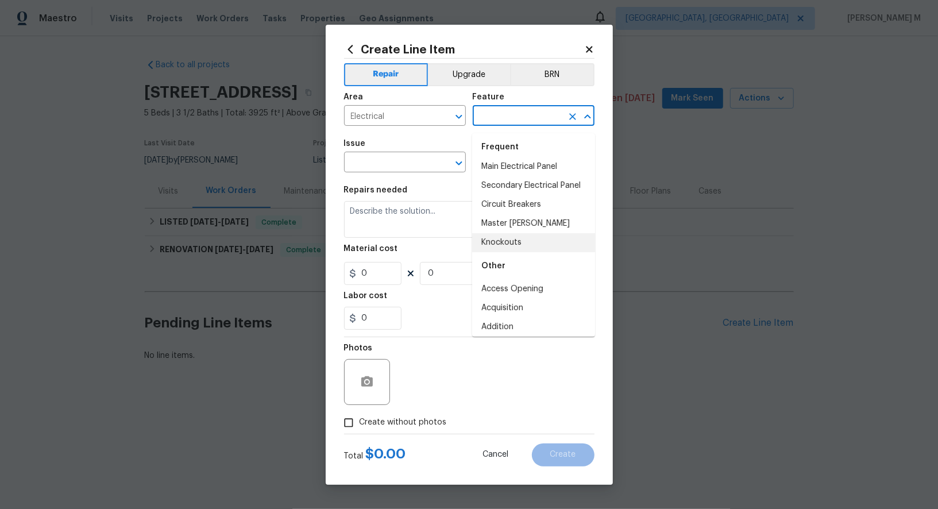
scroll to position [4, 0]
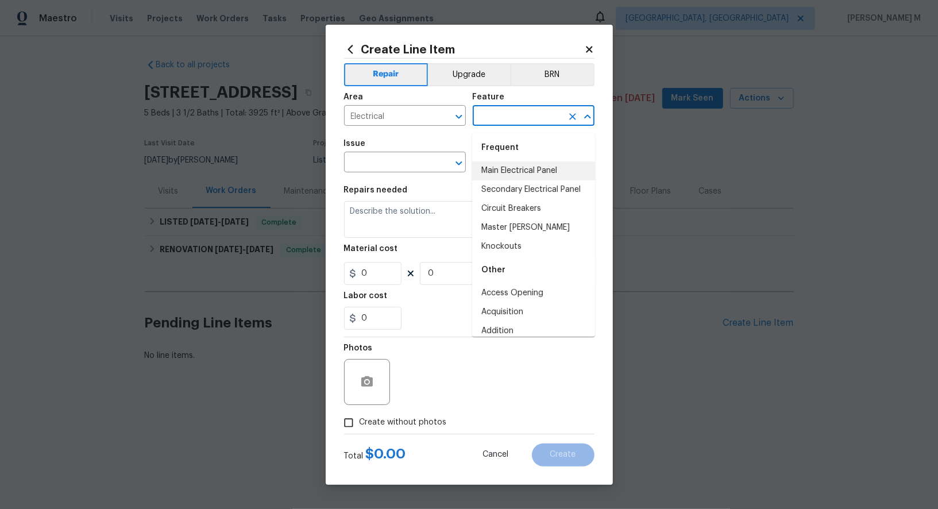
click at [501, 168] on li "Main Electrical Panel" at bounding box center [533, 170] width 123 height 19
type input "Main Electrical Panel"
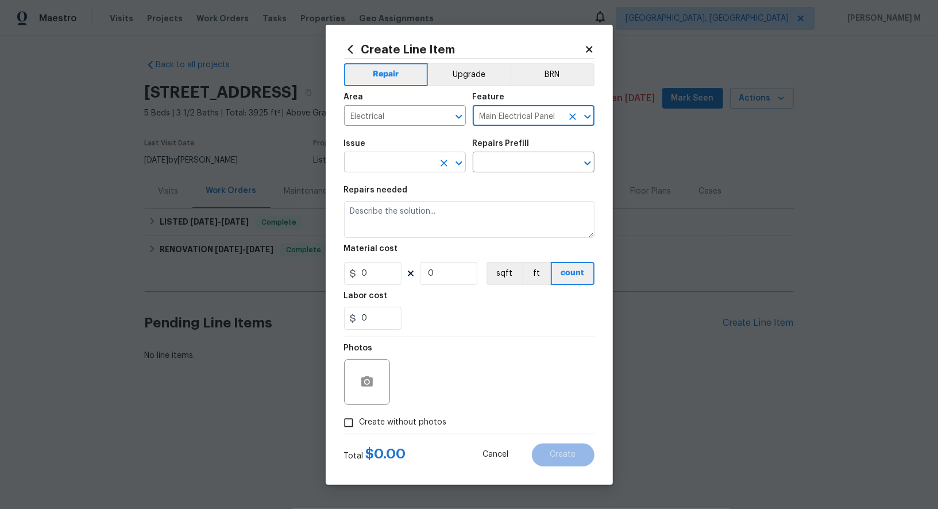
click at [372, 168] on input "text" at bounding box center [389, 163] width 90 height 18
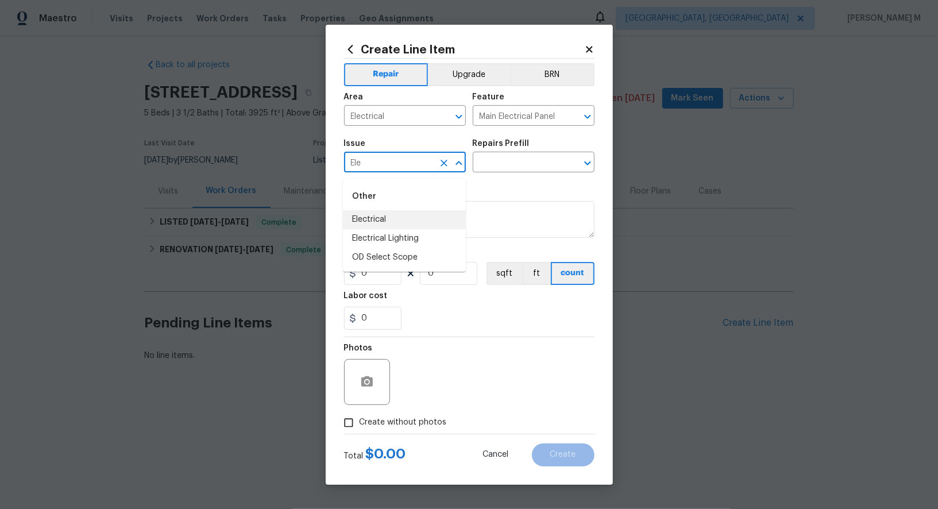
click at [369, 215] on li "Electrical" at bounding box center [404, 219] width 123 height 19
type input "Electrical"
click at [522, 154] on div "Repairs Prefill" at bounding box center [533, 147] width 122 height 15
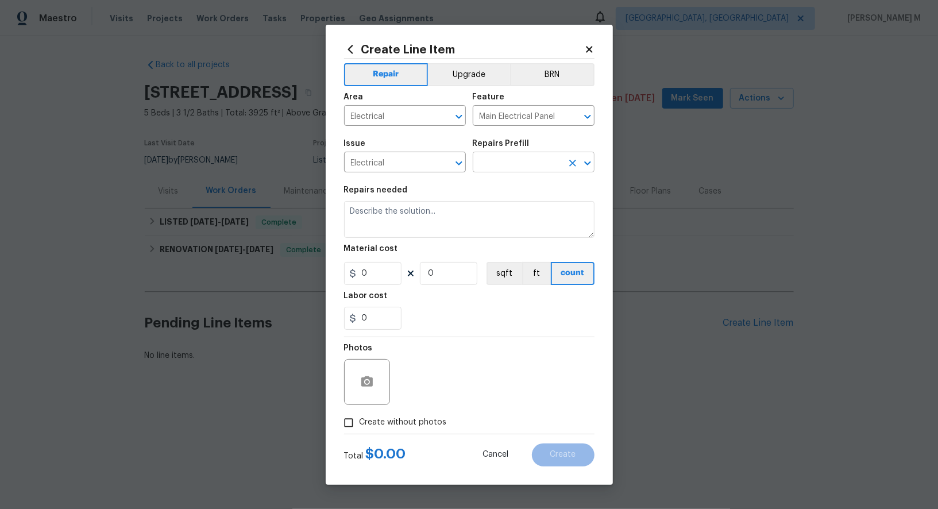
click at [512, 172] on input "text" at bounding box center [517, 163] width 90 height 18
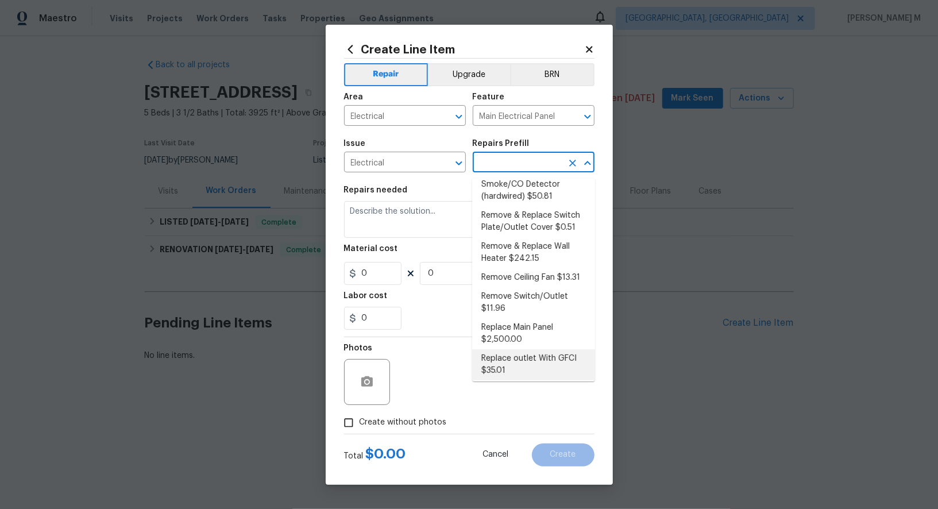
scroll to position [0, 0]
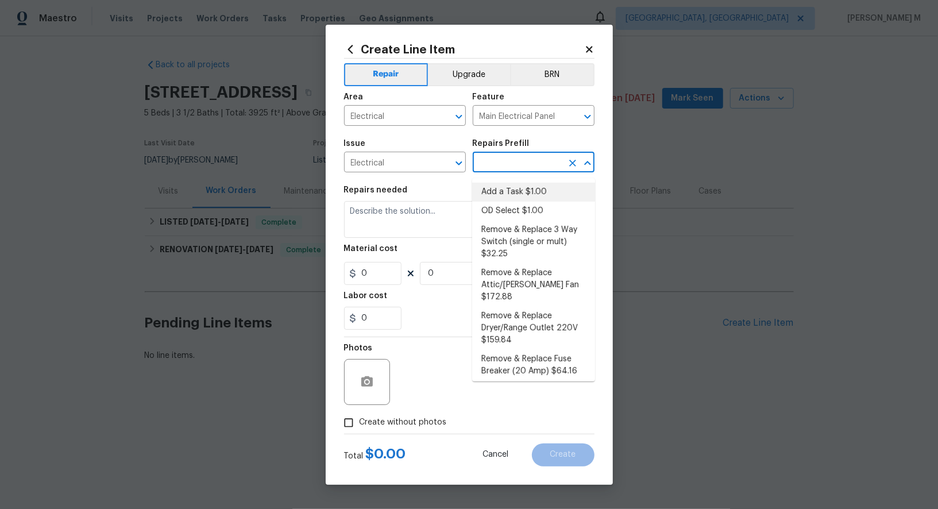
click at [520, 191] on li "Add a Task $1.00" at bounding box center [533, 192] width 123 height 19
type input "Add a Task $1.00"
type textarea "HPM to detail"
type input "1"
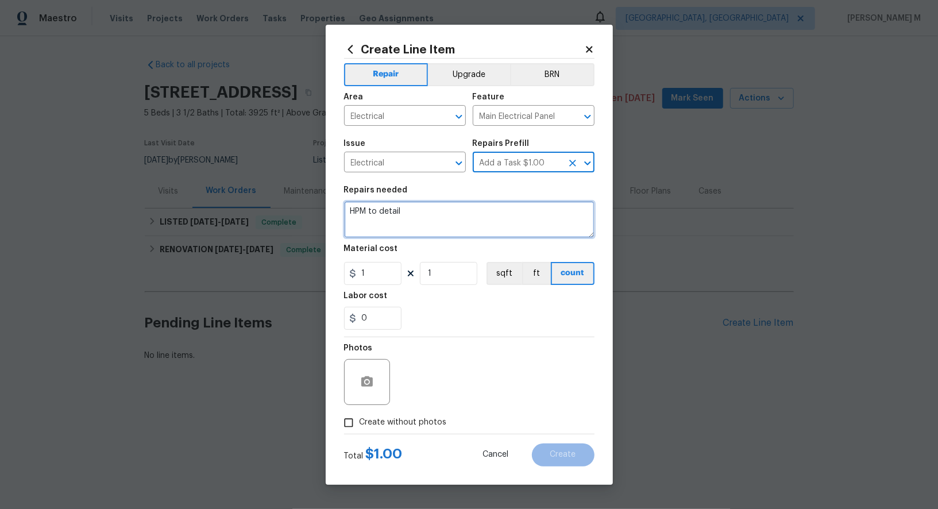
click at [389, 220] on textarea "HPM to detail" at bounding box center [469, 219] width 250 height 37
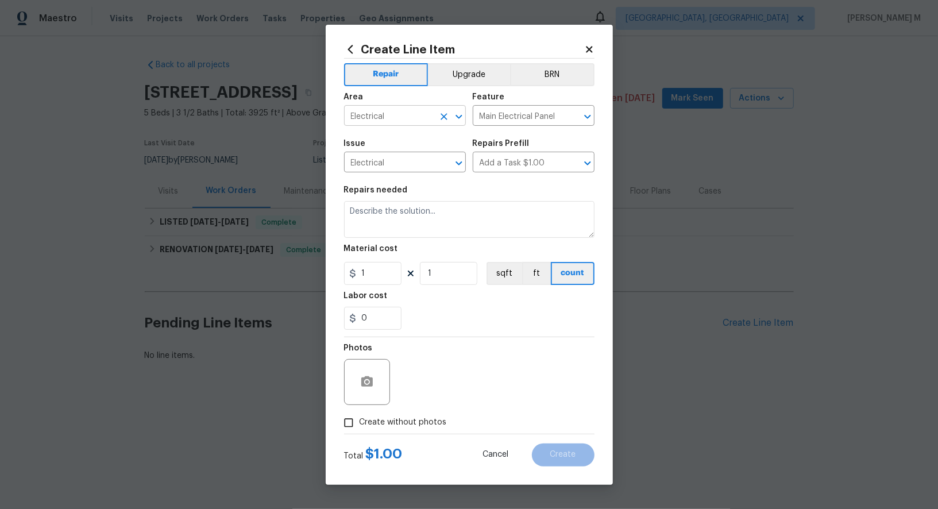
click at [378, 125] on input "Electrical" at bounding box center [389, 117] width 90 height 18
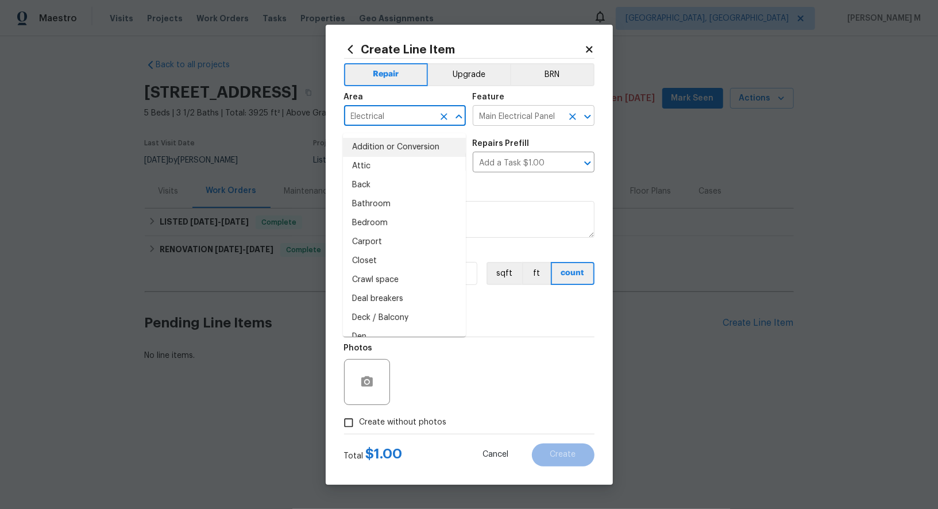
click at [524, 125] on input "Main Electrical Panel" at bounding box center [517, 117] width 90 height 18
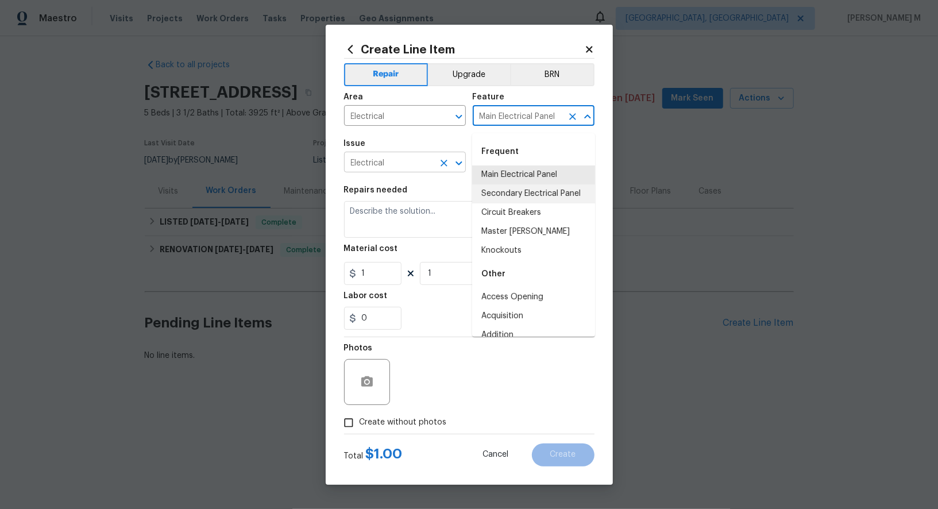
click at [390, 159] on input "Electrical" at bounding box center [389, 163] width 90 height 18
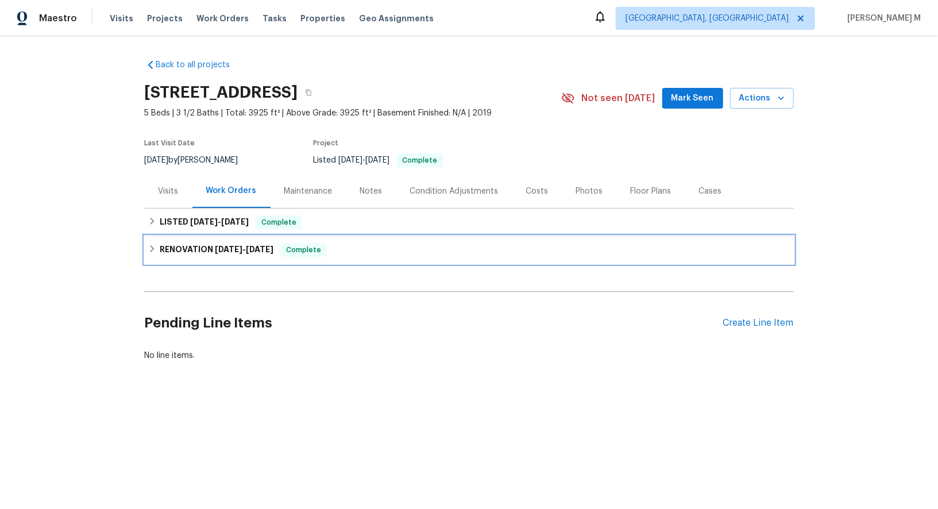
click at [219, 246] on span "[DATE]" at bounding box center [229, 249] width 28 height 8
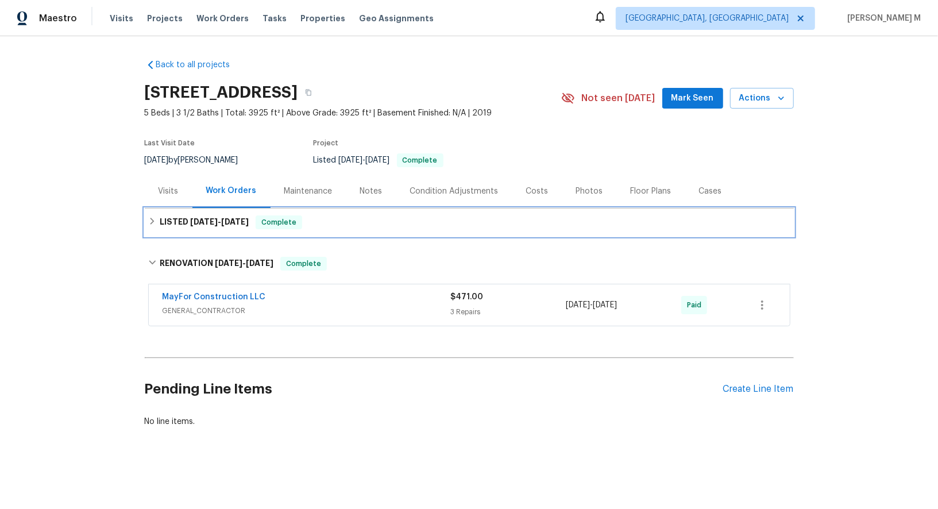
click at [197, 218] on span "[DATE]" at bounding box center [204, 222] width 28 height 8
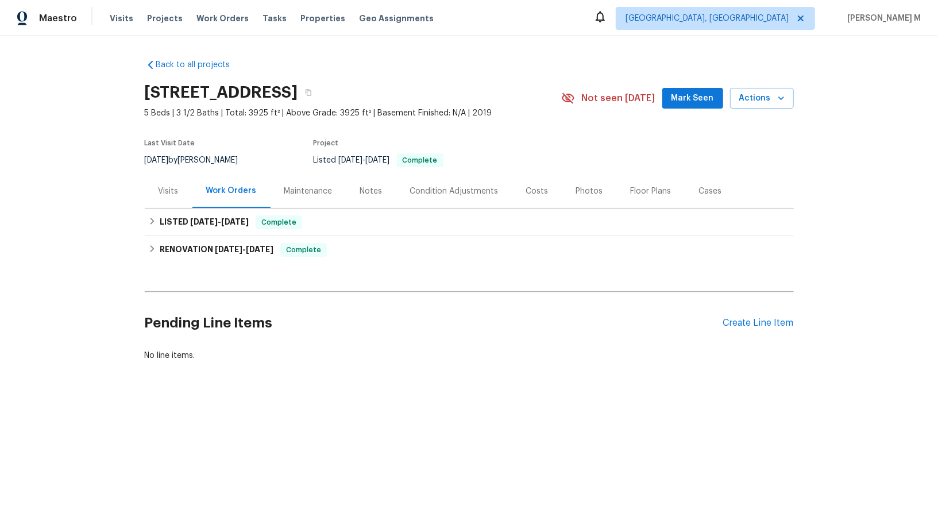
click at [292, 185] on div "Maintenance" at bounding box center [308, 190] width 48 height 11
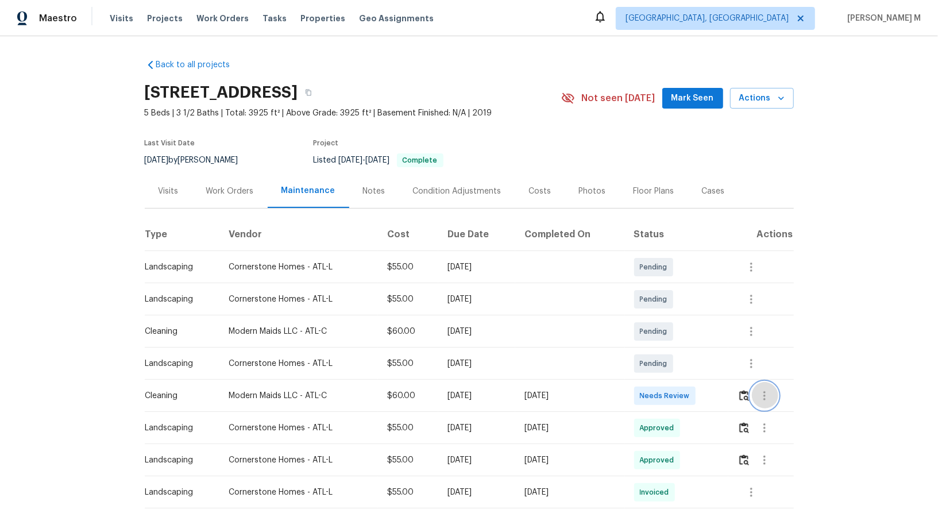
click at [770, 392] on icon "button" at bounding box center [764, 396] width 14 height 14
click at [770, 392] on li "Message vendor" at bounding box center [793, 390] width 80 height 19
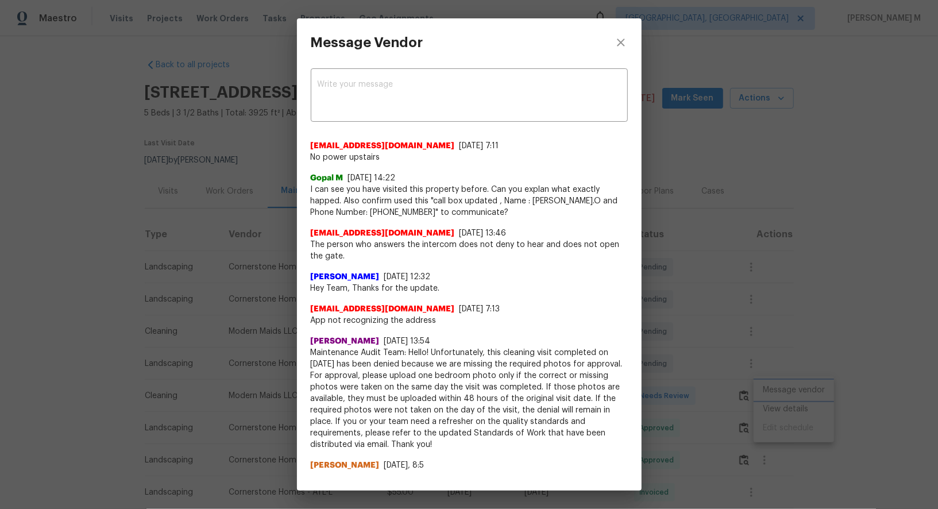
click at [731, 247] on div "Message Vendor x ​ [EMAIL_ADDRESS][DOMAIN_NAME] [DATE] 7:11 No power upstairs G…" at bounding box center [469, 254] width 938 height 509
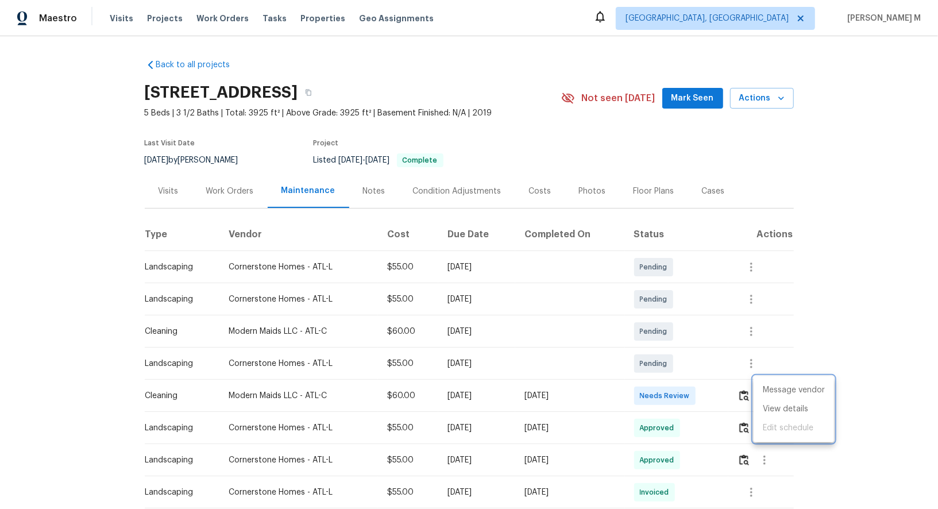
click at [223, 187] on div at bounding box center [469, 254] width 938 height 509
click at [206, 188] on div "Work Orders" at bounding box center [230, 190] width 48 height 11
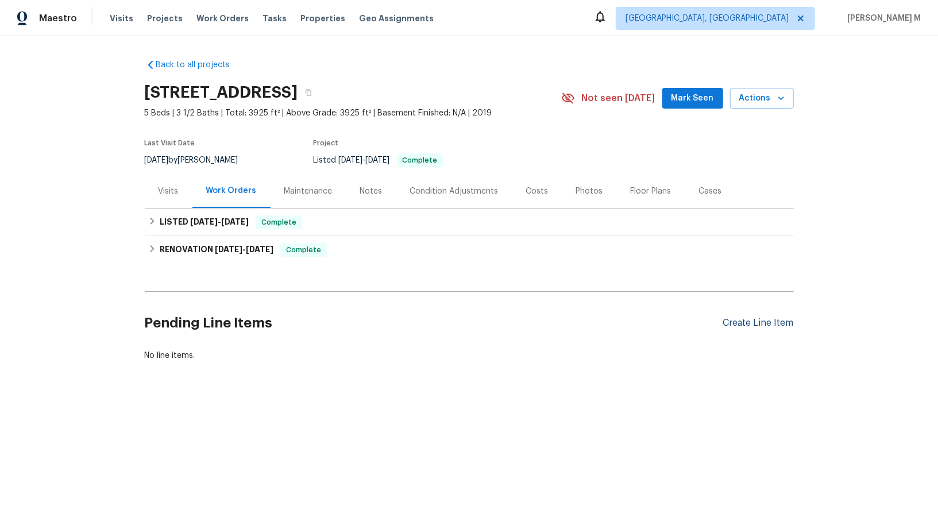
click at [745, 317] on div "Create Line Item" at bounding box center [758, 322] width 71 height 11
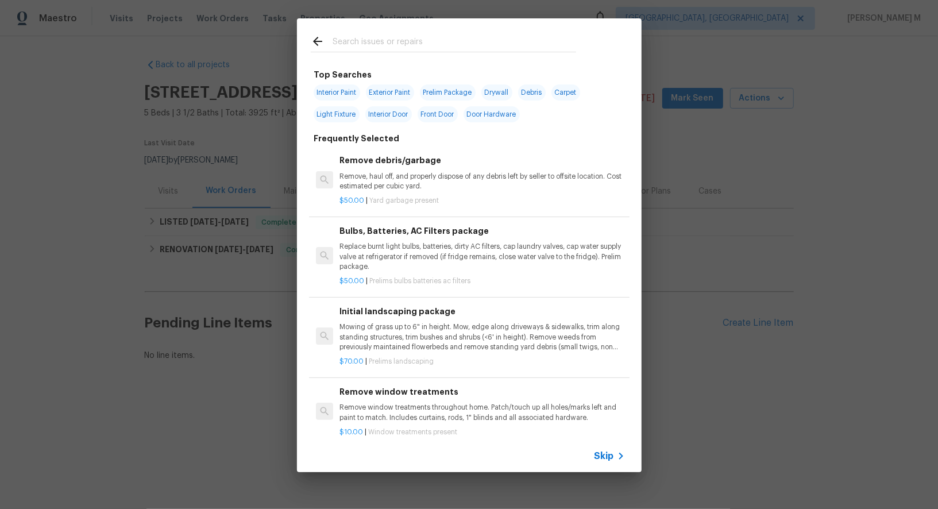
click at [644, 246] on div "Top Searches Interior Paint Exterior Paint Prelim Package Drywall Debris Carpet…" at bounding box center [469, 245] width 938 height 490
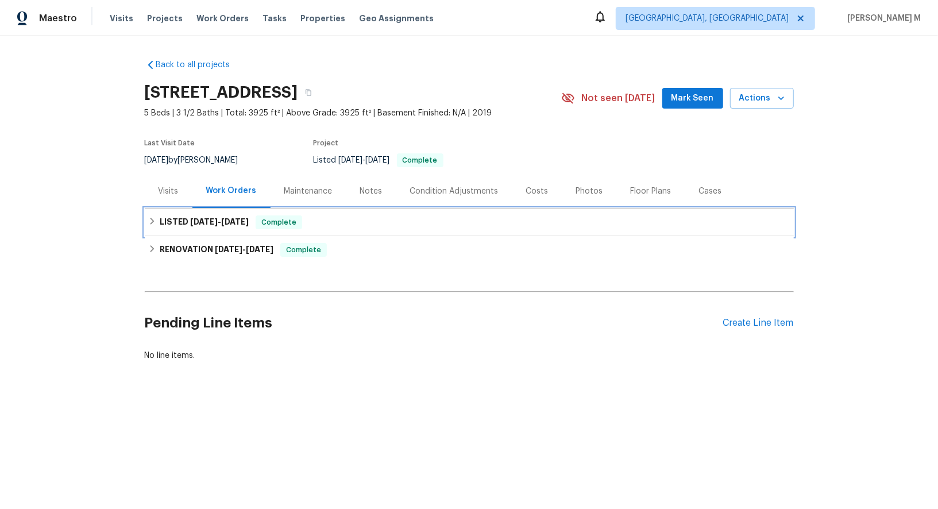
click at [247, 218] on div "LISTED [DATE] - [DATE] Complete" at bounding box center [469, 222] width 642 height 14
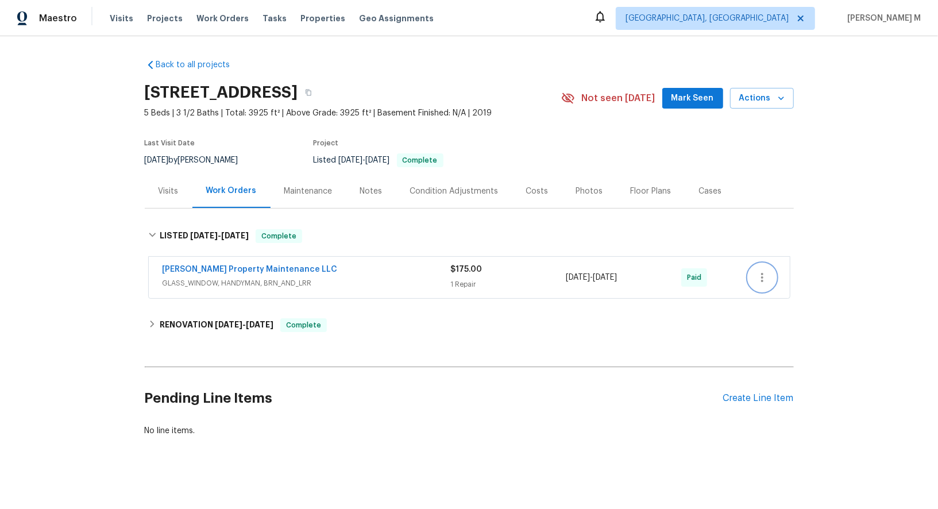
click at [764, 270] on icon "button" at bounding box center [762, 277] width 14 height 14
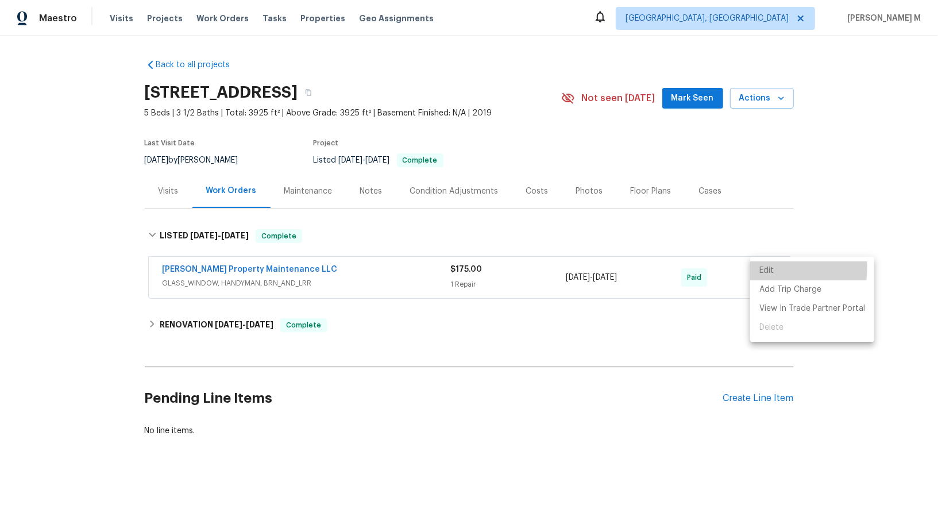
click at [764, 270] on li "Edit" at bounding box center [812, 270] width 124 height 19
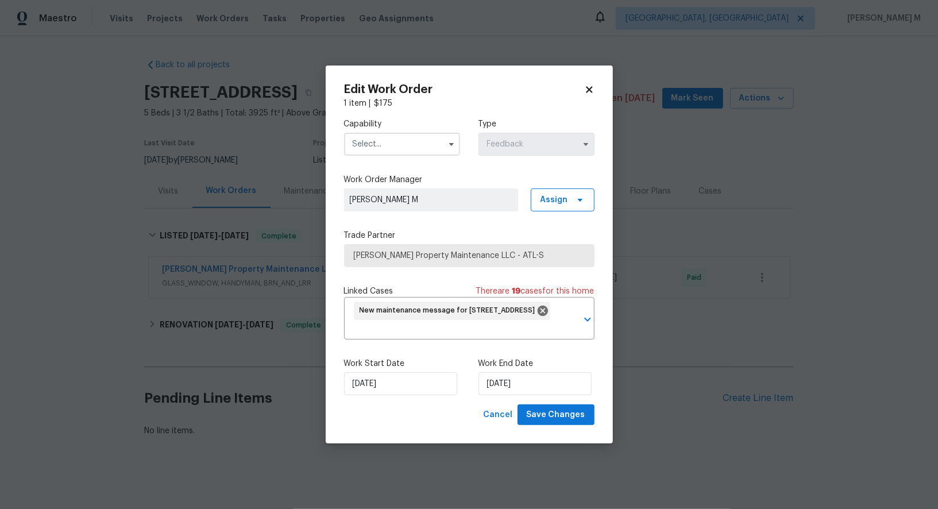
click at [395, 184] on label "Work Order Manager" at bounding box center [469, 179] width 250 height 11
click at [392, 159] on div "Capability Type Feedback" at bounding box center [469, 137] width 250 height 56
click at [391, 137] on input "text" at bounding box center [402, 144] width 116 height 23
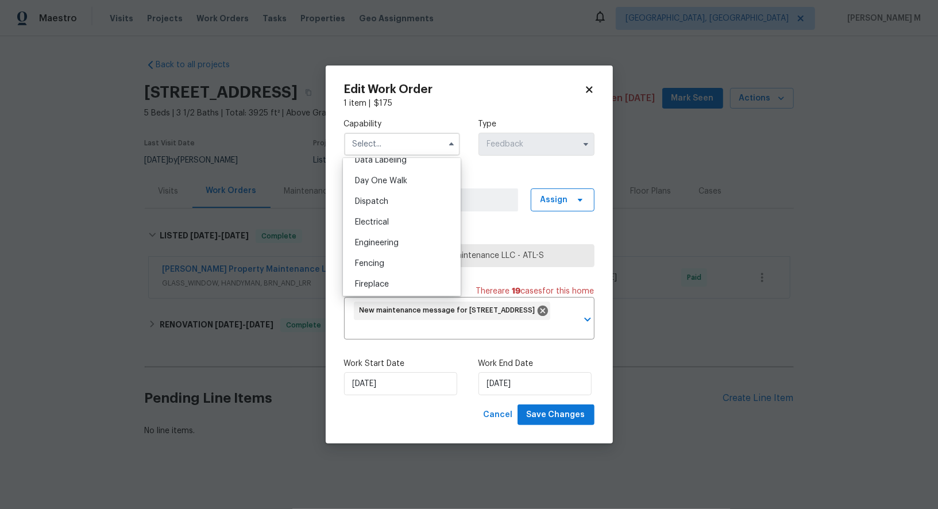
scroll to position [311, 0]
click at [391, 213] on div "Electrical" at bounding box center [402, 222] width 112 height 21
type input "Electrical"
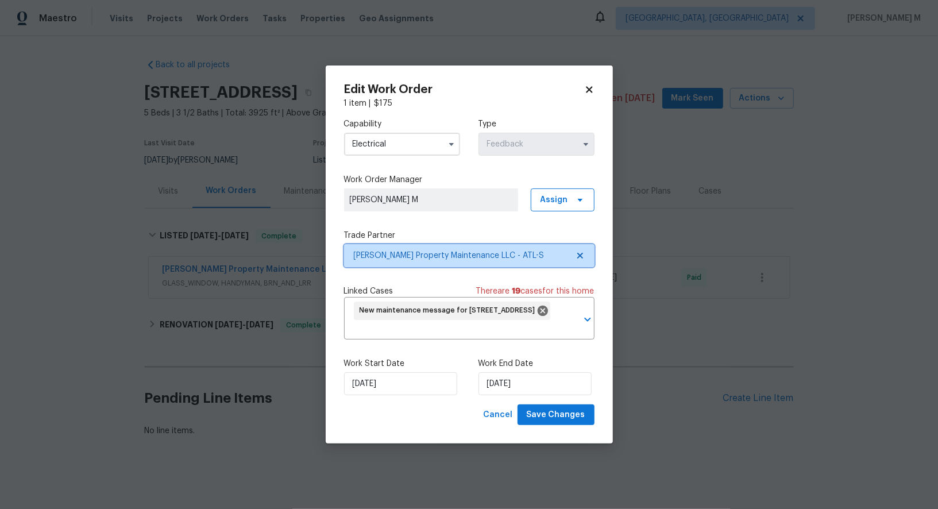
click at [431, 254] on span "[PERSON_NAME] Property Maintenance LLC - ATL-S" at bounding box center [461, 255] width 214 height 11
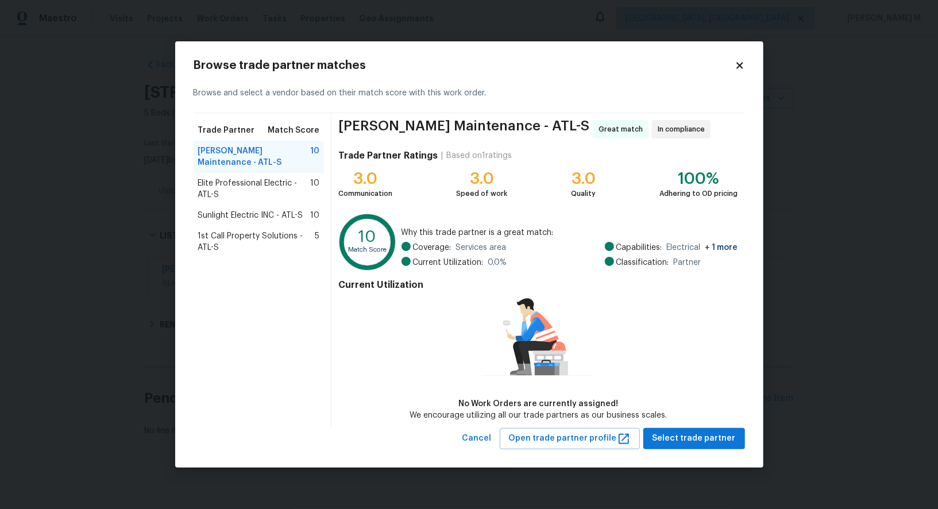
click at [667, 245] on span "Electrical + 1 more" at bounding box center [702, 247] width 71 height 11
copy span "Electrical"
